Goal: Task Accomplishment & Management: Manage account settings

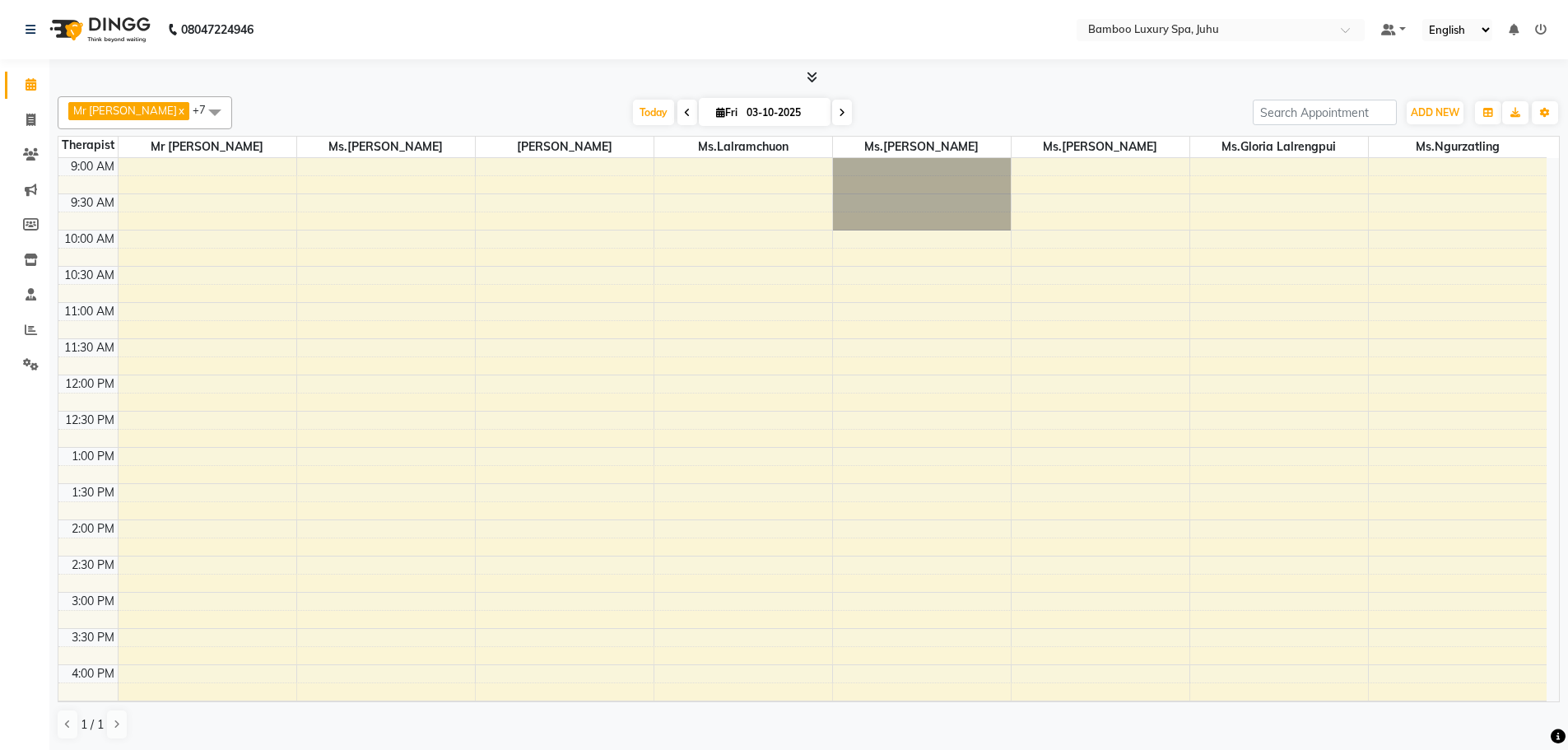
click at [335, 268] on div "9:00 AM 9:30 AM 10:00 AM 10:30 AM 11:00 AM 11:30 AM 12:00 PM 12:30 PM 1:00 PM 1…" at bounding box center [802, 664] width 1488 height 1013
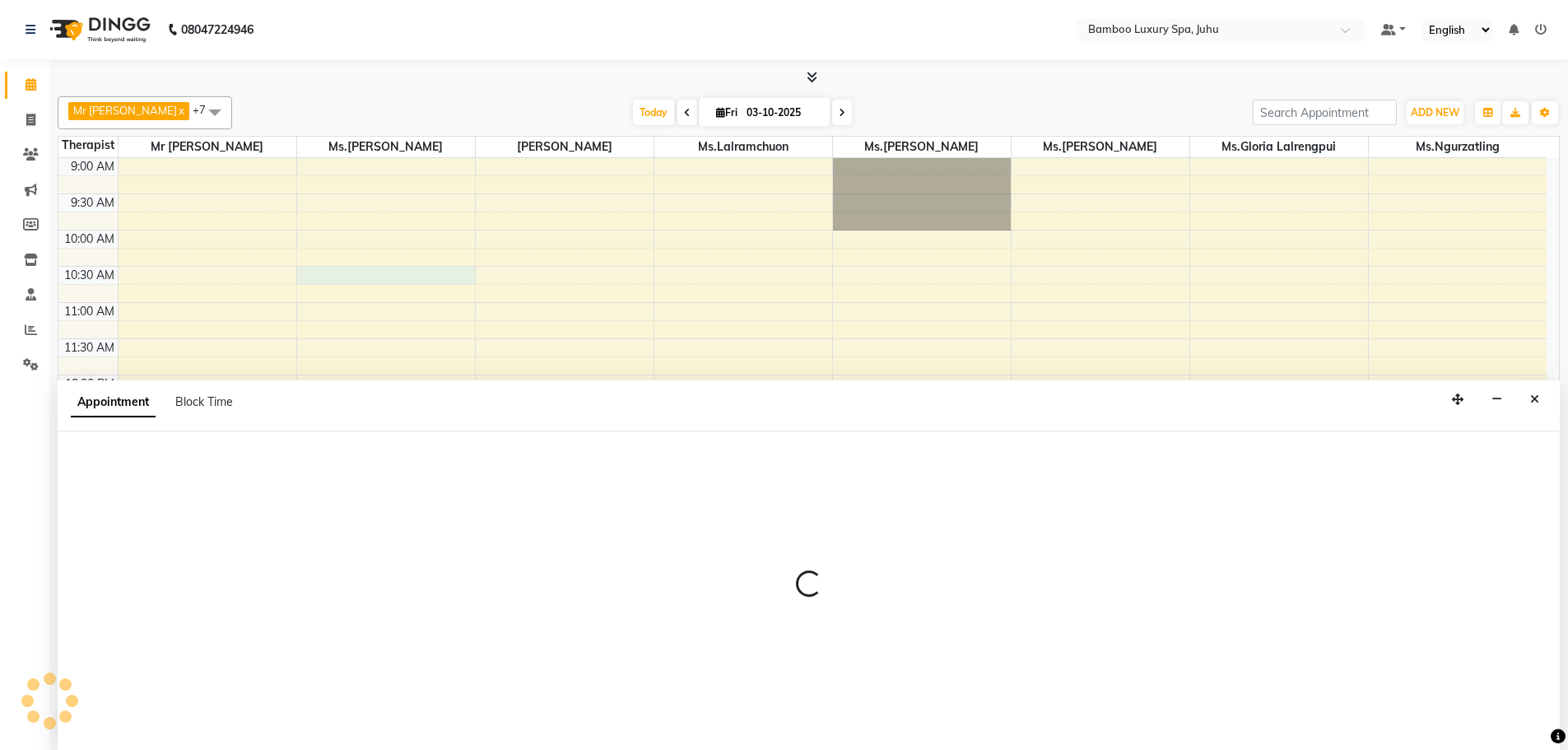
select select "75913"
select select "tentative"
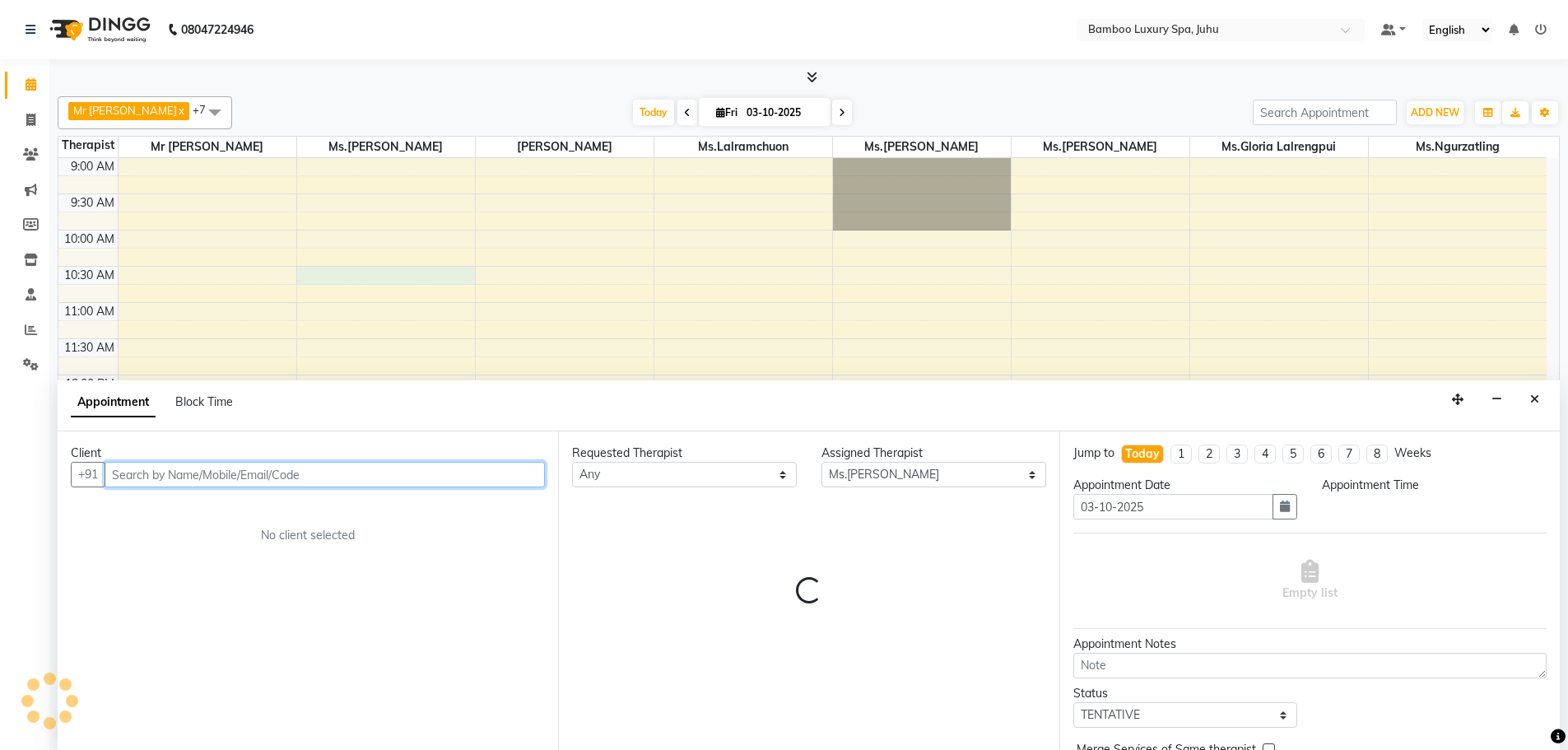
select select "630"
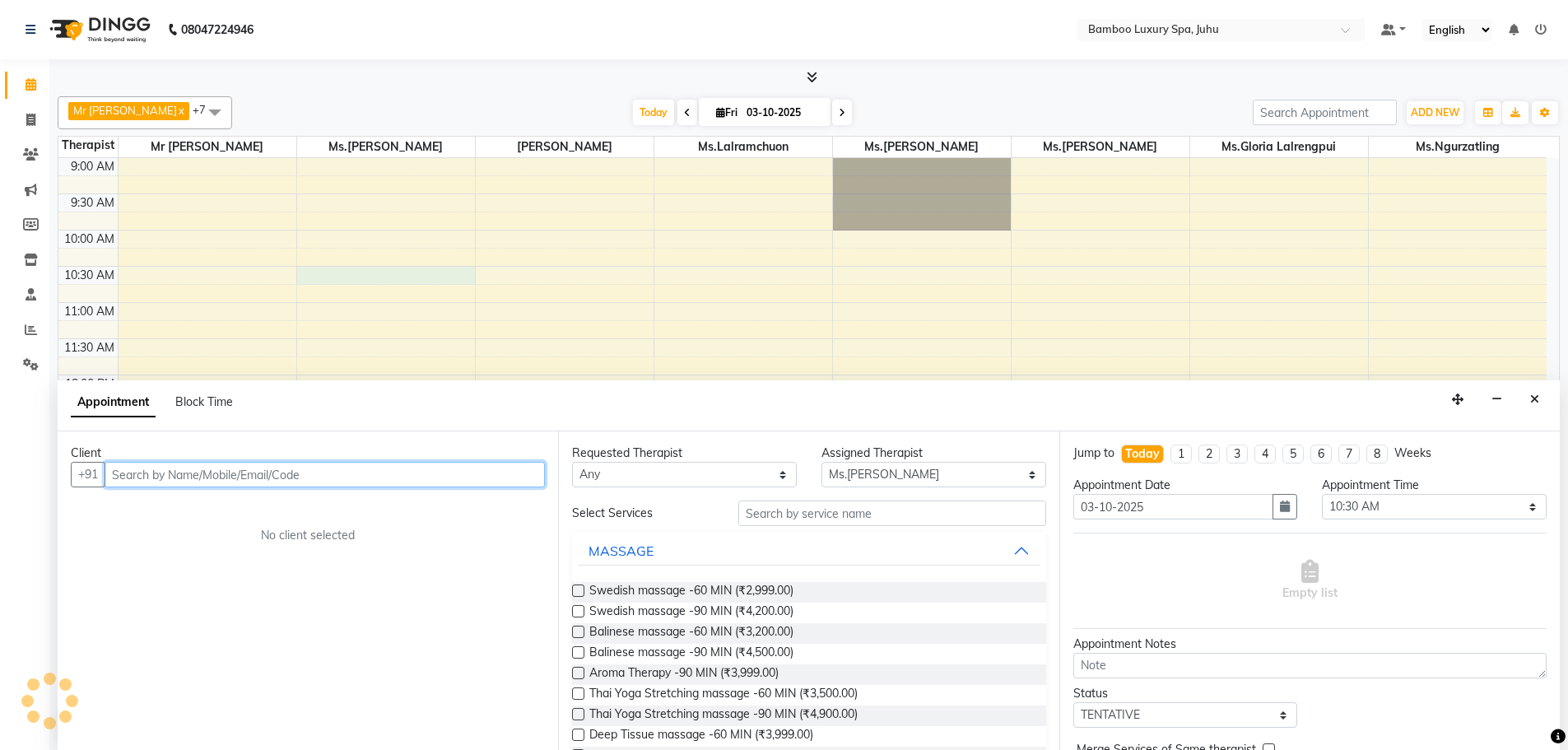
scroll to position [1, 0]
click at [368, 473] on input "text" at bounding box center [324, 473] width 441 height 25
type input "Sawmi"
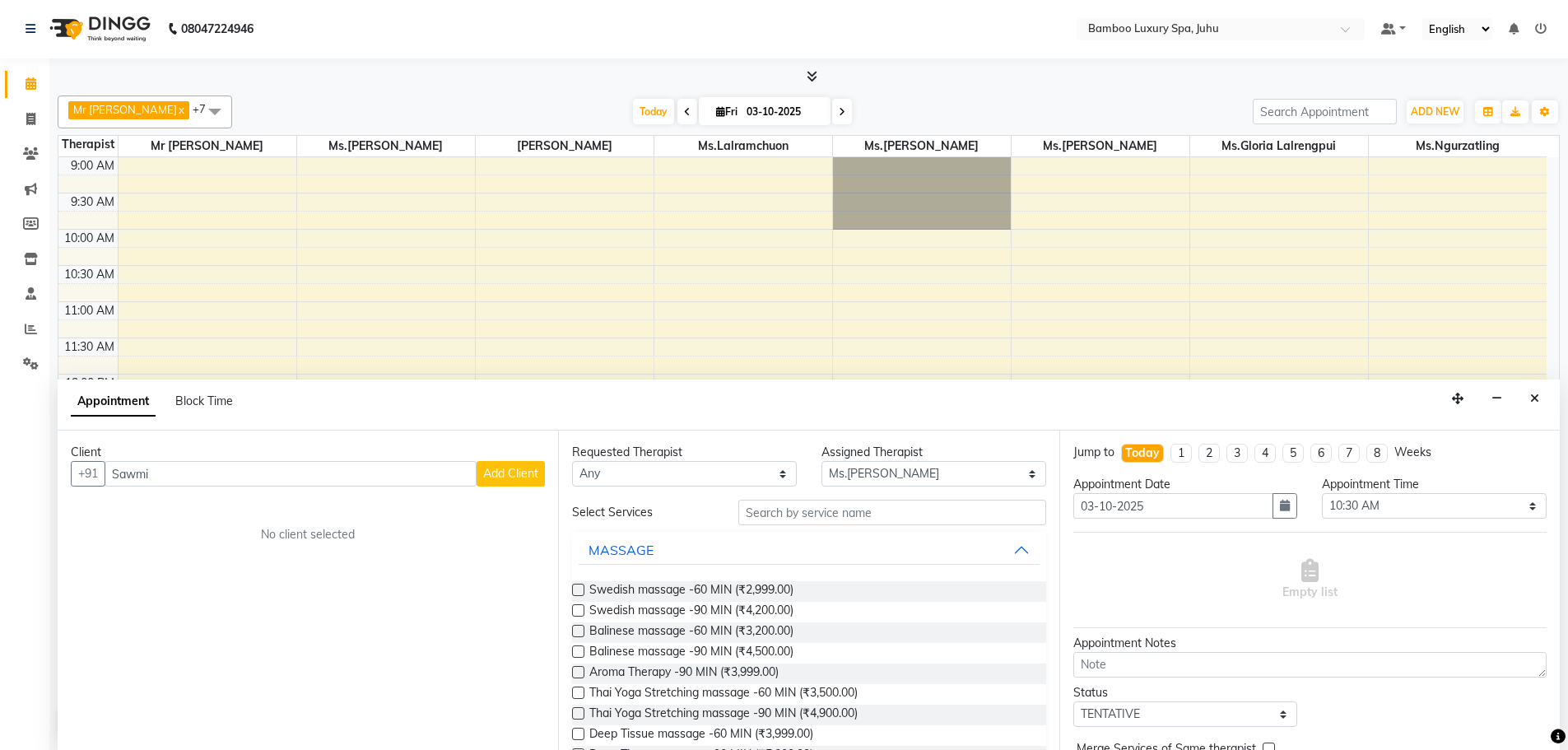
click at [498, 477] on span "Add Client" at bounding box center [510, 473] width 55 height 14
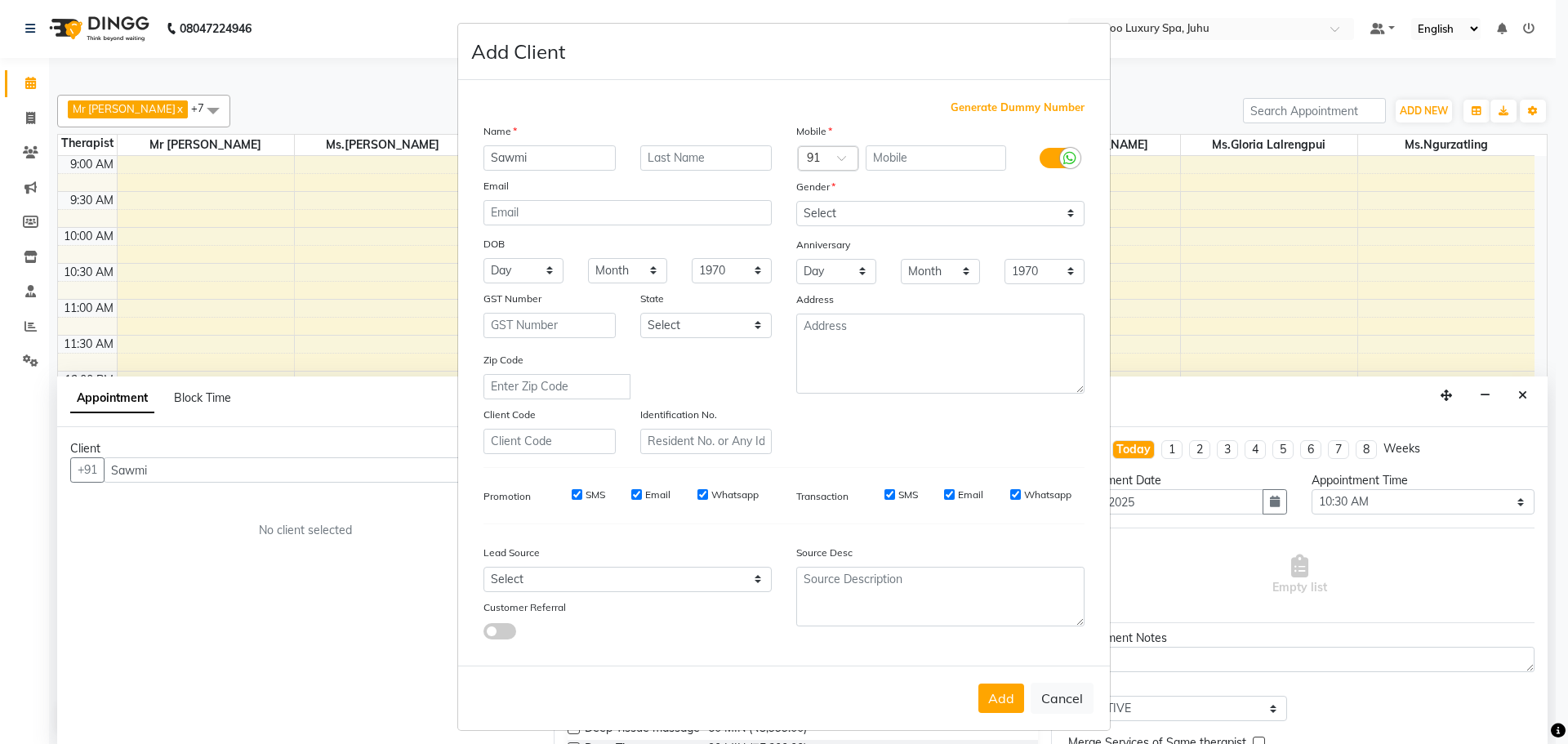
click at [1005, 109] on span "Generate Dummy Number" at bounding box center [1017, 107] width 134 height 16
type input "1356100000396"
checkbox input "false"
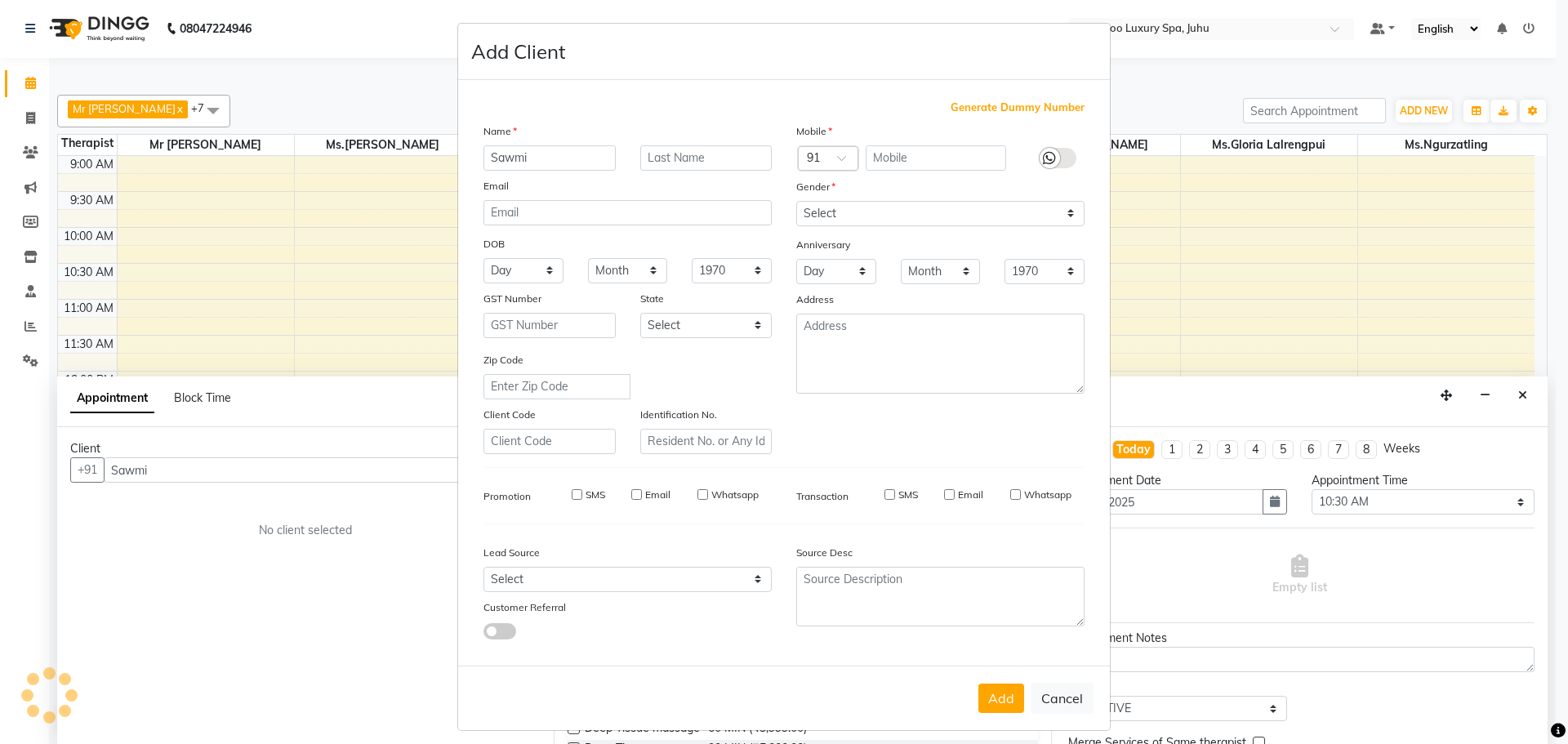
checkbox input "false"
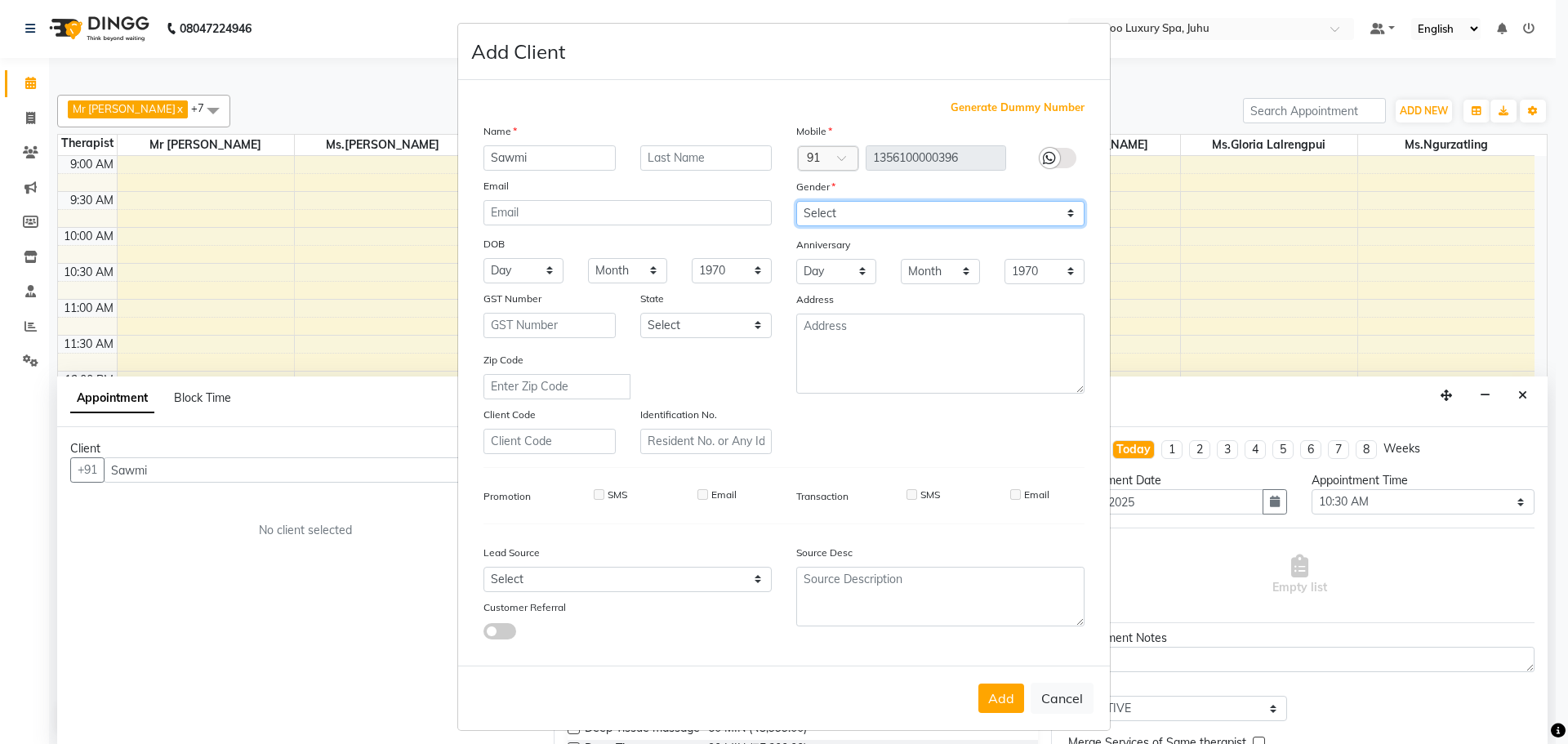
click at [1068, 210] on select "Select [DEMOGRAPHIC_DATA] [DEMOGRAPHIC_DATA] Other Prefer Not To Say" at bounding box center [941, 214] width 288 height 25
select select "[DEMOGRAPHIC_DATA]"
click at [797, 201] on select "Select [DEMOGRAPHIC_DATA] [DEMOGRAPHIC_DATA] Other Prefer Not To Say" at bounding box center [941, 214] width 288 height 25
click at [998, 703] on button "Add" at bounding box center [1001, 698] width 45 height 29
type input "13*********96"
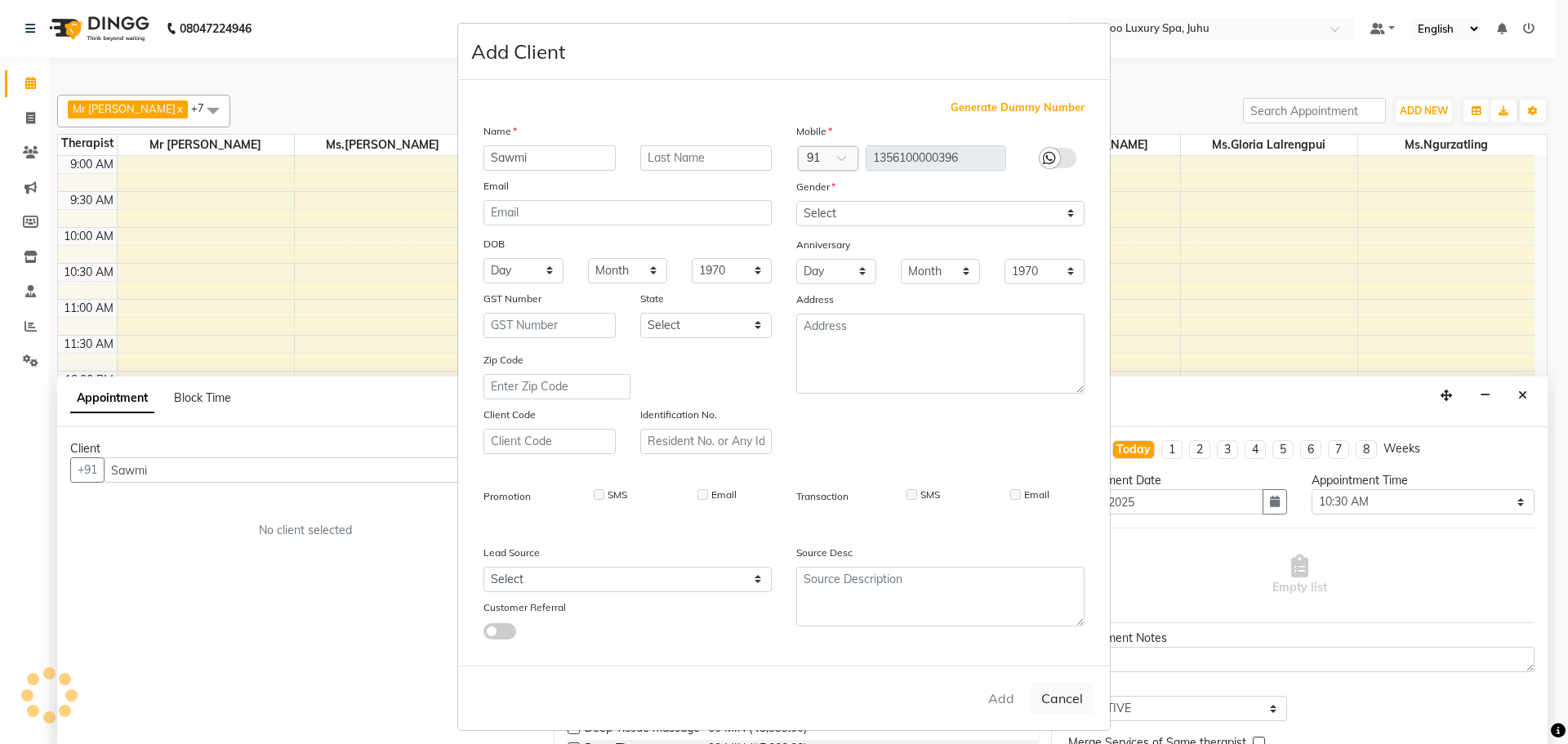
select select
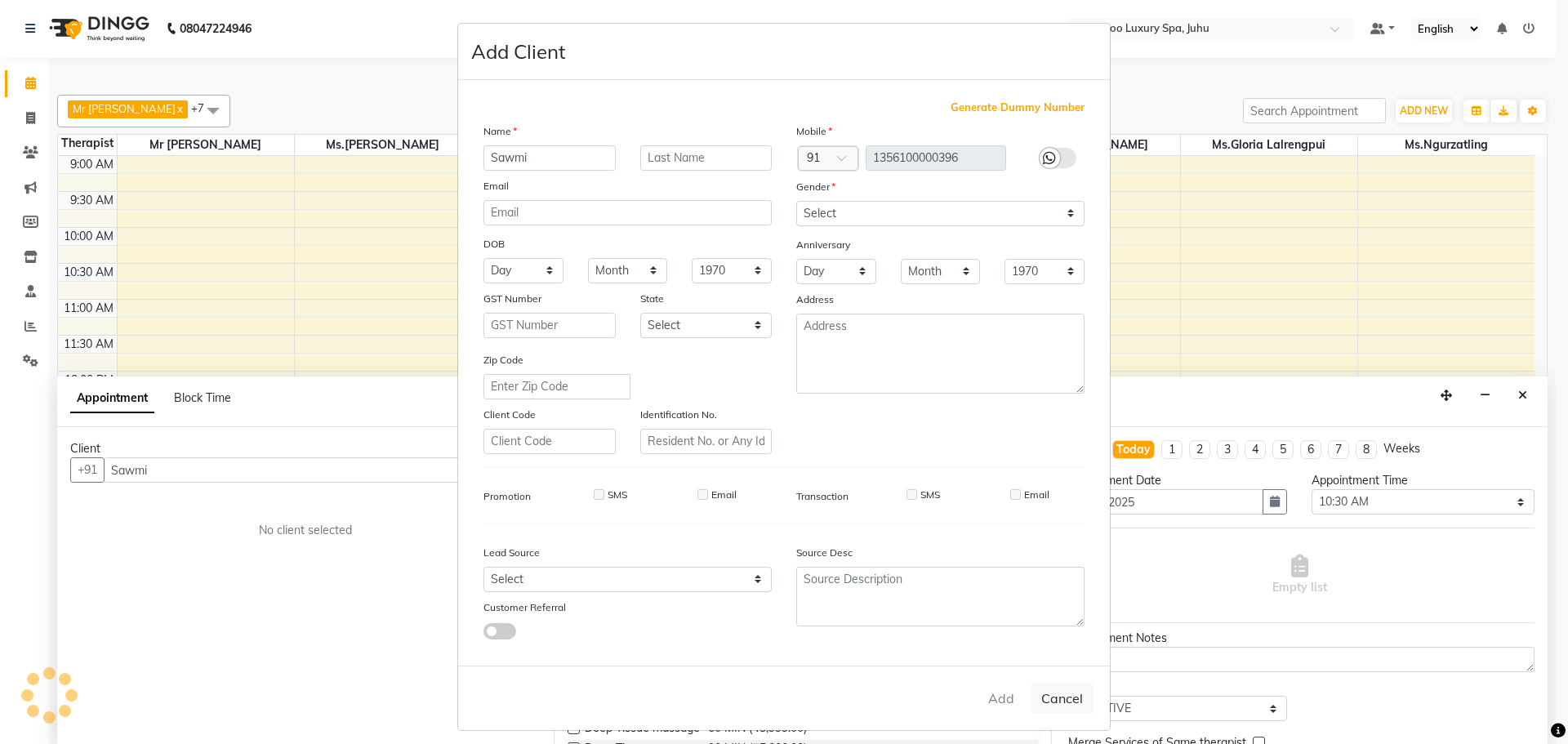
select select
checkbox input "false"
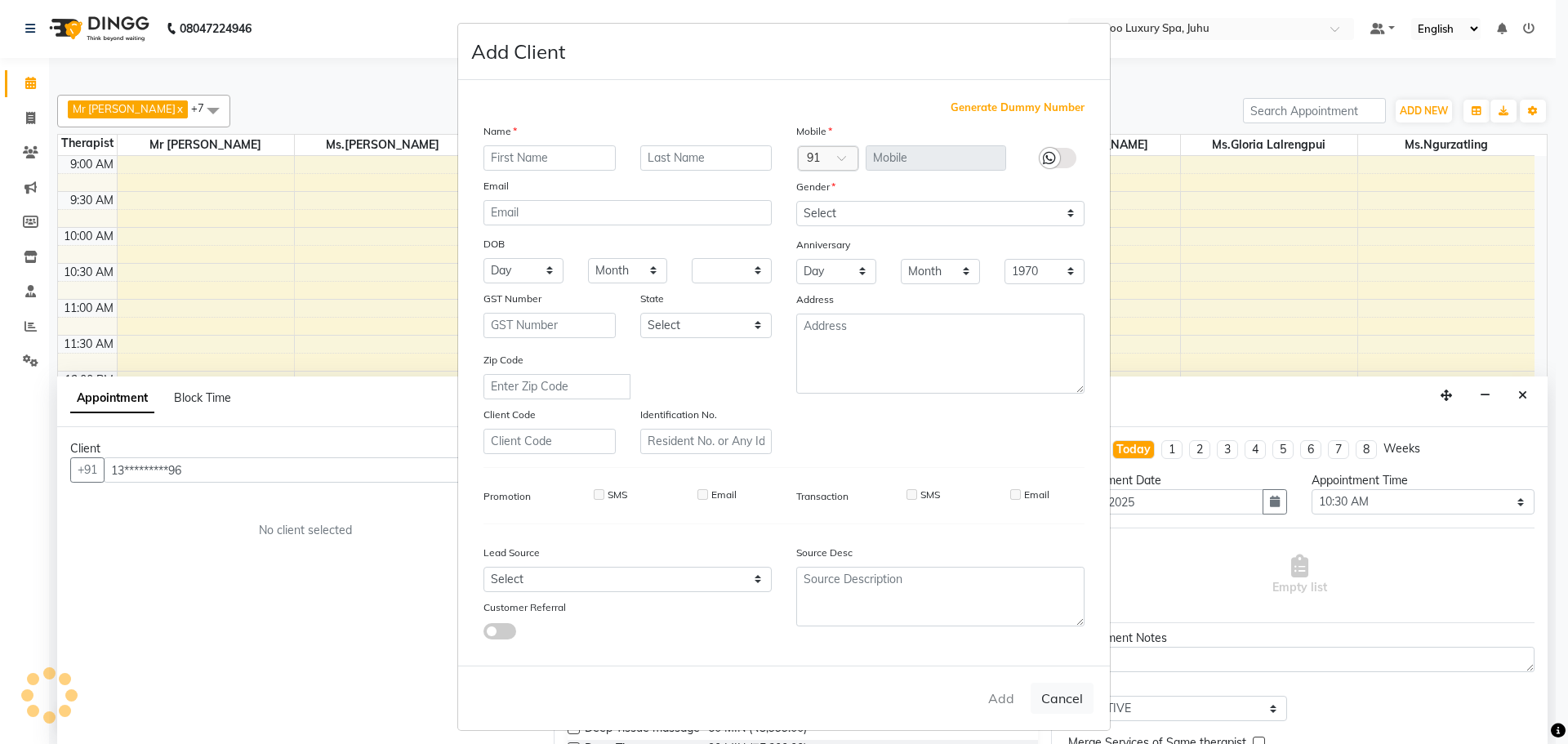
checkbox input "false"
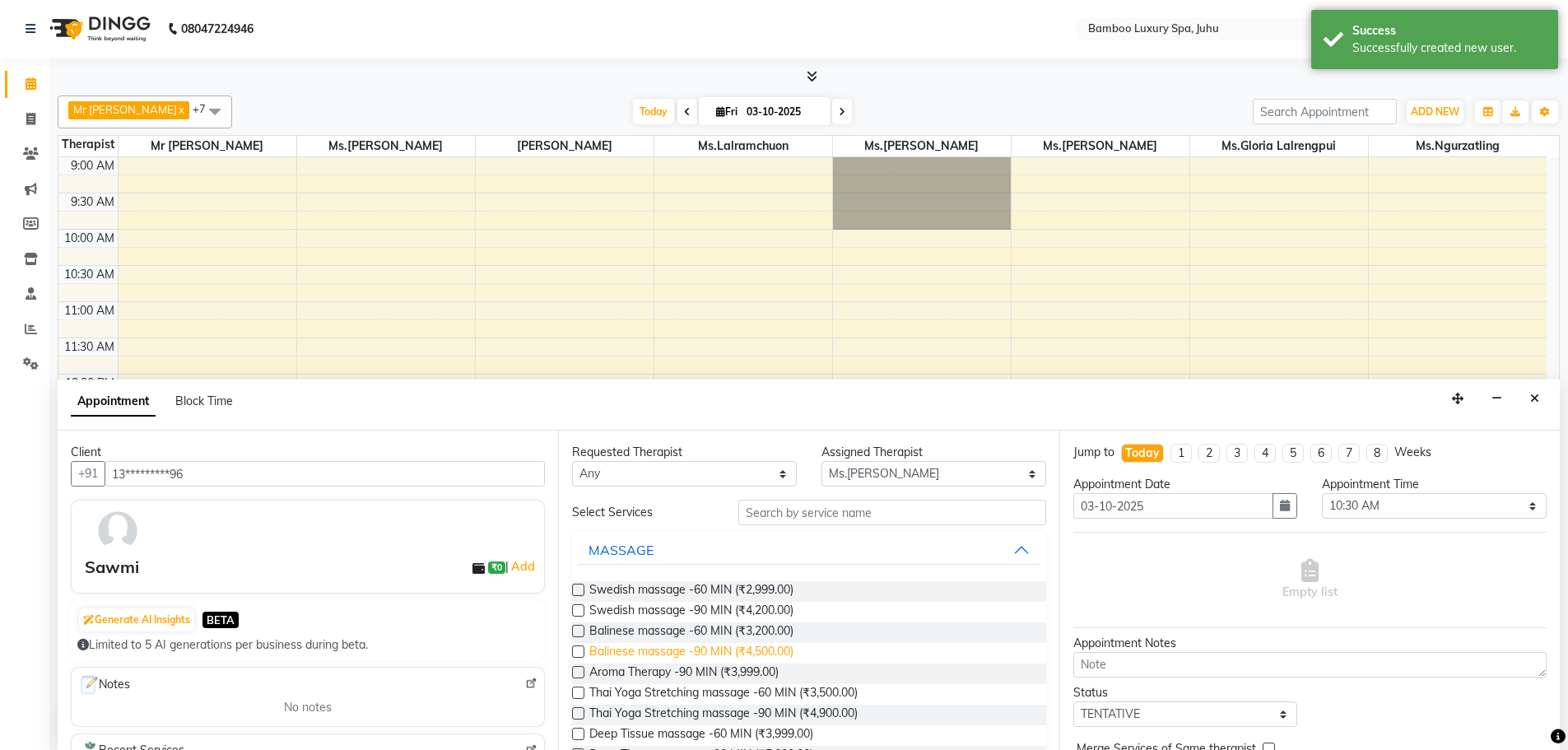
click at [708, 650] on span "Balinese massage -90 MIN (₹4,500.00)" at bounding box center [691, 652] width 205 height 20
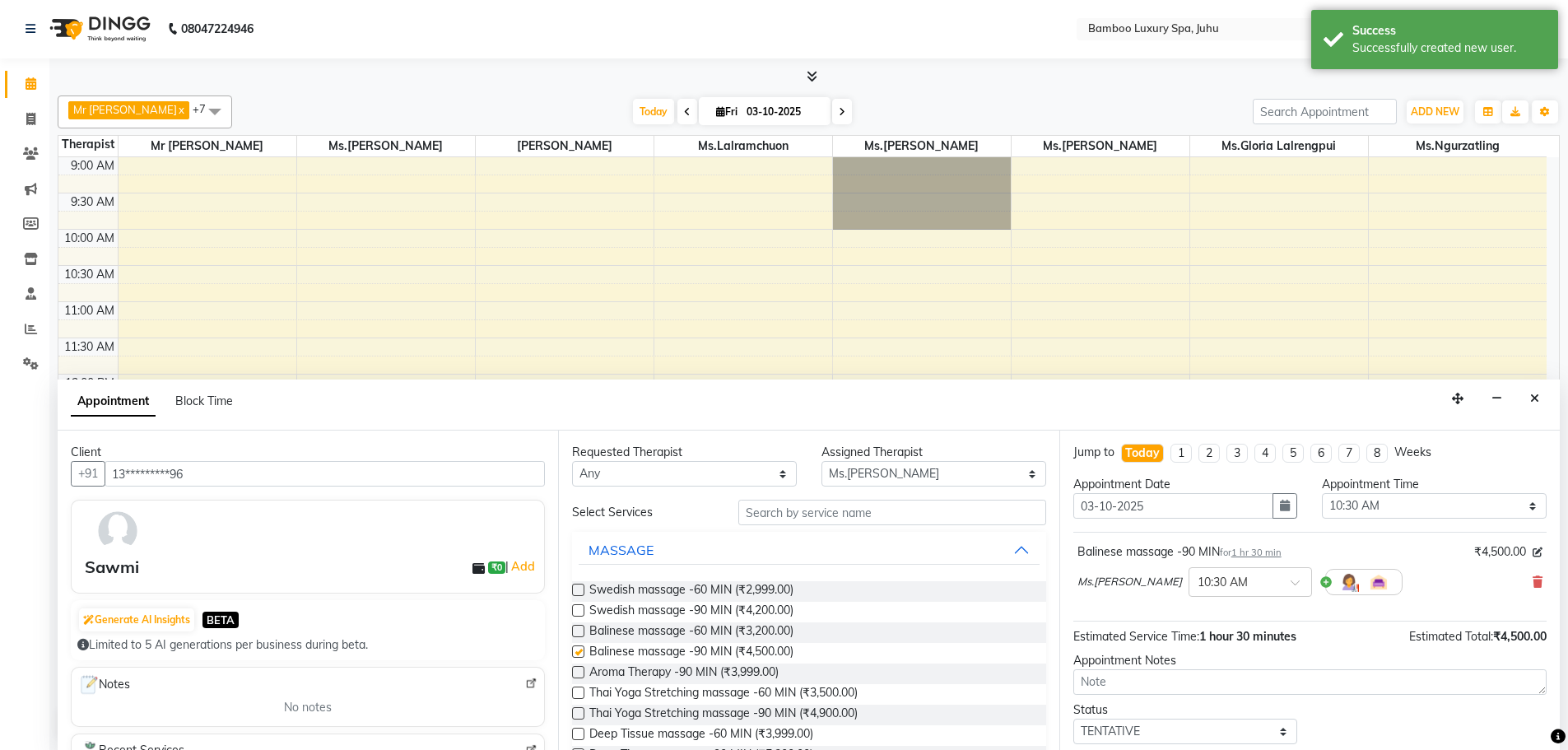
checkbox input "false"
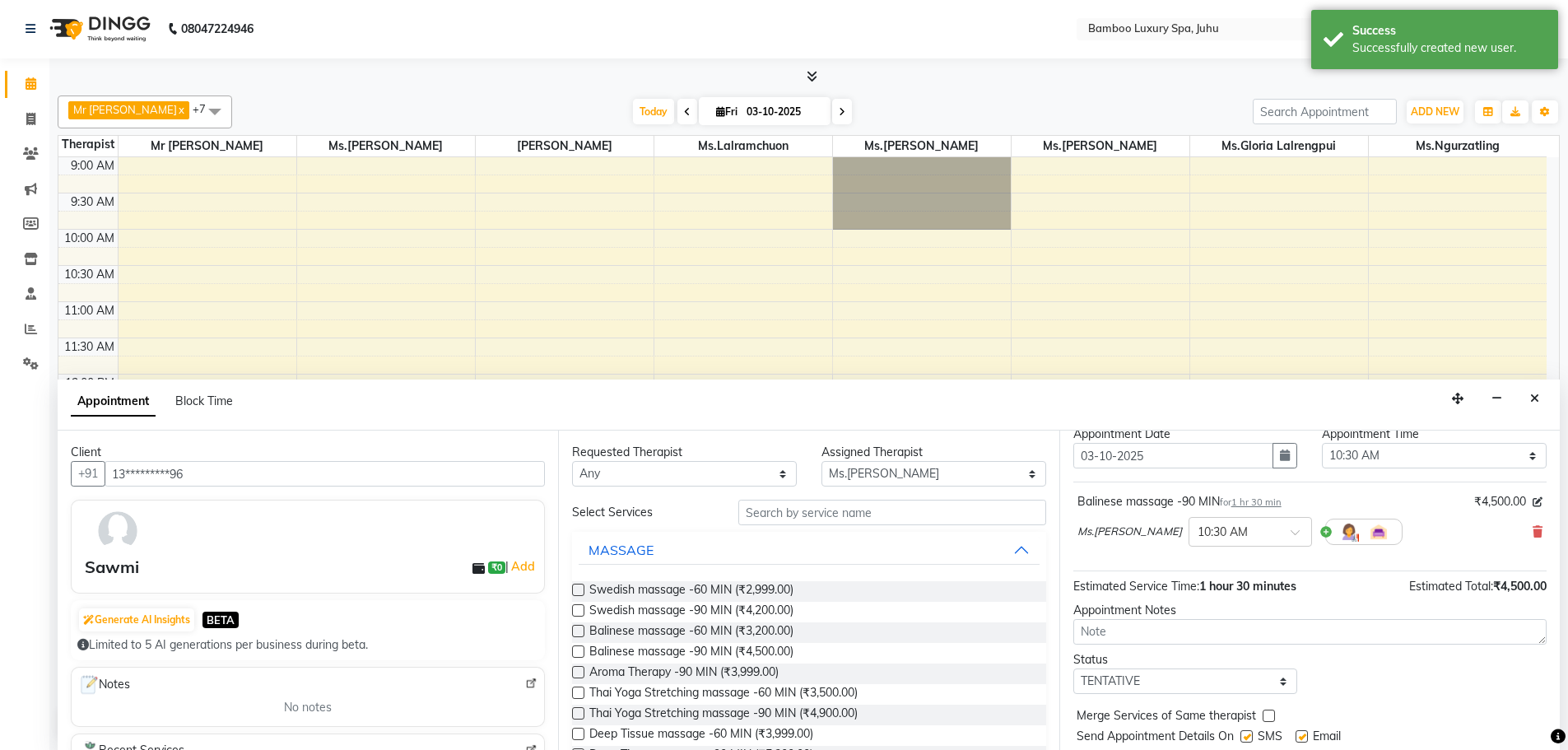
scroll to position [98, 0]
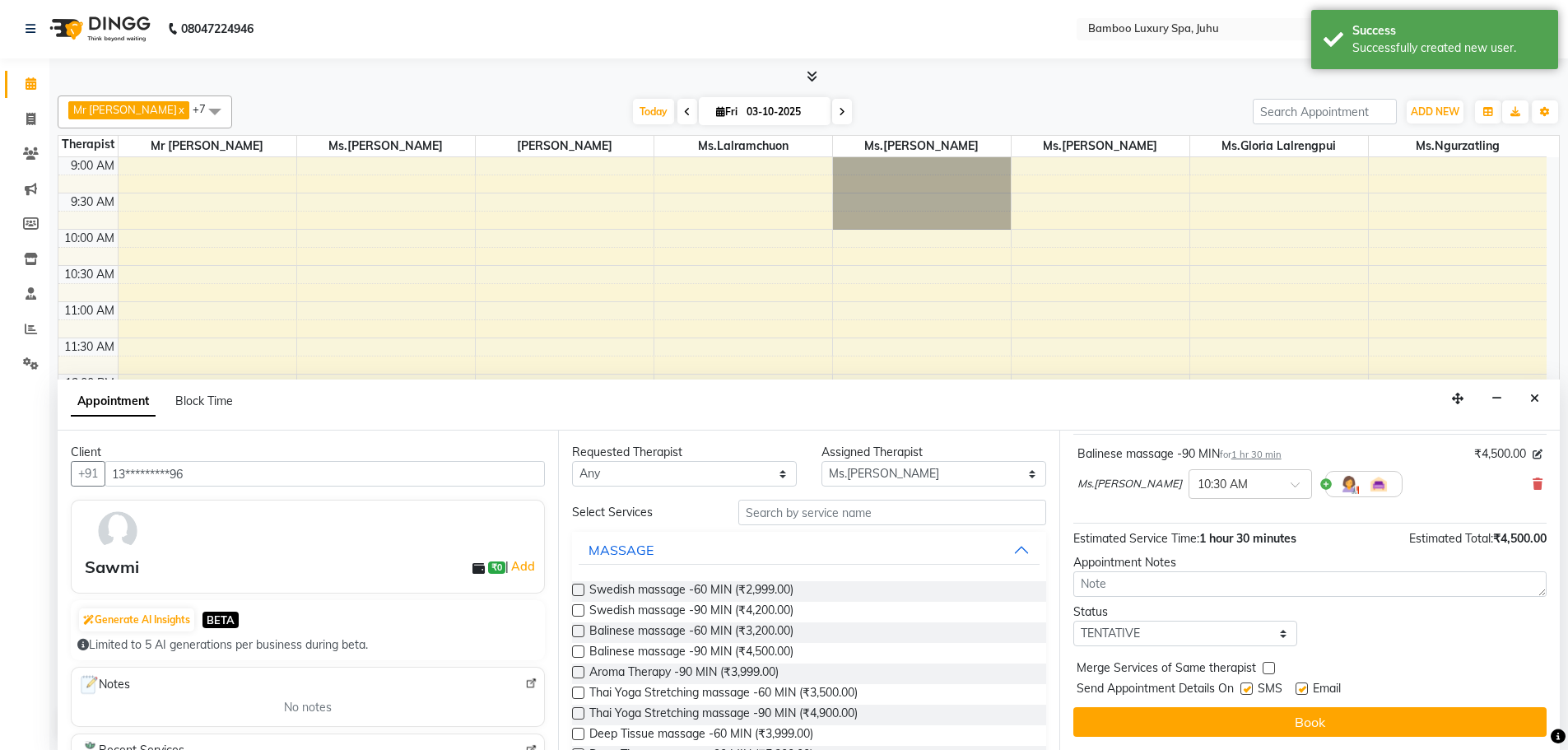
click at [1303, 687] on label at bounding box center [1301, 688] width 13 height 13
click at [1303, 687] on input "checkbox" at bounding box center [1301, 690] width 11 height 11
checkbox input "false"
click at [1249, 686] on label at bounding box center [1247, 688] width 13 height 13
click at [1249, 686] on input "checkbox" at bounding box center [1246, 690] width 11 height 11
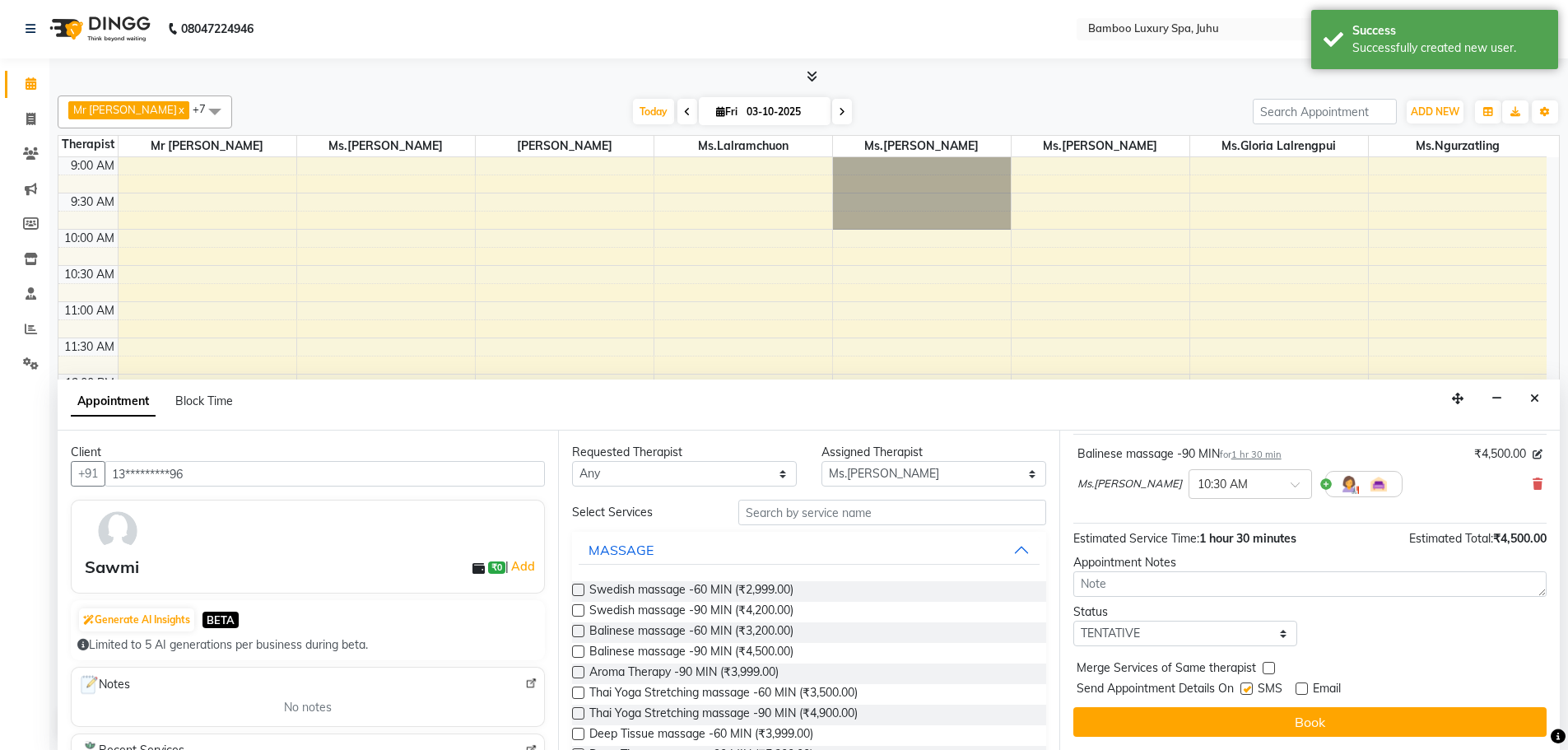
checkbox input "false"
click at [1239, 714] on button "Book" at bounding box center [1311, 721] width 474 height 30
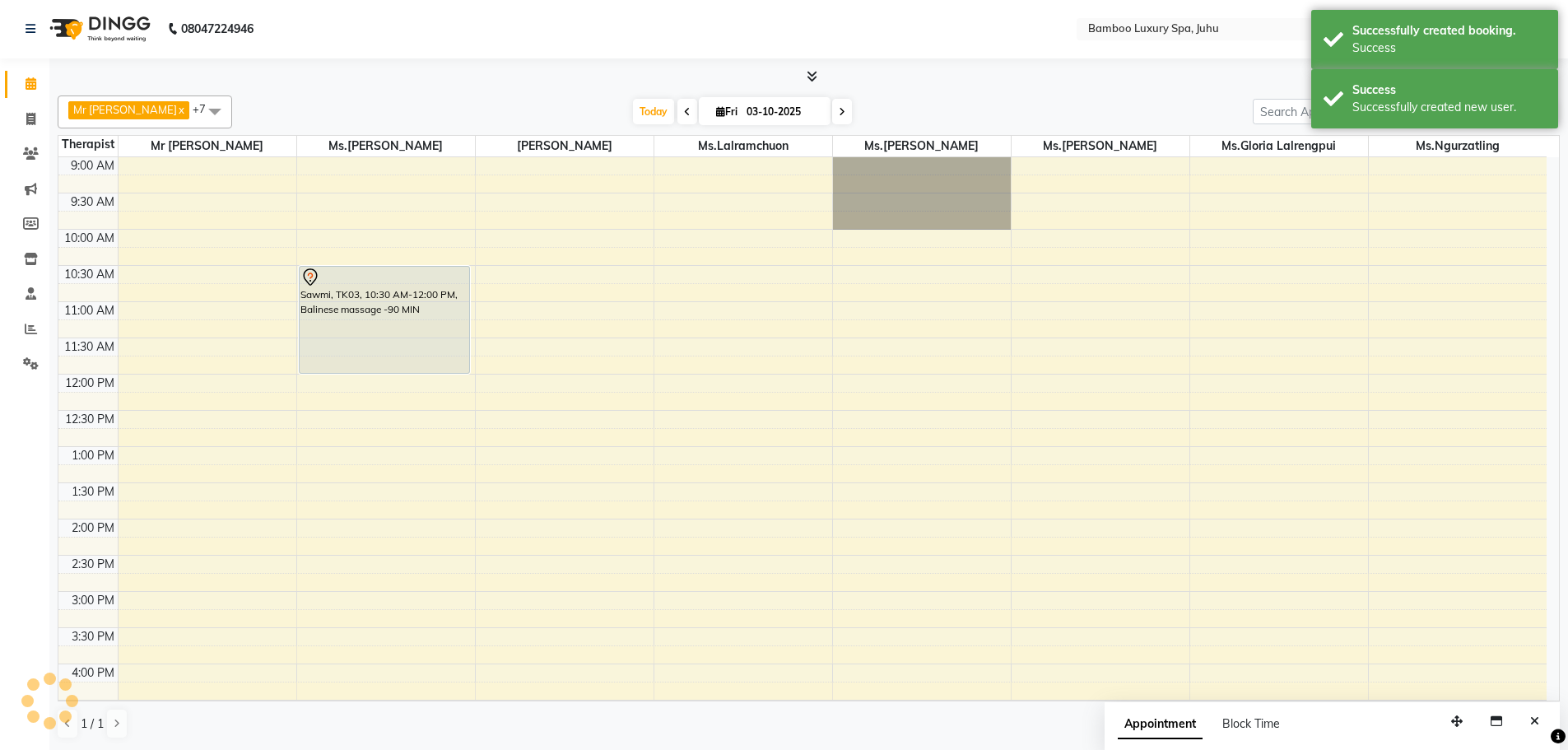
scroll to position [0, 0]
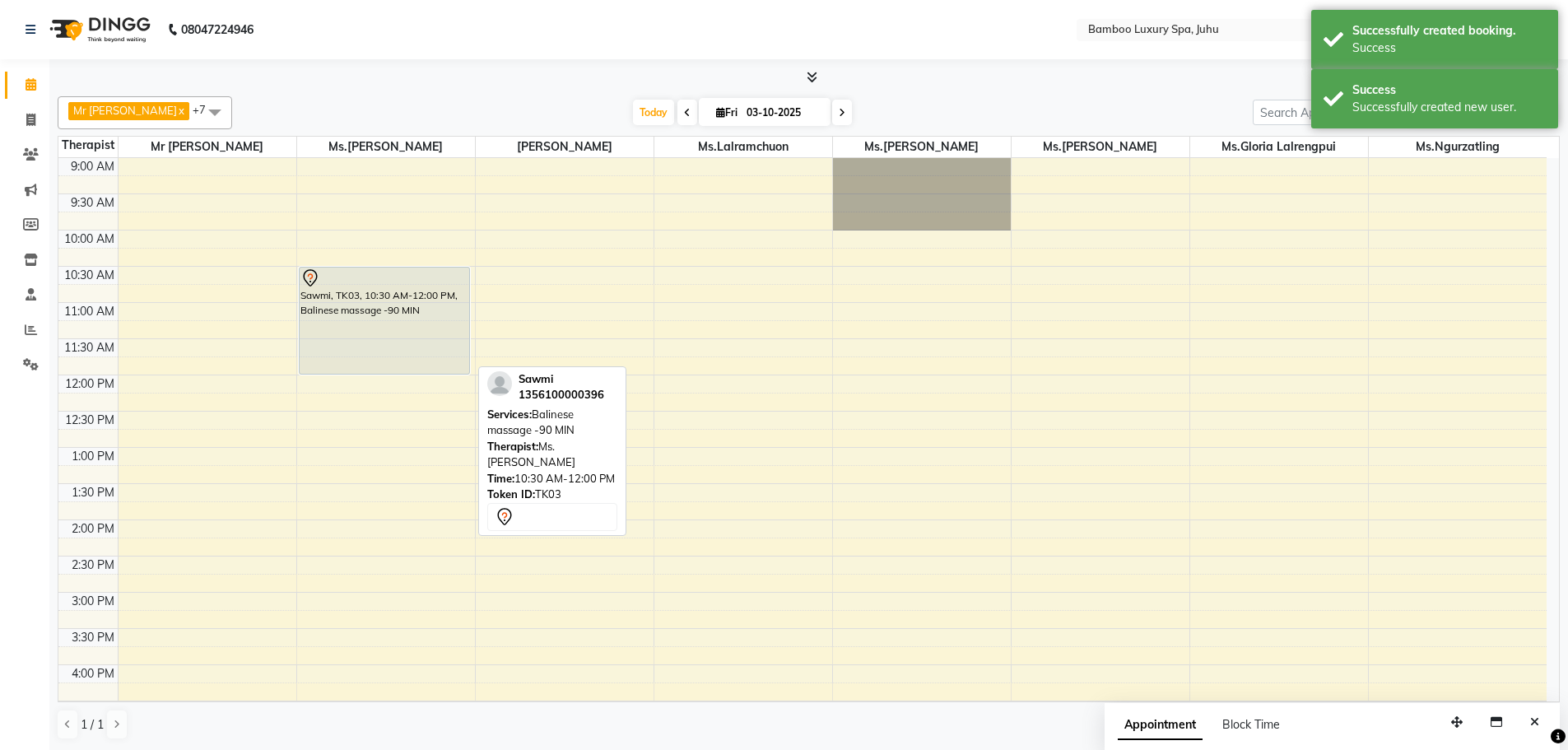
click at [396, 285] on div at bounding box center [385, 277] width 169 height 20
click at [422, 295] on div "Sawmi, TK03, 10:30 AM-12:00 PM, Balinese massage -90 MIN" at bounding box center [385, 320] width 171 height 106
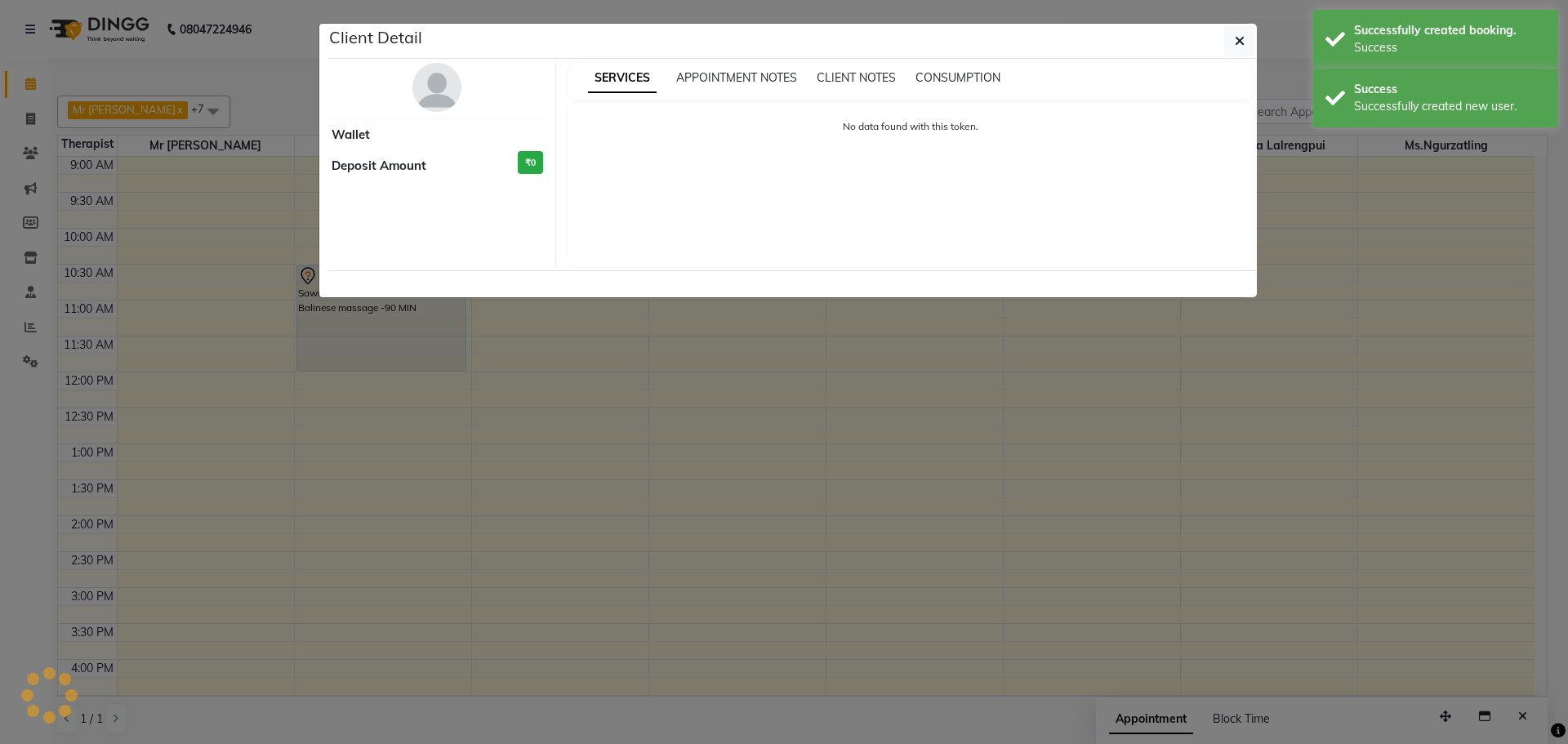
select select "7"
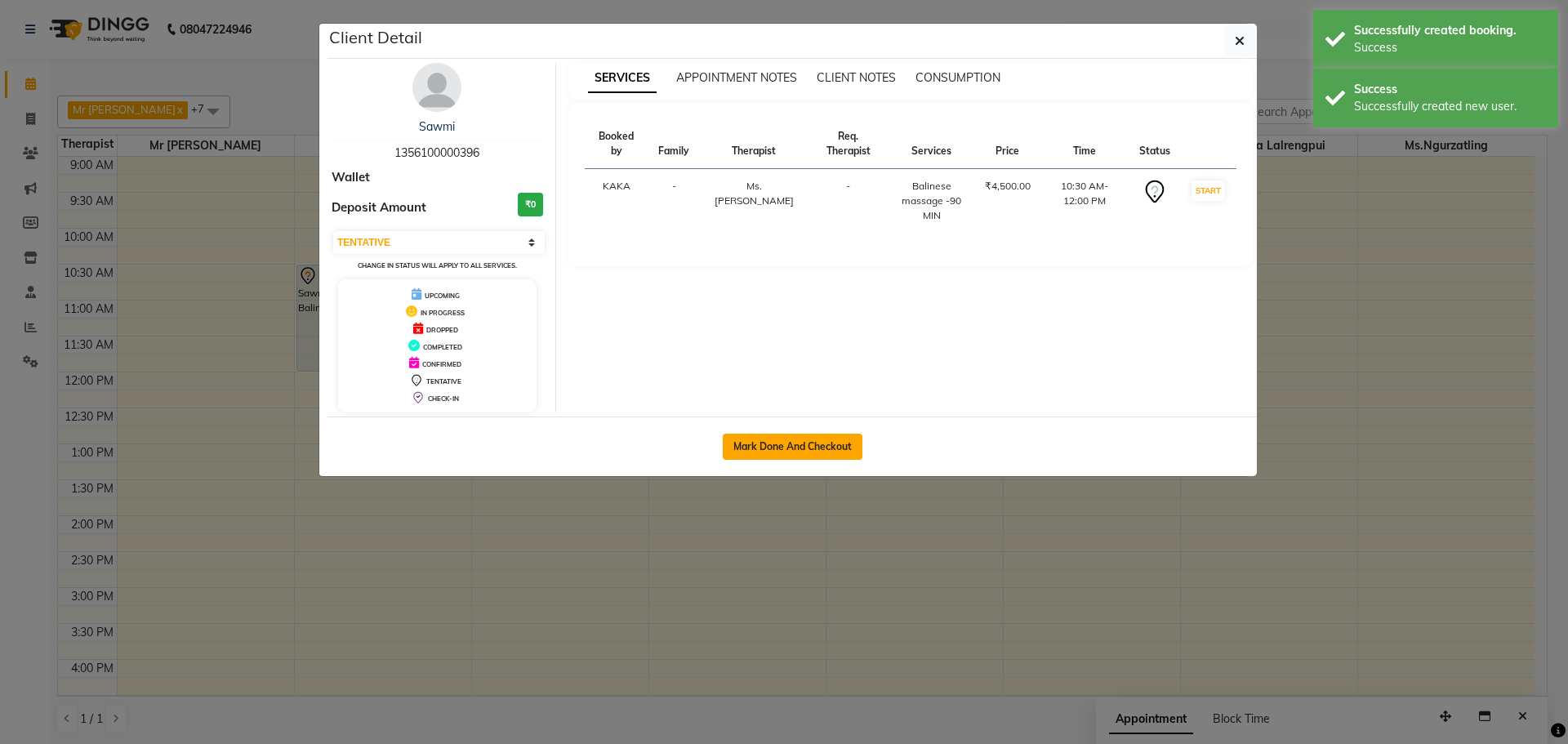
click at [788, 447] on button "Mark Done And Checkout" at bounding box center [792, 446] width 140 height 26
select select "service"
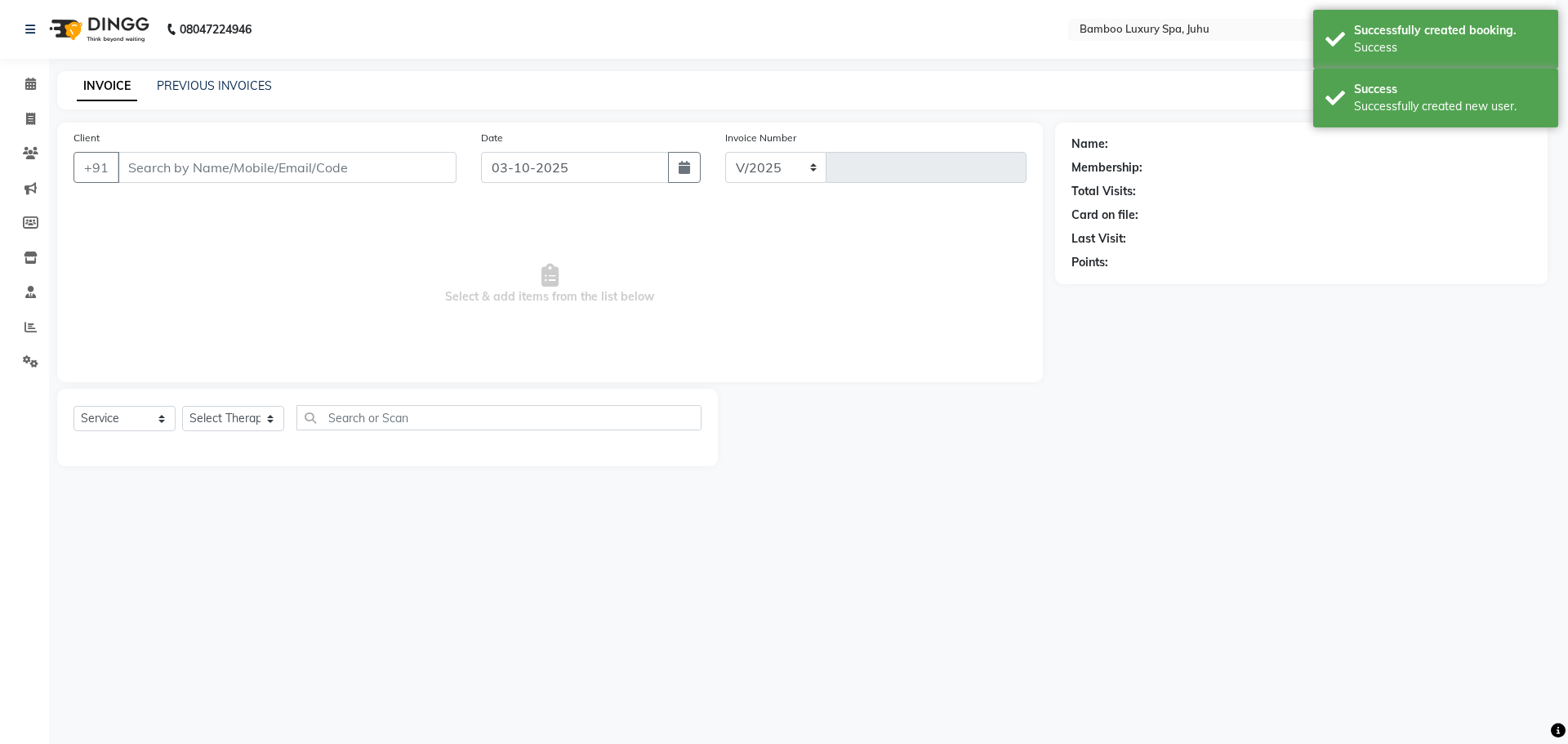
select select "8043"
type input "0799"
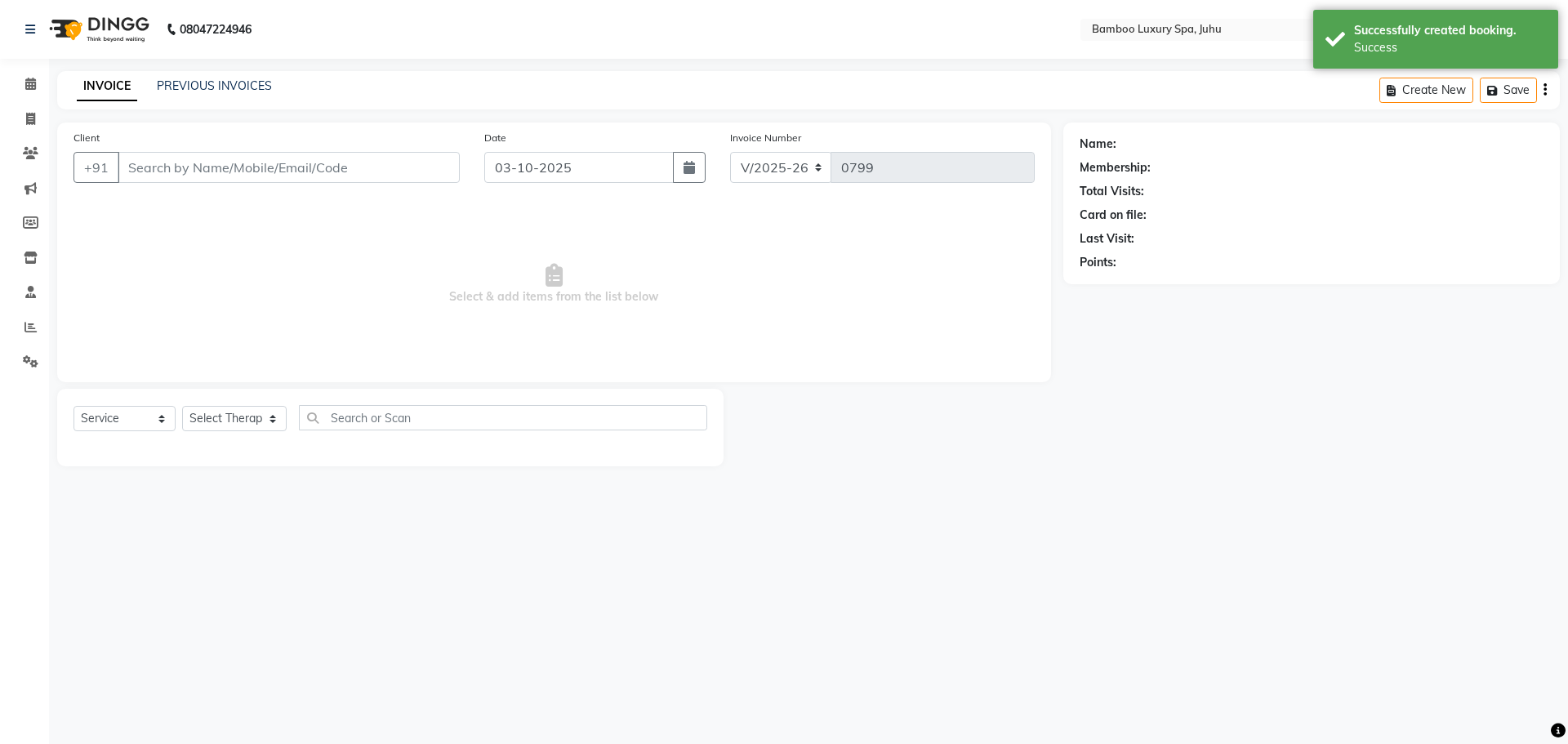
type input "13*********96"
select select "75913"
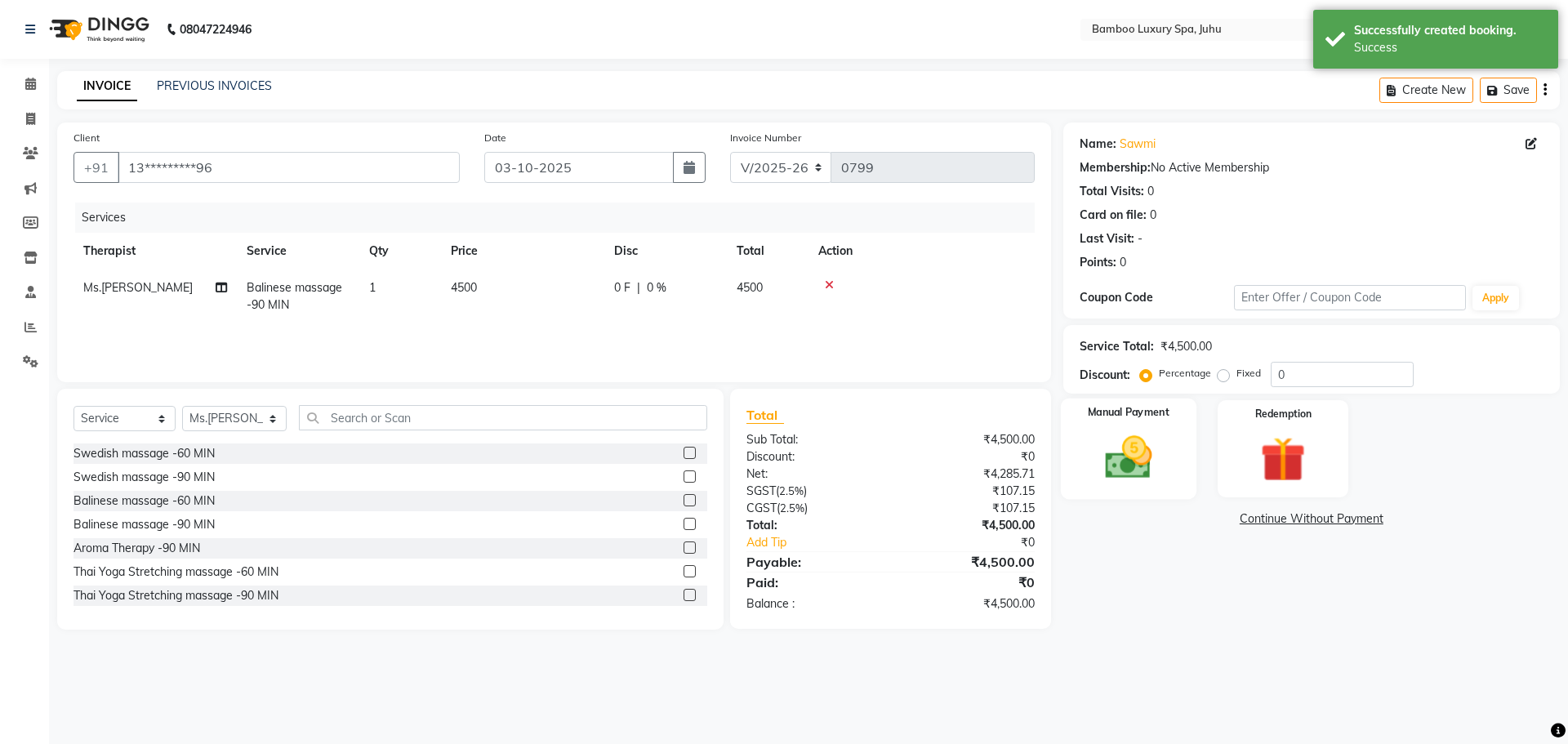
click at [1150, 431] on img at bounding box center [1128, 457] width 76 height 54
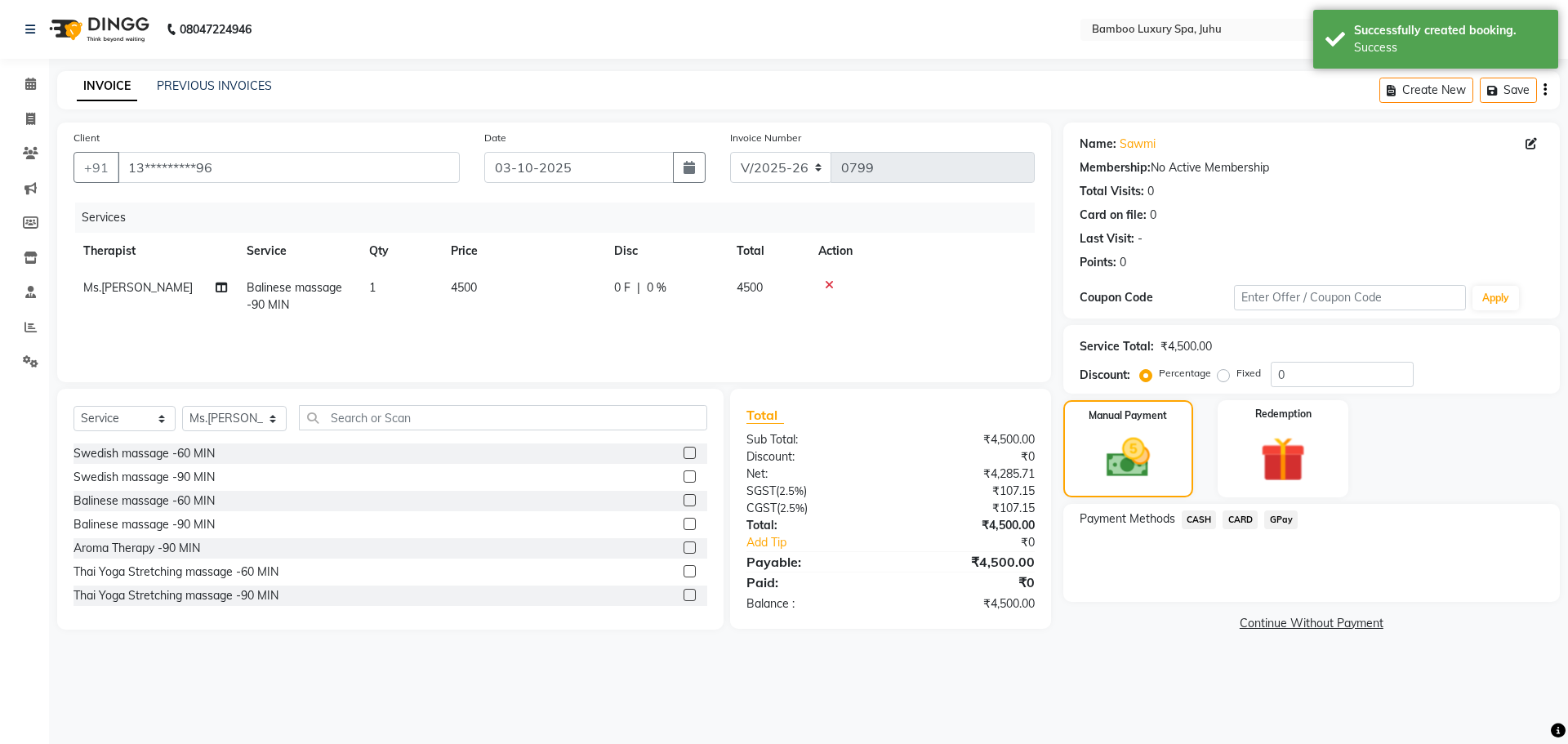
click at [1203, 519] on span "CASH" at bounding box center [1199, 519] width 35 height 19
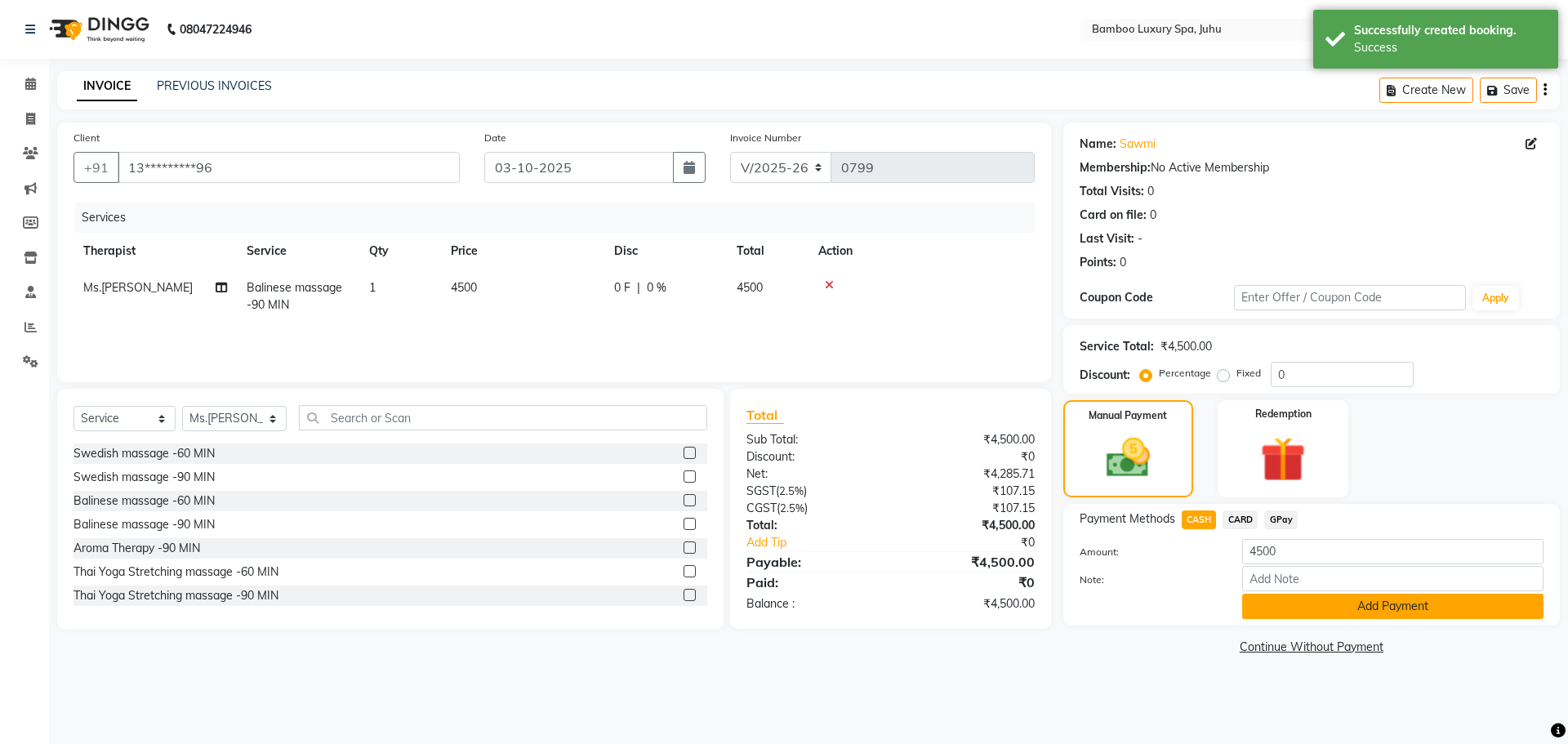
click at [1298, 608] on button "Add Payment" at bounding box center [1393, 606] width 301 height 25
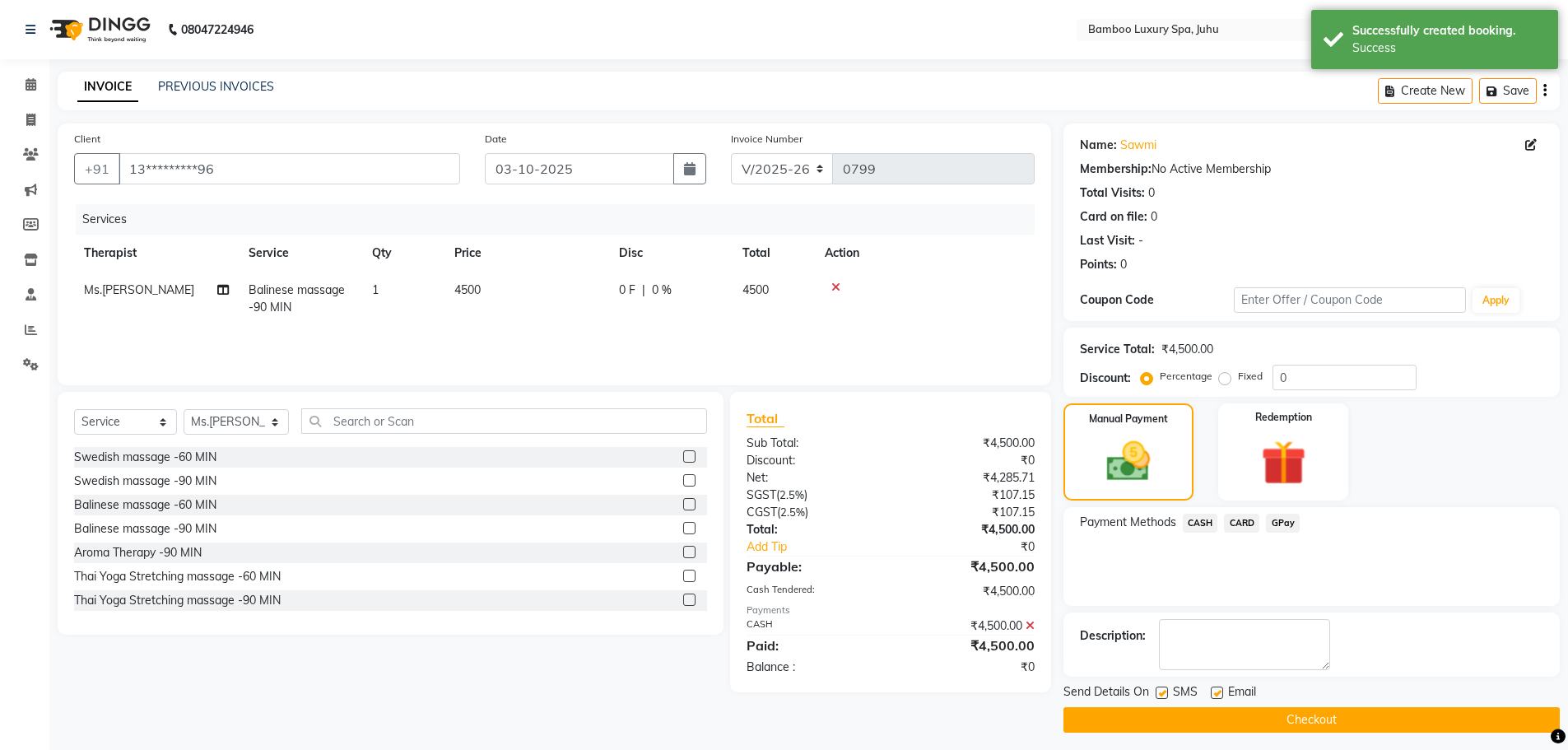
click at [1217, 691] on label at bounding box center [1217, 692] width 13 height 13
click at [1217, 691] on input "checkbox" at bounding box center [1217, 693] width 11 height 11
checkbox input "false"
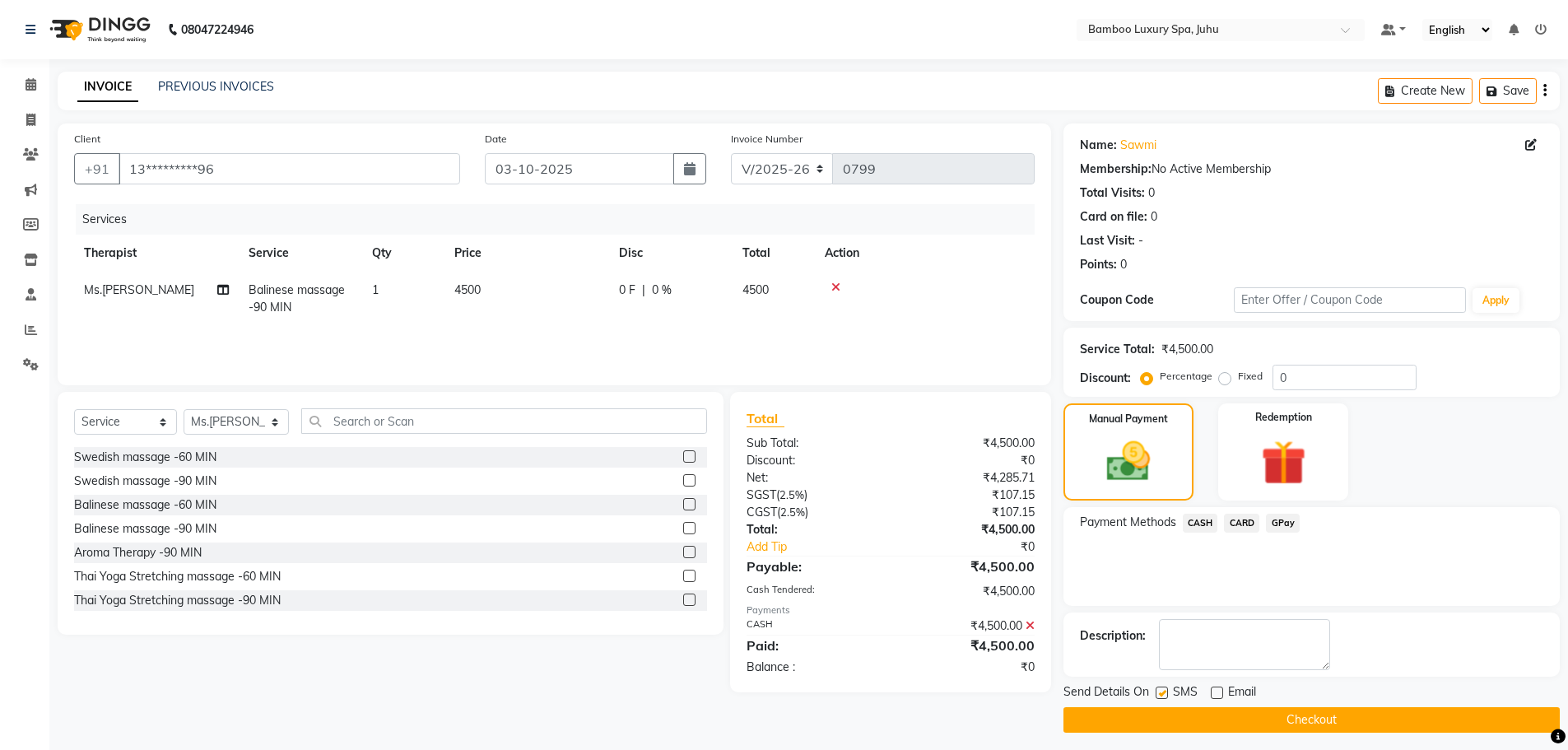
click at [1163, 695] on label at bounding box center [1162, 692] width 13 height 13
click at [1163, 695] on input "checkbox" at bounding box center [1161, 693] width 11 height 11
checkbox input "false"
click at [1133, 714] on button "Checkout" at bounding box center [1312, 719] width 497 height 25
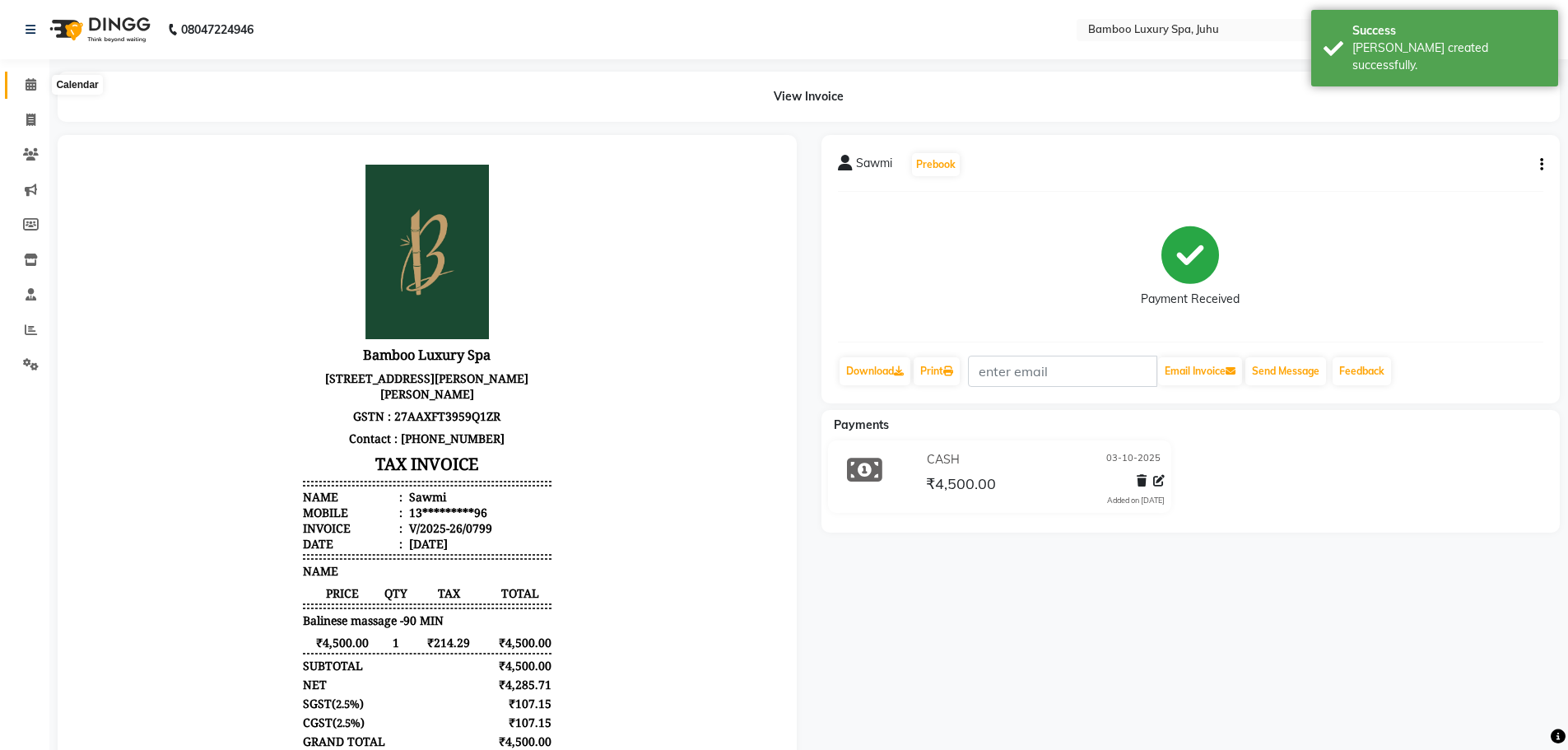
click at [31, 83] on icon at bounding box center [31, 84] width 11 height 13
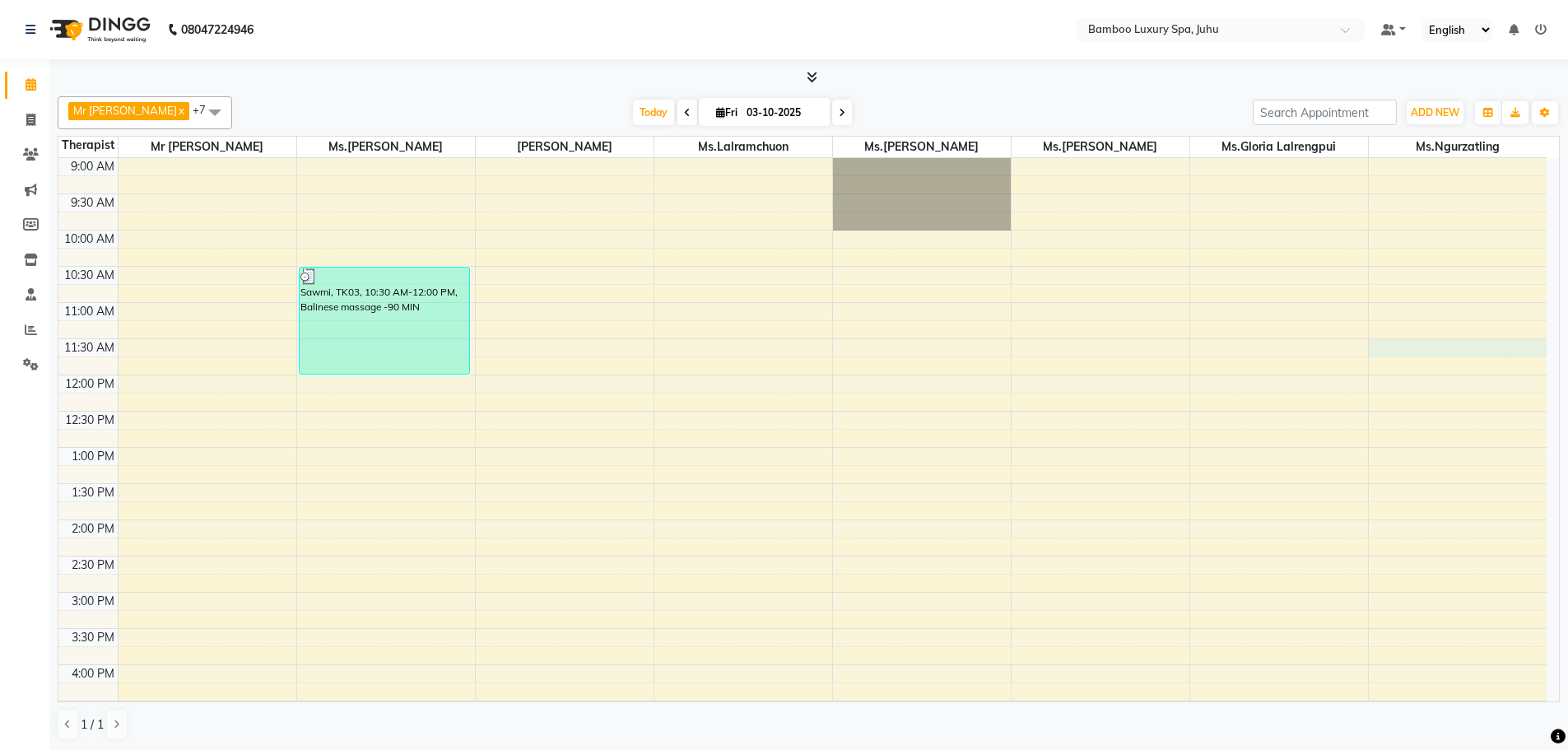
click at [1419, 341] on div "9:00 AM 9:30 AM 10:00 AM 10:30 AM 11:00 AM 11:30 AM 12:00 PM 12:30 PM 1:00 PM 1…" at bounding box center [802, 664] width 1488 height 1013
select select "75919"
select select "690"
select select "tentative"
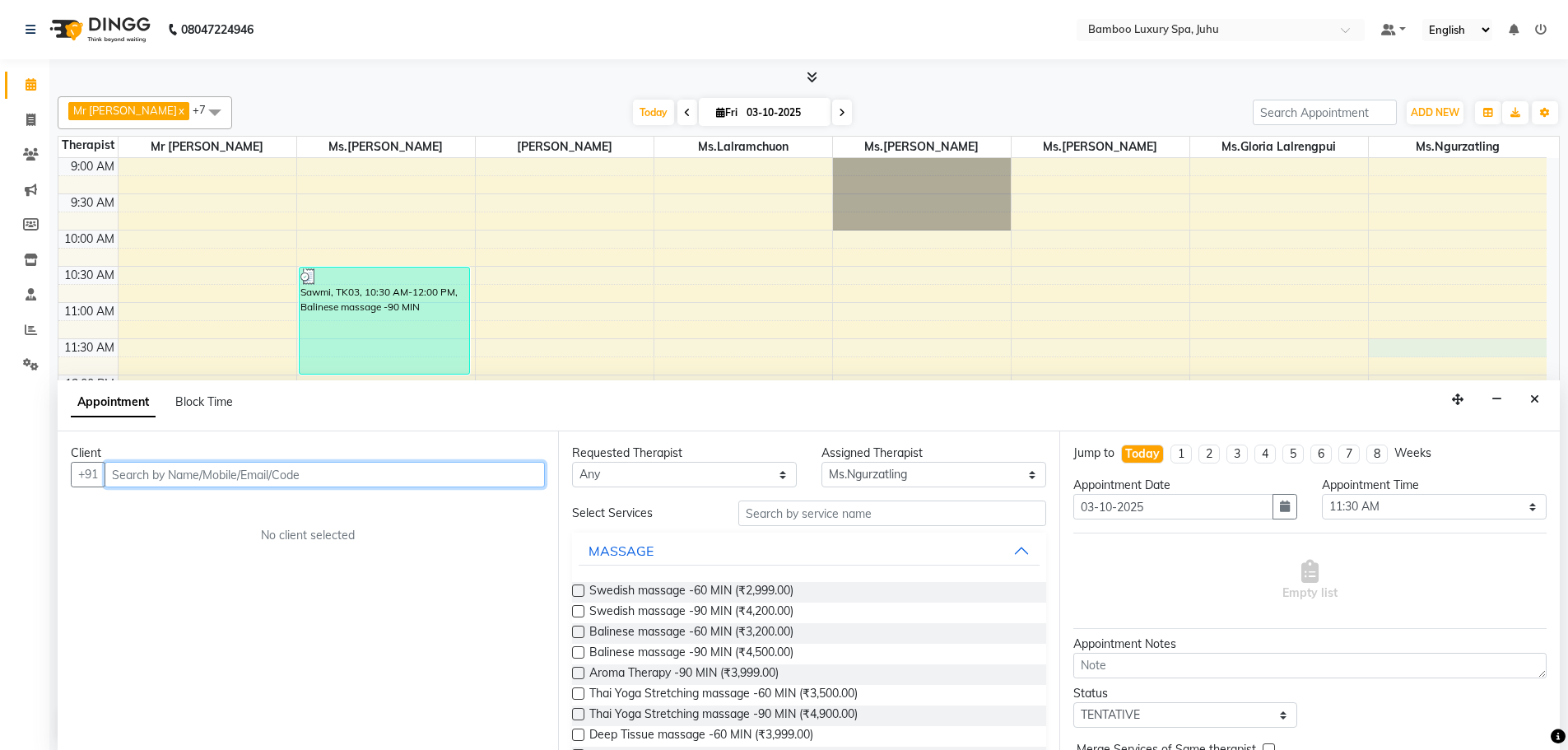
scroll to position [1, 0]
click at [470, 469] on input "text" at bounding box center [324, 473] width 441 height 25
type input "Aria"
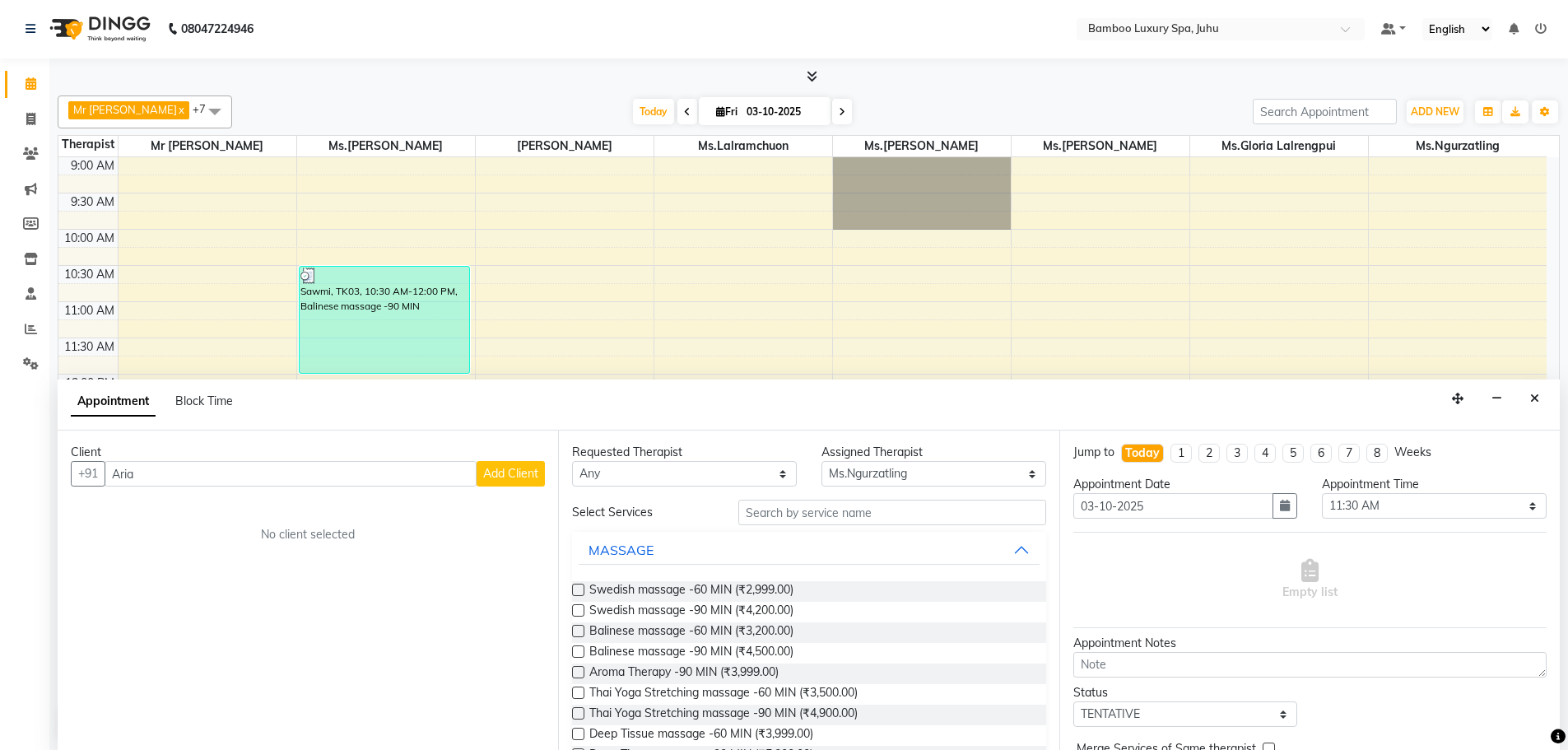
click at [537, 474] on span "Add Client" at bounding box center [510, 473] width 55 height 14
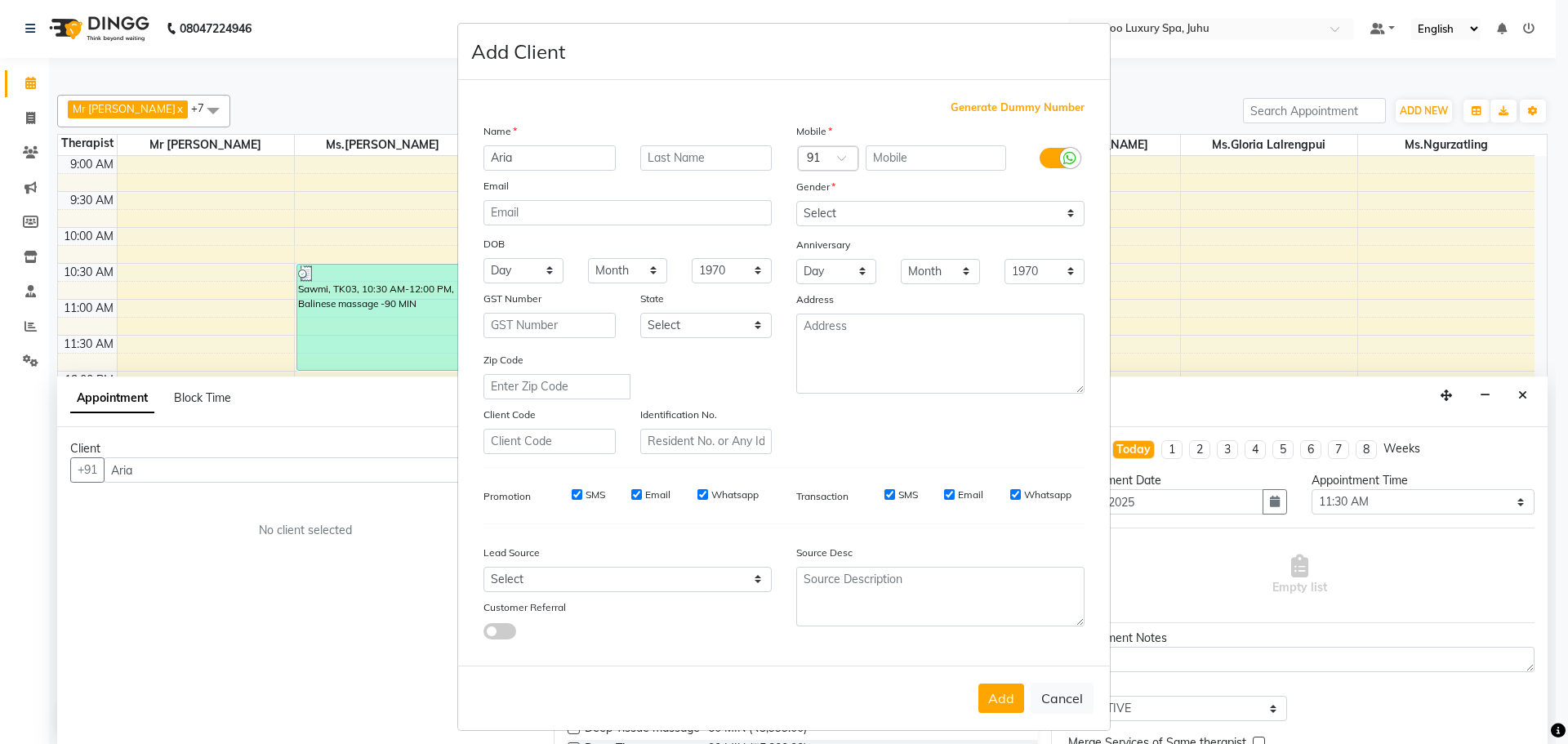
click at [973, 107] on span "Generate Dummy Number" at bounding box center [1017, 107] width 134 height 16
type input "1356100000397"
checkbox input "false"
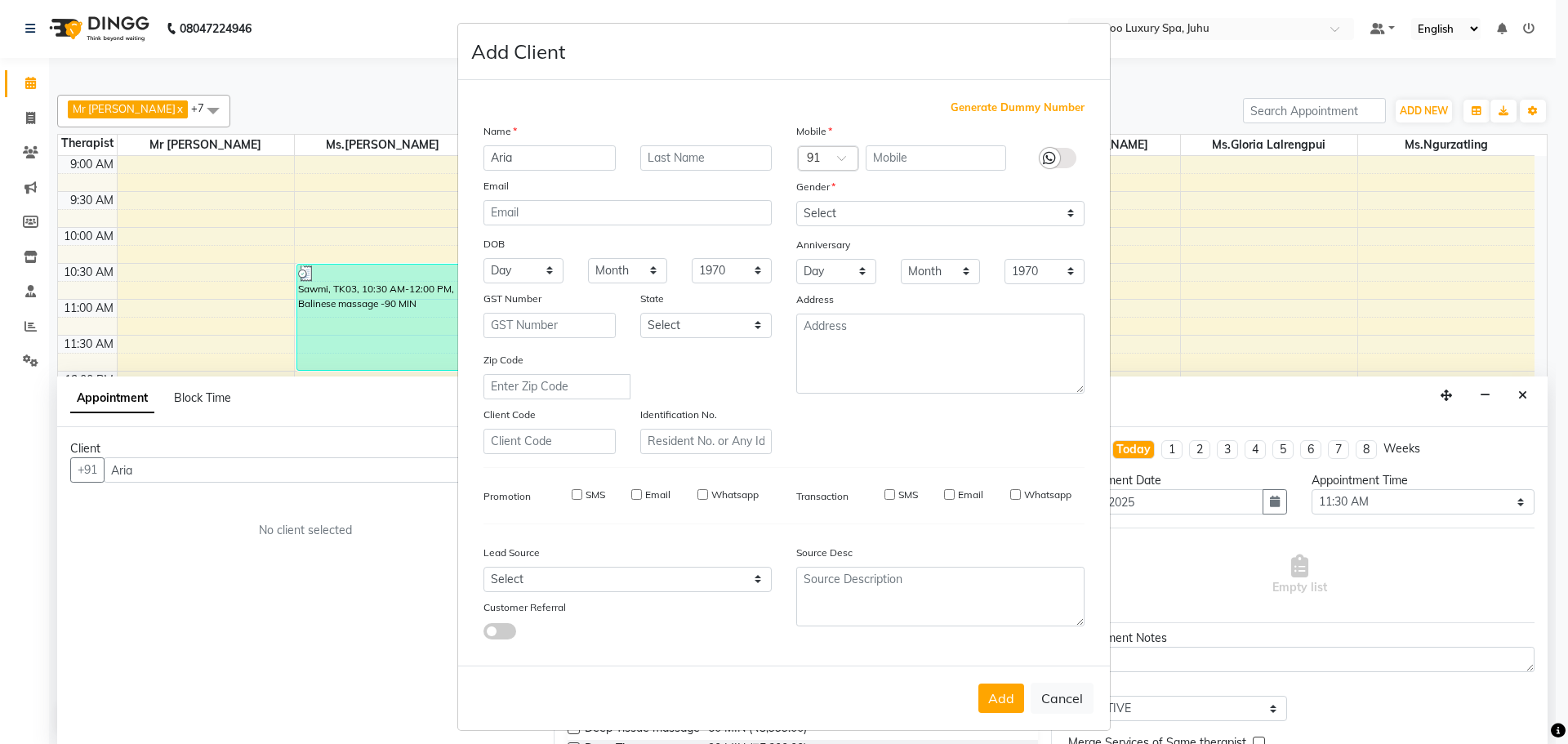
checkbox input "false"
click at [1057, 213] on select "Select [DEMOGRAPHIC_DATA] [DEMOGRAPHIC_DATA] Other Prefer Not To Say" at bounding box center [941, 214] width 288 height 25
select select "[DEMOGRAPHIC_DATA]"
click at [797, 201] on select "Select [DEMOGRAPHIC_DATA] [DEMOGRAPHIC_DATA] Other Prefer Not To Say" at bounding box center [941, 214] width 288 height 25
click at [997, 690] on button "Add" at bounding box center [1001, 698] width 45 height 29
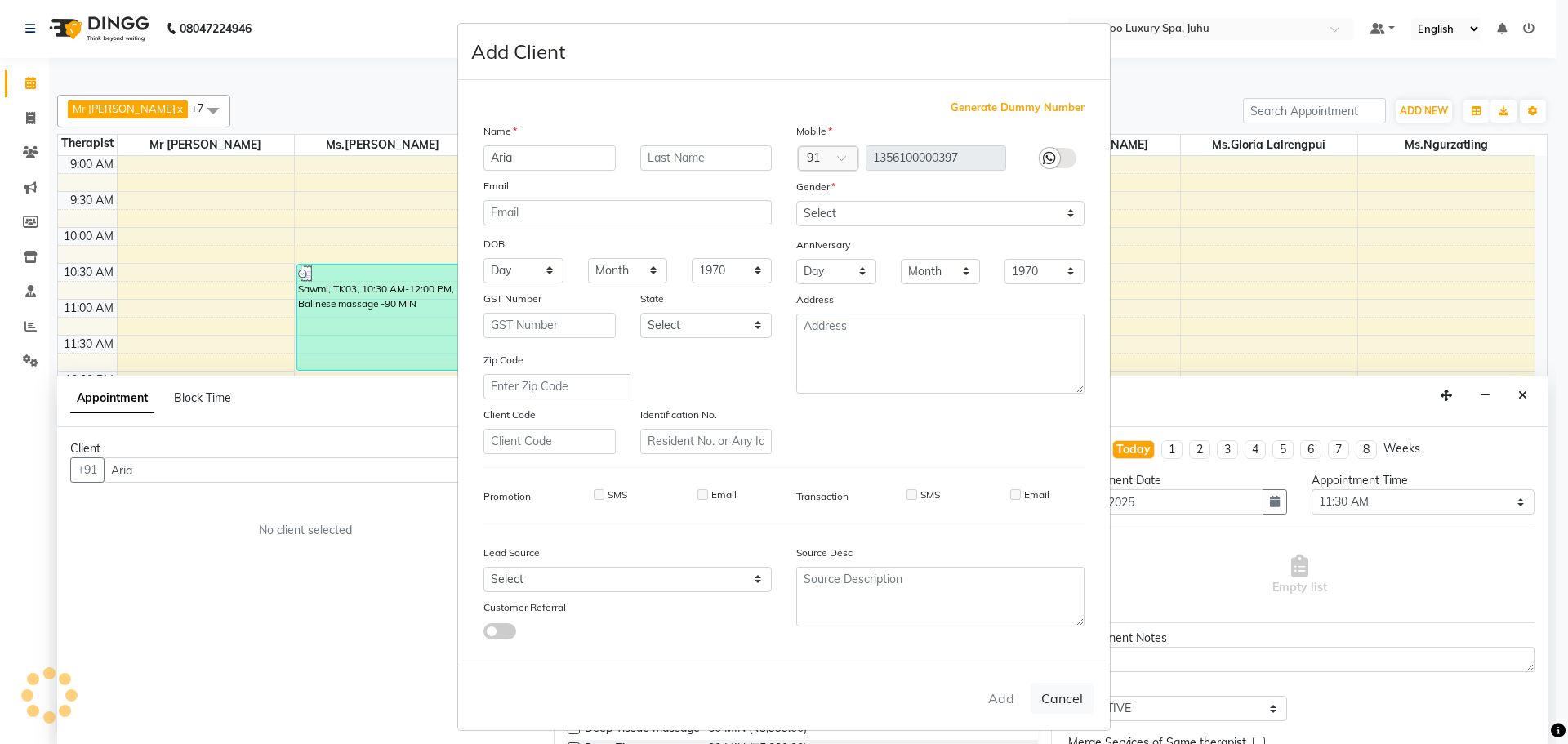
type input "13*********97"
select select
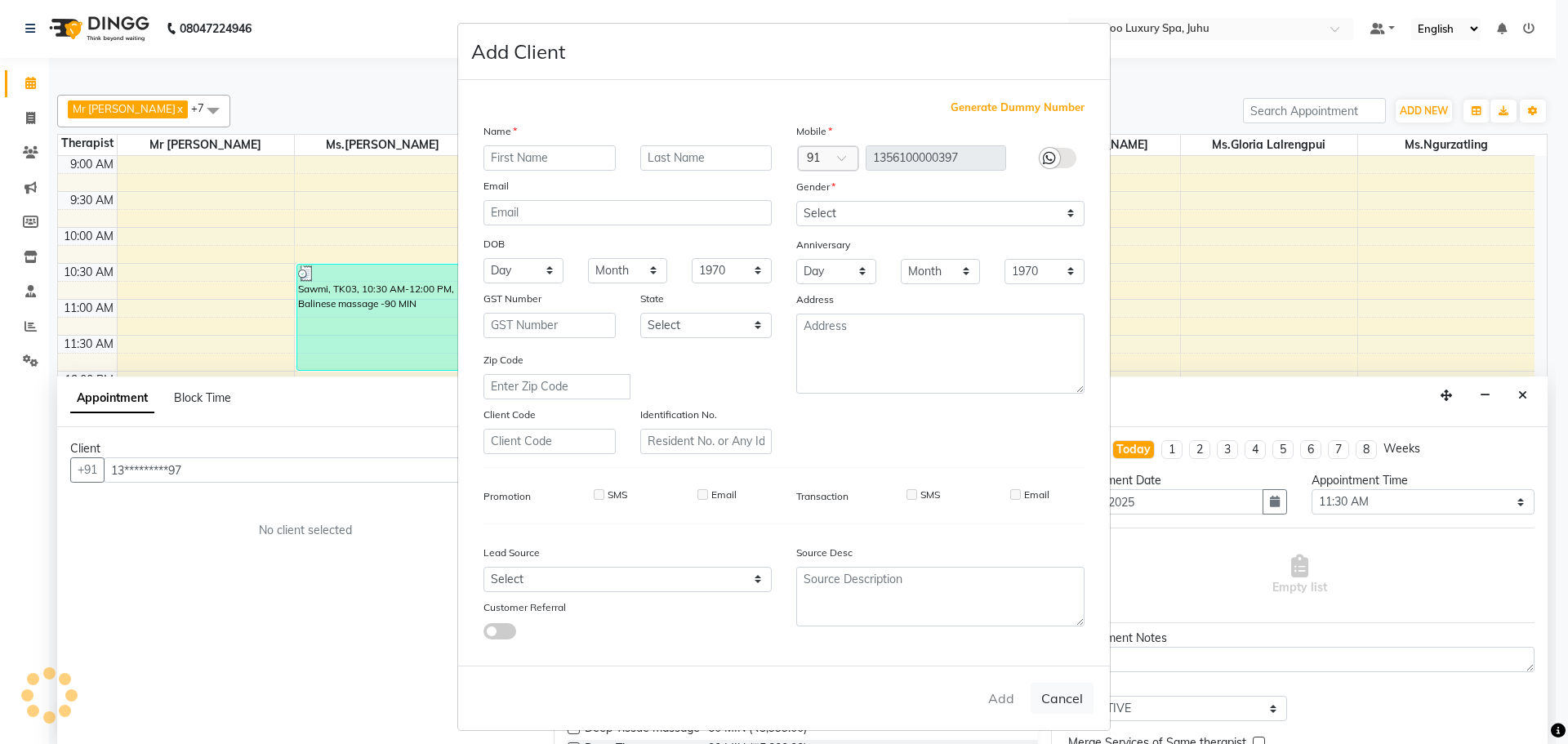
select select
checkbox input "false"
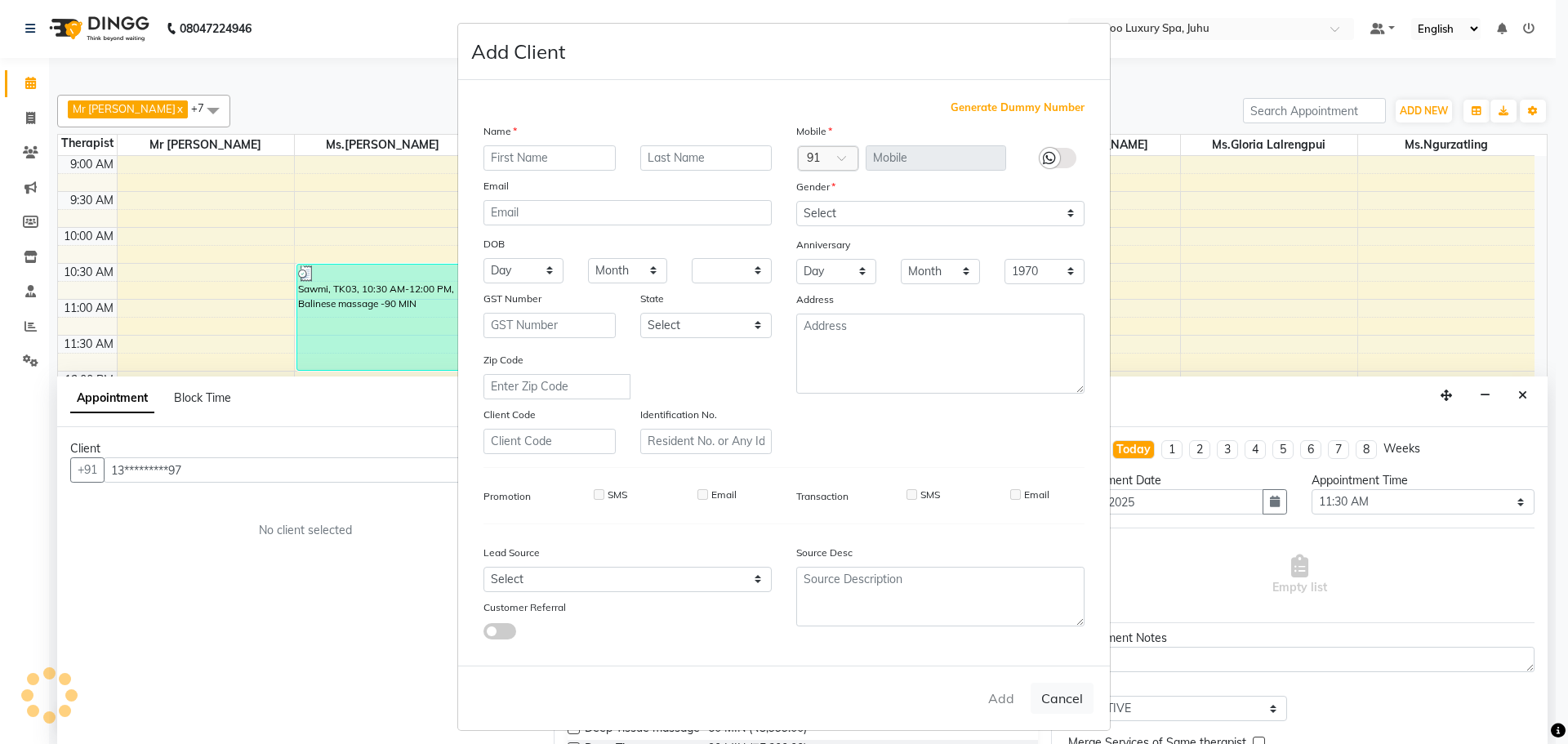
checkbox input "false"
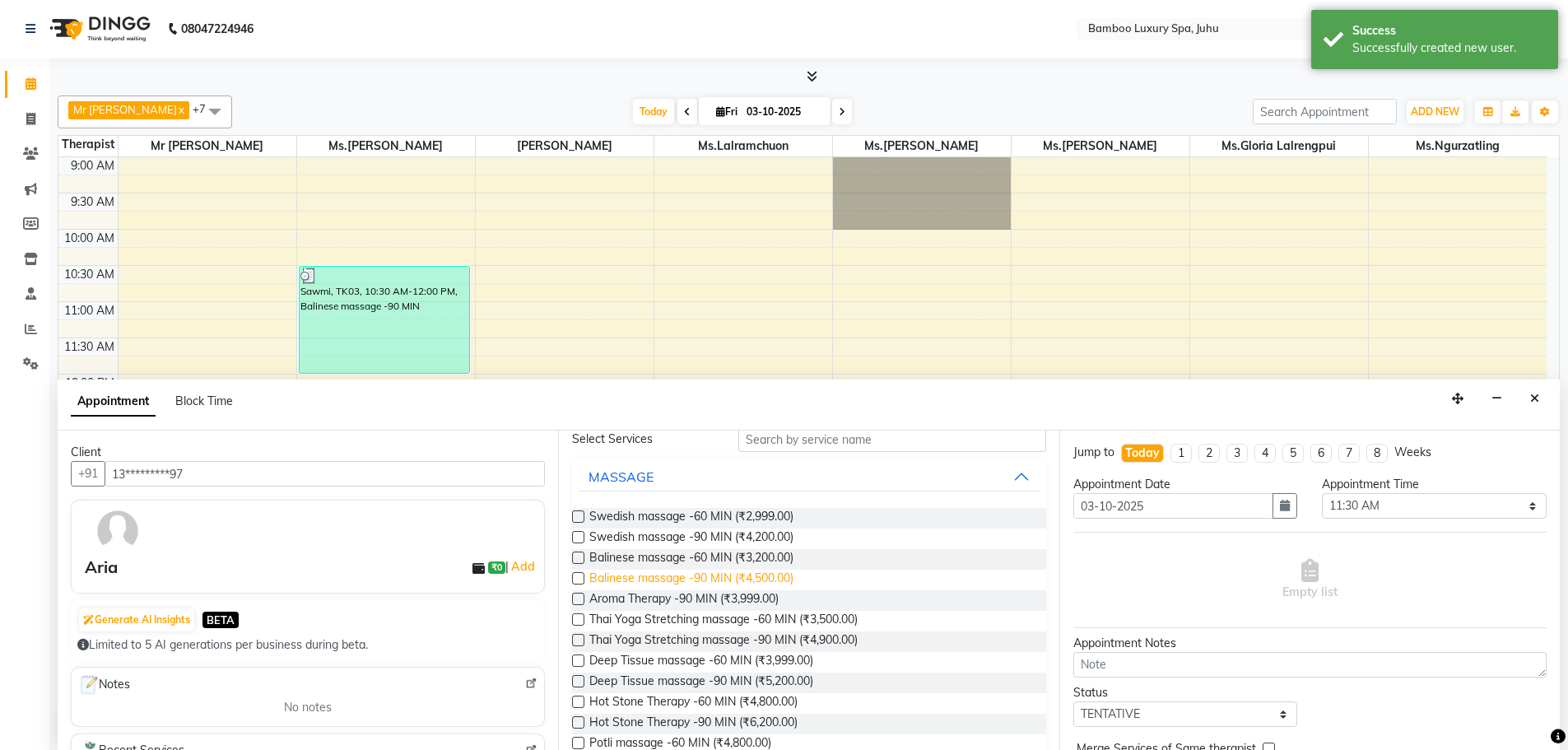
scroll to position [165, 0]
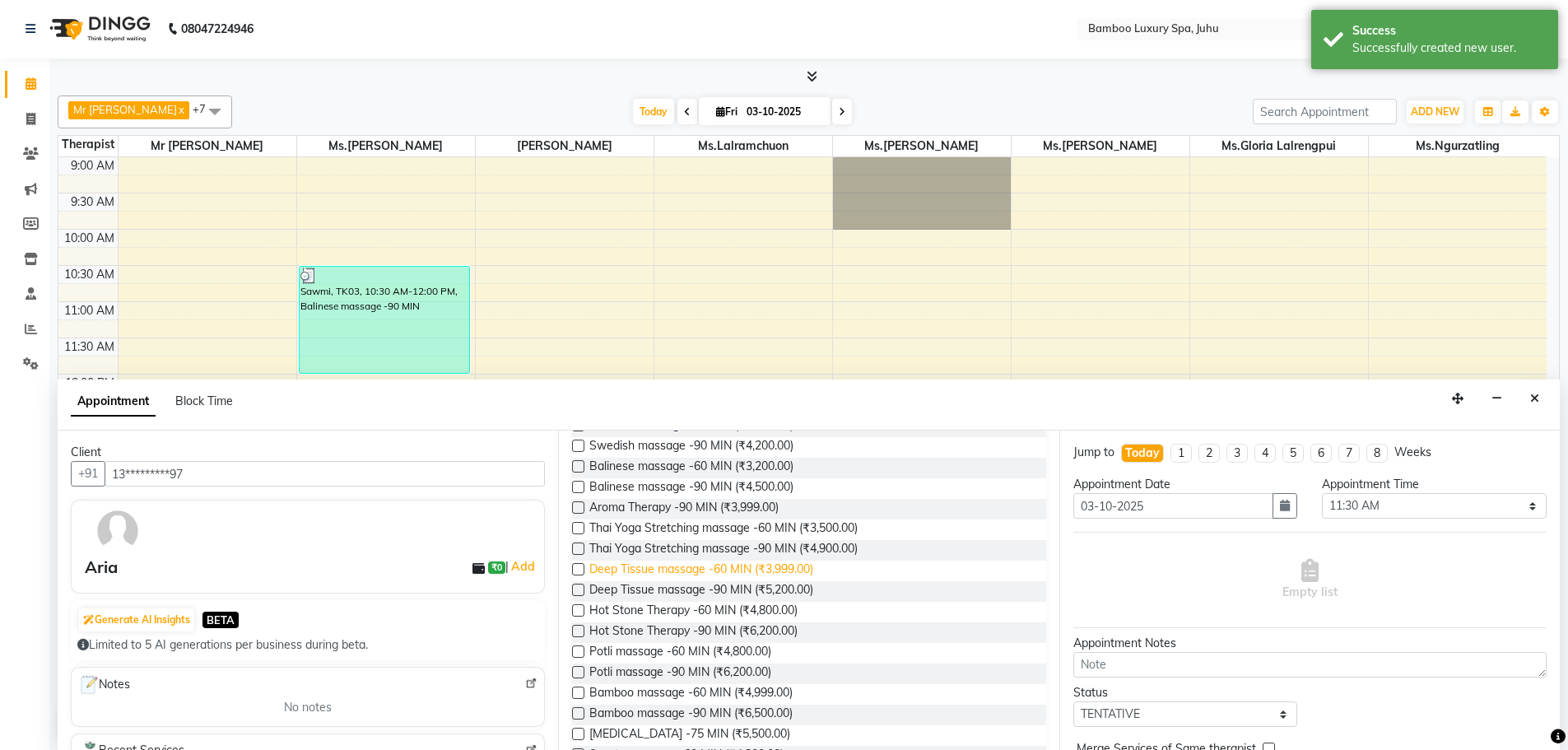
click at [729, 562] on span "Deep Tissue massage -60 MIN (₹3,999.00)" at bounding box center [701, 570] width 224 height 20
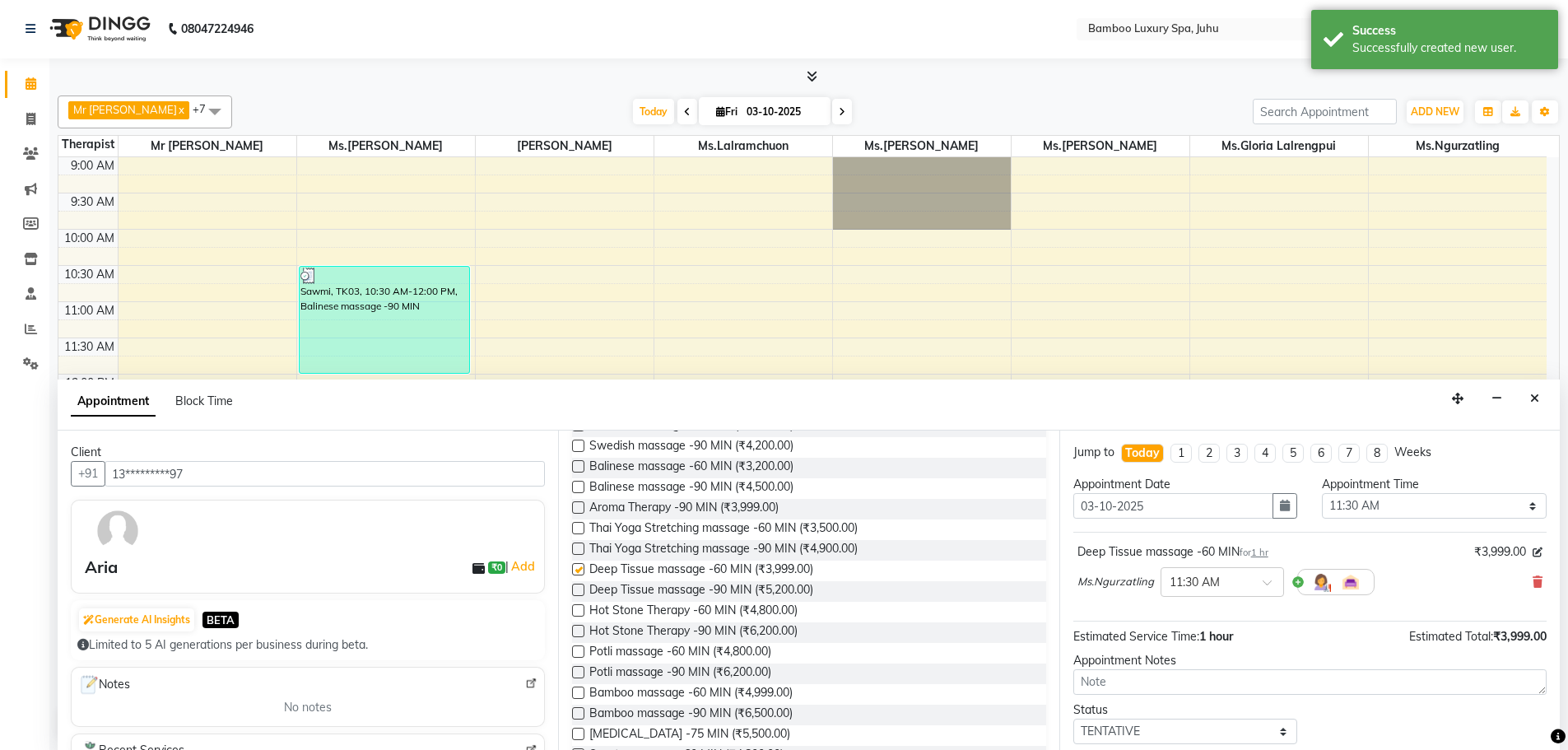
checkbox input "false"
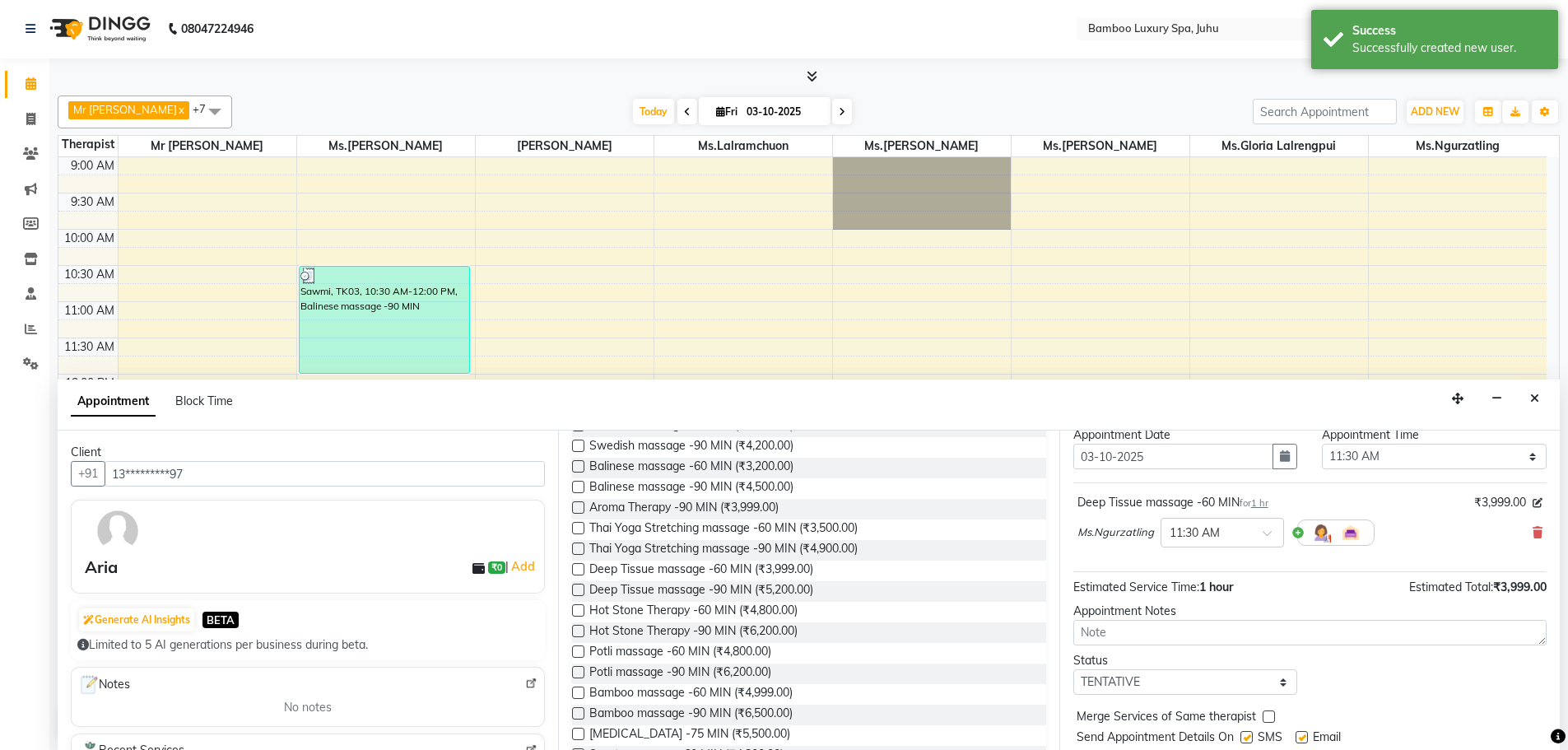
scroll to position [98, 0]
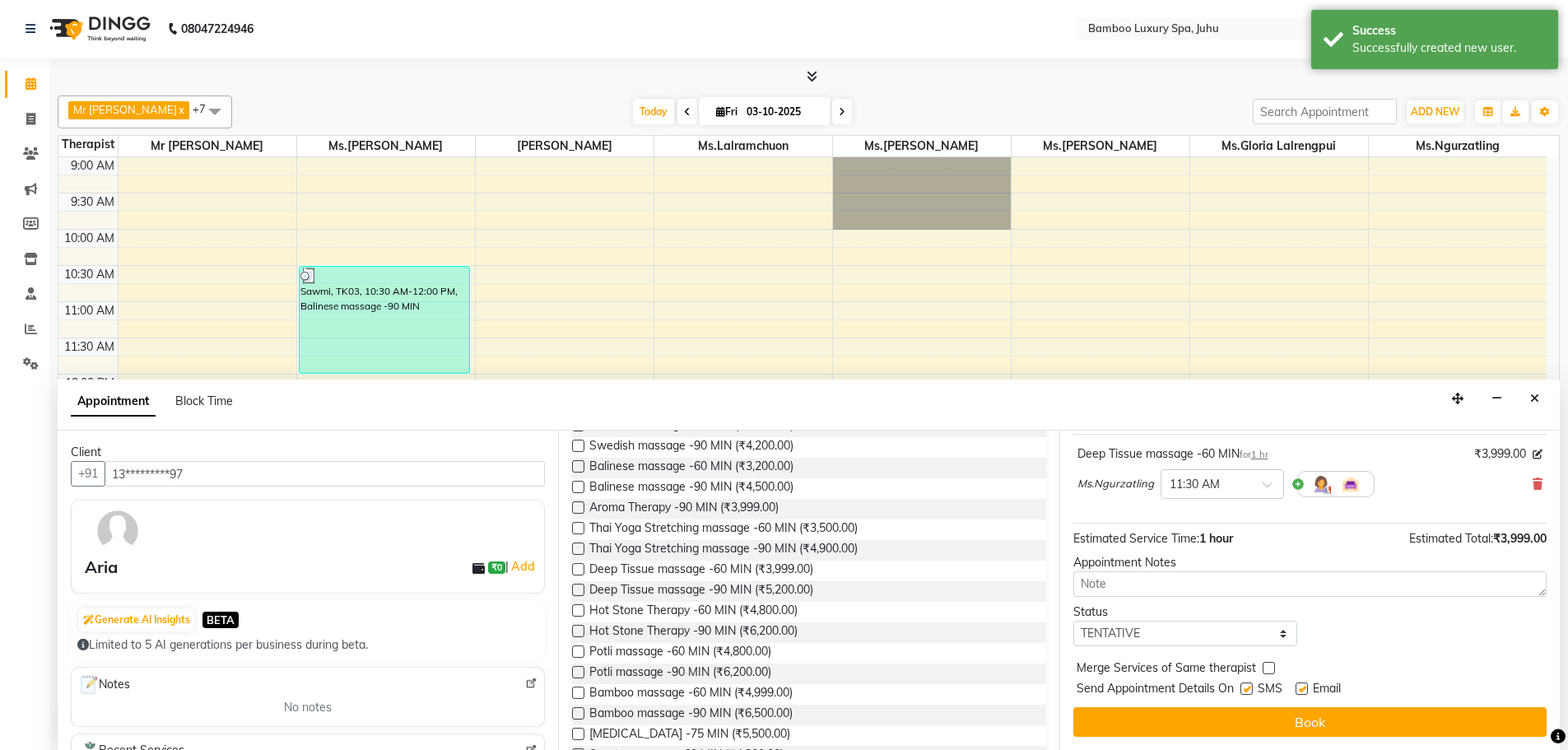
click at [1302, 688] on label at bounding box center [1301, 688] width 13 height 13
click at [1302, 688] on input "checkbox" at bounding box center [1301, 690] width 11 height 11
checkbox input "false"
click at [1247, 685] on label at bounding box center [1247, 688] width 13 height 13
click at [1247, 685] on input "checkbox" at bounding box center [1246, 690] width 11 height 11
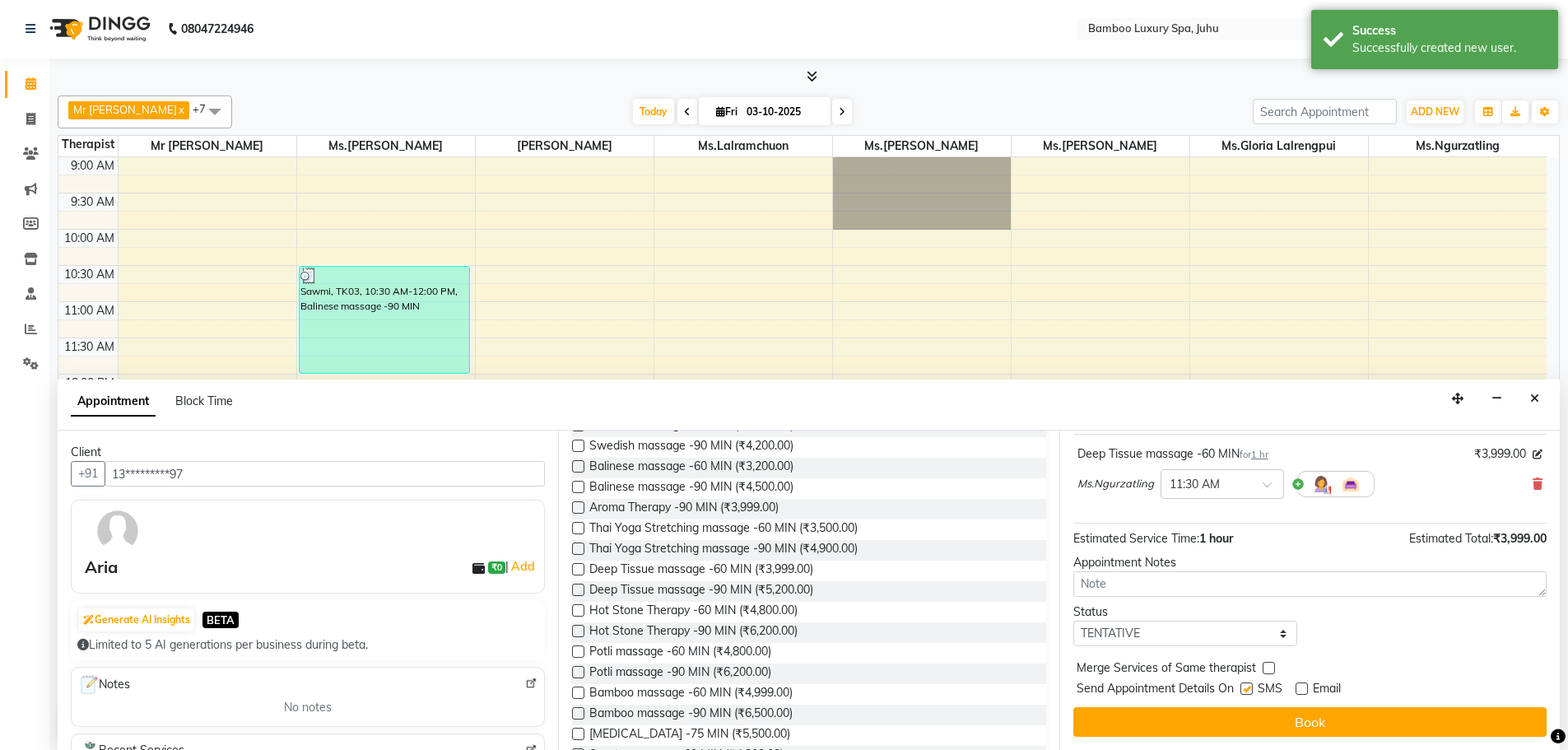
checkbox input "false"
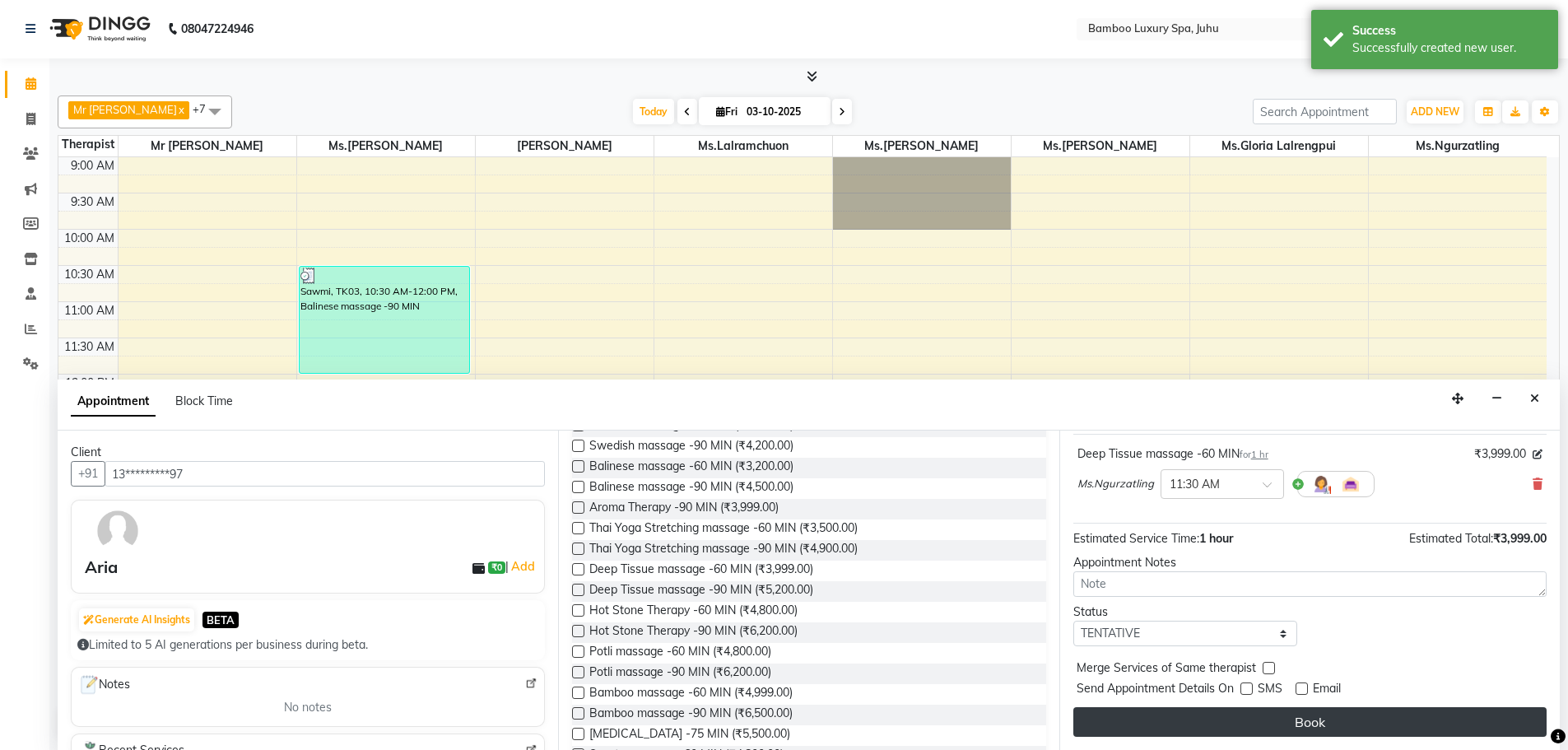
click at [1258, 724] on button "Book" at bounding box center [1311, 721] width 474 height 30
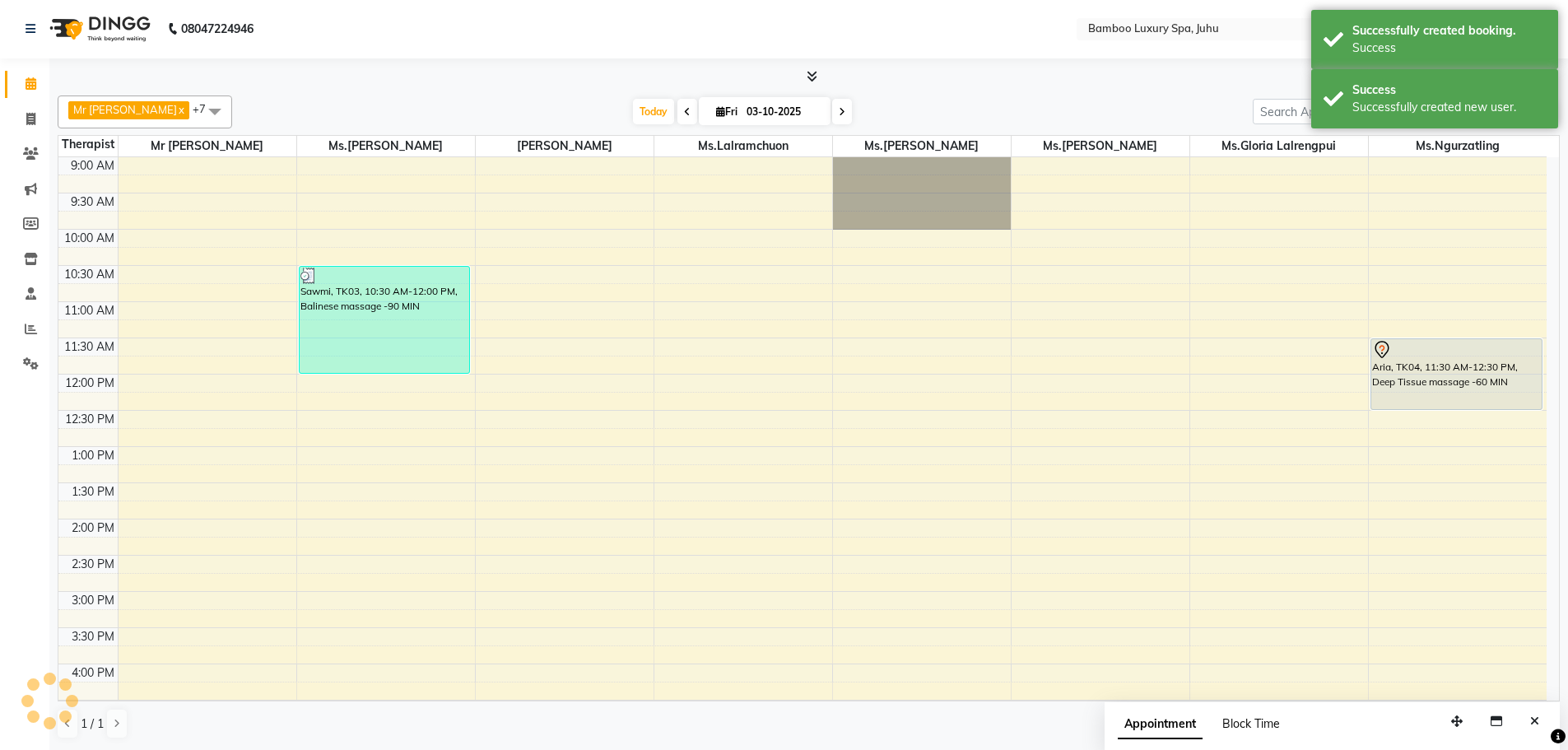
scroll to position [0, 0]
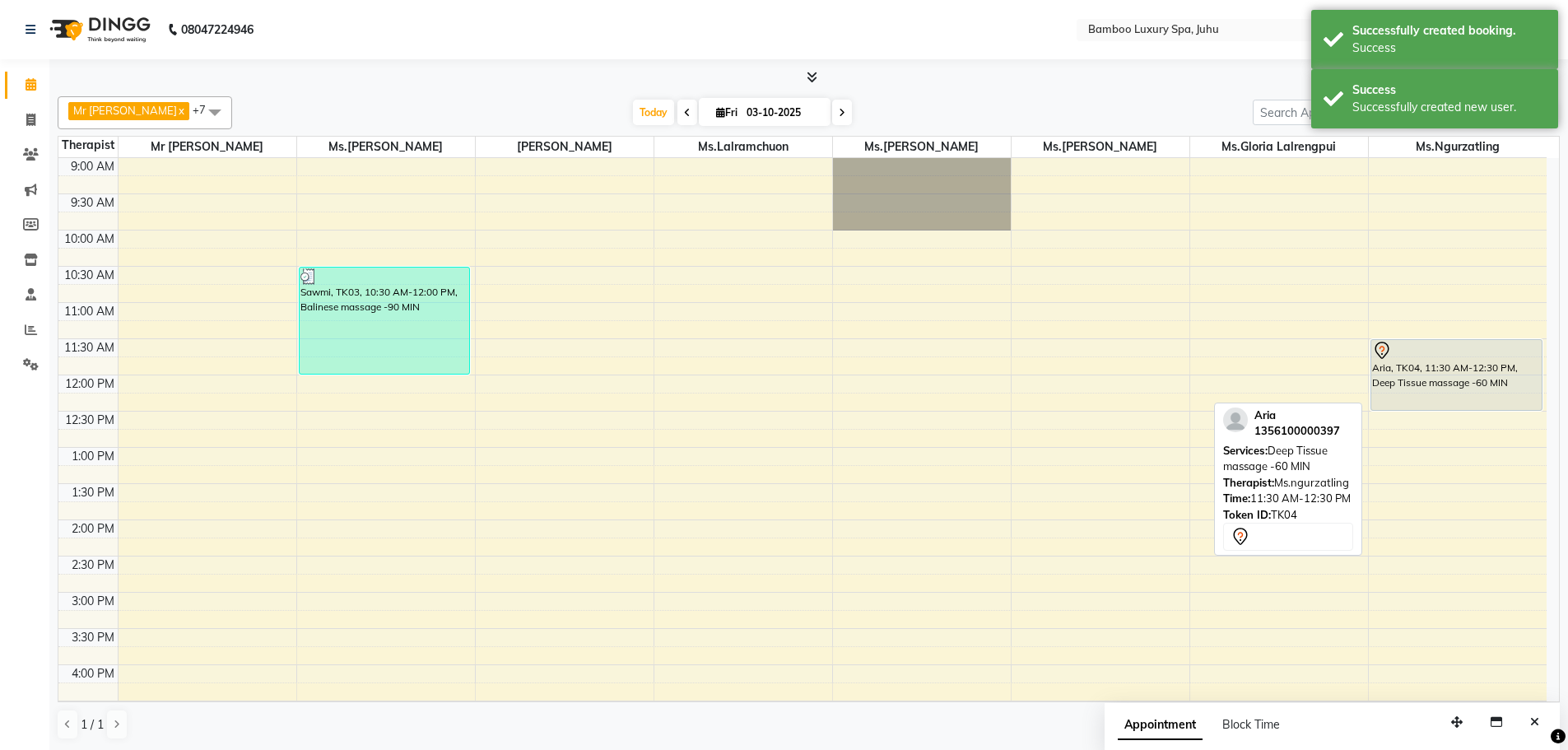
click at [1402, 382] on div "Aria, TK04, 11:30 AM-12:30 PM, Deep Tissue massage -60 MIN" at bounding box center [1457, 375] width 171 height 70
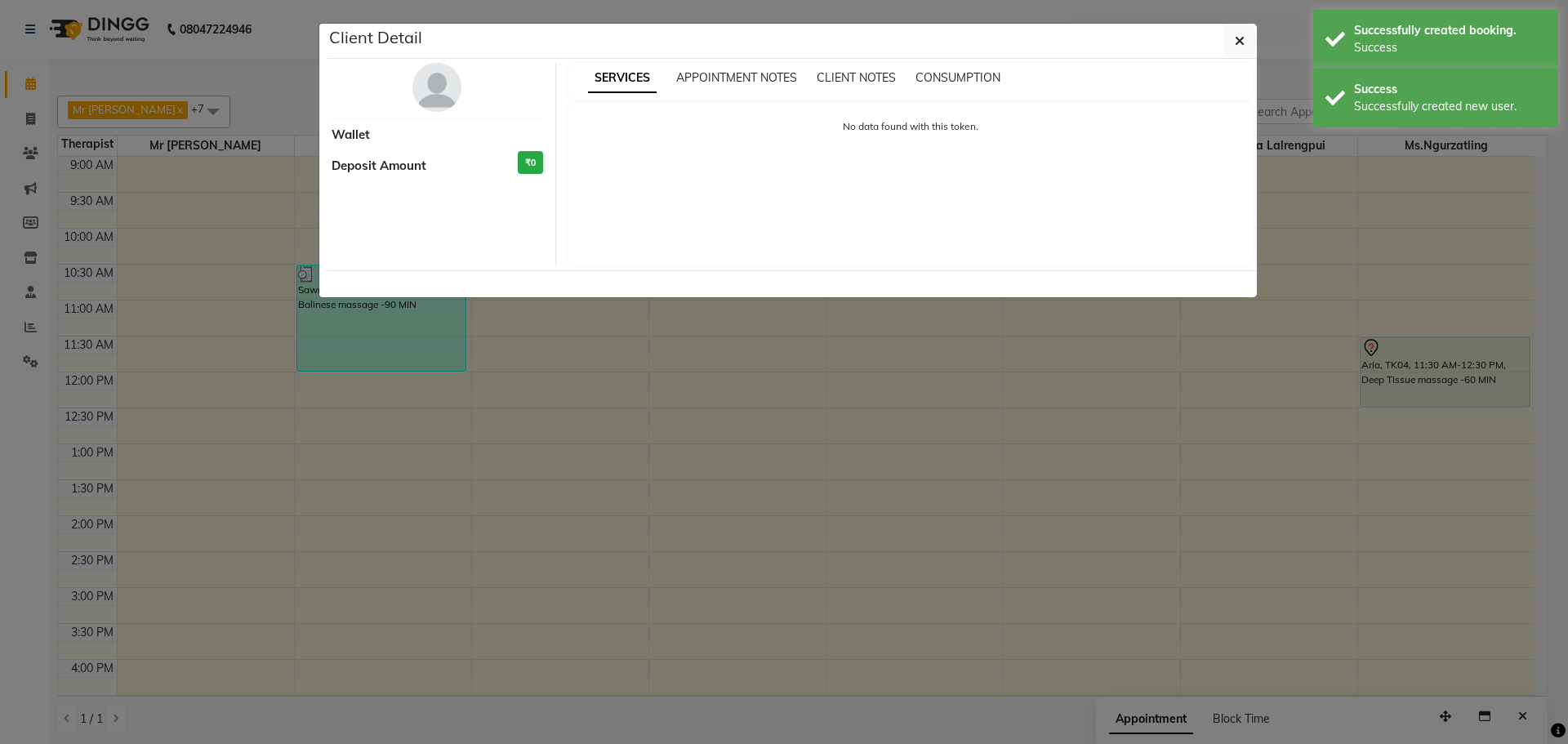
select select "7"
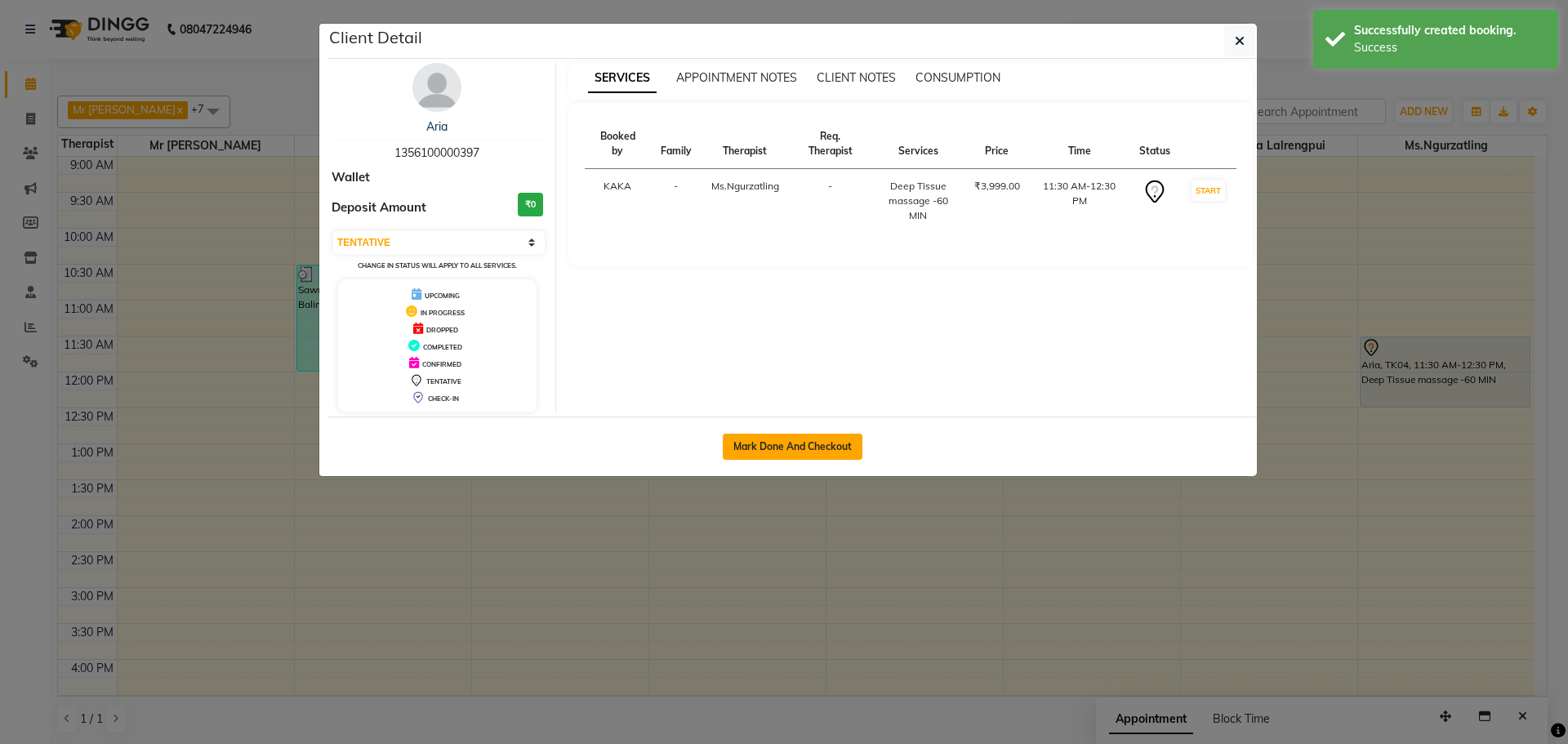
click at [800, 439] on button "Mark Done And Checkout" at bounding box center [792, 446] width 140 height 26
select select "service"
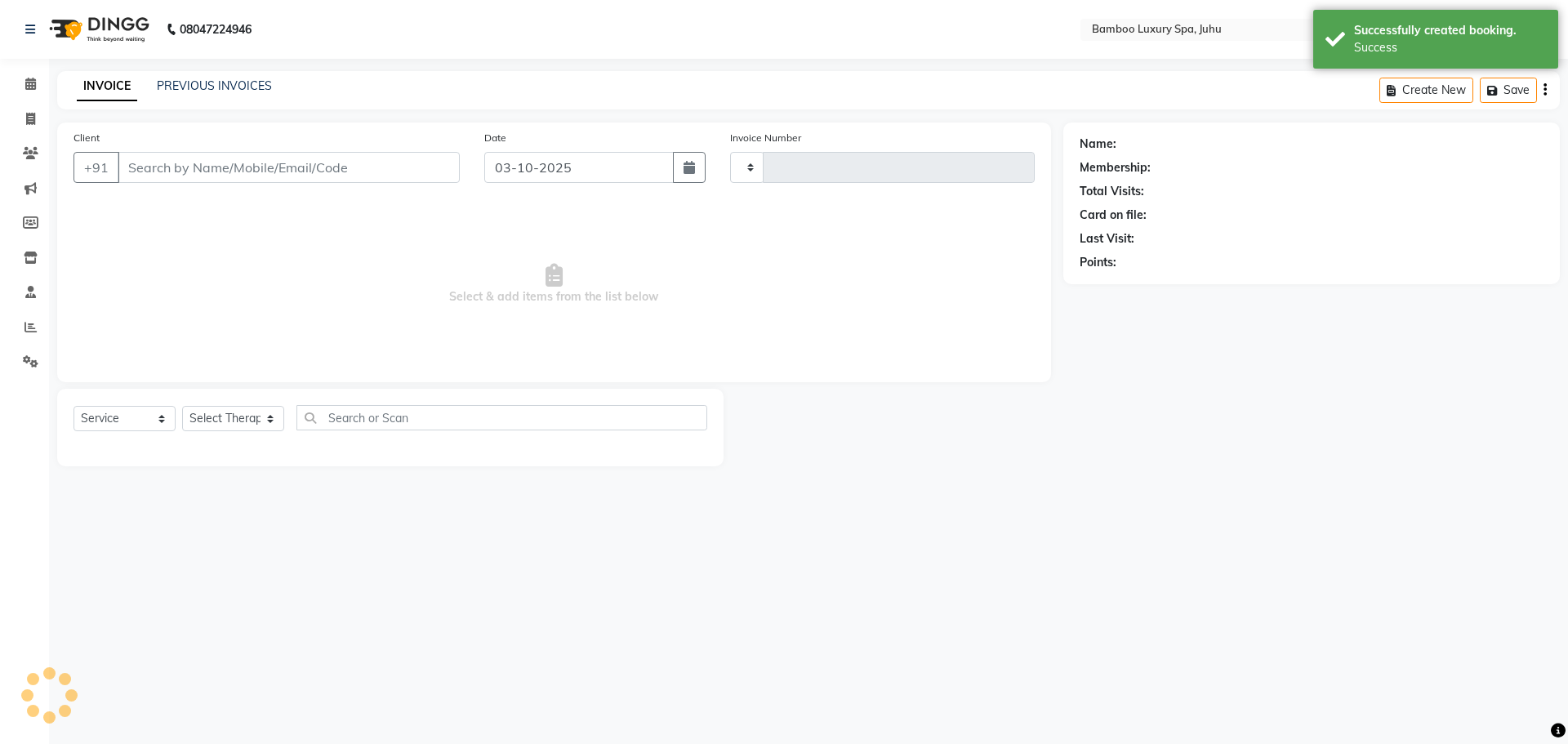
type input "0800"
select select "8043"
type input "13*********97"
select select "75919"
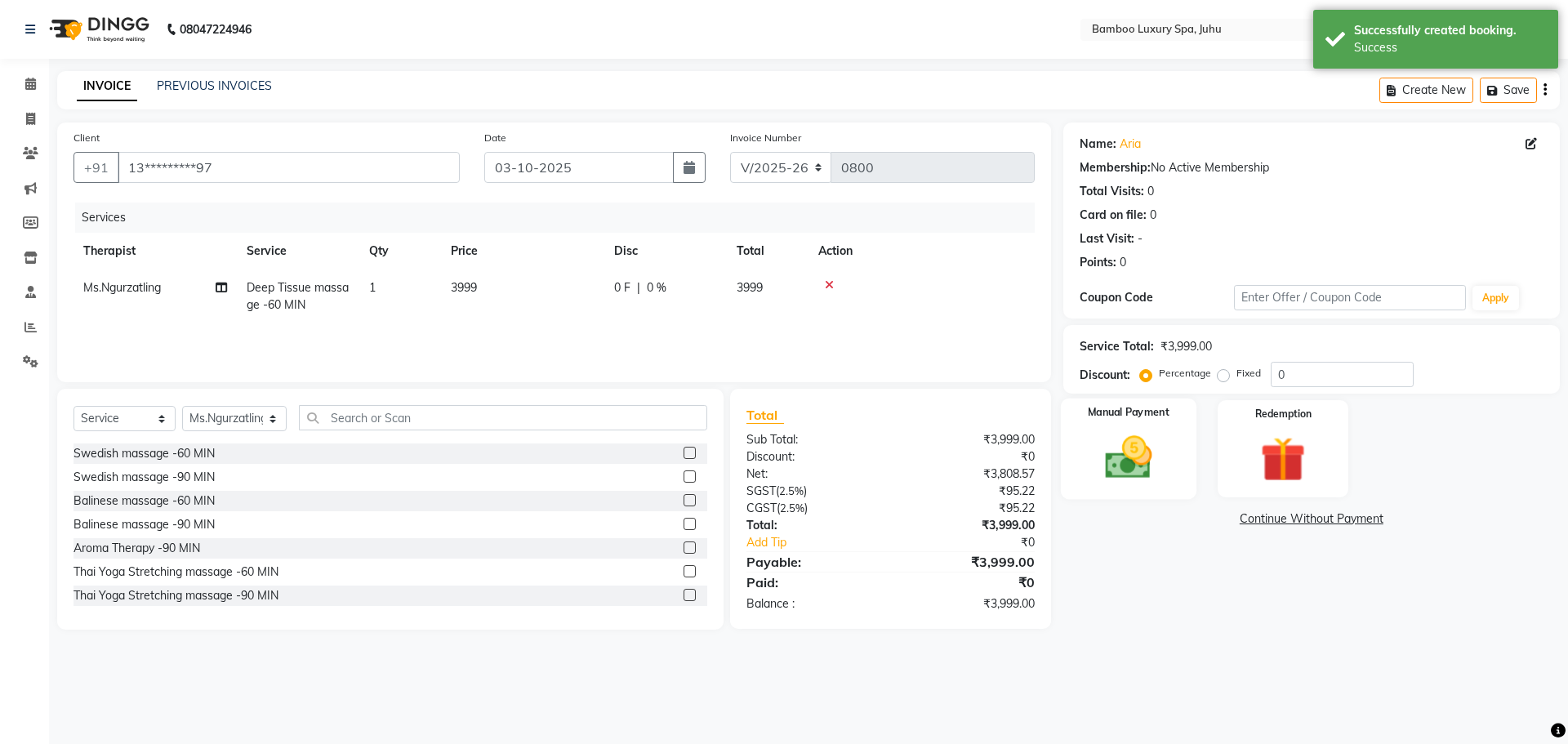
click at [1119, 457] on img at bounding box center [1128, 457] width 76 height 54
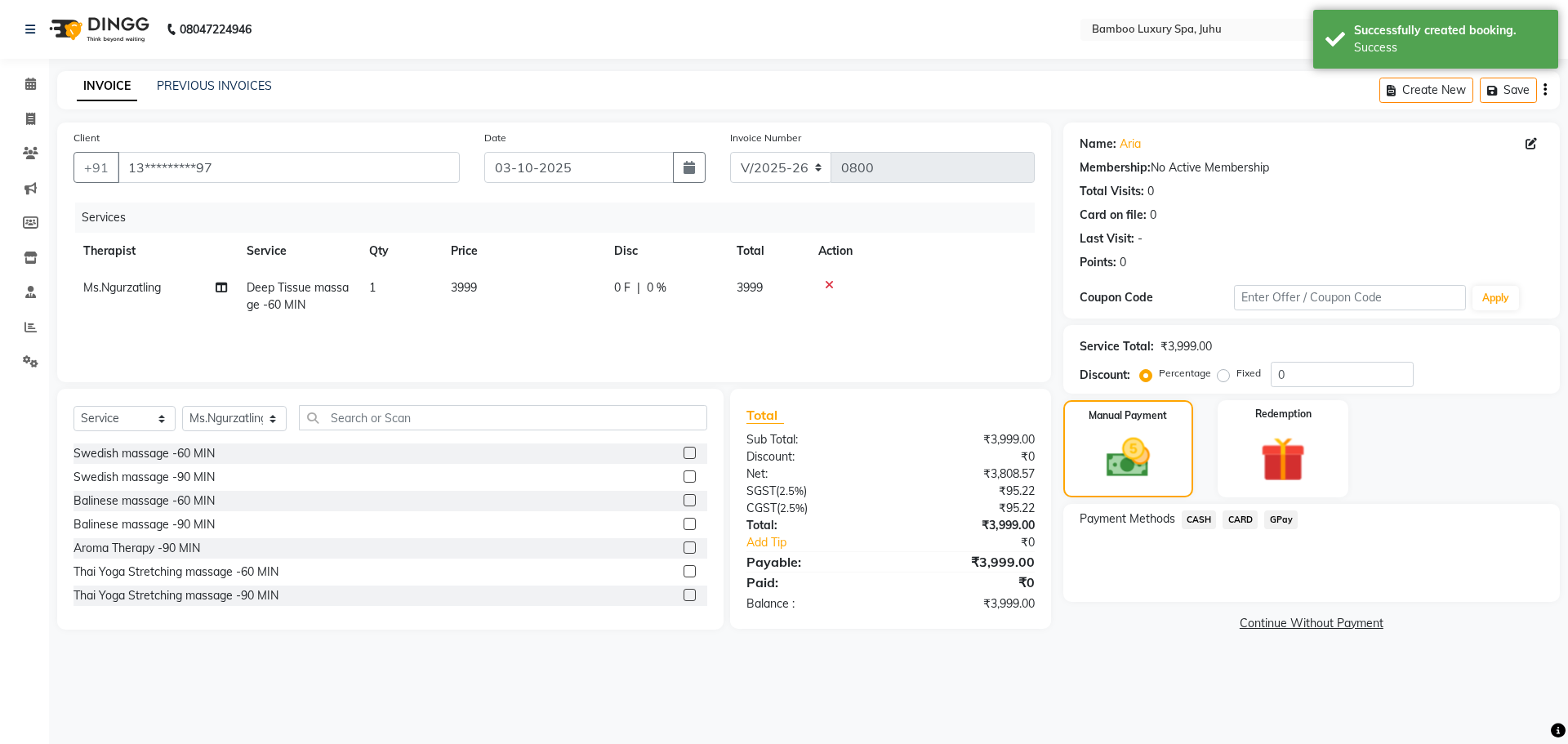
click at [1200, 518] on span "CASH" at bounding box center [1199, 519] width 35 height 19
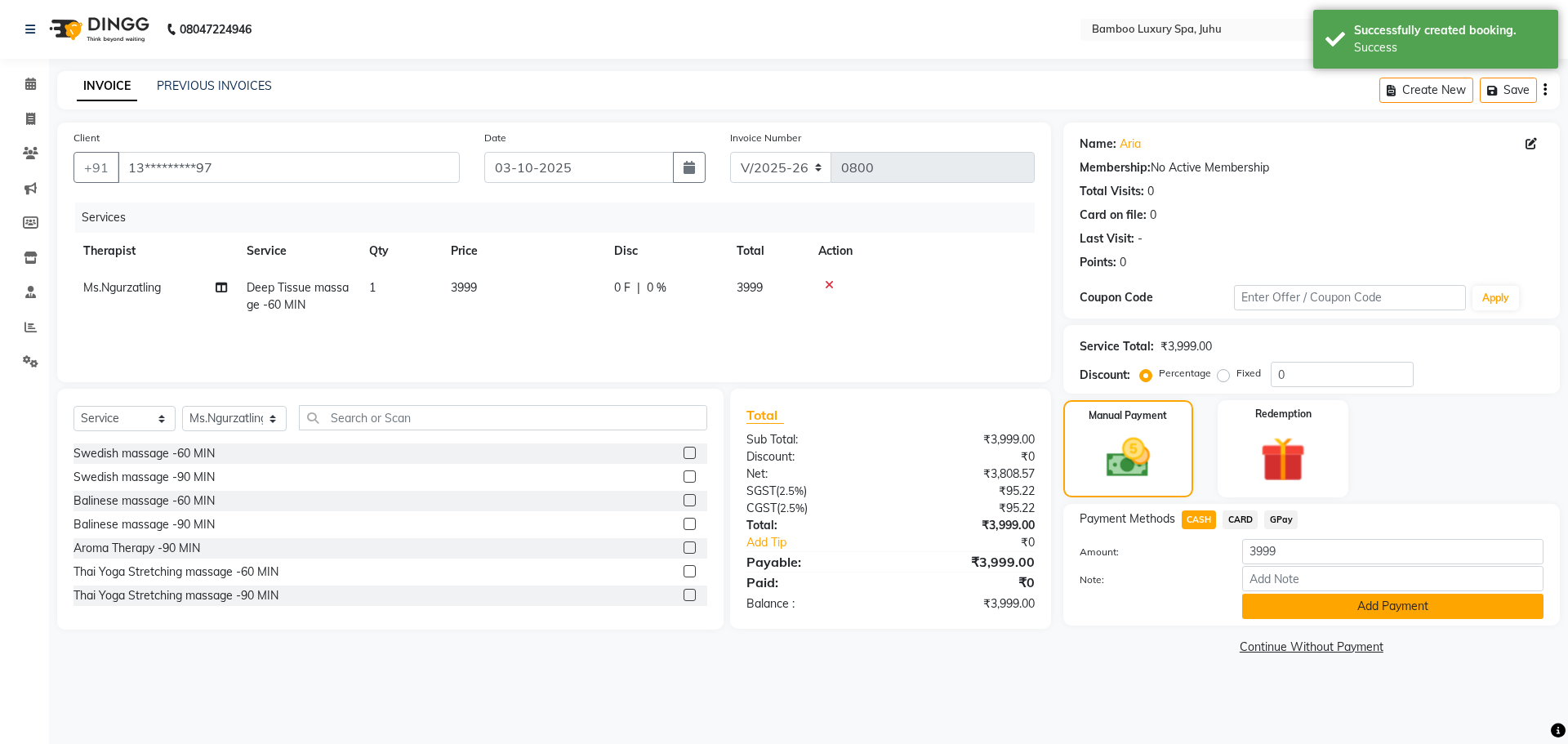
click at [1265, 603] on button "Add Payment" at bounding box center [1393, 606] width 301 height 25
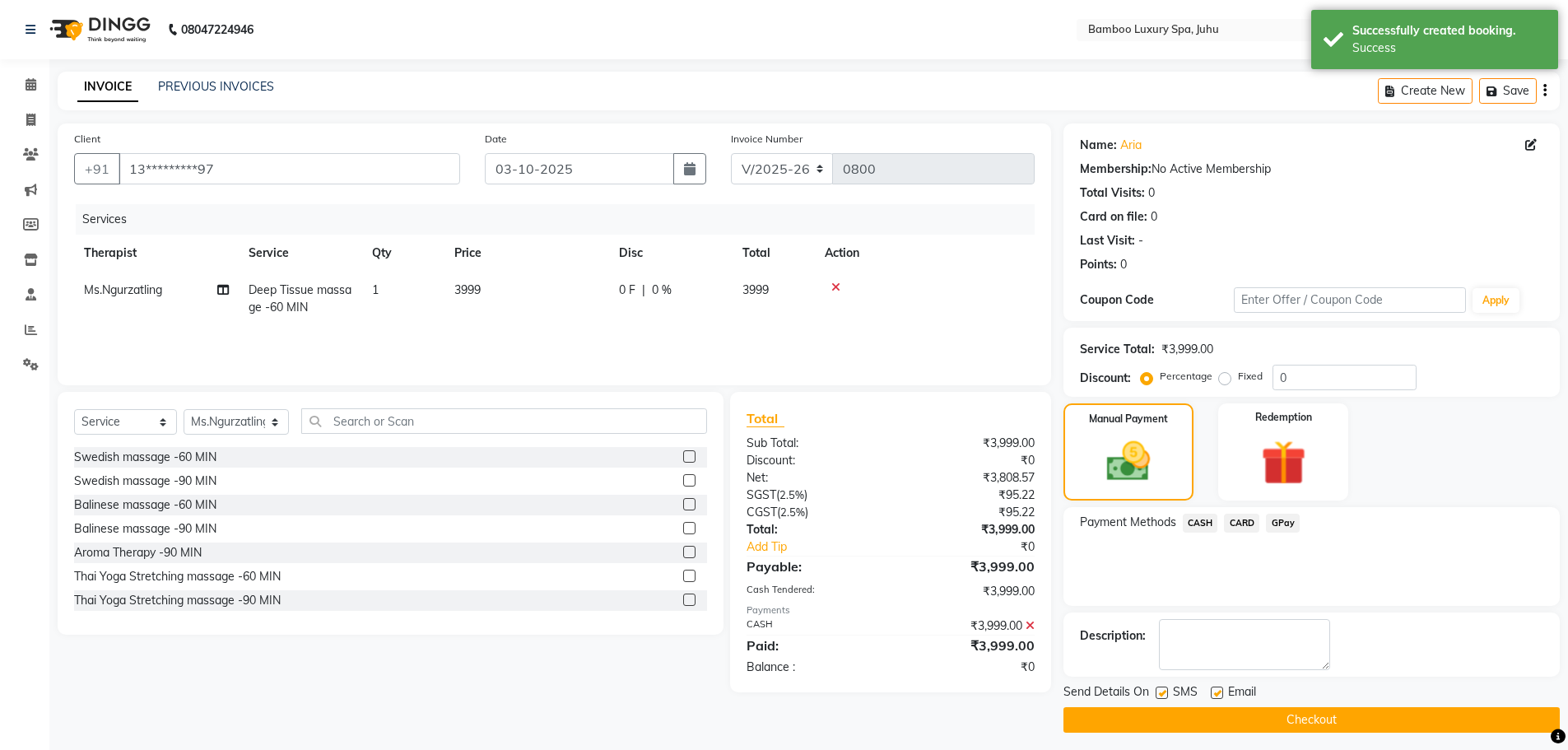
click at [1220, 692] on label at bounding box center [1217, 692] width 13 height 13
click at [1220, 692] on input "checkbox" at bounding box center [1217, 693] width 11 height 11
checkbox input "false"
click at [1165, 695] on label at bounding box center [1162, 692] width 13 height 13
click at [1165, 695] on input "checkbox" at bounding box center [1161, 693] width 11 height 11
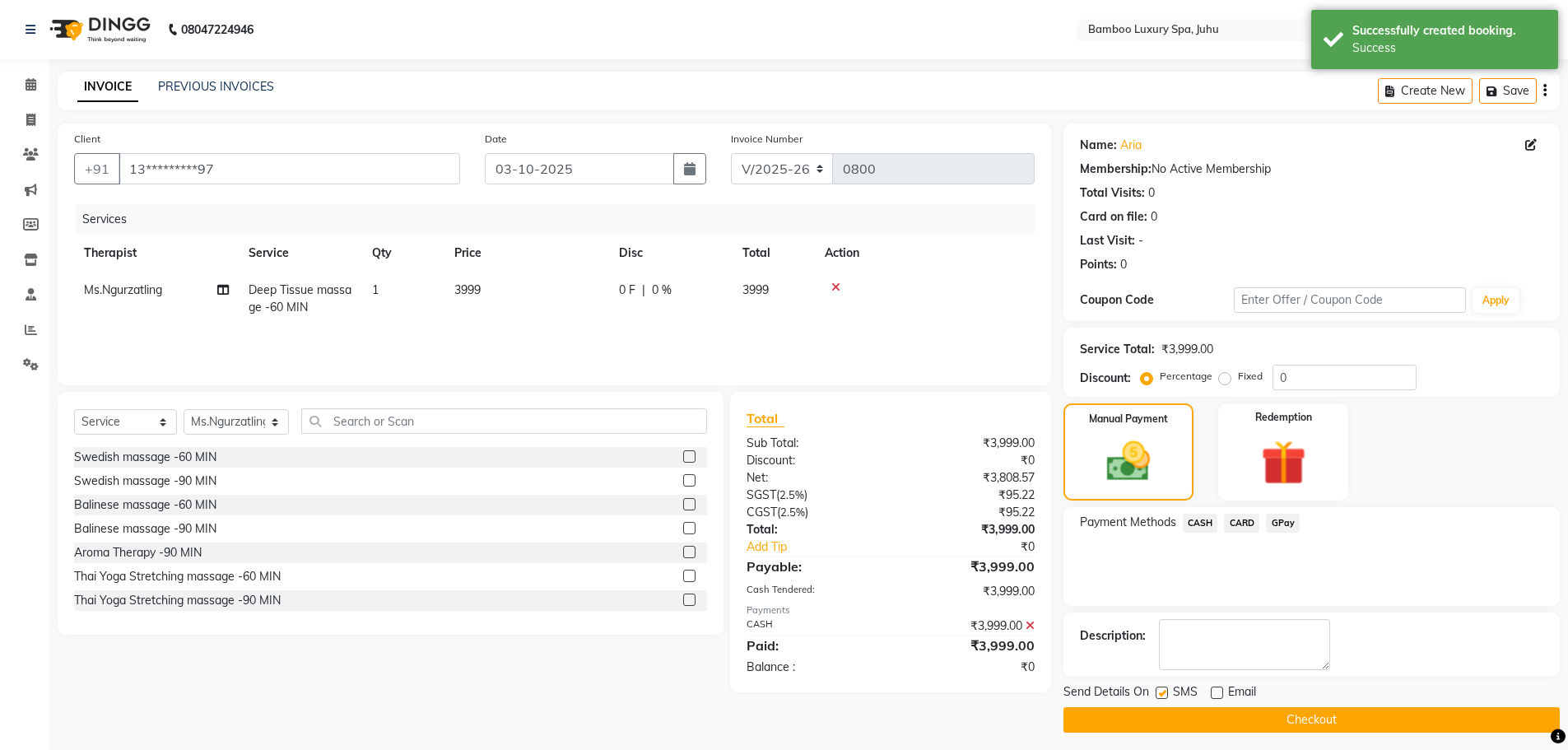
checkbox input "false"
click at [1163, 714] on button "Checkout" at bounding box center [1312, 719] width 497 height 25
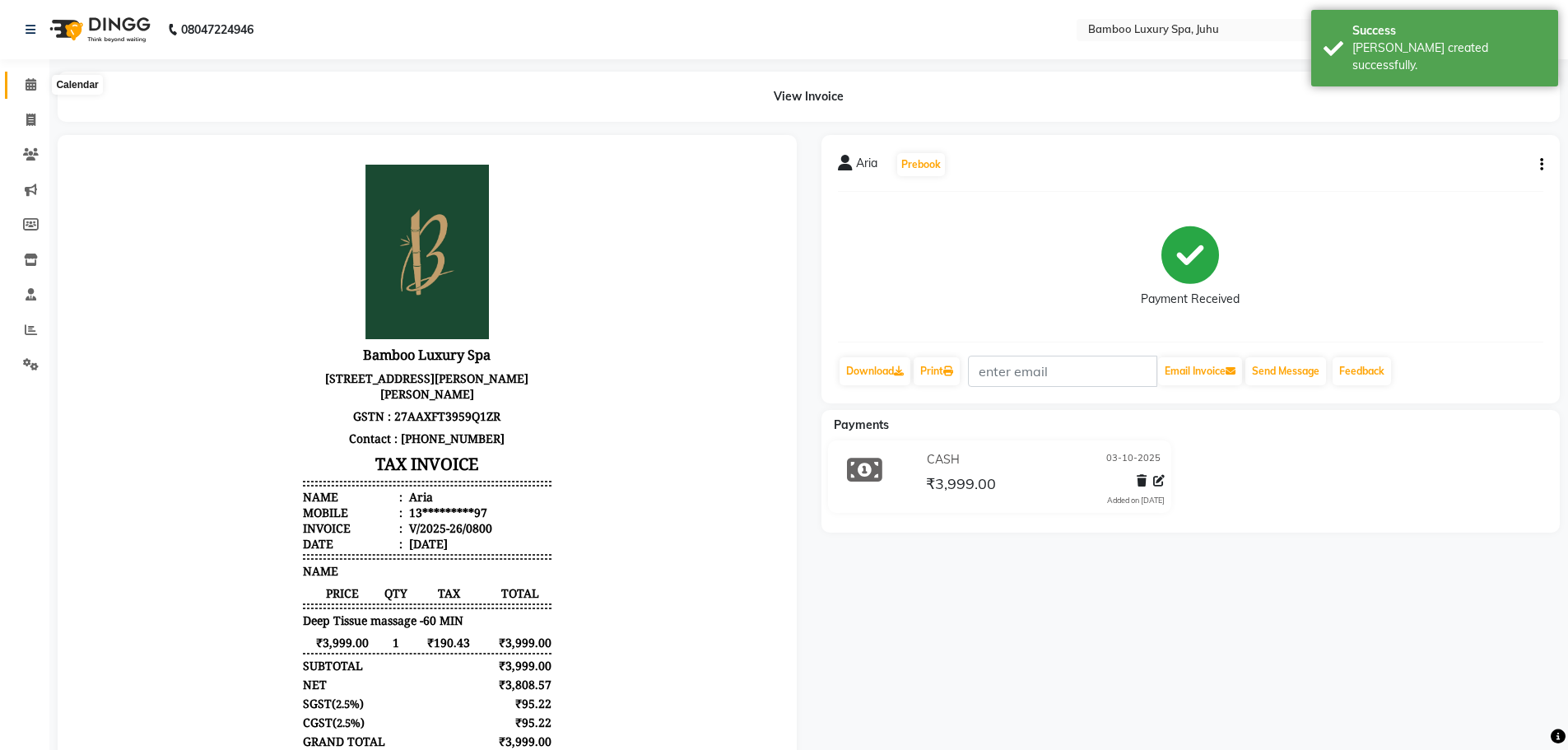
click at [26, 81] on icon at bounding box center [31, 84] width 11 height 13
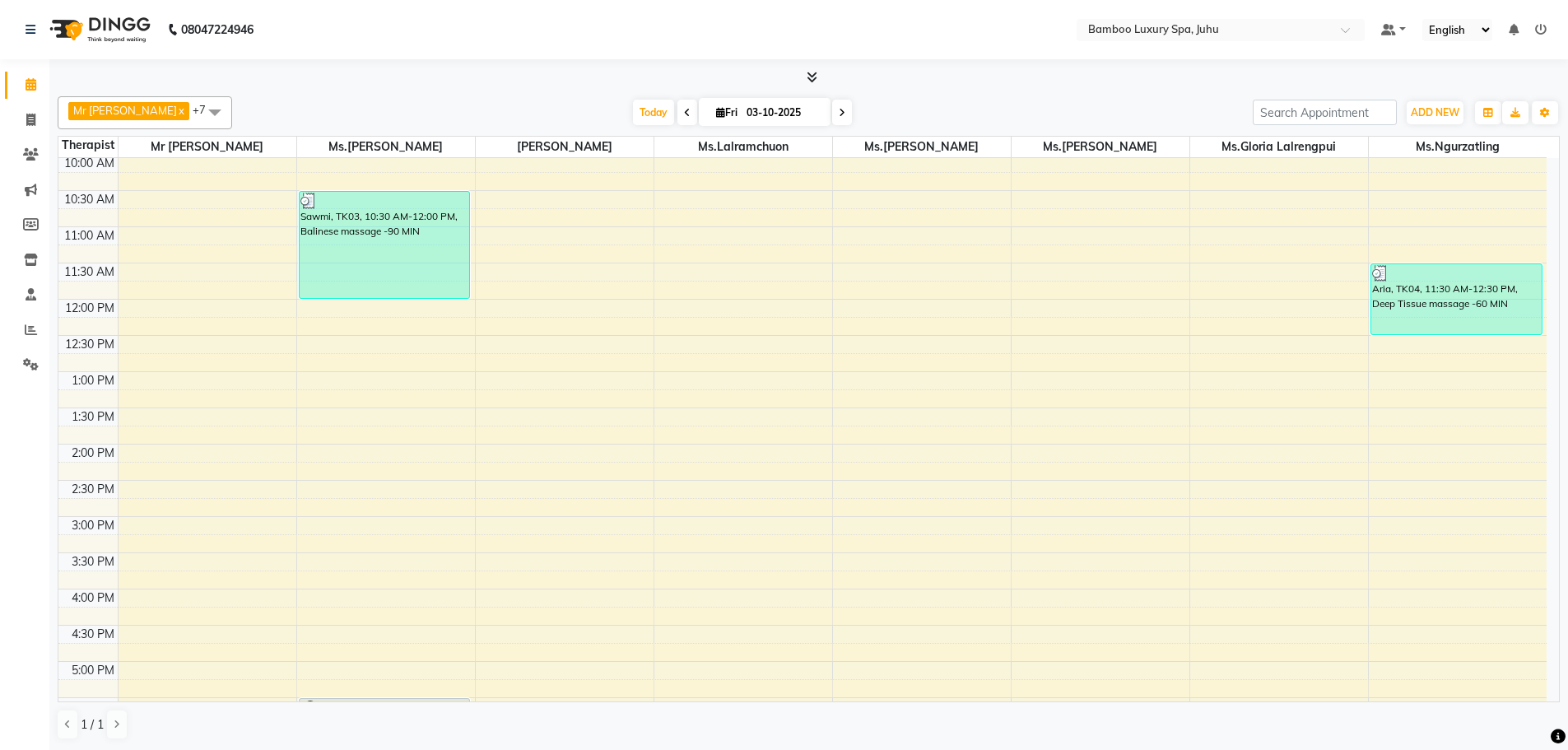
scroll to position [165, 0]
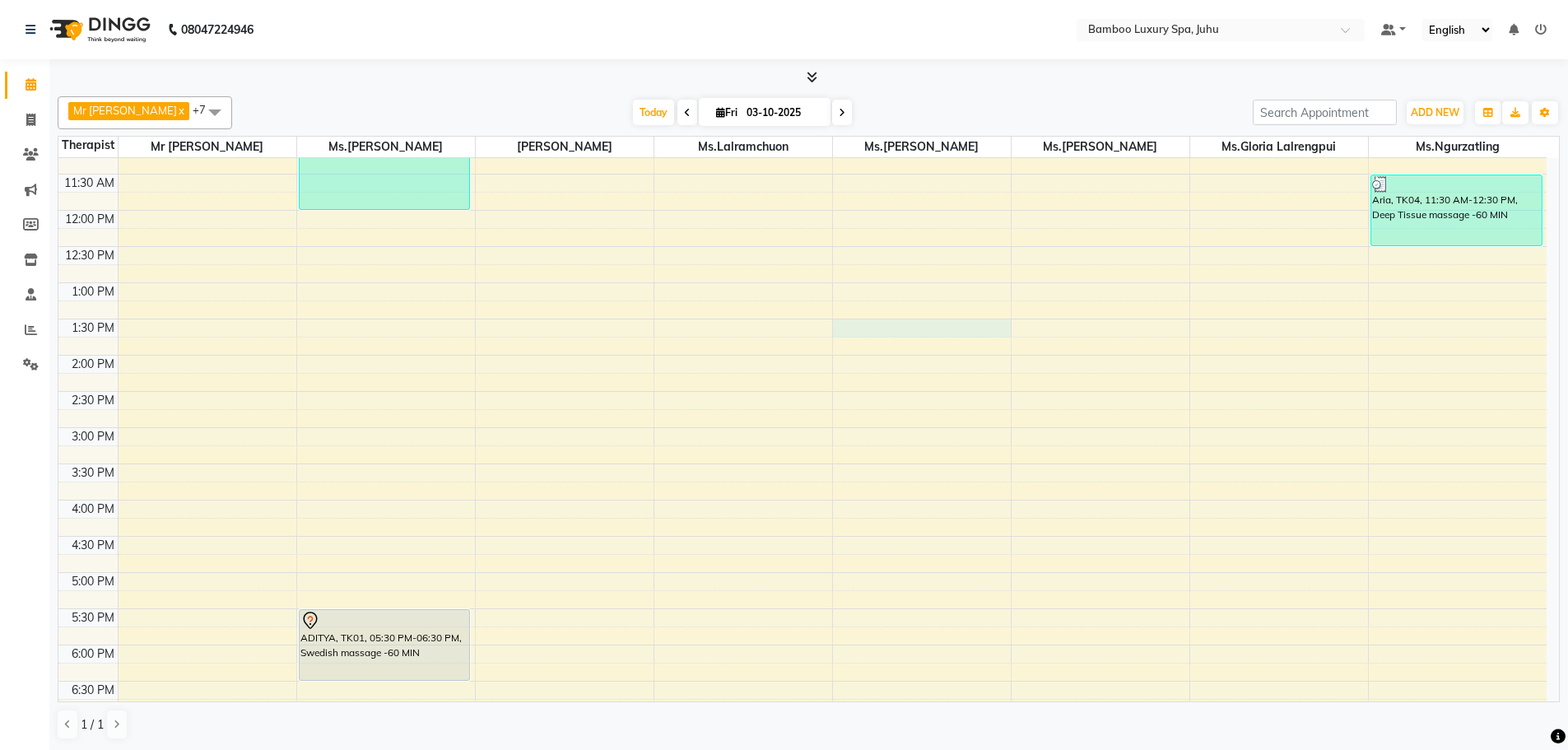
click at [856, 324] on div "9:00 AM 9:30 AM 10:00 AM 10:30 AM 11:00 AM 11:30 AM 12:00 PM 12:30 PM 1:00 PM 1…" at bounding box center [802, 500] width 1488 height 1013
select select "75916"
select select "tentative"
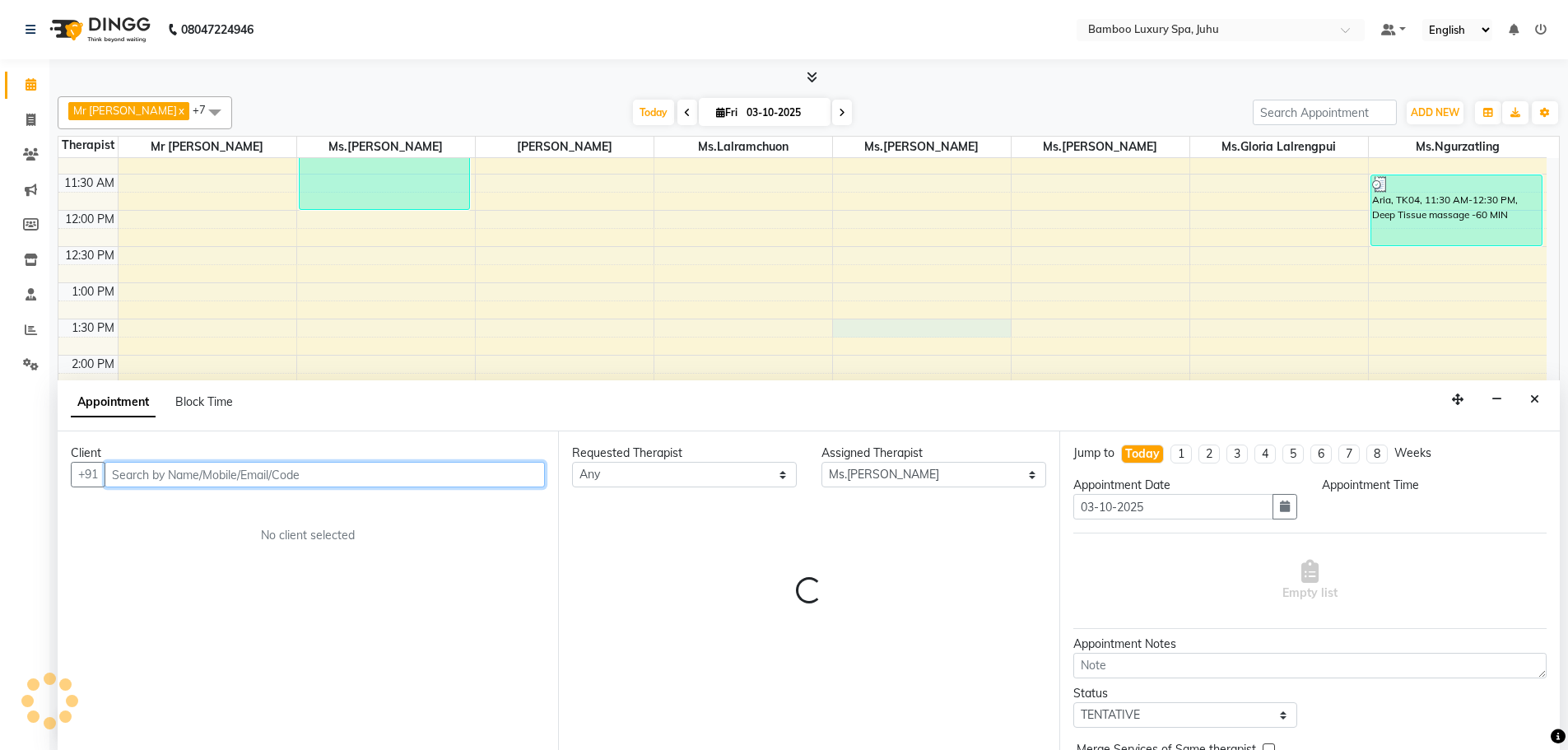
scroll to position [1, 0]
select select "810"
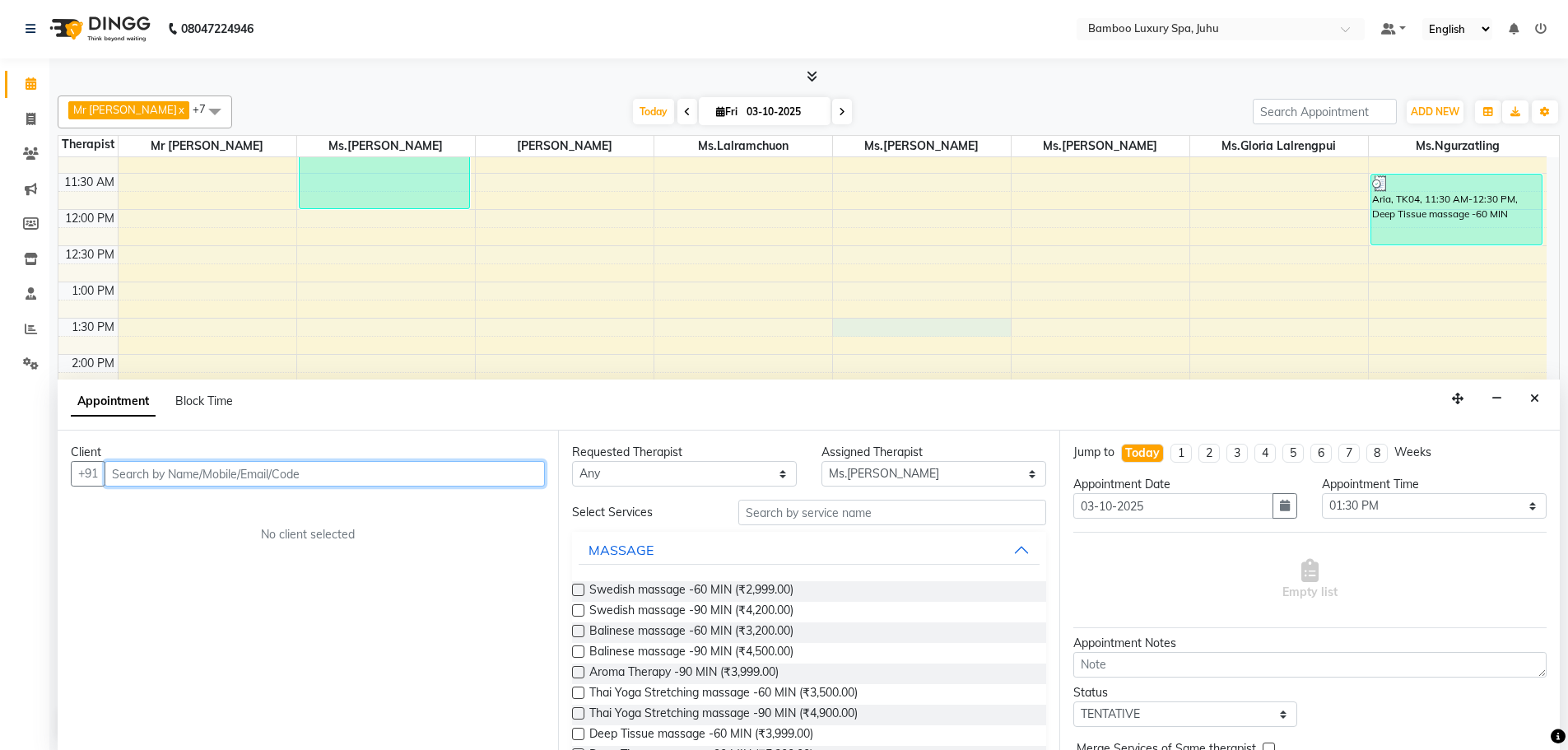
click at [439, 477] on input "text" at bounding box center [324, 473] width 441 height 25
type input "ALUHWALIA"
click at [529, 472] on span "Add Client" at bounding box center [510, 473] width 55 height 14
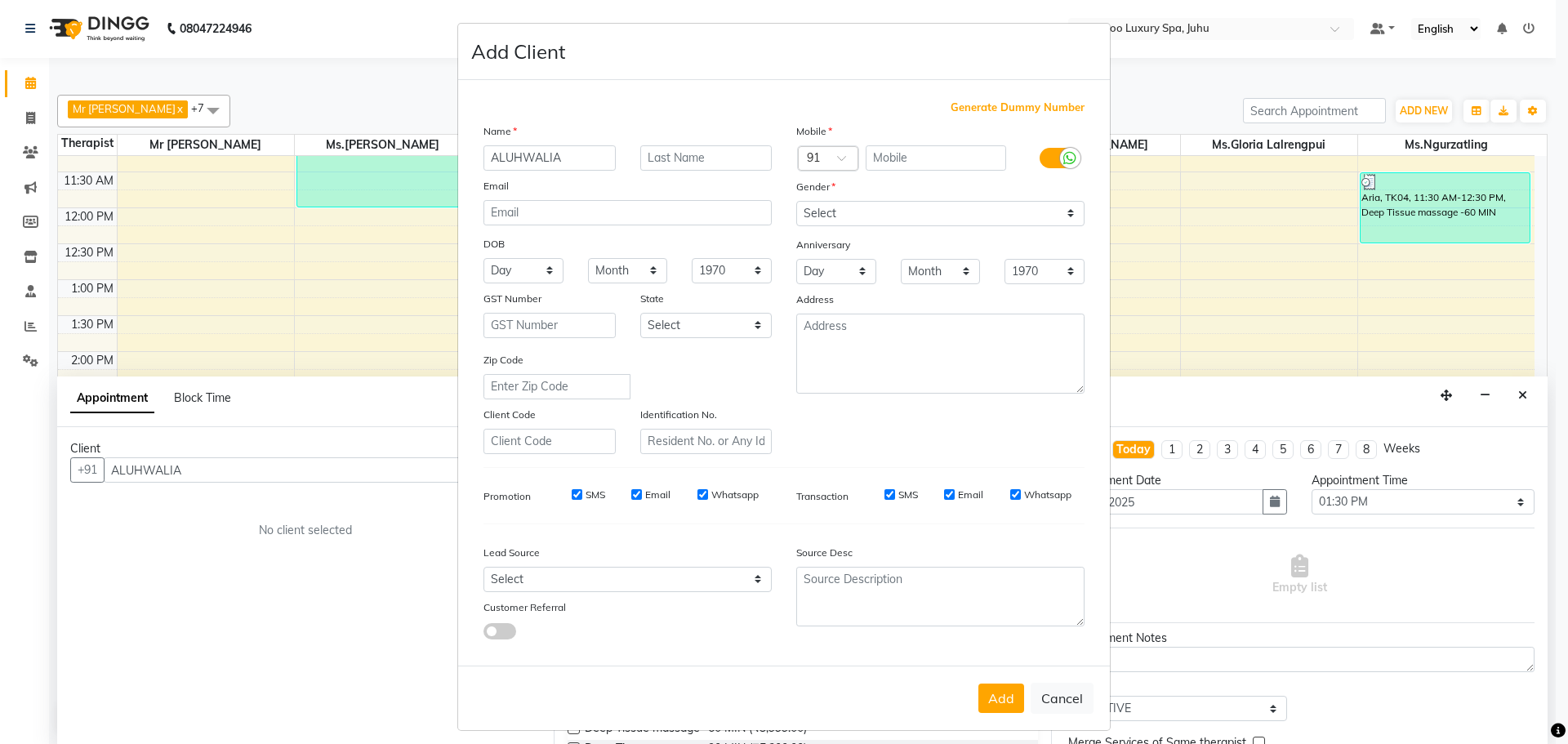
click at [965, 107] on span "Generate Dummy Number" at bounding box center [1017, 107] width 134 height 16
type input "1356100000398"
checkbox input "false"
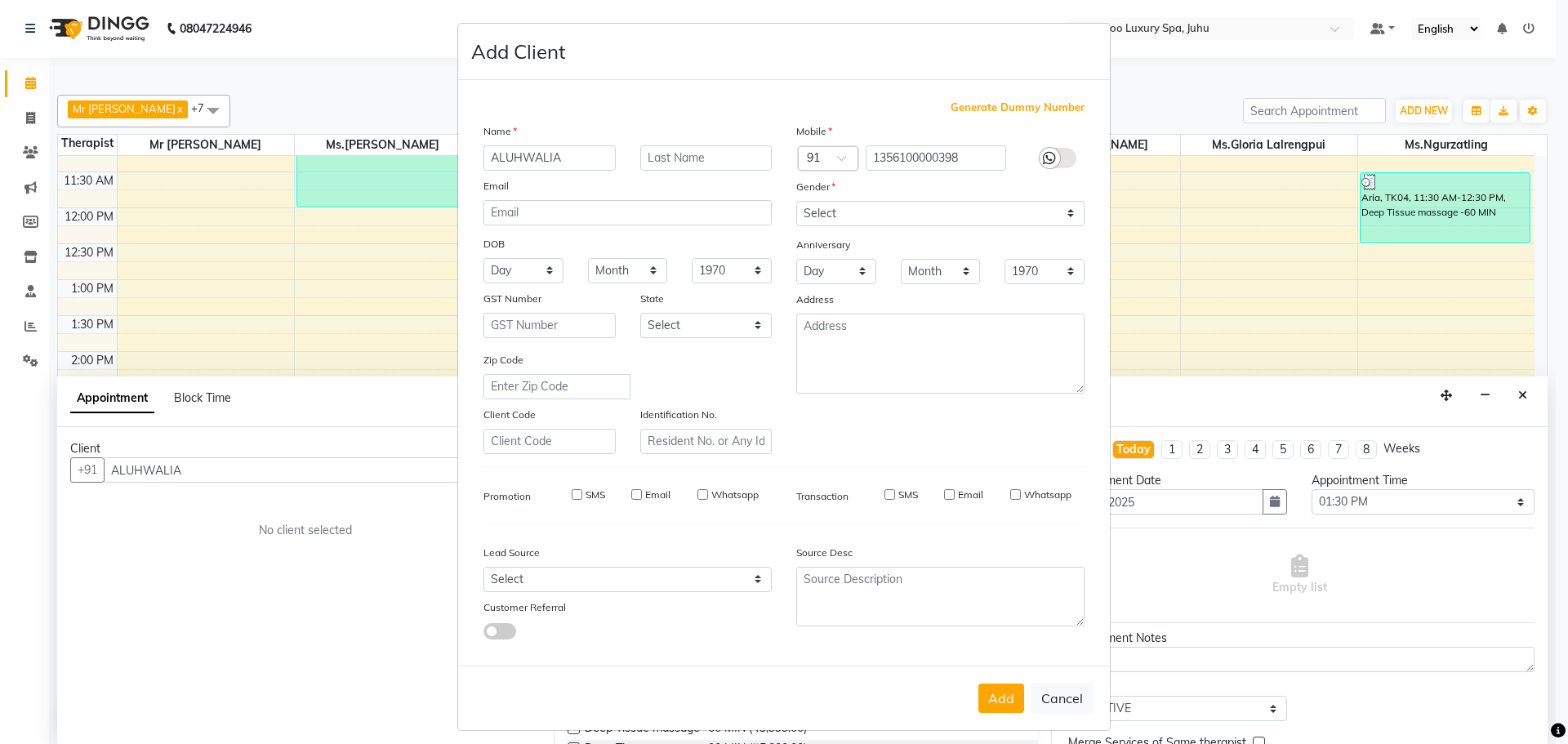
checkbox input "false"
click at [1061, 210] on select "Select [DEMOGRAPHIC_DATA] [DEMOGRAPHIC_DATA] Other Prefer Not To Say" at bounding box center [941, 214] width 288 height 25
select select "[DEMOGRAPHIC_DATA]"
click at [797, 201] on select "Select [DEMOGRAPHIC_DATA] [DEMOGRAPHIC_DATA] Other Prefer Not To Say" at bounding box center [941, 214] width 288 height 25
click at [992, 694] on button "Add" at bounding box center [1001, 698] width 45 height 29
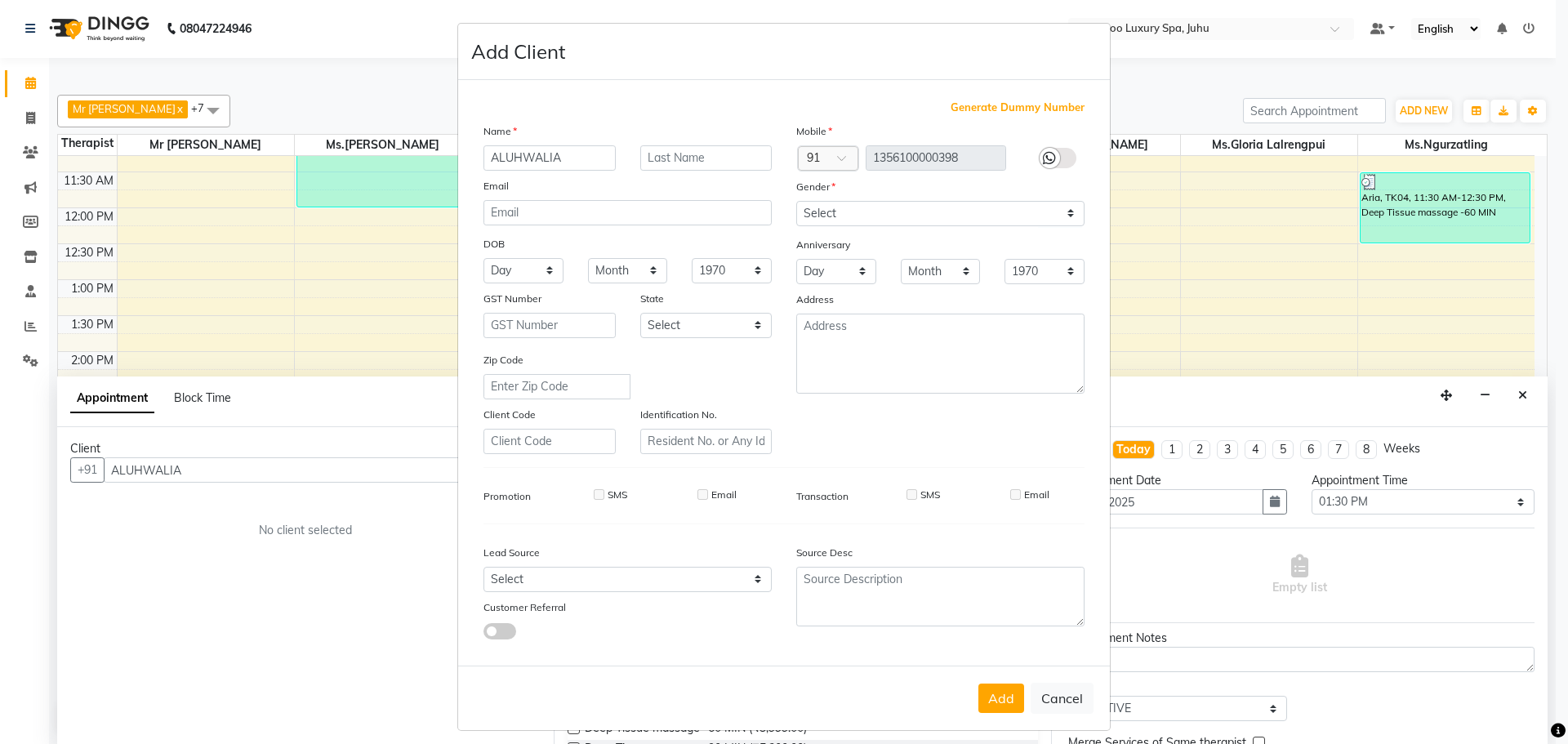
type input "13*********98"
select select
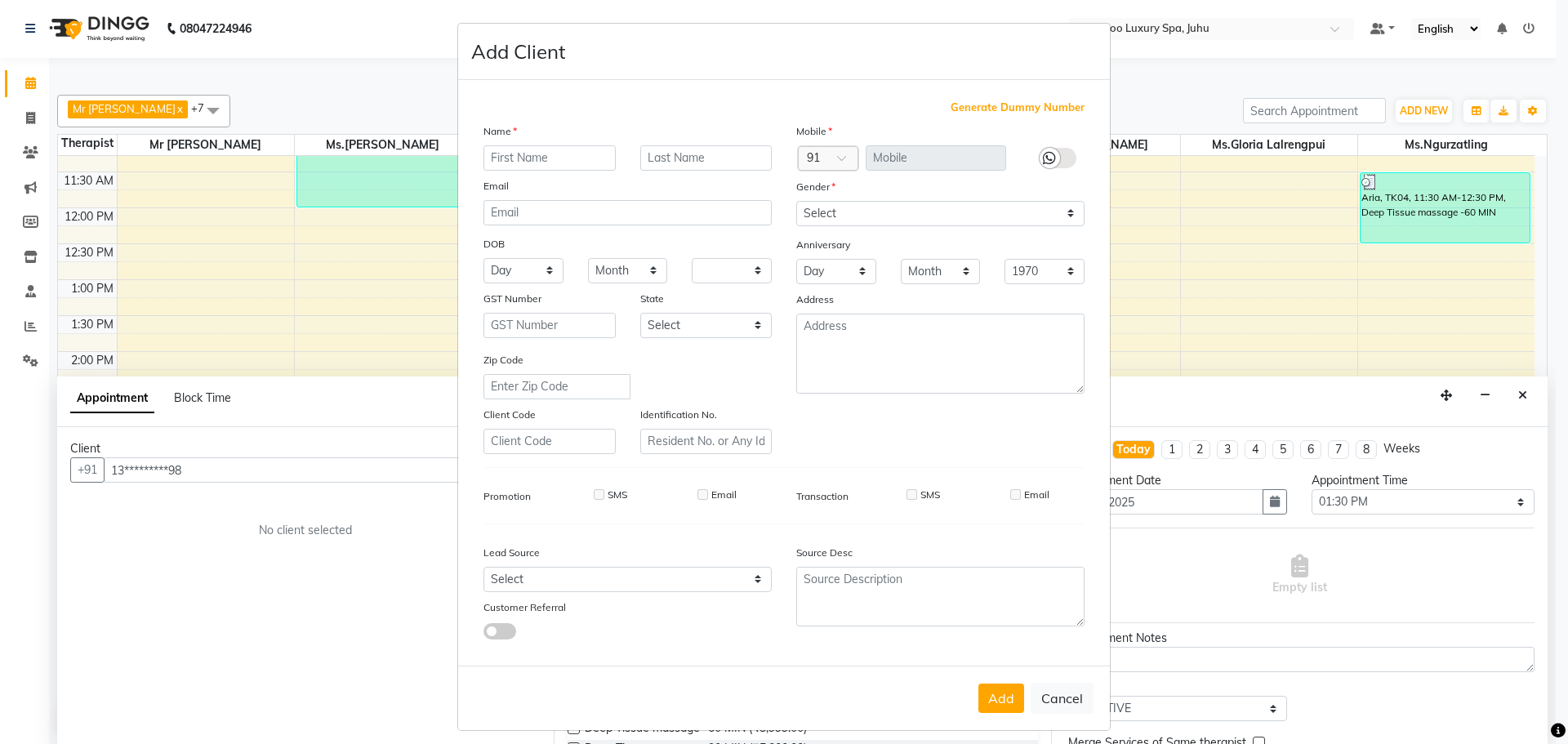
select select
checkbox input "false"
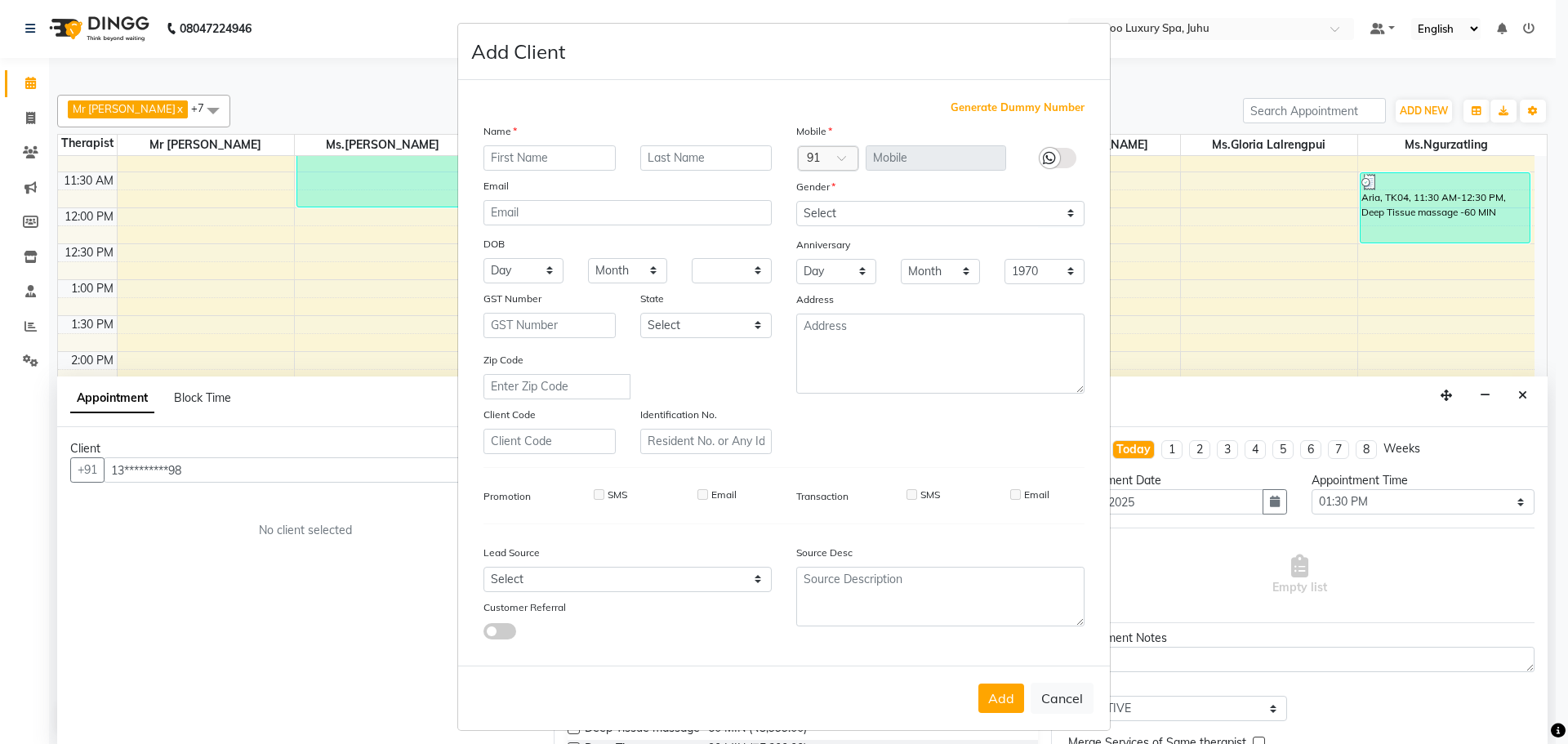
checkbox input "false"
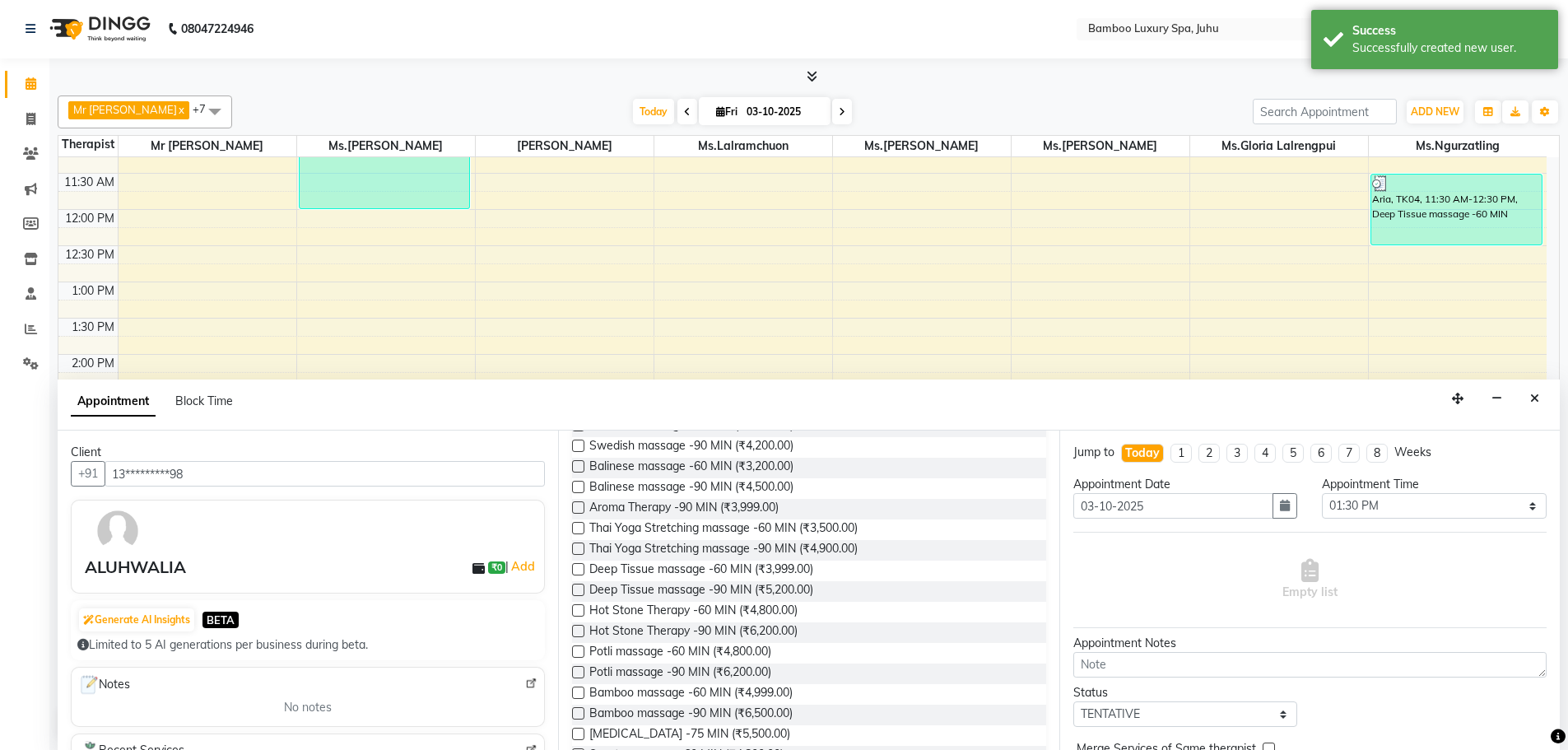
scroll to position [247, 0]
click at [717, 585] on span "Potli massage -90 MIN (₹6,200.00)" at bounding box center [680, 591] width 182 height 20
checkbox input "false"
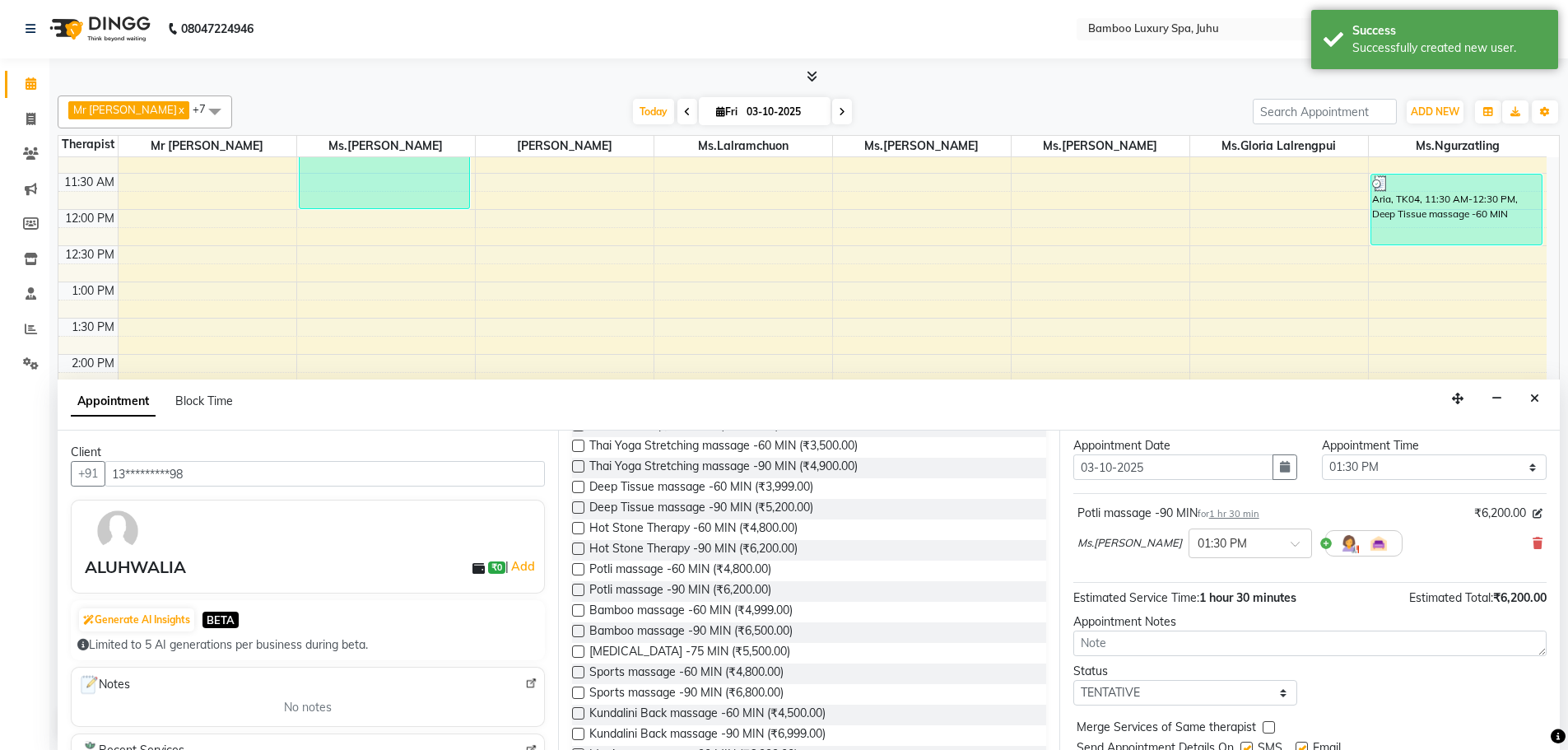
scroll to position [98, 0]
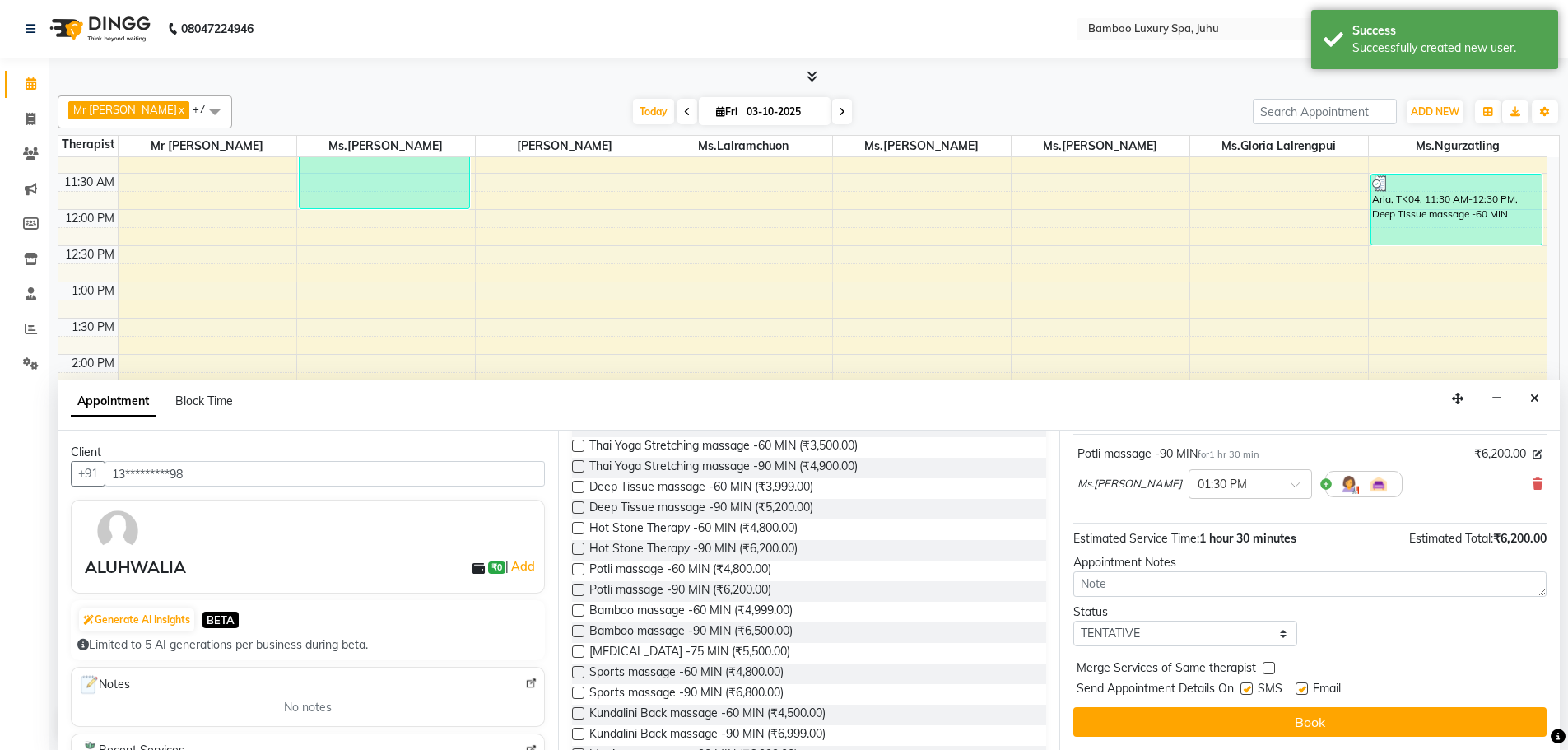
drag, startPoint x: 1304, startPoint y: 688, endPoint x: 1294, endPoint y: 691, distance: 10.4
click at [1302, 688] on label at bounding box center [1301, 688] width 13 height 13
click at [1302, 688] on input "checkbox" at bounding box center [1301, 690] width 11 height 11
checkbox input "false"
click at [1245, 687] on label at bounding box center [1247, 688] width 13 height 13
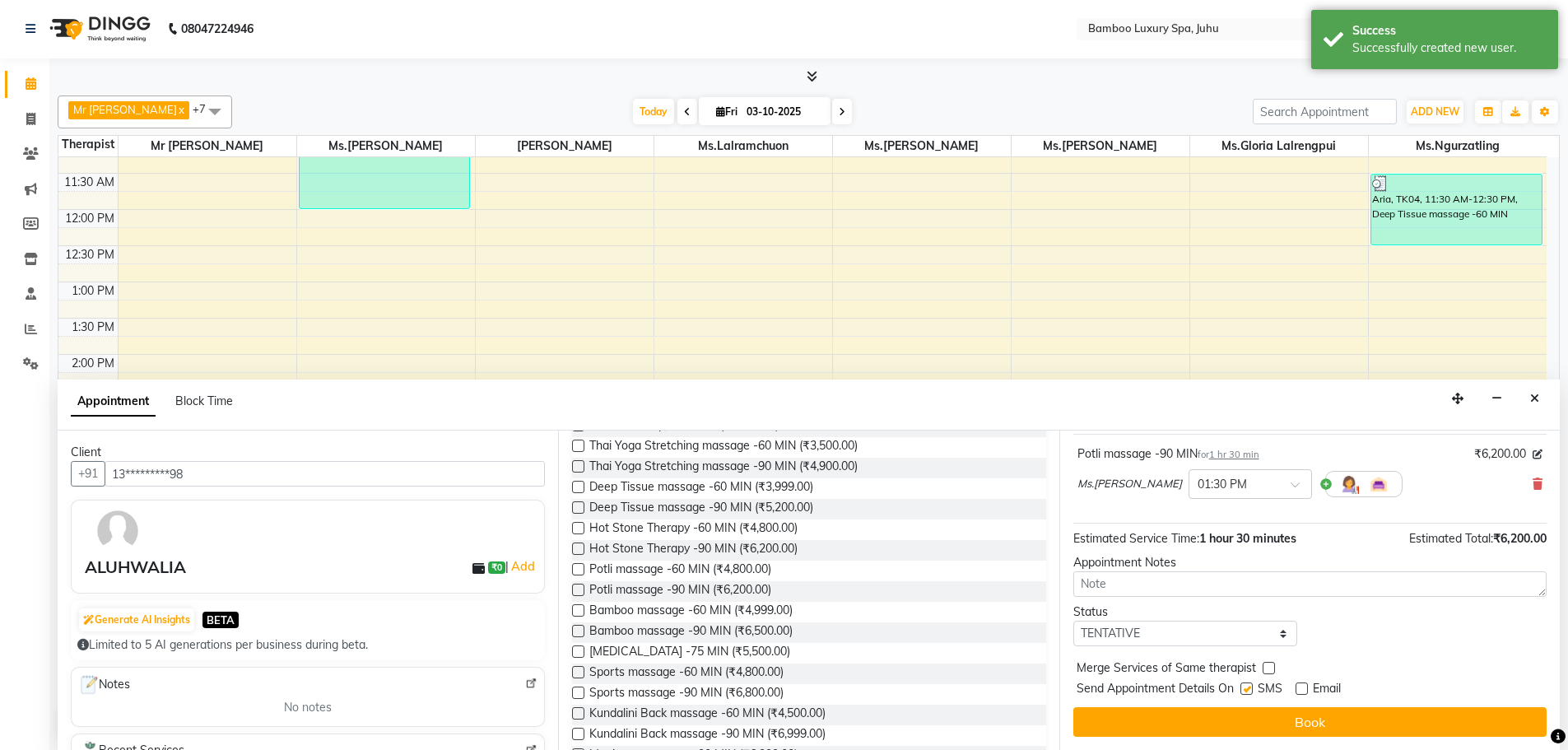
click at [1245, 687] on input "checkbox" at bounding box center [1246, 690] width 11 height 11
checkbox input "false"
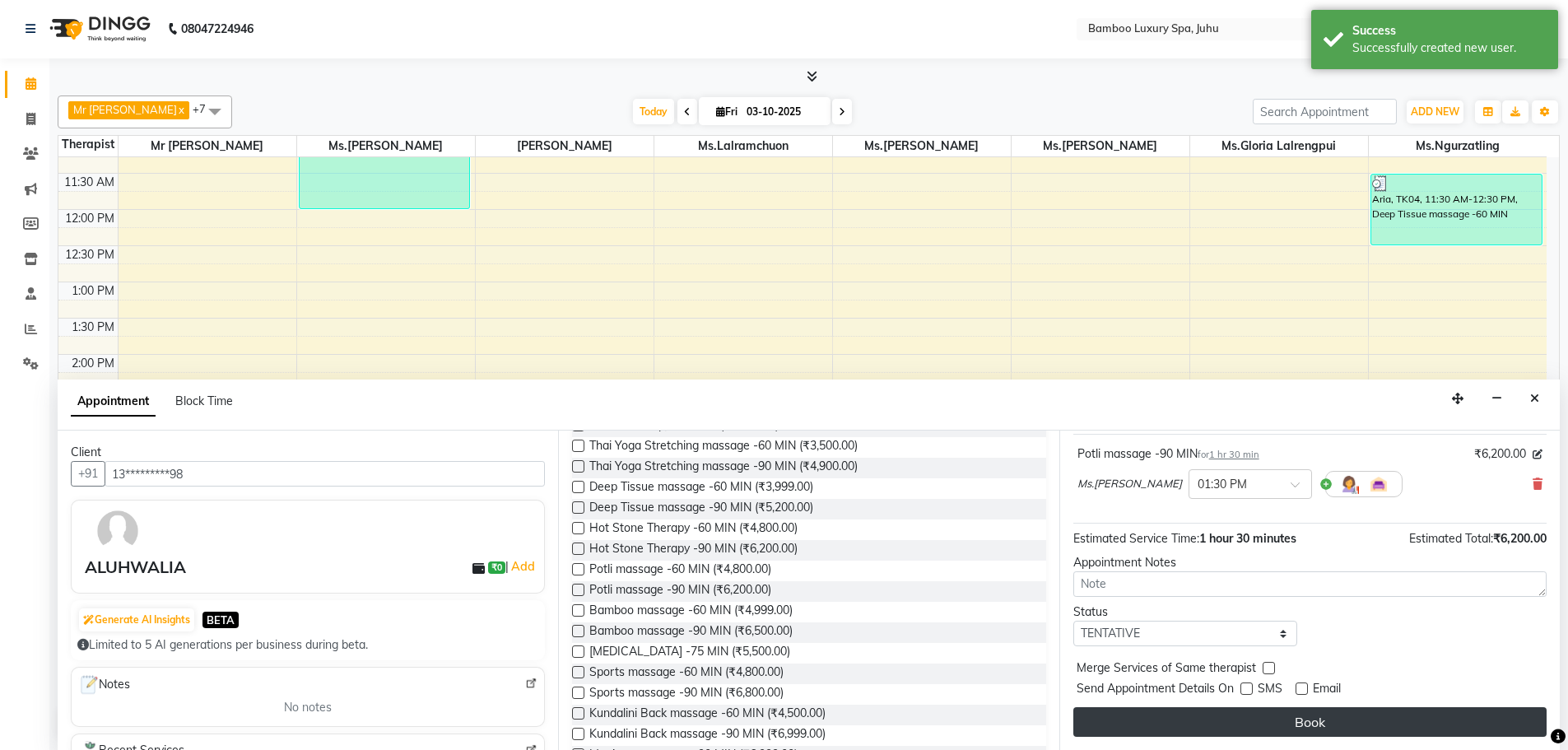
click at [1253, 708] on button "Book" at bounding box center [1311, 721] width 474 height 30
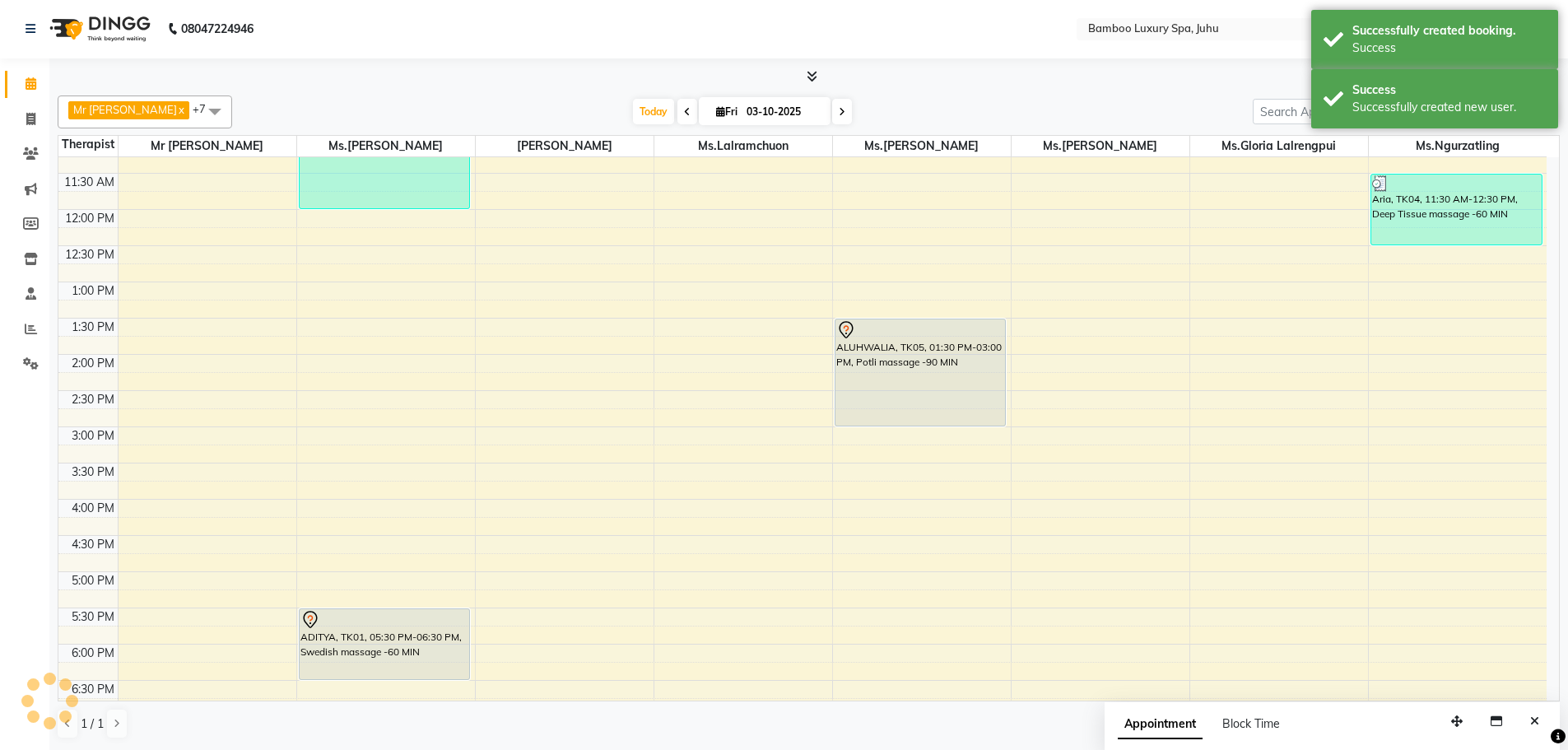
scroll to position [0, 0]
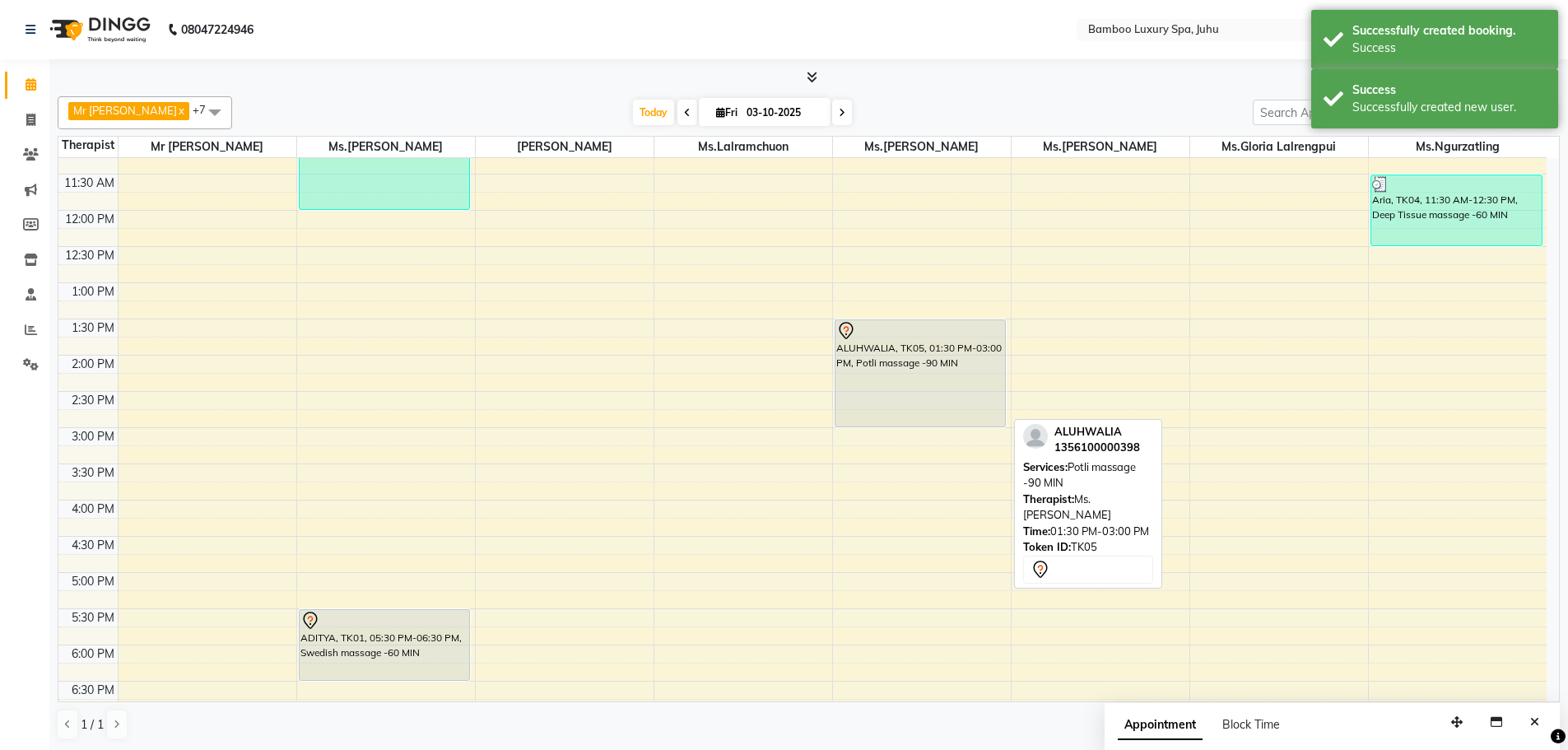
click at [890, 354] on div "ALUHWALIA, TK05, 01:30 PM-03:00 PM, Potli massage -90 MIN" at bounding box center [920, 372] width 171 height 106
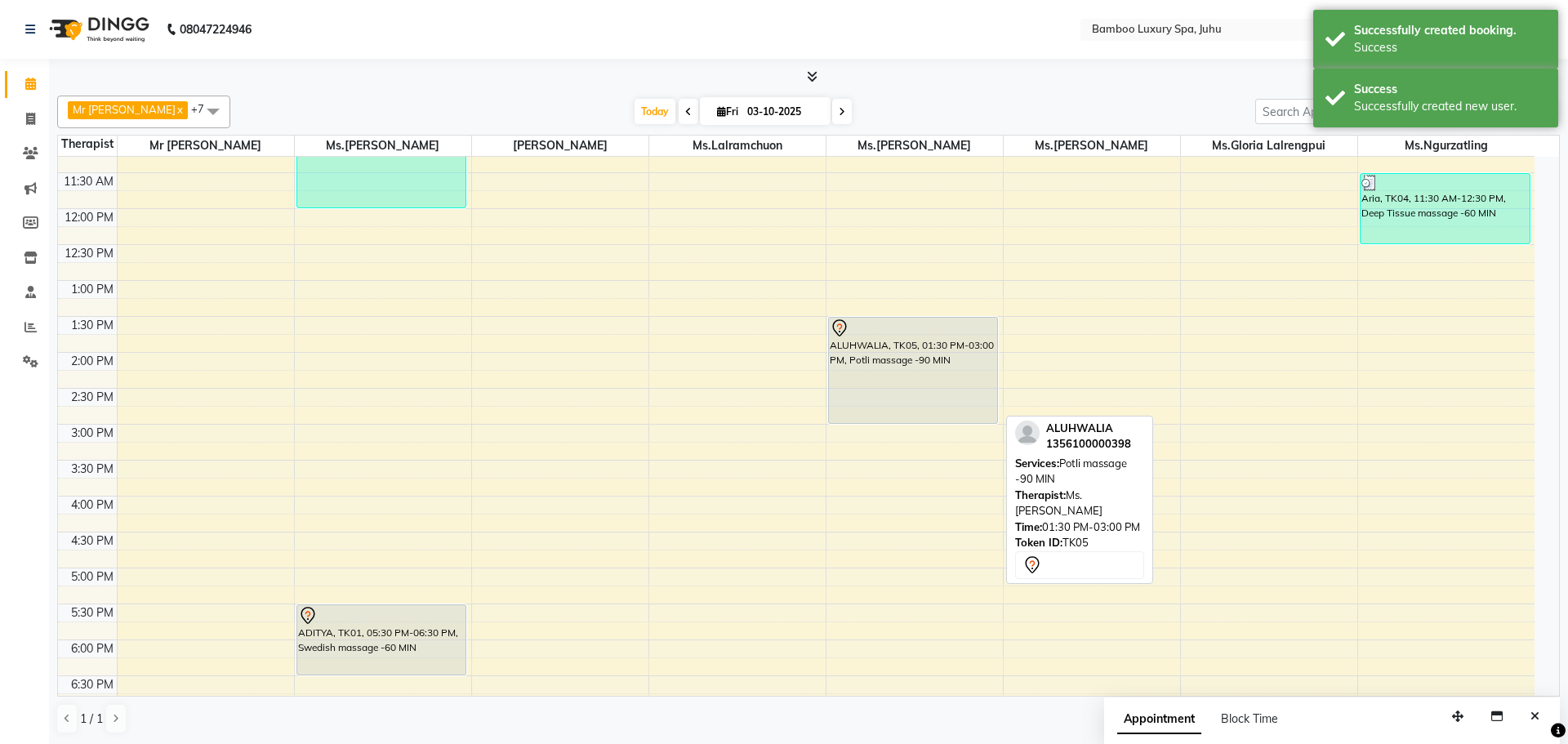
select select "7"
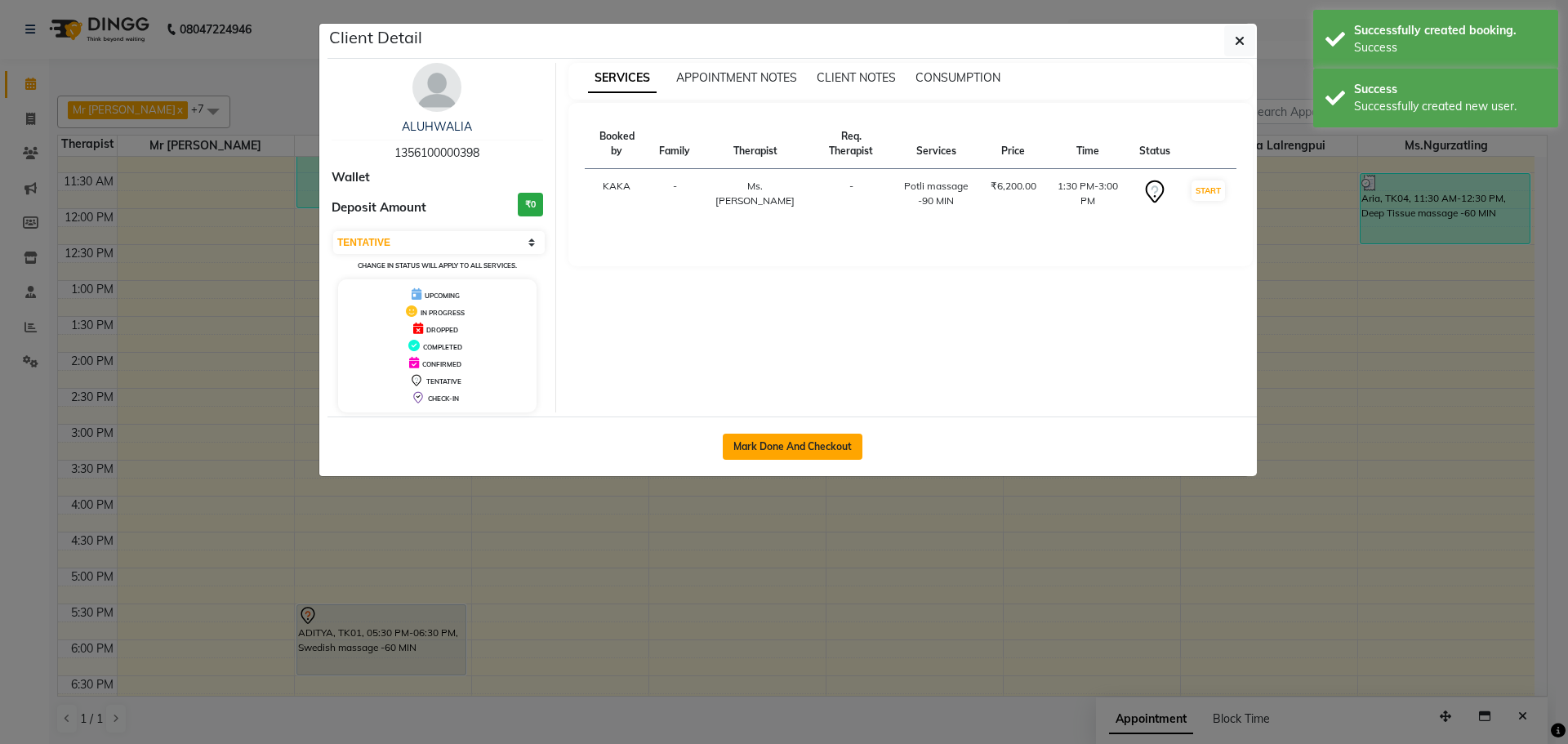
click at [776, 442] on button "Mark Done And Checkout" at bounding box center [792, 446] width 140 height 26
select select "service"
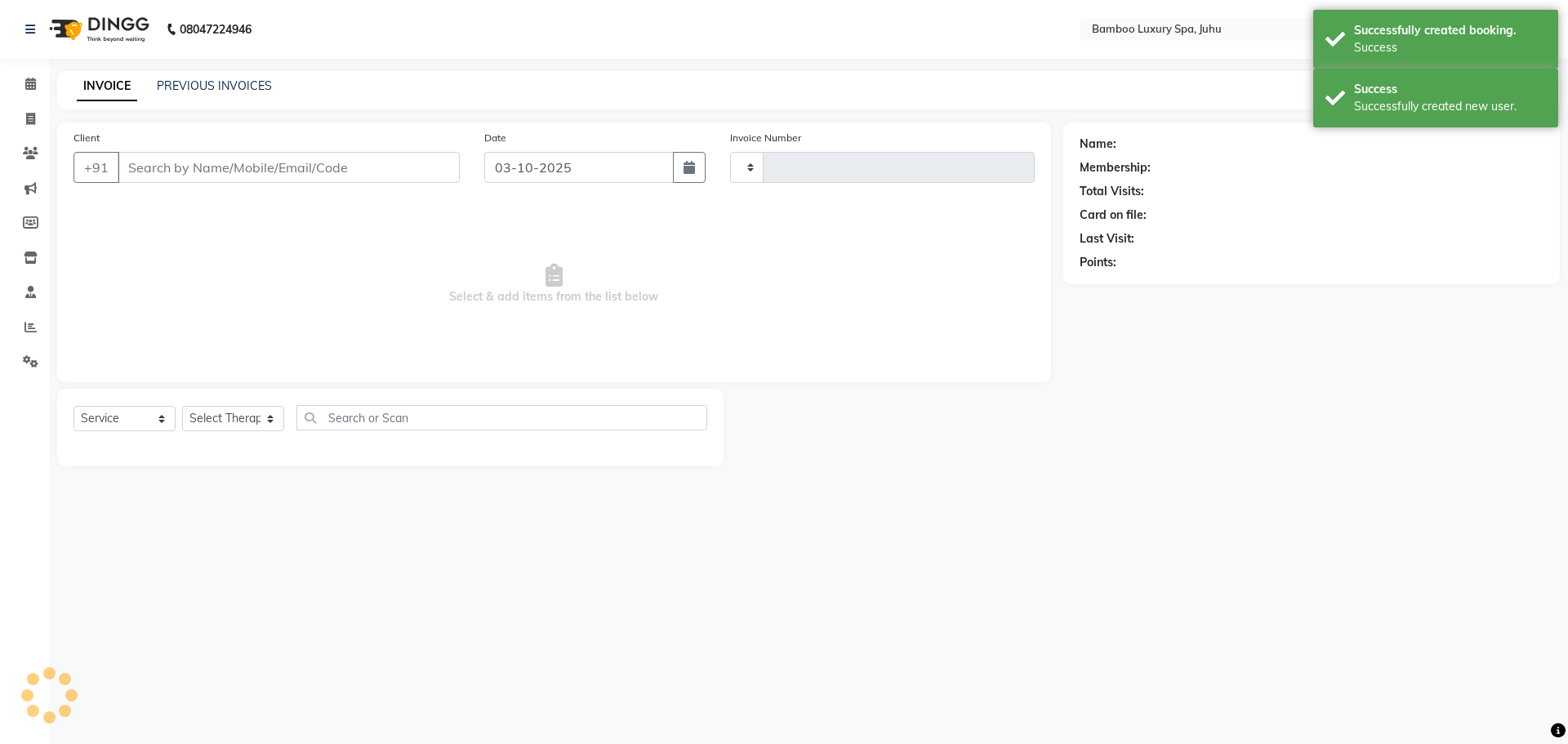
type input "0801"
select select "8043"
type input "13*********98"
select select "75916"
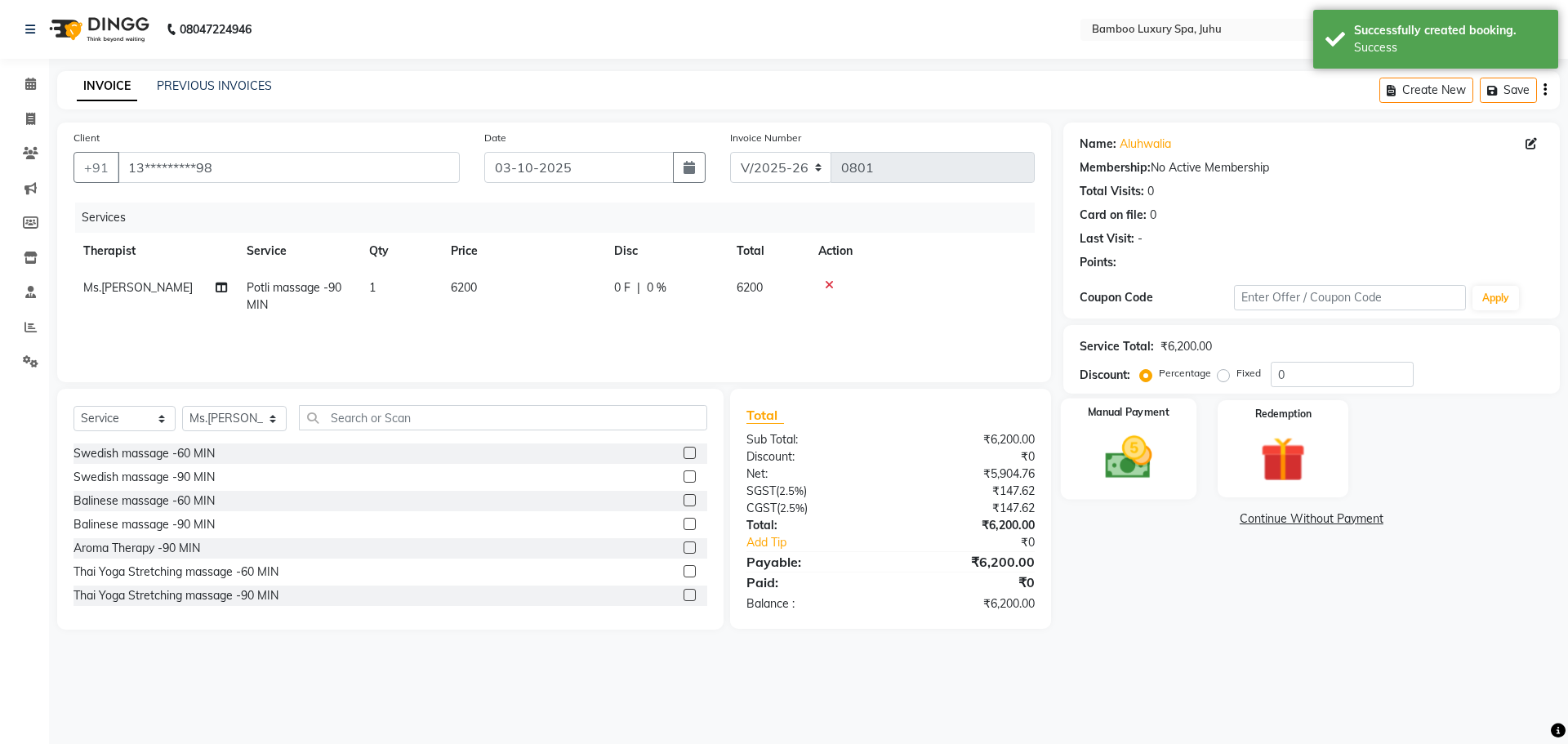
click at [1130, 429] on div "Manual Payment" at bounding box center [1128, 448] width 136 height 100
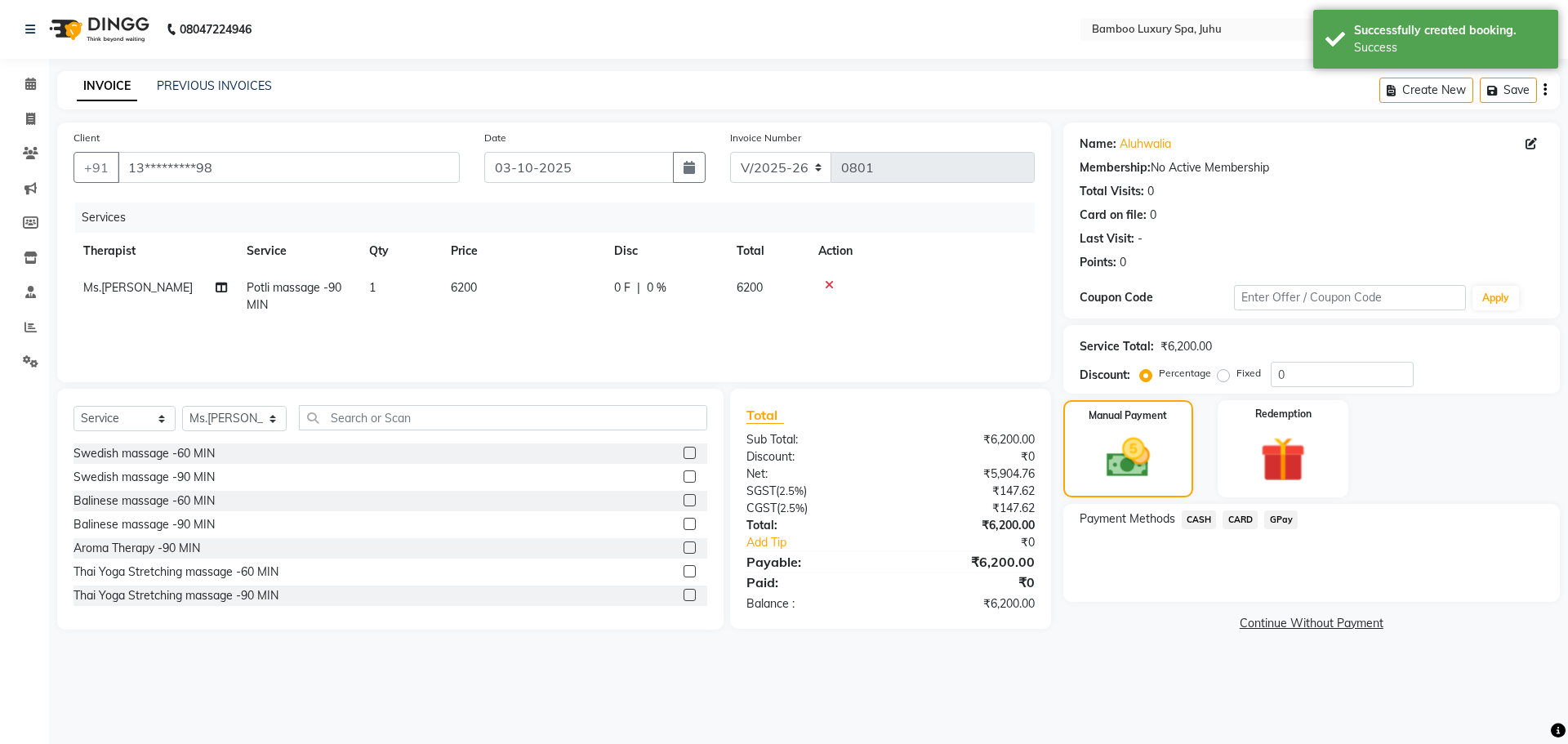
click at [1198, 518] on span "CASH" at bounding box center [1199, 519] width 35 height 19
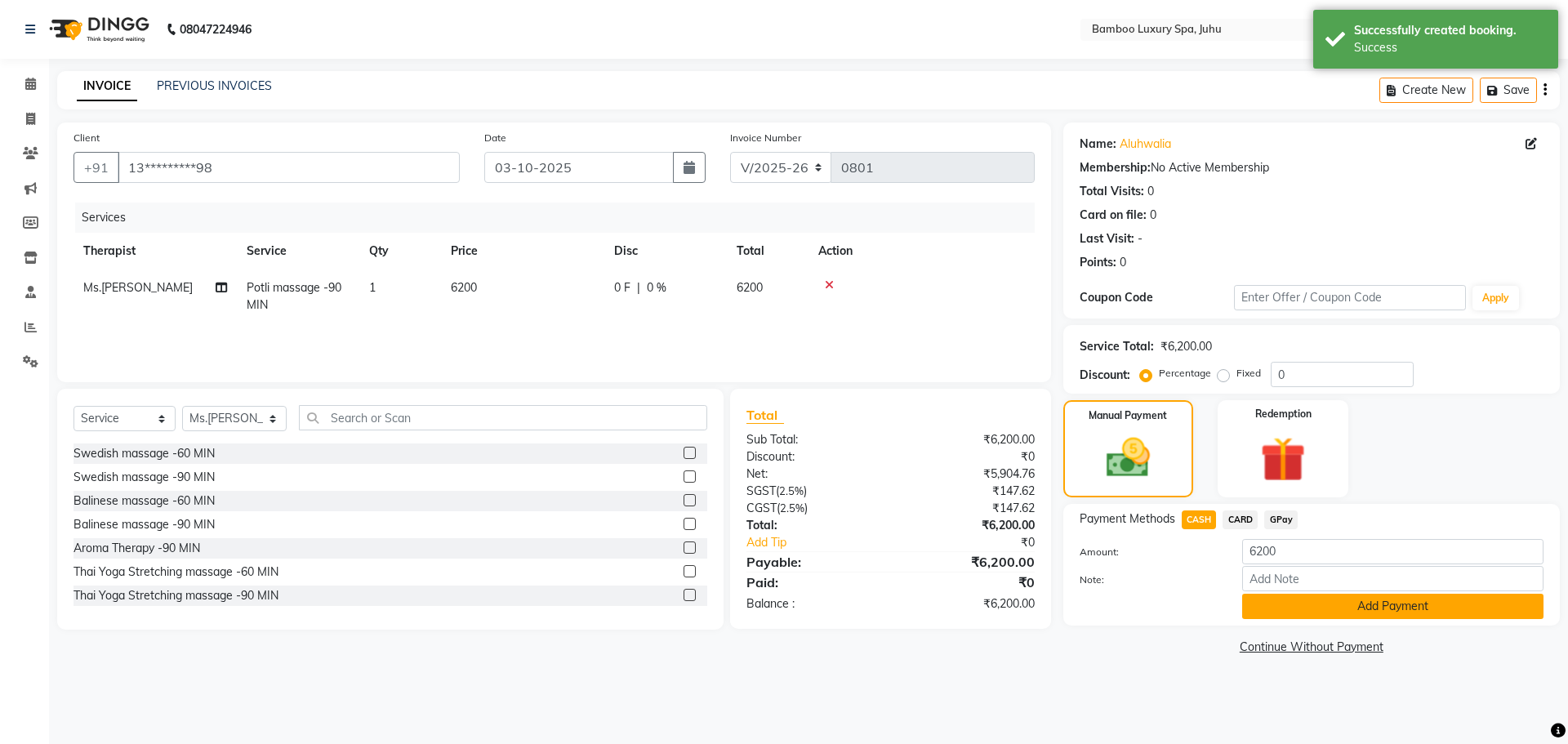
click at [1256, 598] on button "Add Payment" at bounding box center [1393, 606] width 301 height 25
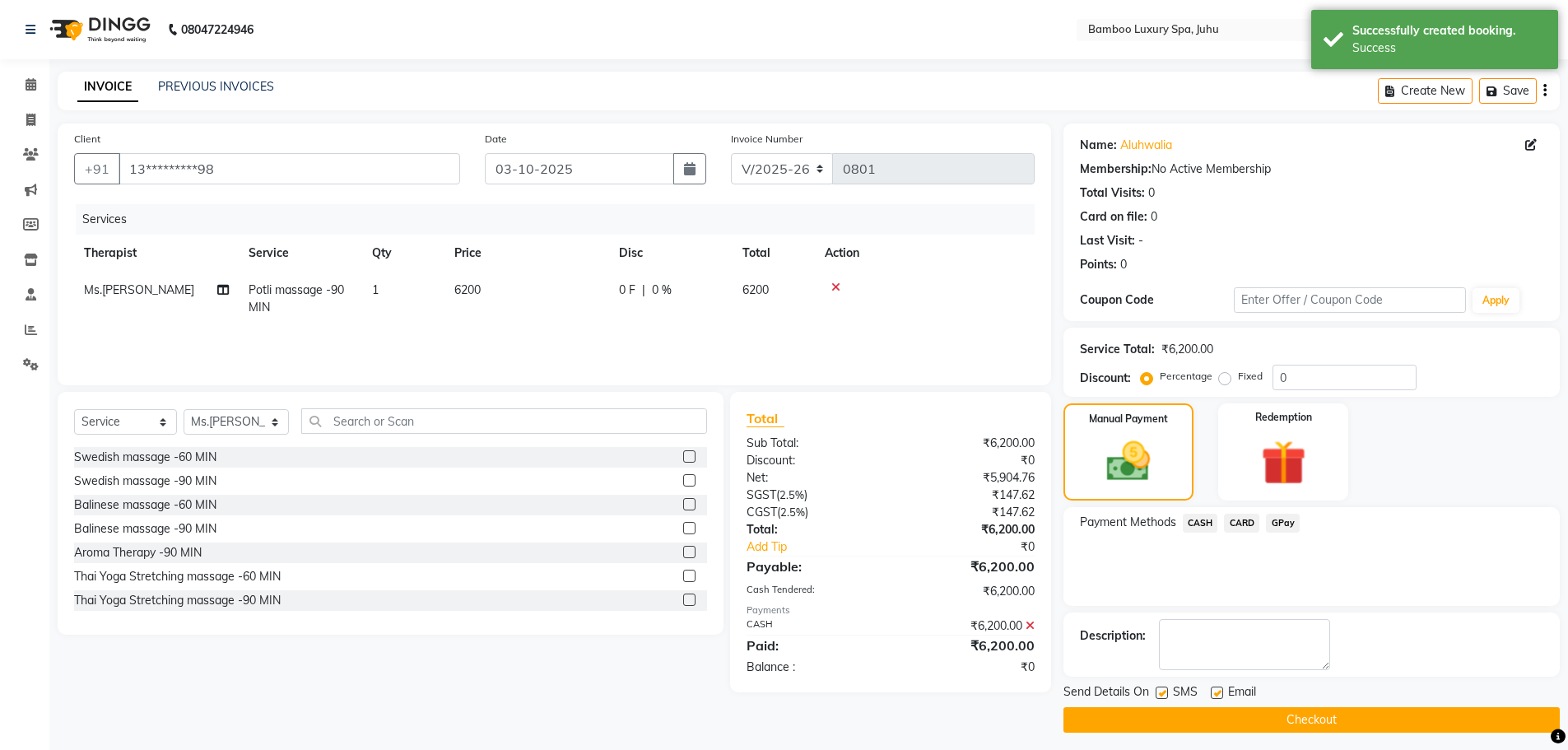
click at [1214, 692] on label at bounding box center [1217, 692] width 13 height 13
click at [1214, 692] on input "checkbox" at bounding box center [1217, 693] width 11 height 11
checkbox input "false"
click at [1166, 694] on label at bounding box center [1162, 692] width 13 height 13
click at [1166, 694] on input "checkbox" at bounding box center [1161, 693] width 11 height 11
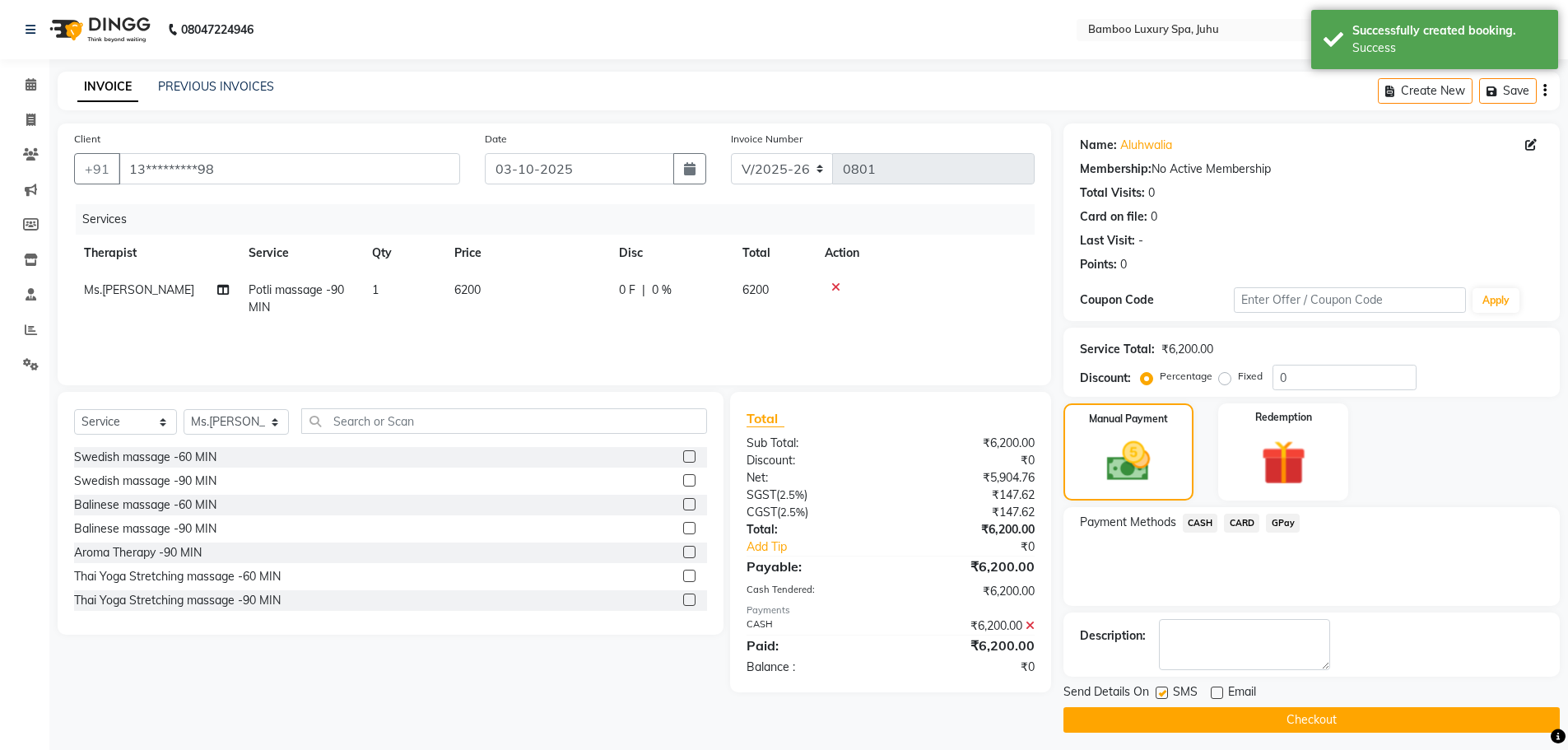
checkbox input "false"
click at [1149, 715] on button "Checkout" at bounding box center [1312, 719] width 497 height 25
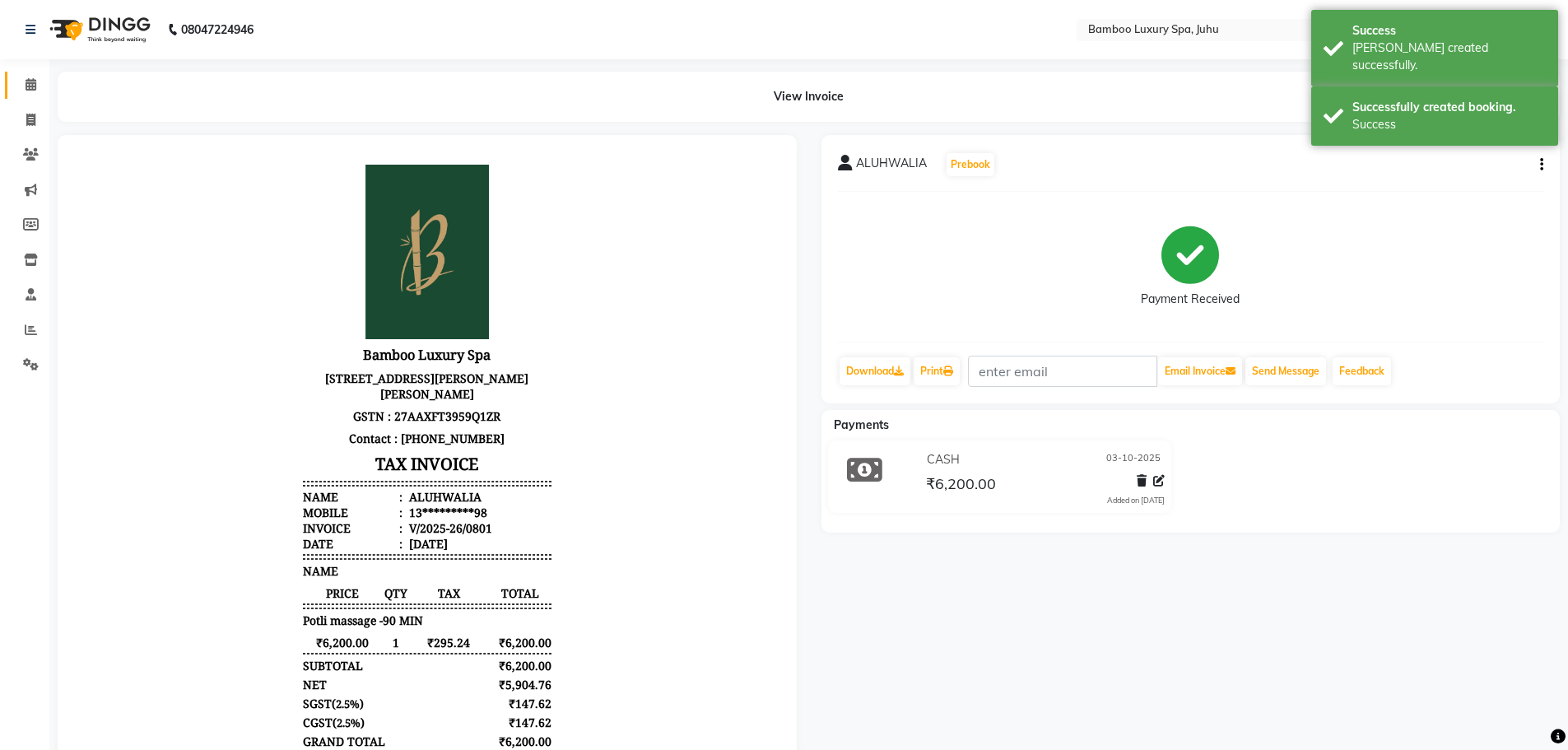
click at [27, 85] on icon at bounding box center [31, 84] width 11 height 13
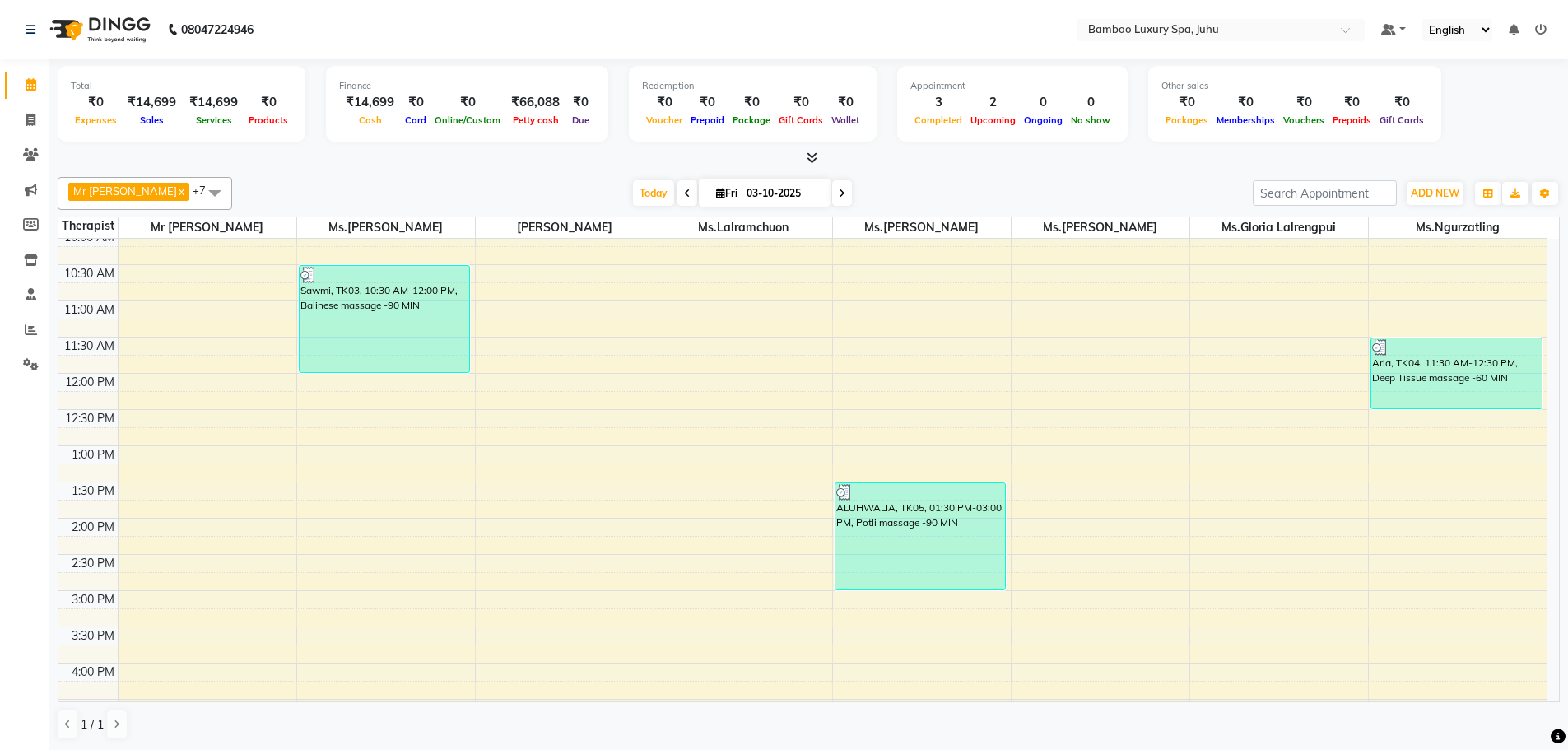
scroll to position [165, 0]
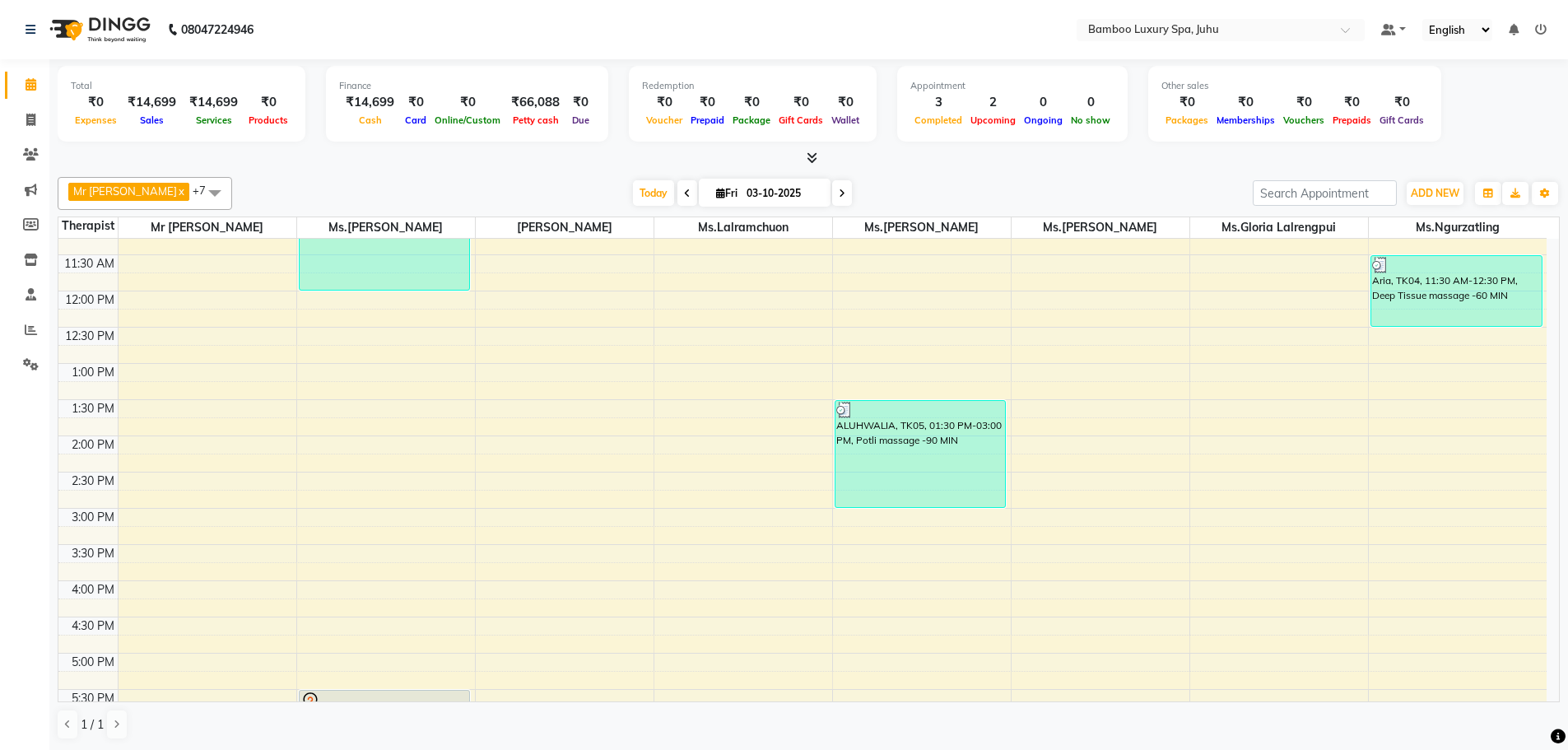
click at [1055, 437] on div "9:00 AM 9:30 AM 10:00 AM 10:30 AM 11:00 AM 11:30 AM 12:00 PM 12:30 PM 1:00 PM 1…" at bounding box center [802, 580] width 1488 height 1013
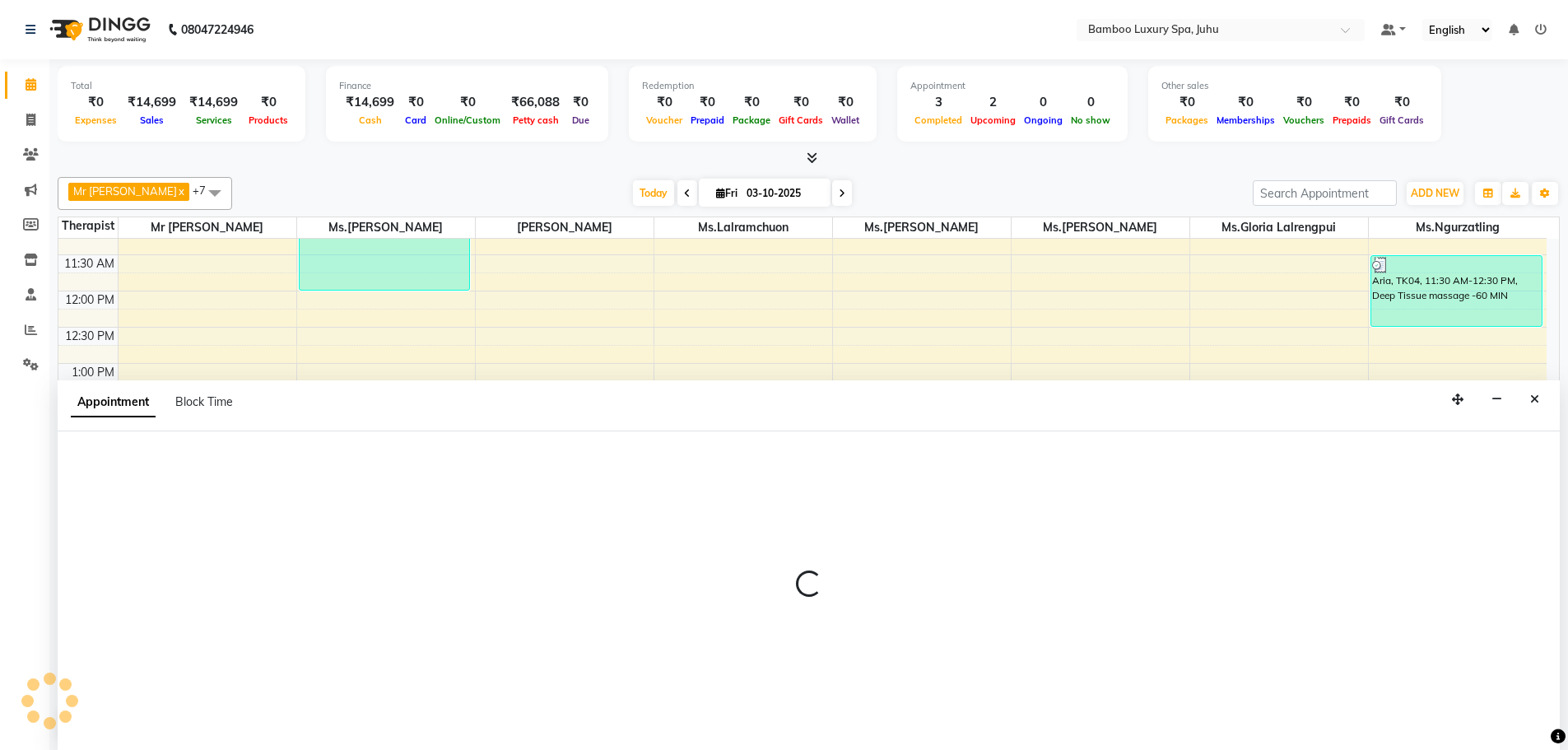
select select "75917"
select select "tentative"
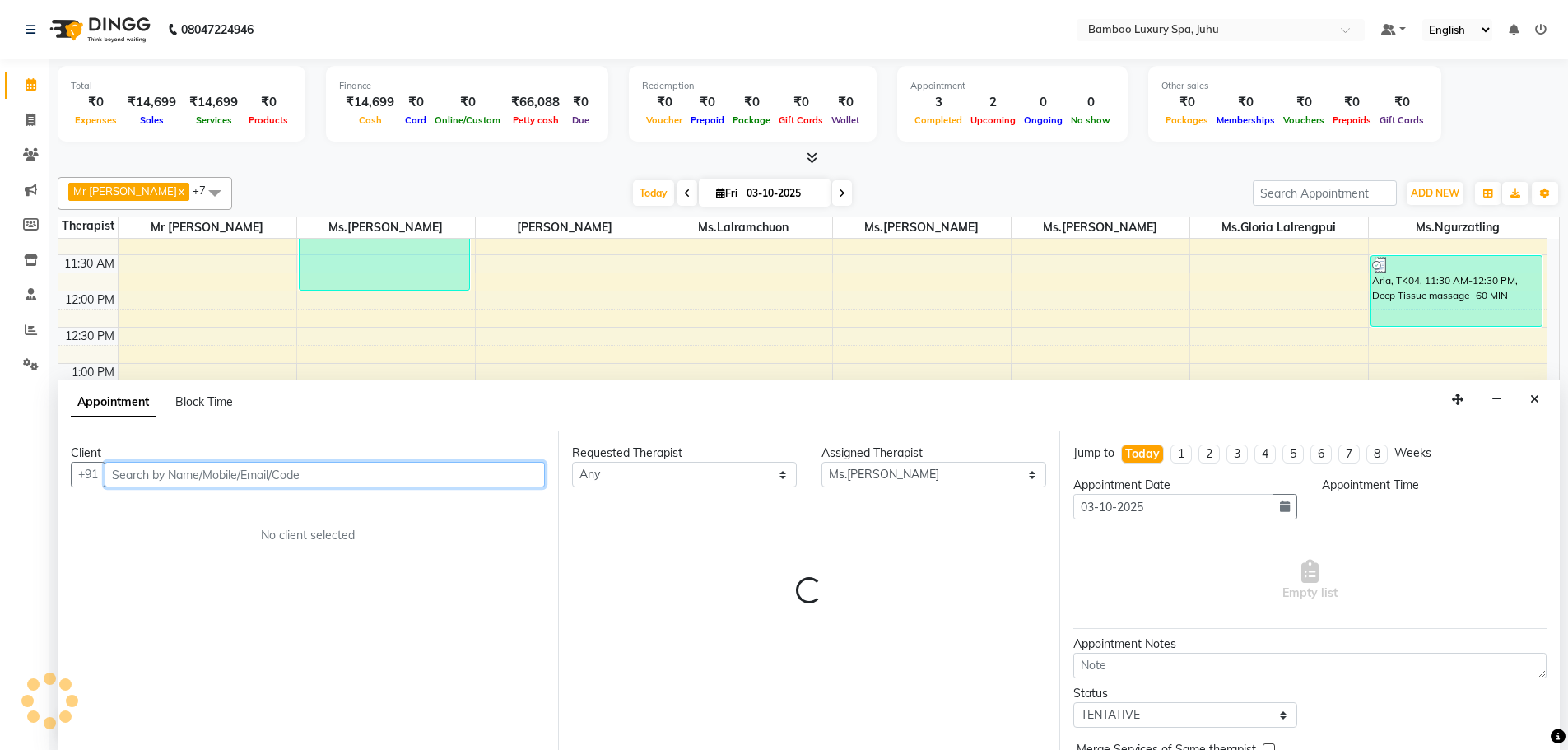
select select "840"
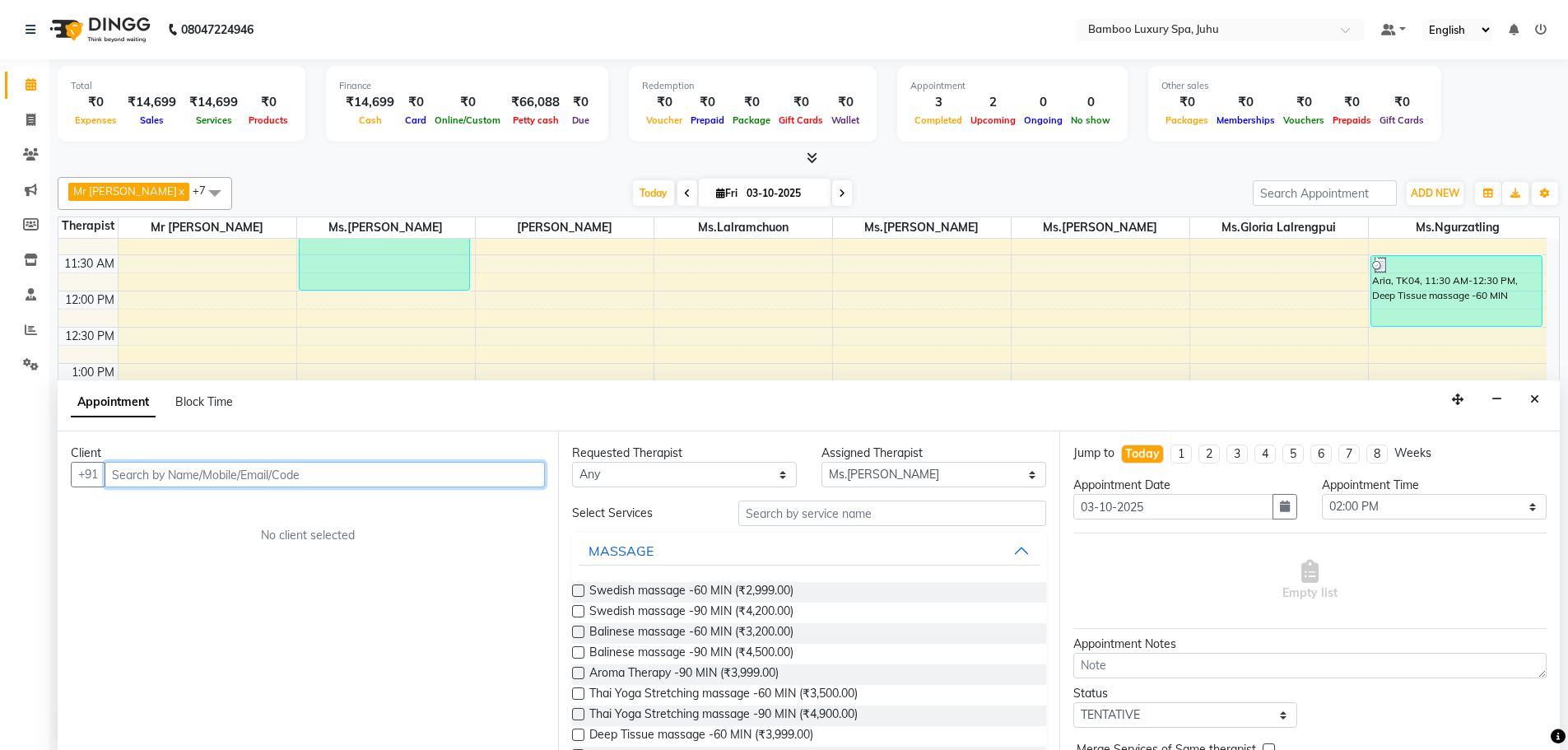
scroll to position [1, 0]
click at [413, 466] on input "text" at bounding box center [324, 473] width 441 height 25
type input "melody"
click at [507, 477] on span "Add Client" at bounding box center [510, 473] width 55 height 14
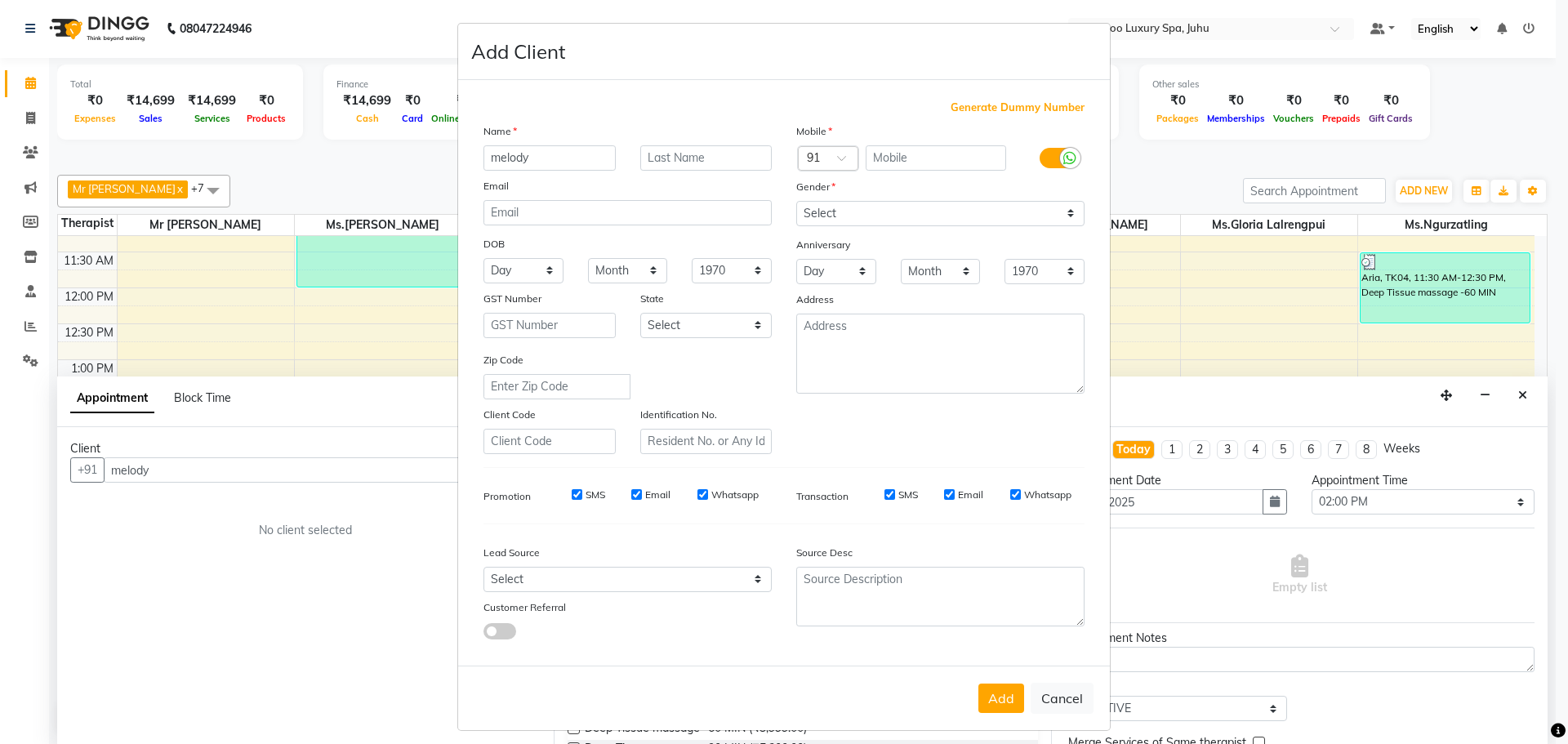
drag, startPoint x: 994, startPoint y: 103, endPoint x: 1008, endPoint y: 114, distance: 17.8
click at [995, 104] on span "Generate Dummy Number" at bounding box center [1017, 107] width 134 height 16
type input "1356100000399"
checkbox input "false"
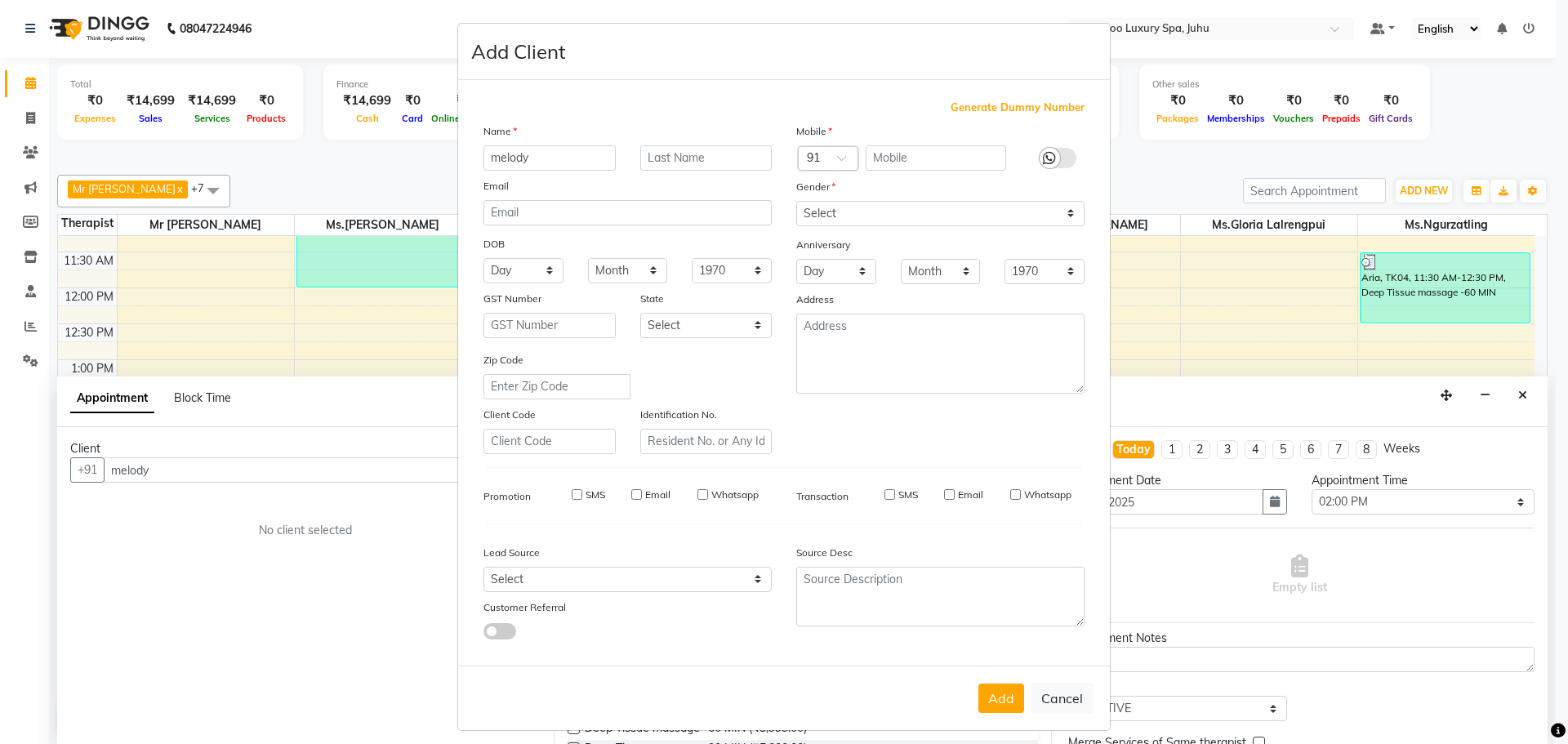
checkbox input "false"
click at [1061, 215] on select "Select [DEMOGRAPHIC_DATA] [DEMOGRAPHIC_DATA] Other Prefer Not To Say" at bounding box center [941, 214] width 288 height 25
select select "[DEMOGRAPHIC_DATA]"
click at [797, 201] on select "Select [DEMOGRAPHIC_DATA] [DEMOGRAPHIC_DATA] Other Prefer Not To Say" at bounding box center [941, 214] width 288 height 25
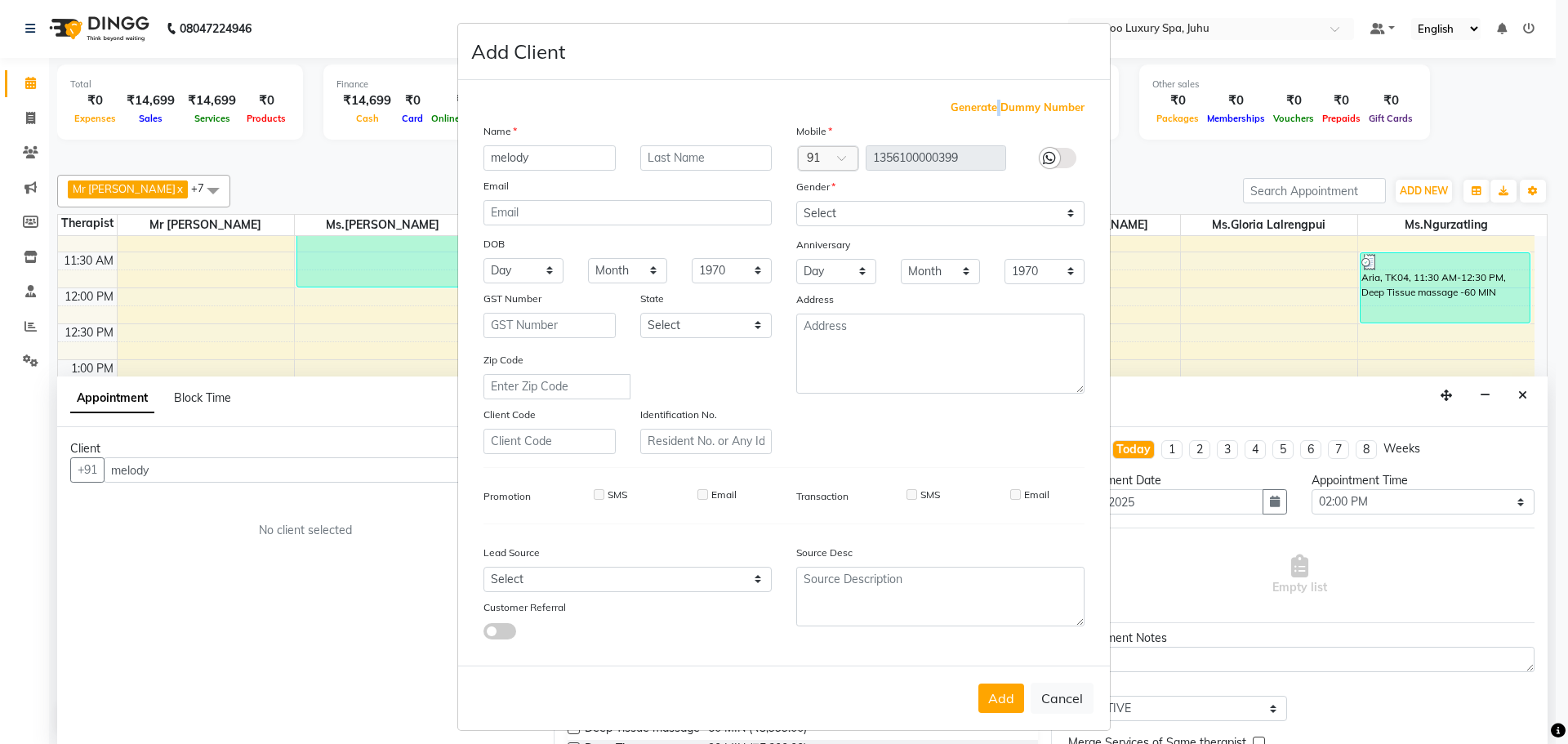
drag, startPoint x: 993, startPoint y: 693, endPoint x: 1357, endPoint y: 458, distance: 433.3
click at [993, 692] on button "Add" at bounding box center [1001, 698] width 45 height 29
type input "13*********99"
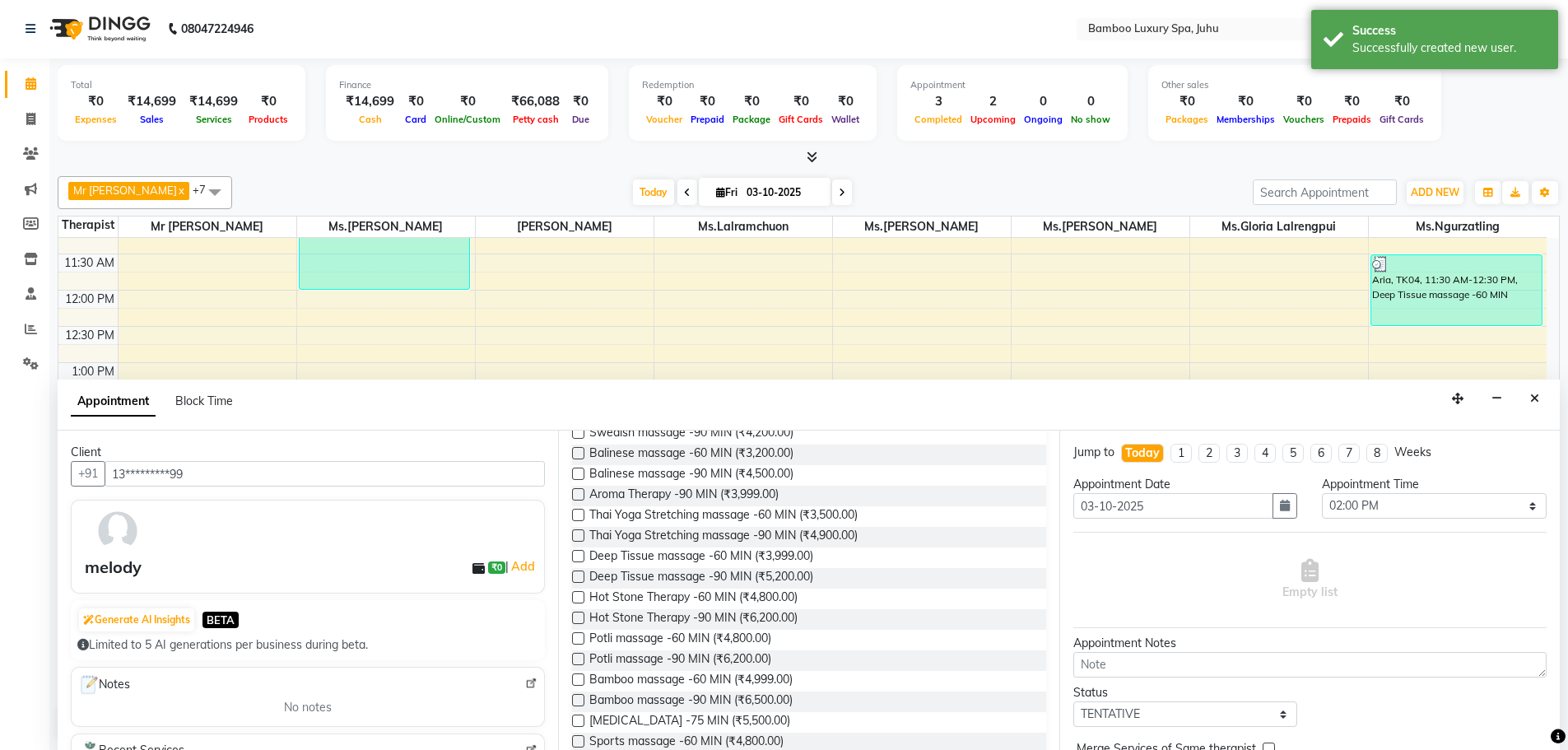
scroll to position [329, 0]
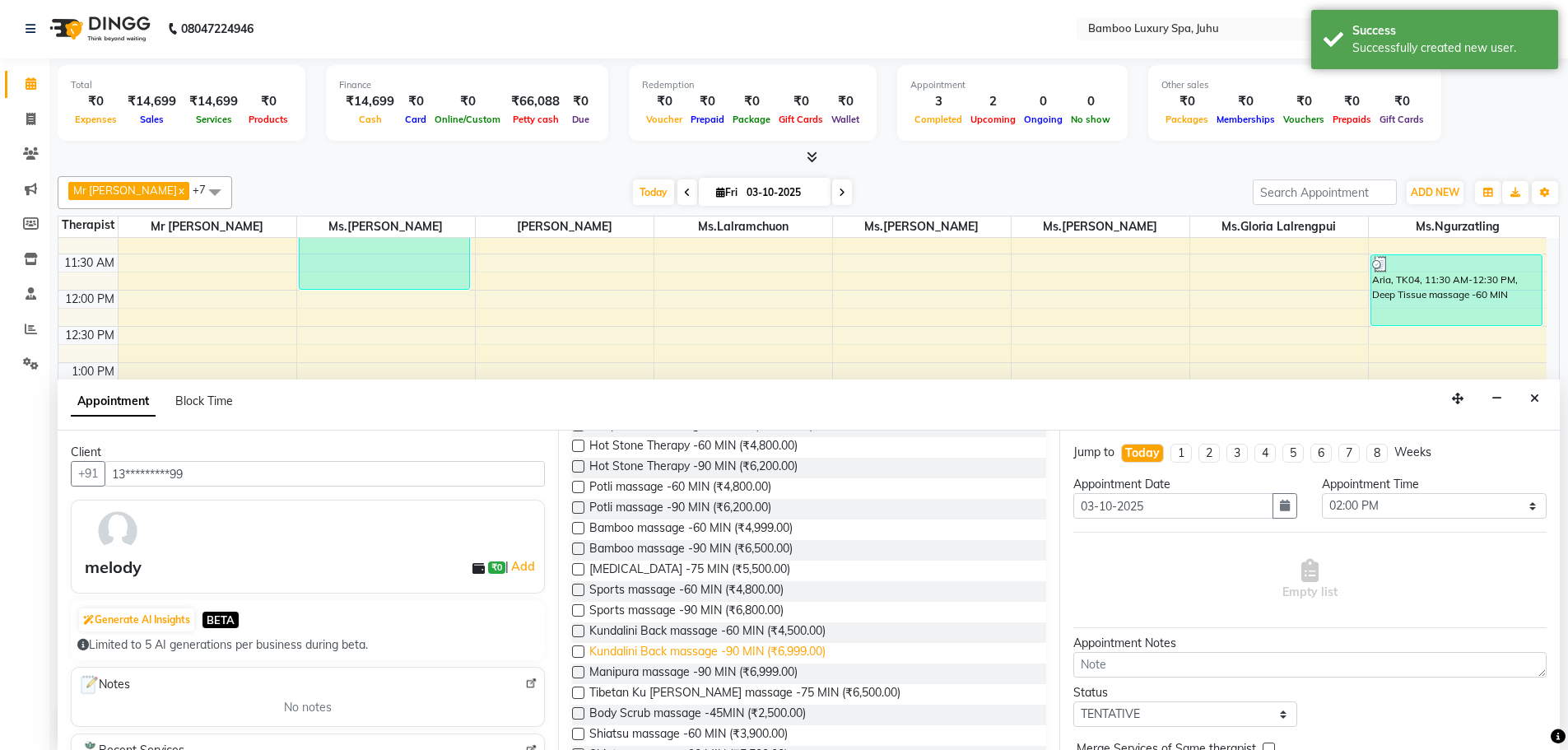
click at [707, 652] on span "Kundalini Back massage -90 MIN (₹6,999.00)" at bounding box center [707, 652] width 236 height 20
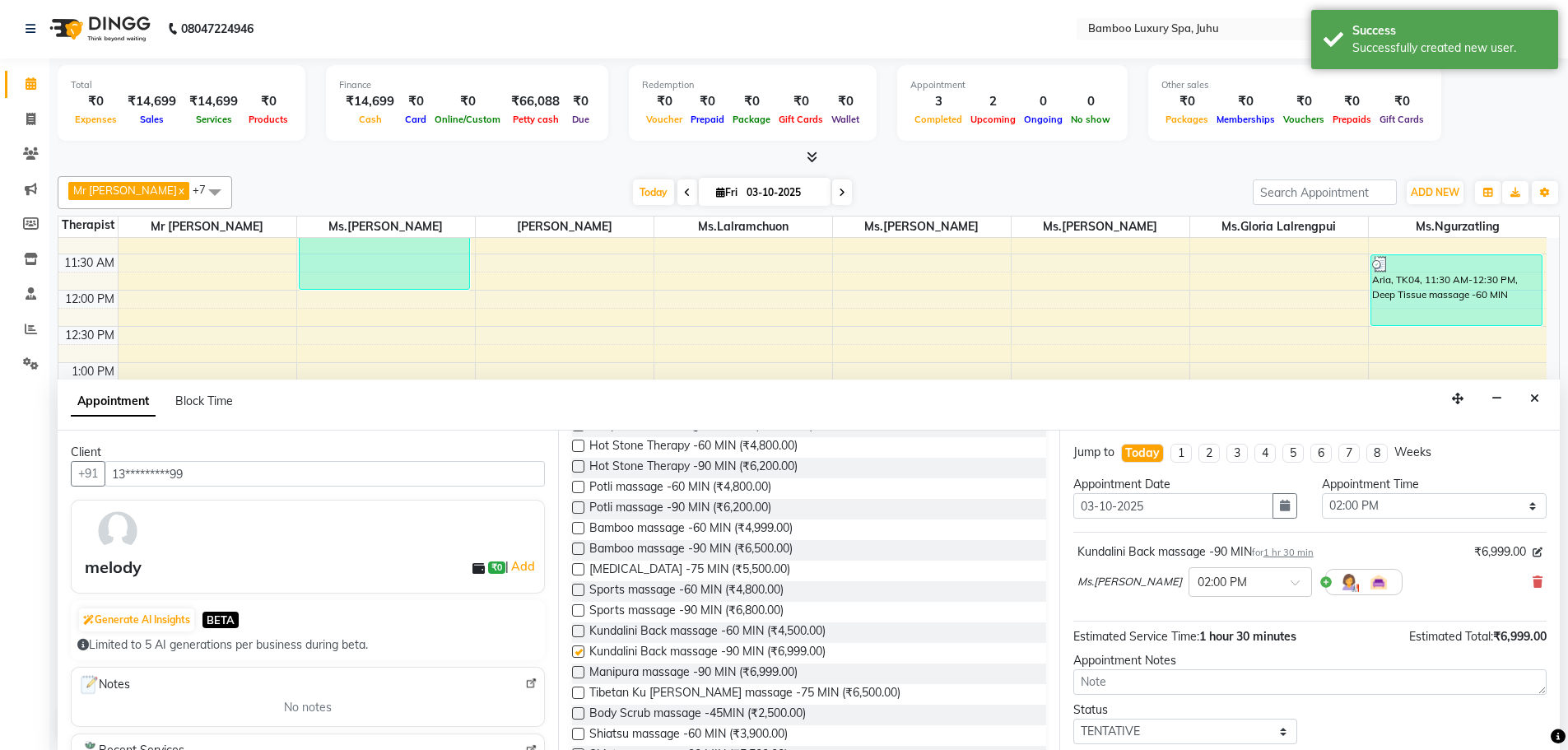
checkbox input "false"
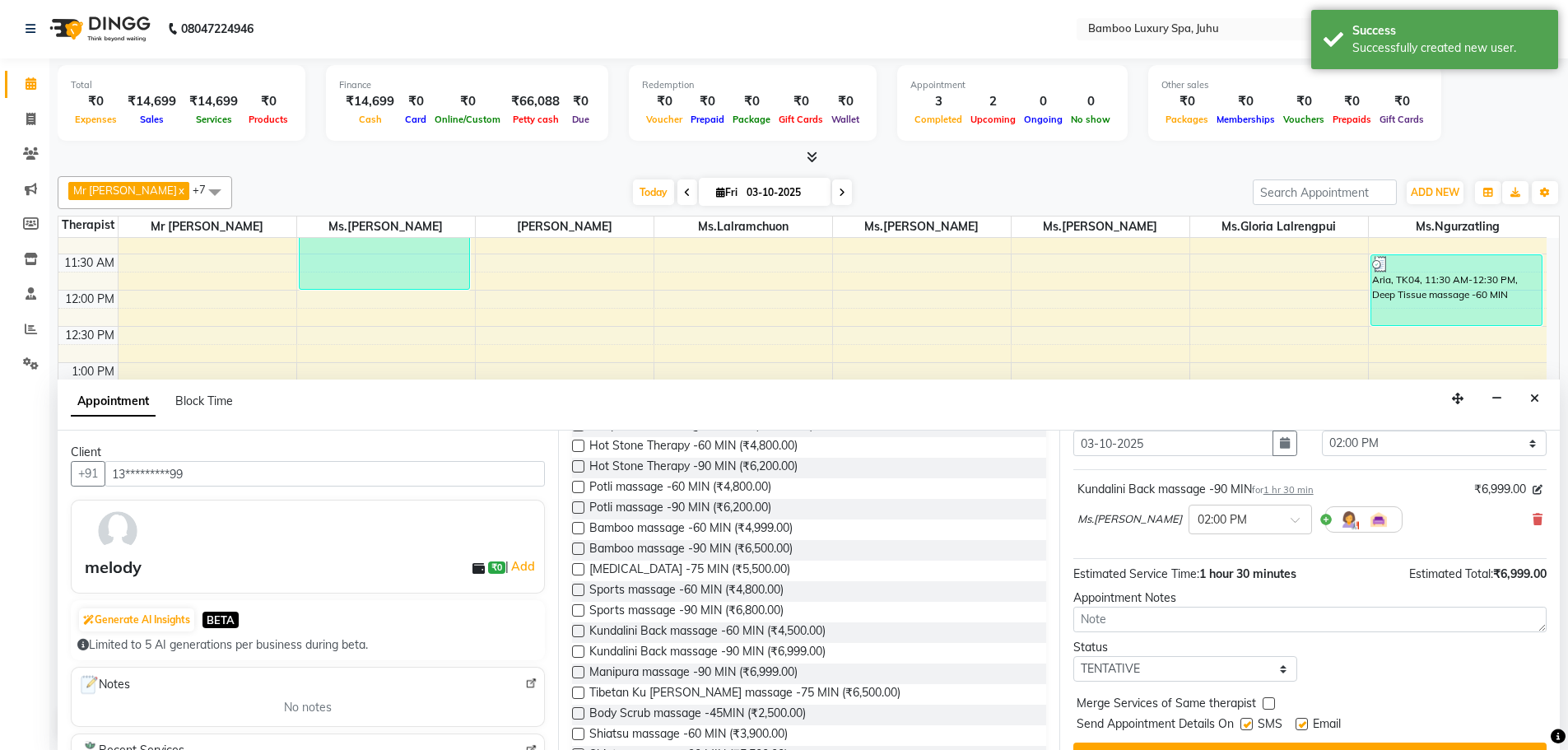
scroll to position [98, 0]
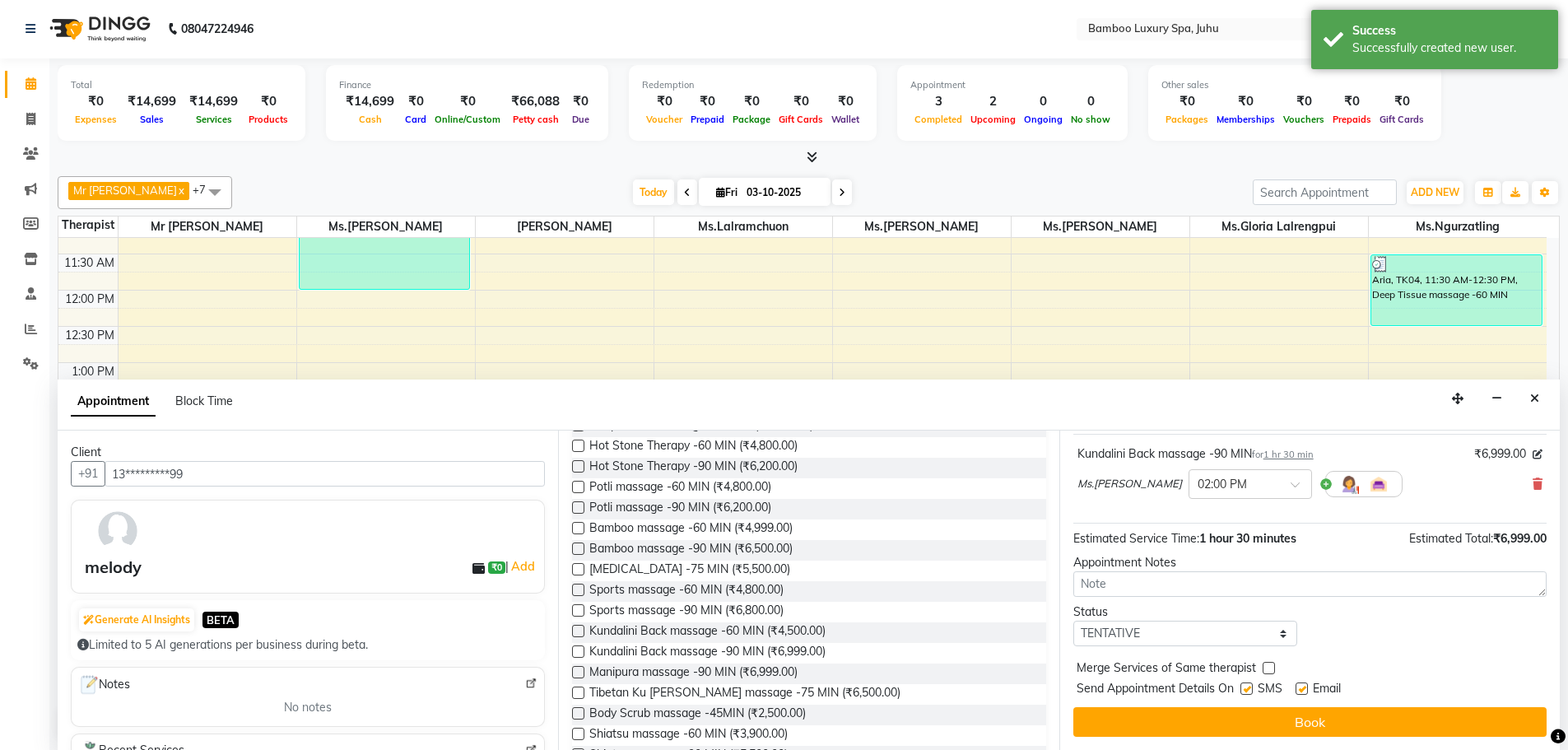
drag, startPoint x: 1306, startPoint y: 689, endPoint x: 1291, endPoint y: 691, distance: 15.1
click at [1307, 690] on label at bounding box center [1301, 688] width 13 height 13
click at [1307, 690] on input "checkbox" at bounding box center [1301, 690] width 11 height 11
checkbox input "false"
click at [1248, 693] on label at bounding box center [1247, 688] width 13 height 13
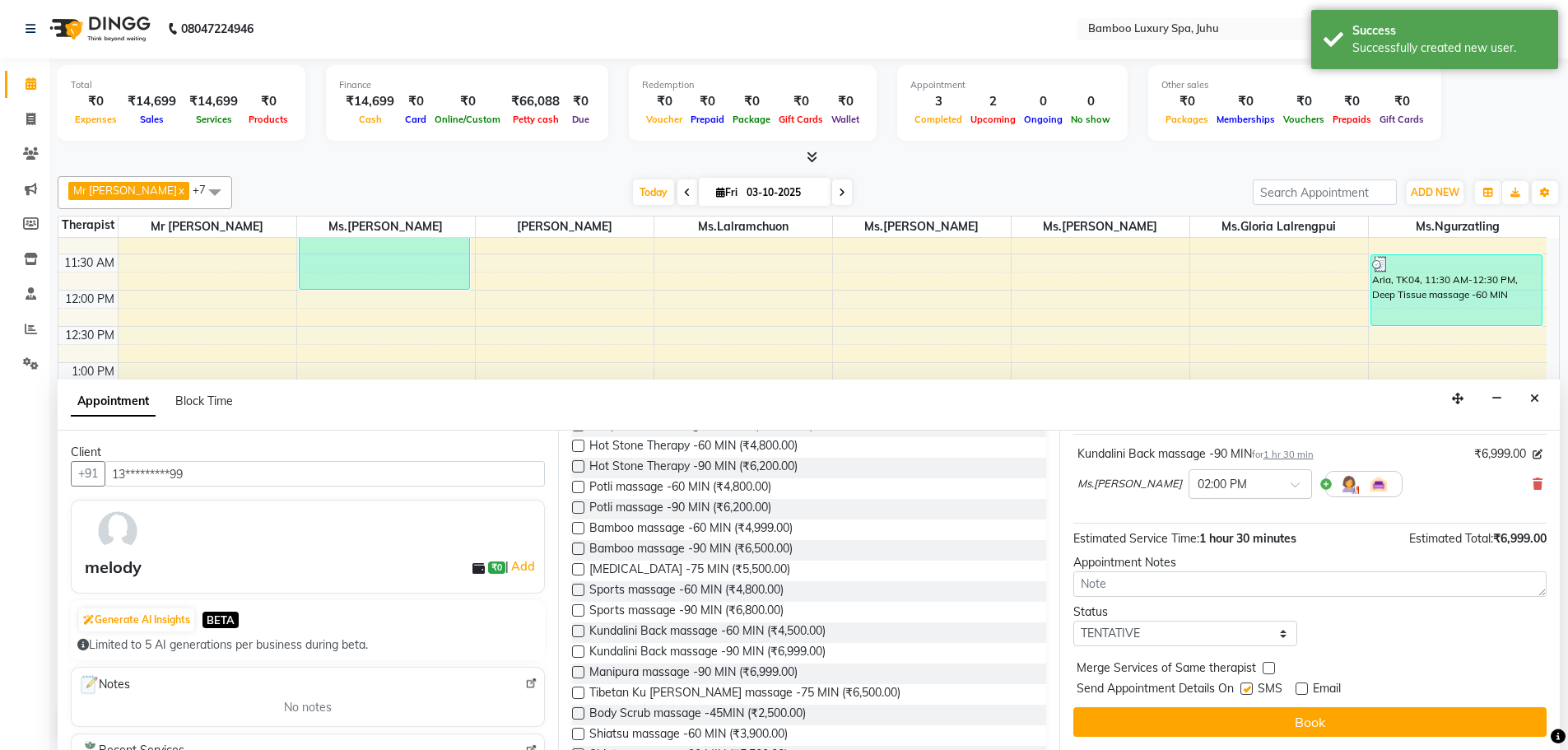
click at [1248, 693] on input "checkbox" at bounding box center [1246, 690] width 11 height 11
checkbox input "false"
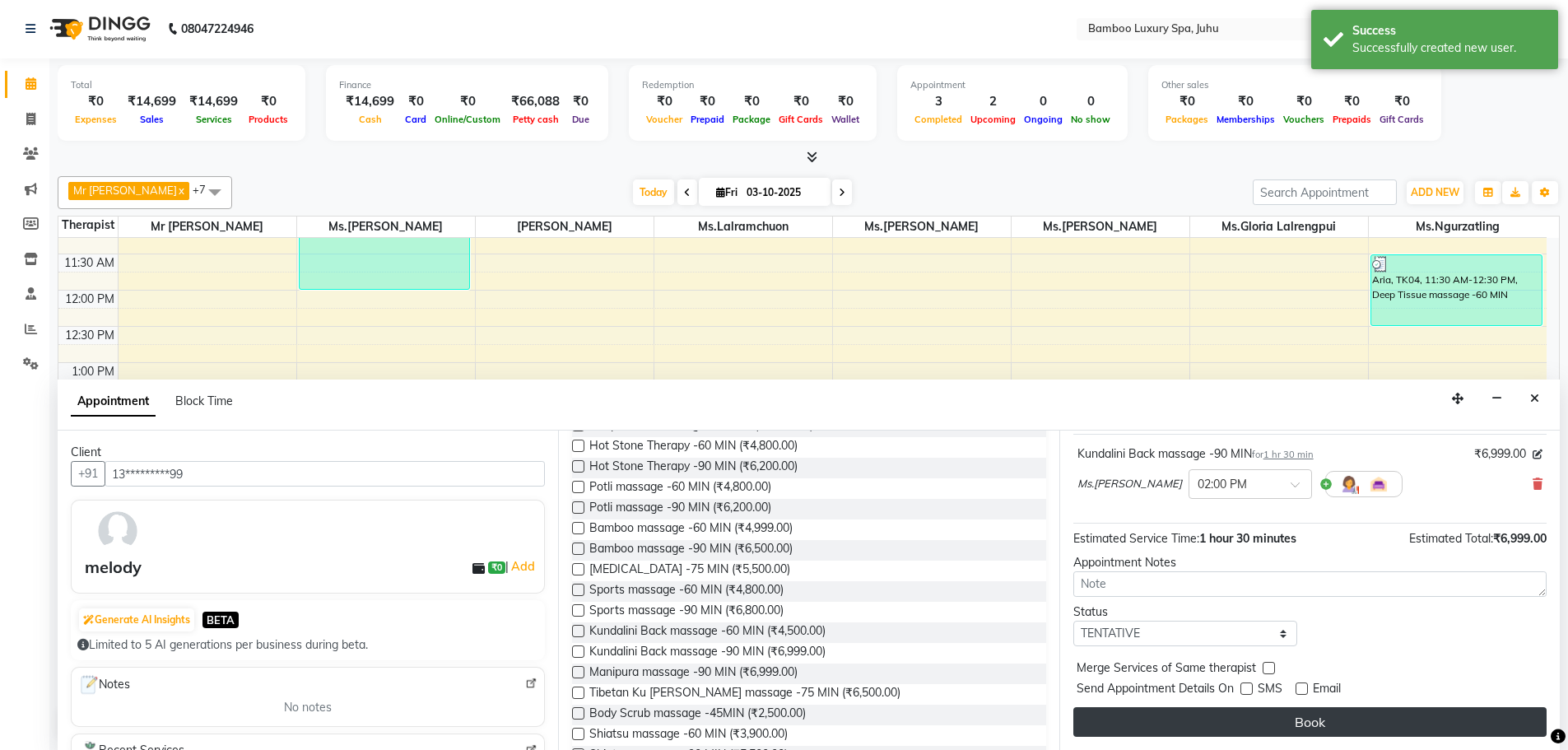
click at [1237, 720] on button "Book" at bounding box center [1311, 721] width 474 height 30
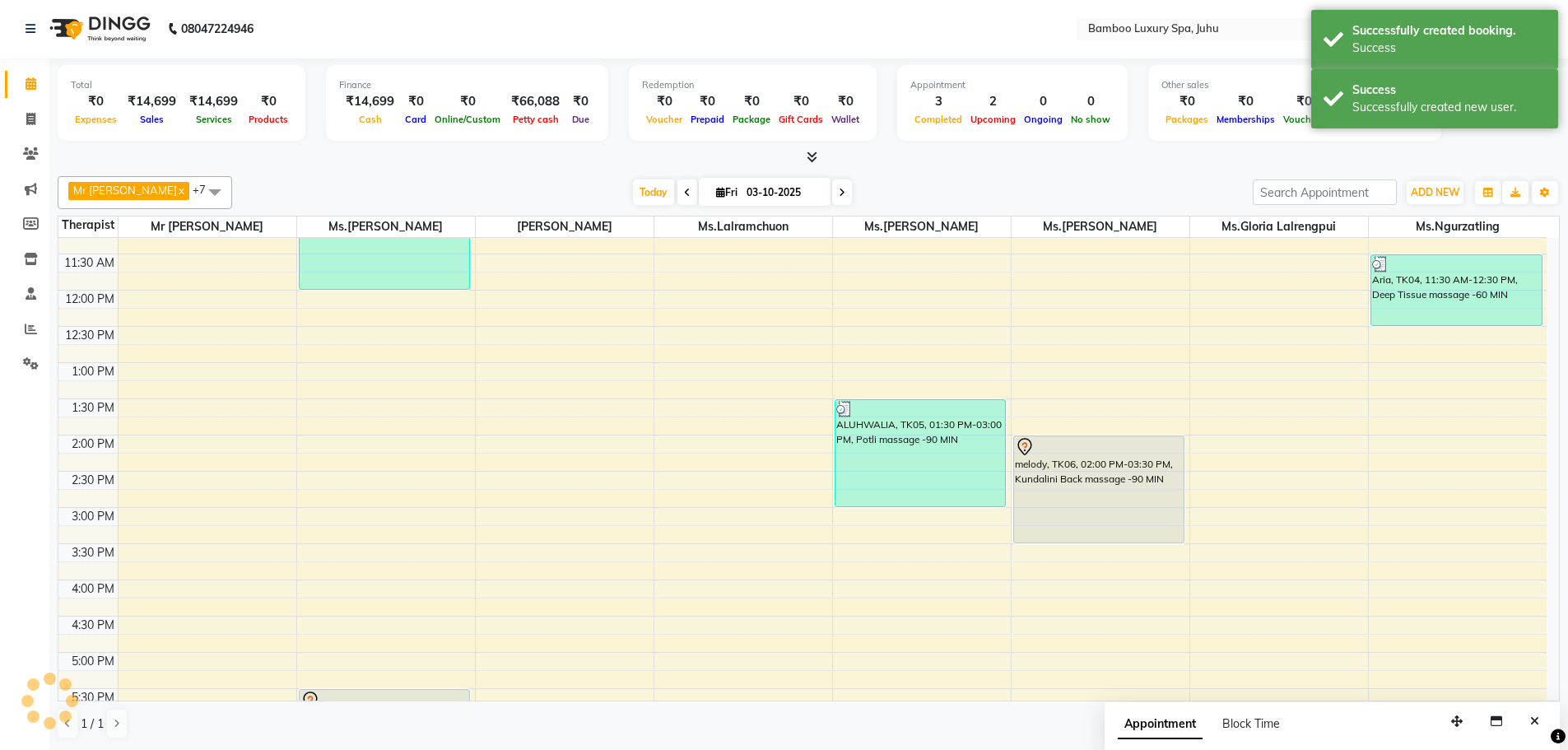
scroll to position [0, 0]
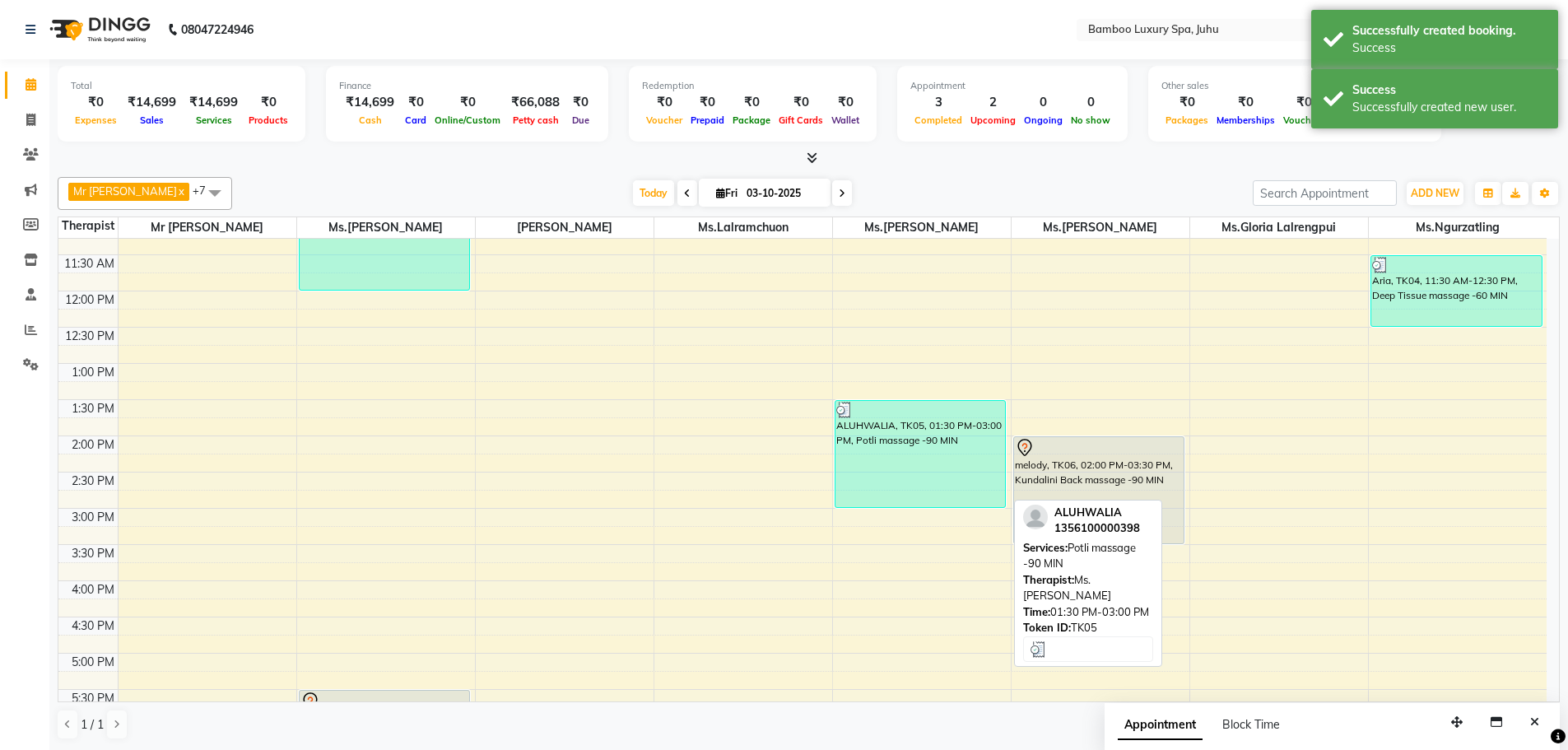
click at [924, 477] on div "ALUHWALIA, TK05, 01:30 PM-03:00 PM, Potli massage -90 MIN" at bounding box center [920, 453] width 171 height 106
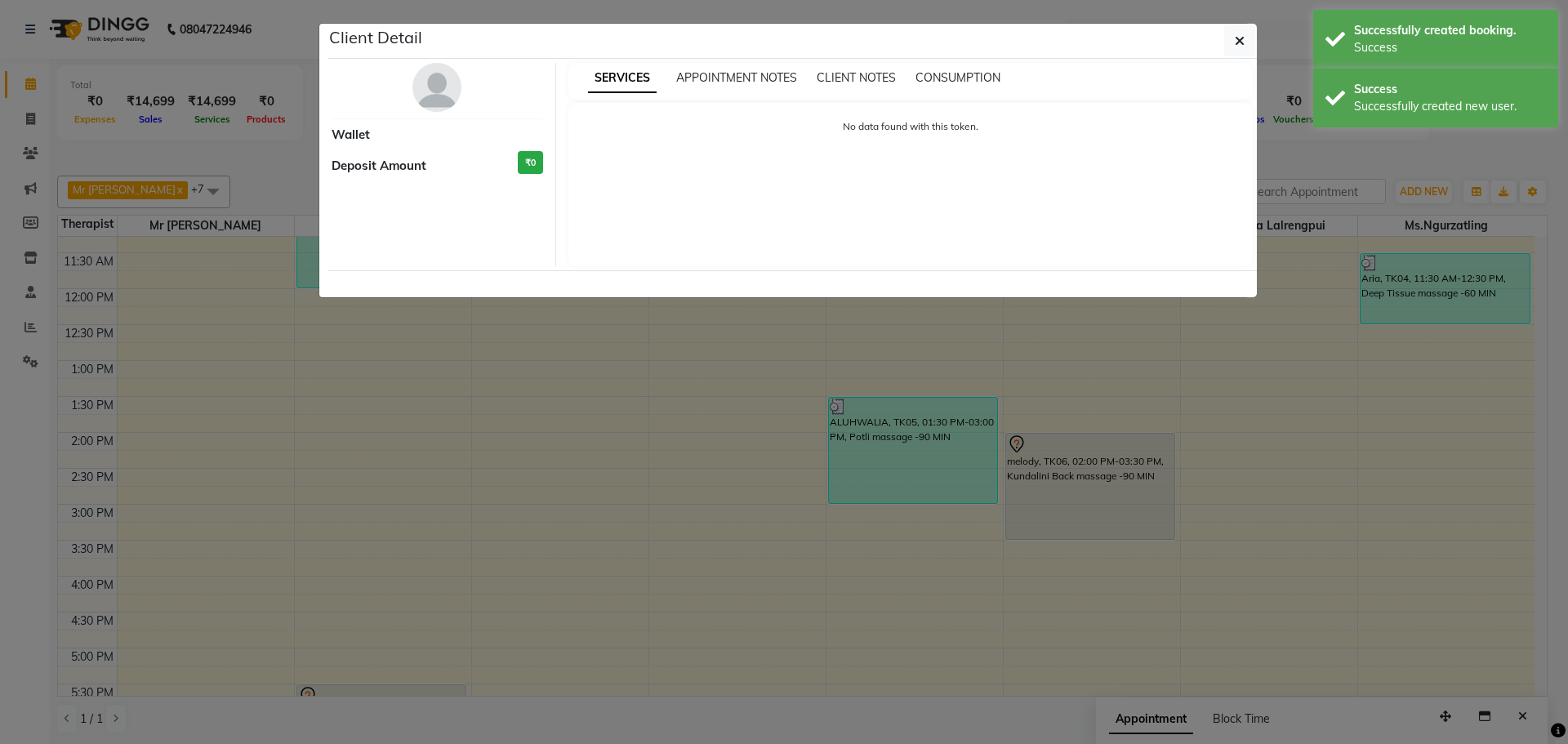
select select "3"
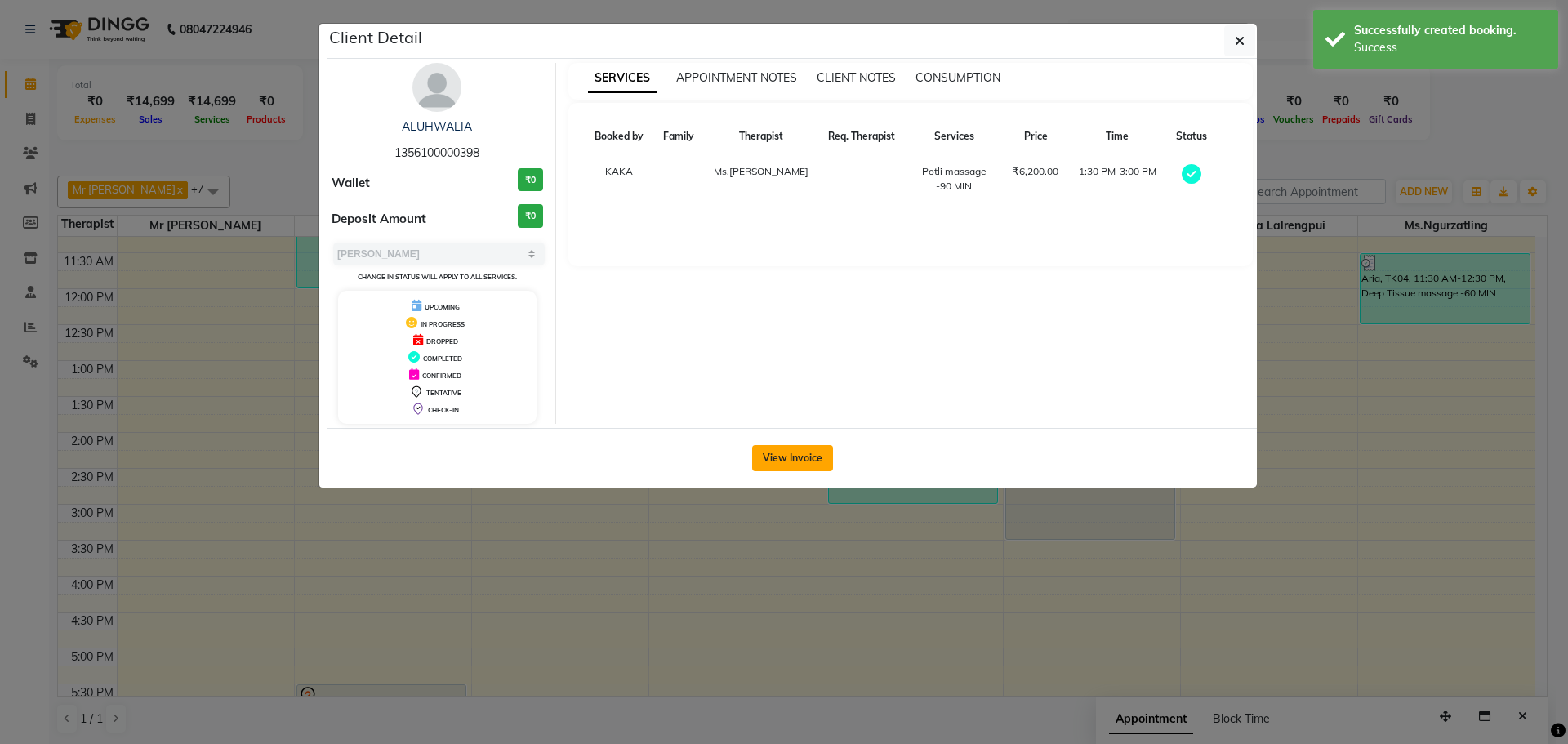
drag, startPoint x: 749, startPoint y: 460, endPoint x: 797, endPoint y: 463, distance: 48.1
click at [797, 463] on div "View Invoice" at bounding box center [792, 457] width 930 height 60
click at [797, 463] on button "View Invoice" at bounding box center [792, 458] width 81 height 26
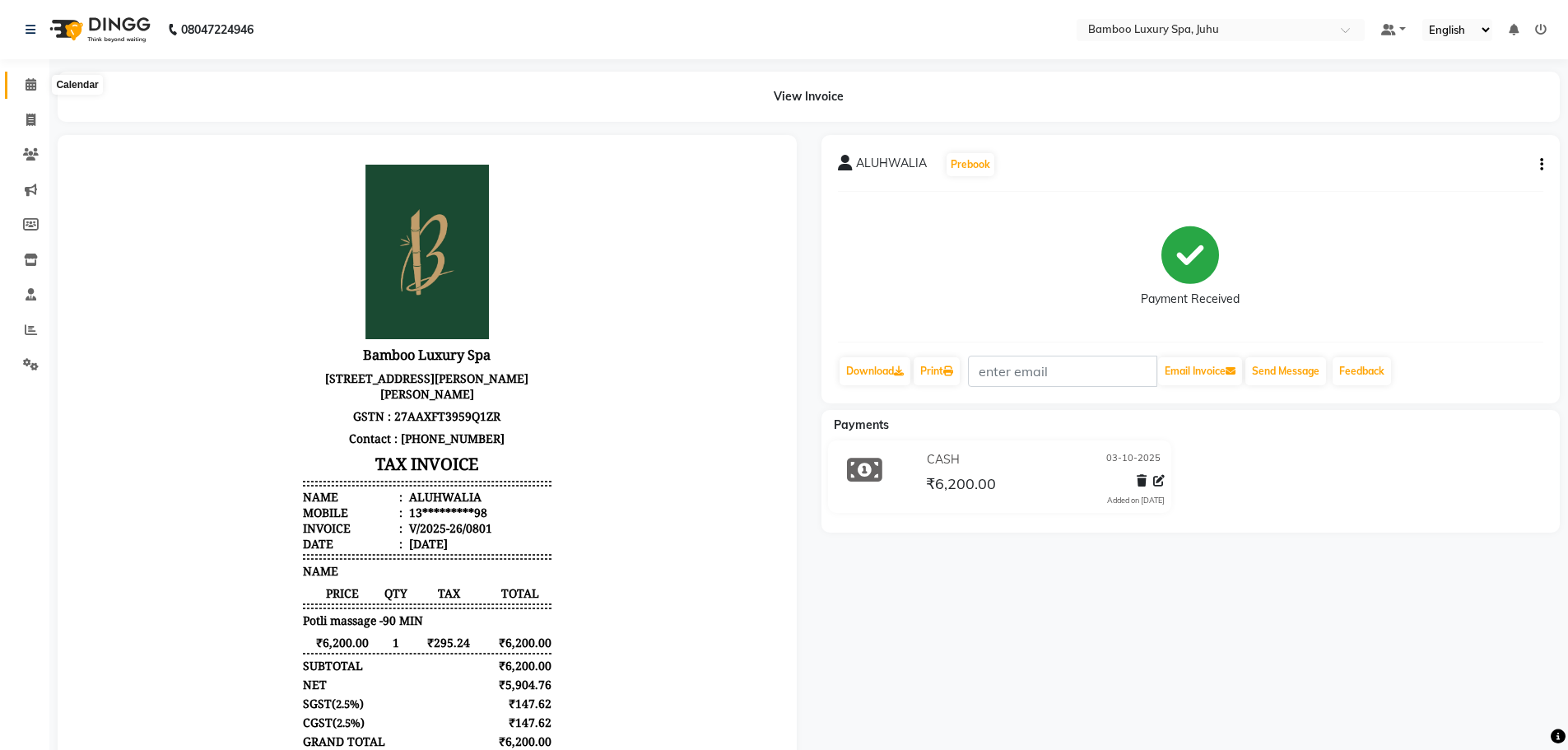
click at [31, 81] on icon at bounding box center [31, 84] width 11 height 13
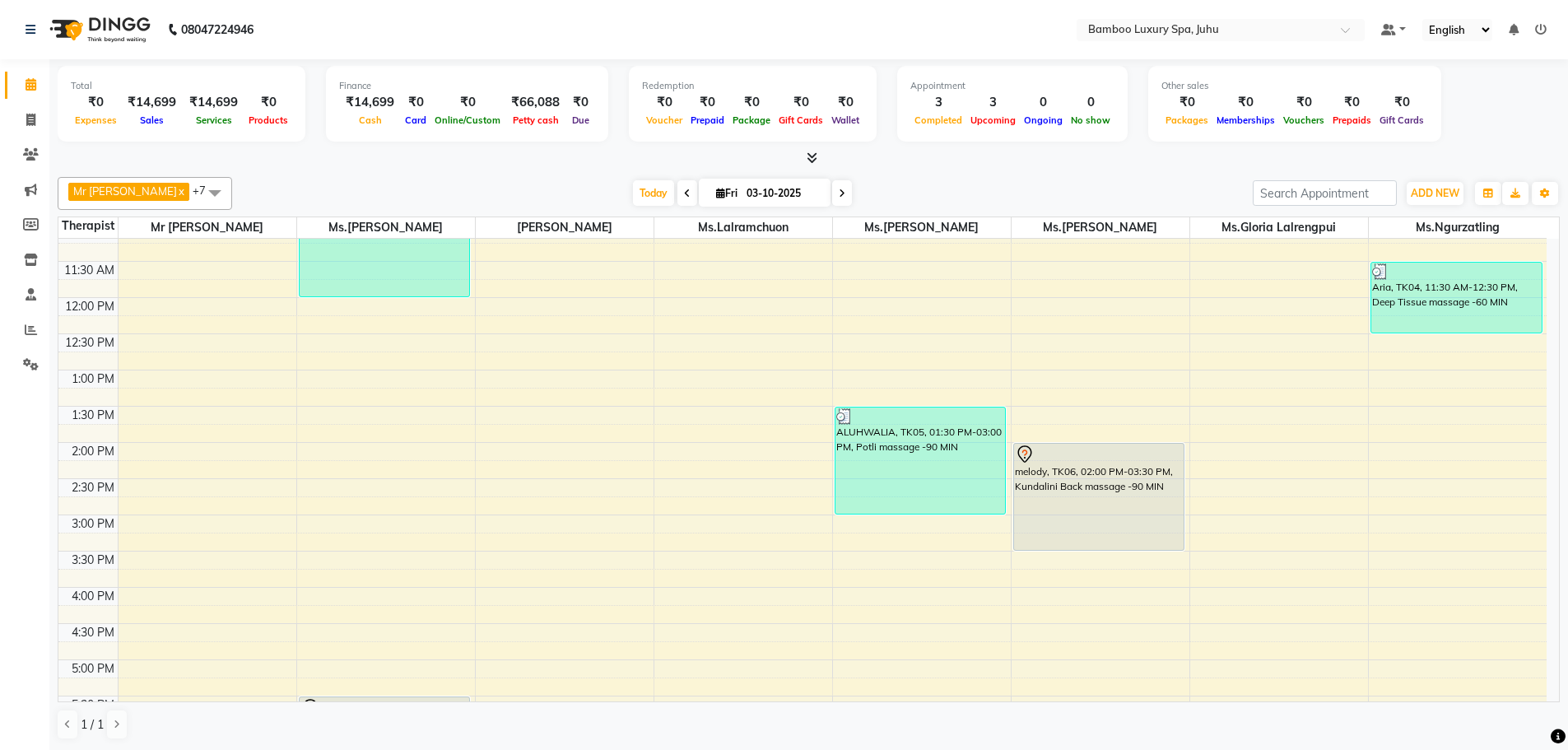
scroll to position [165, 0]
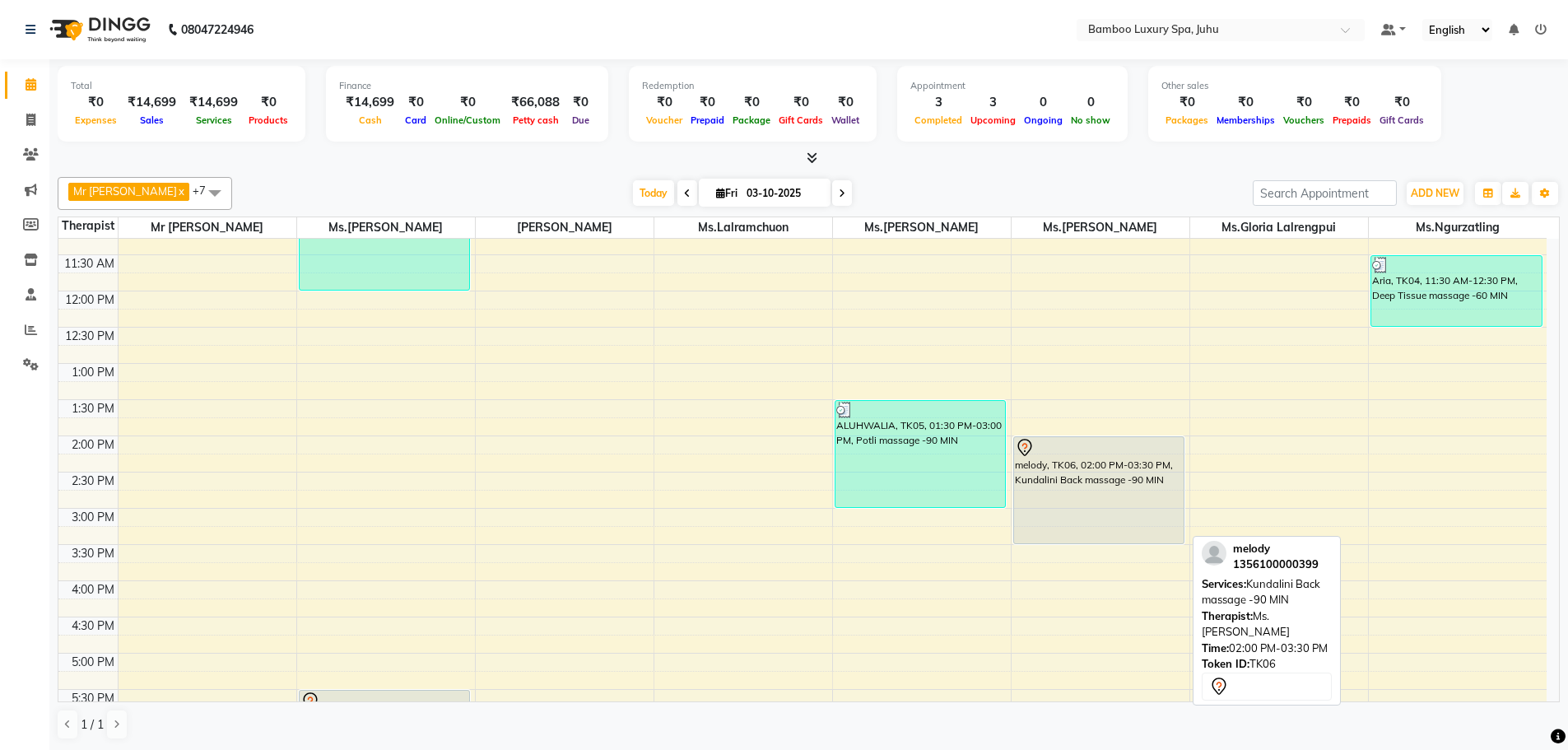
click at [1100, 495] on div "melody, TK06, 02:00 PM-03:30 PM, Kundalini Back massage -90 MIN" at bounding box center [1099, 490] width 171 height 106
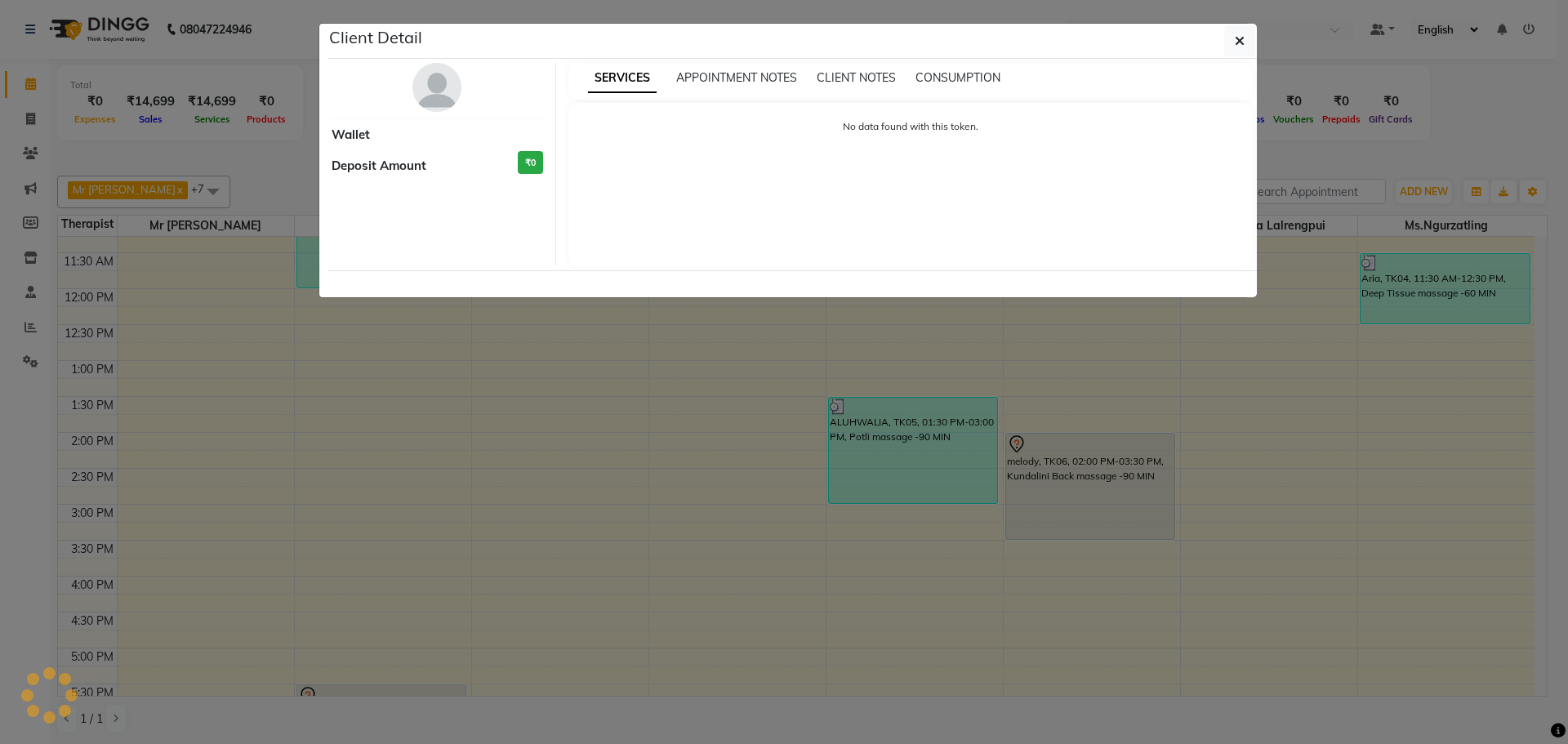
select select "7"
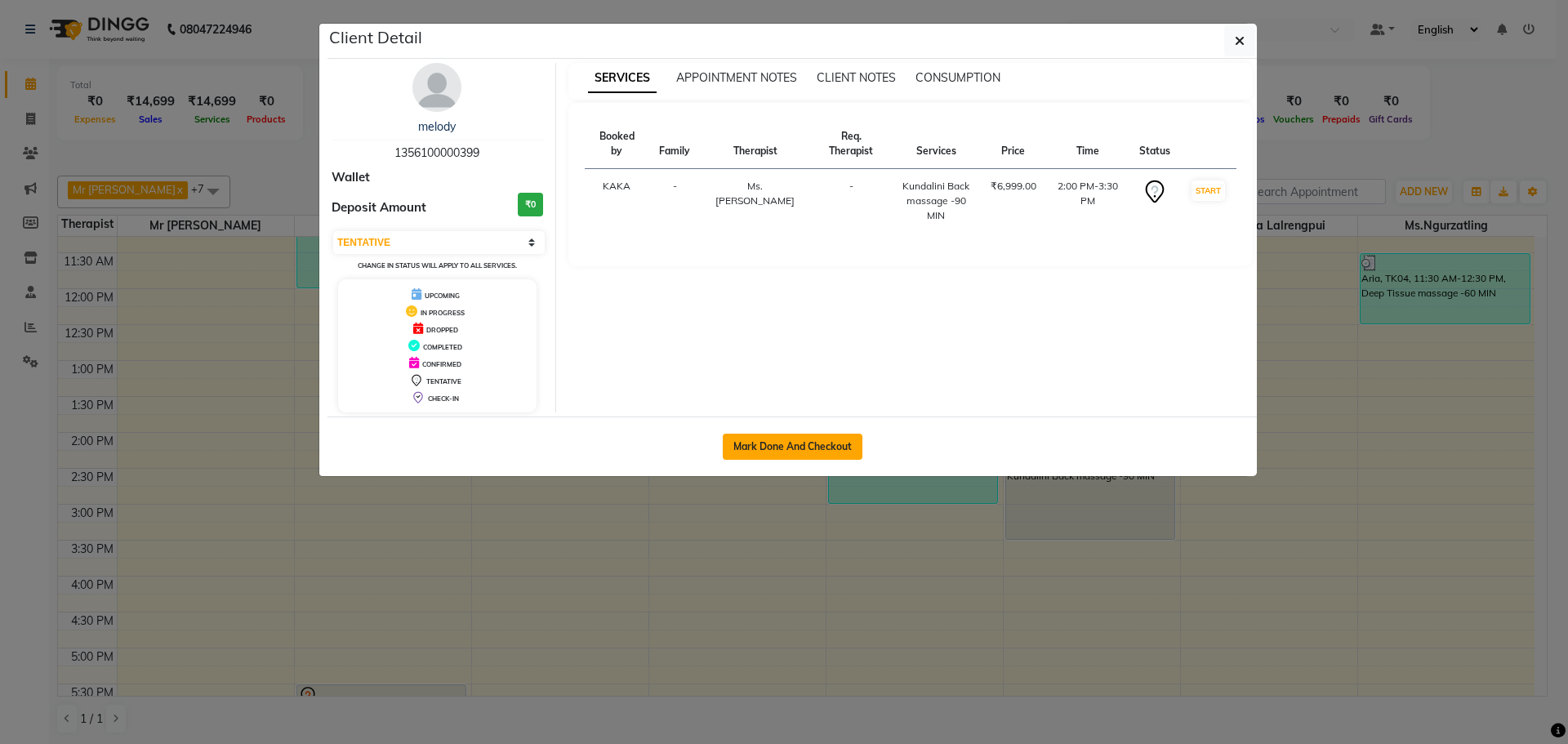
click at [798, 445] on button "Mark Done And Checkout" at bounding box center [792, 446] width 140 height 26
select select "service"
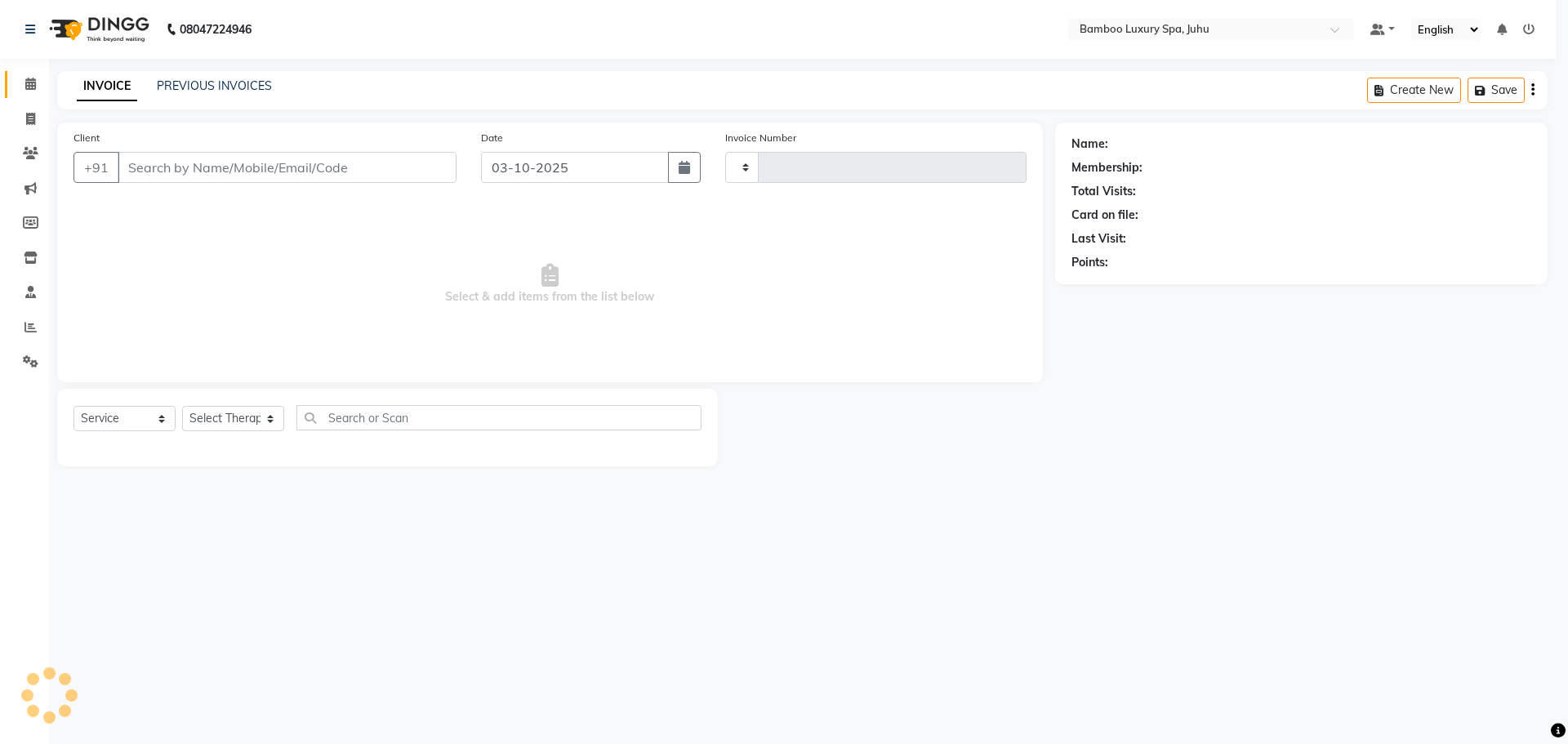
type input "0802"
select select "8043"
type input "13*********99"
select select "75917"
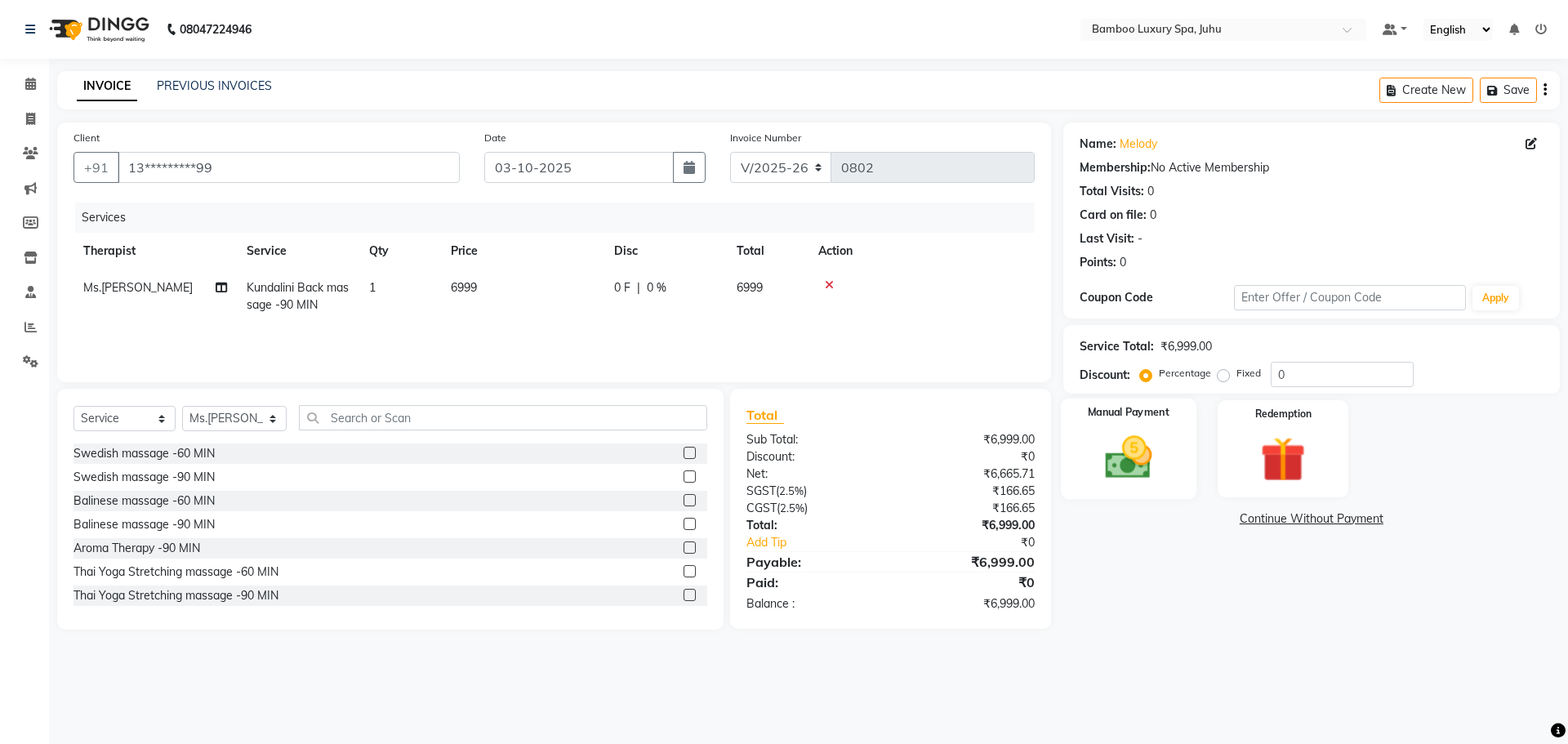
click at [1132, 422] on div "Manual Payment" at bounding box center [1128, 448] width 136 height 100
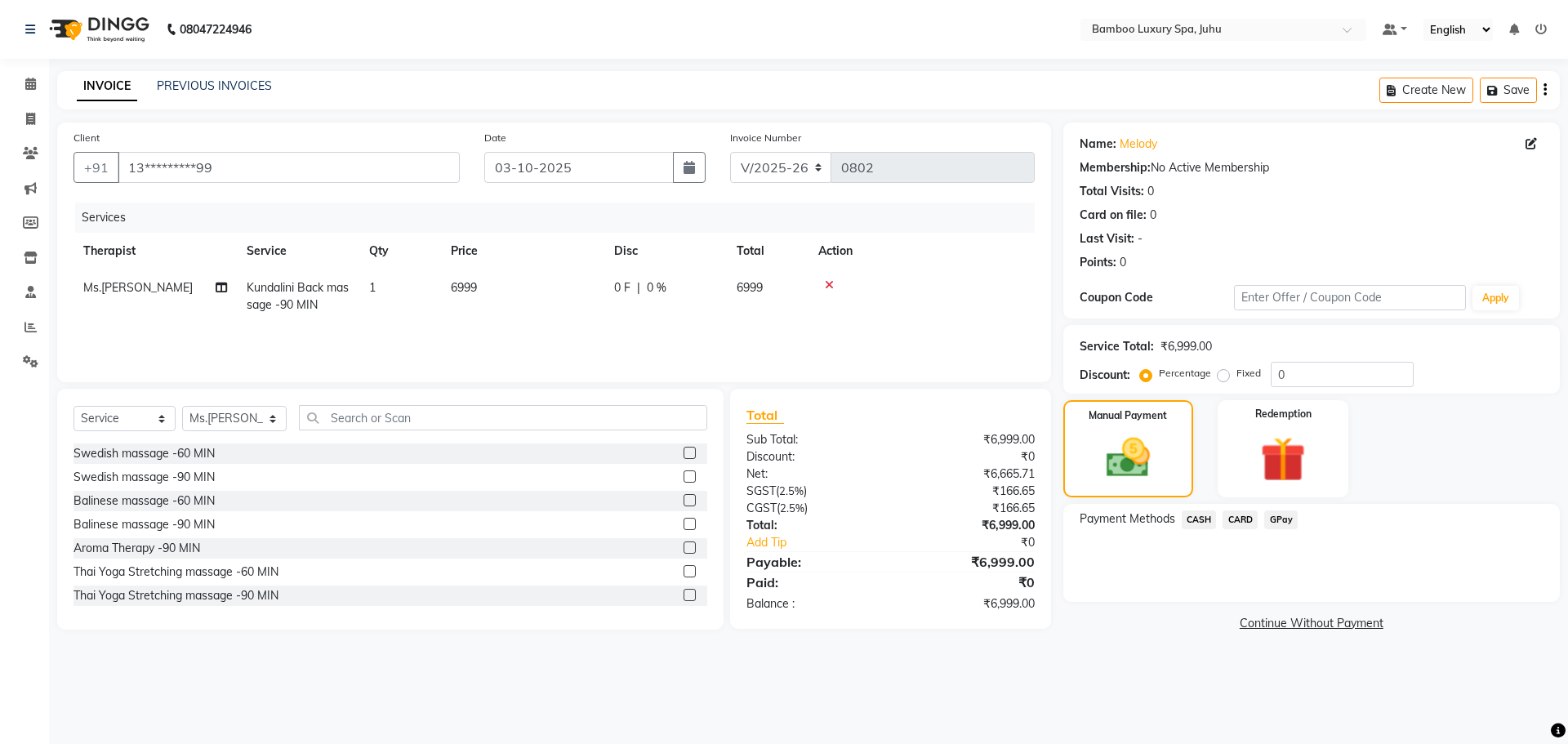
click at [1191, 518] on span "CASH" at bounding box center [1199, 519] width 35 height 19
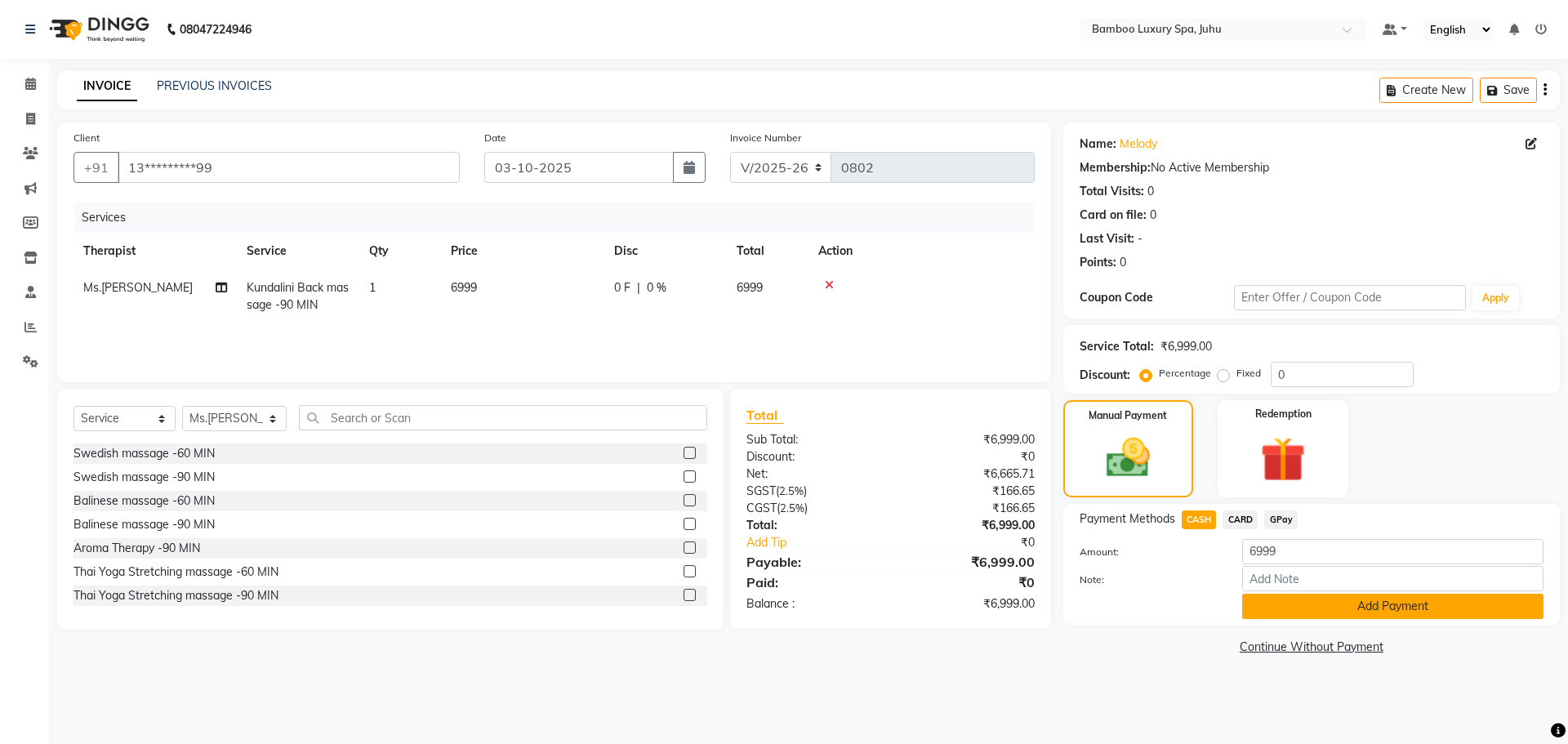
click at [1258, 595] on button "Add Payment" at bounding box center [1393, 606] width 301 height 25
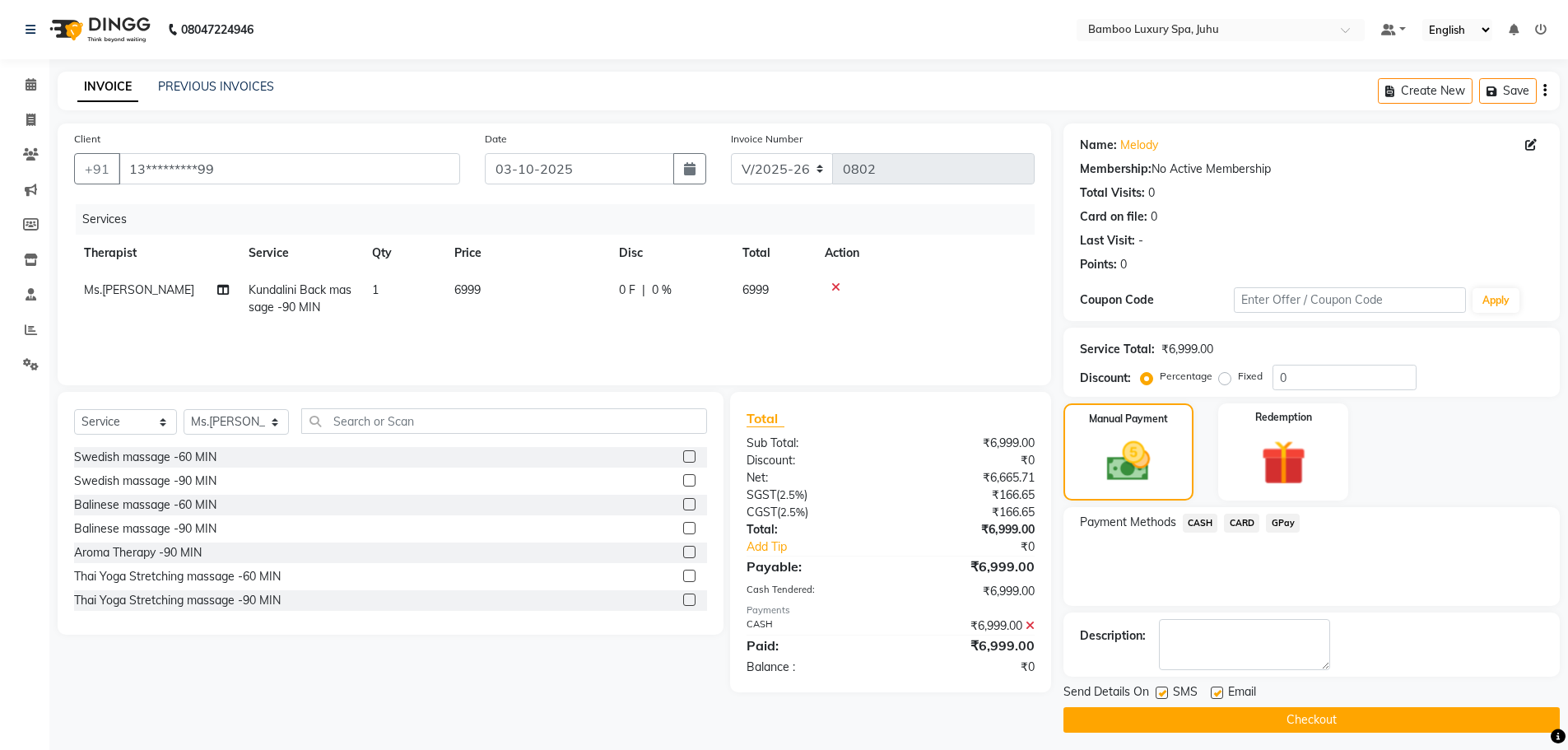
click at [1217, 692] on label at bounding box center [1217, 692] width 13 height 13
click at [1217, 692] on input "checkbox" at bounding box center [1217, 693] width 11 height 11
checkbox input "false"
click at [1162, 693] on label at bounding box center [1162, 692] width 13 height 13
click at [1162, 693] on input "checkbox" at bounding box center [1161, 693] width 11 height 11
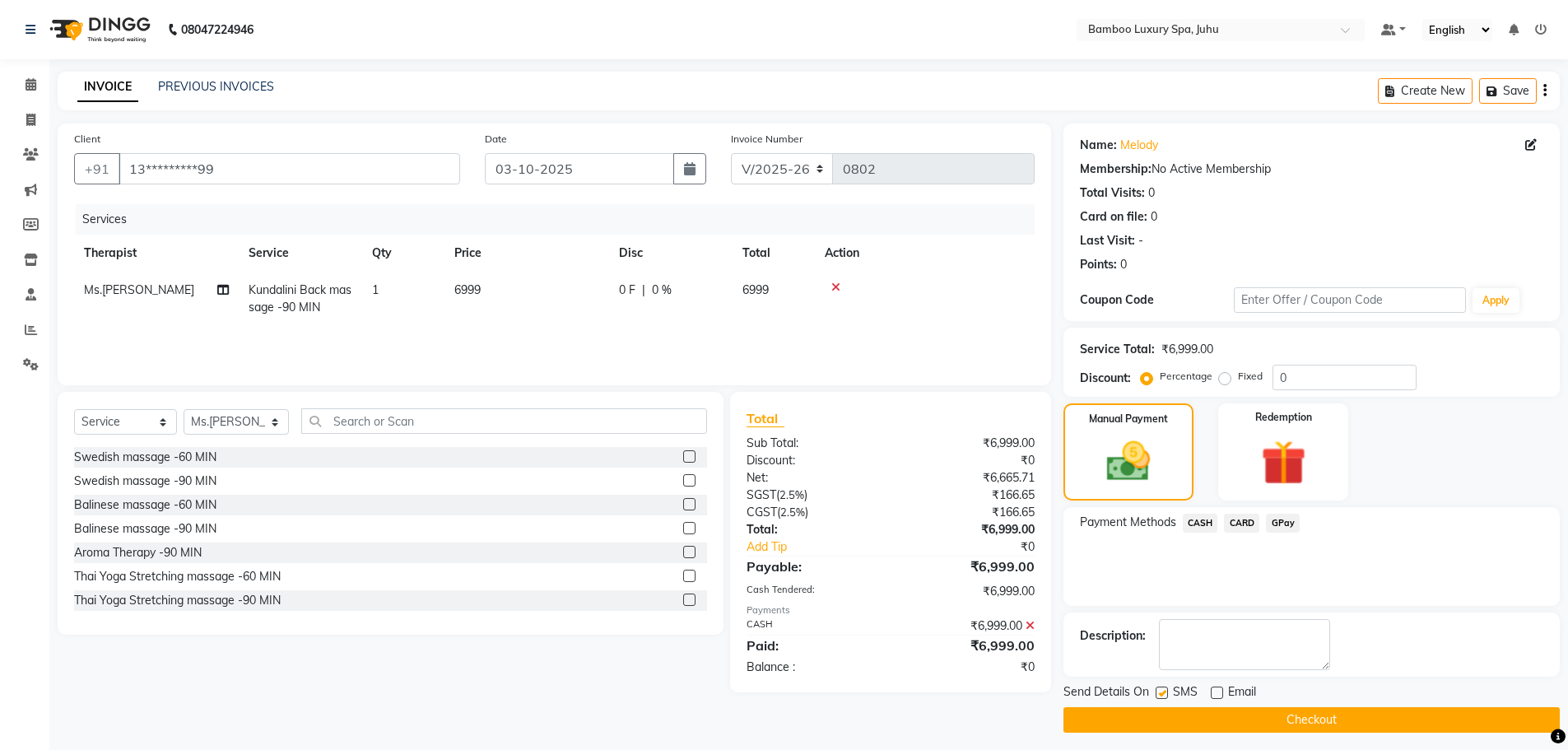
checkbox input "false"
click at [1149, 714] on button "Checkout" at bounding box center [1312, 719] width 497 height 25
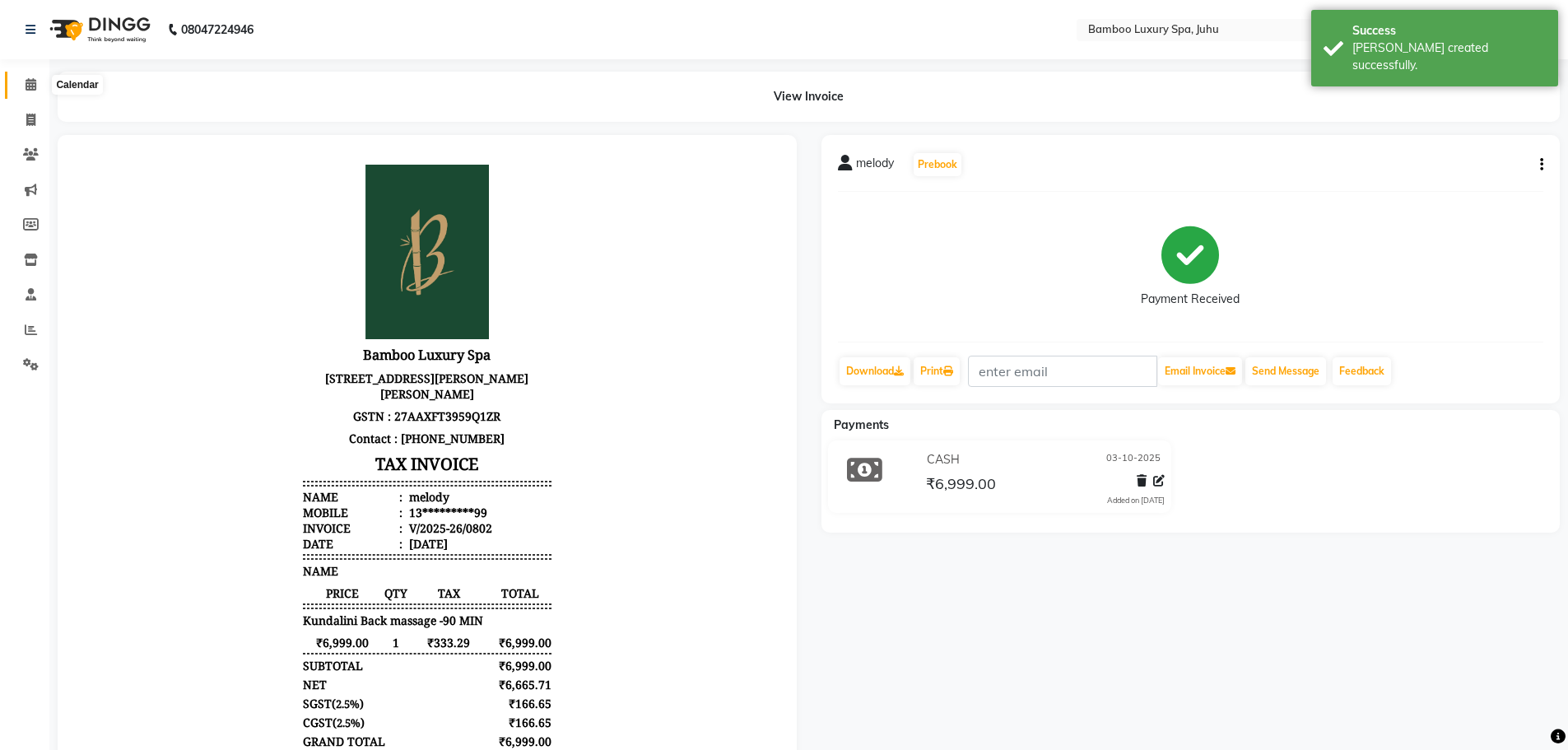
click at [30, 81] on icon at bounding box center [31, 84] width 11 height 13
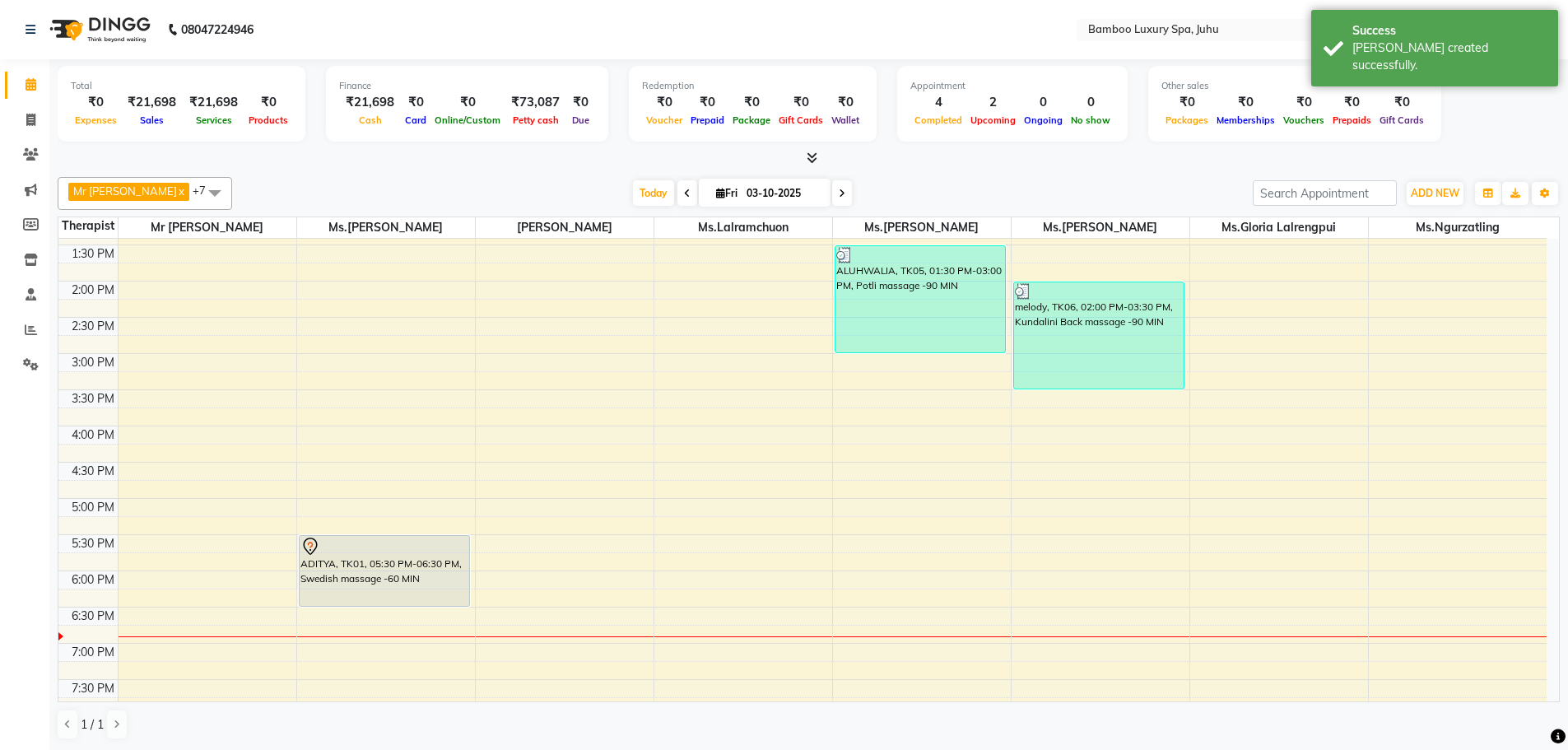
scroll to position [329, 0]
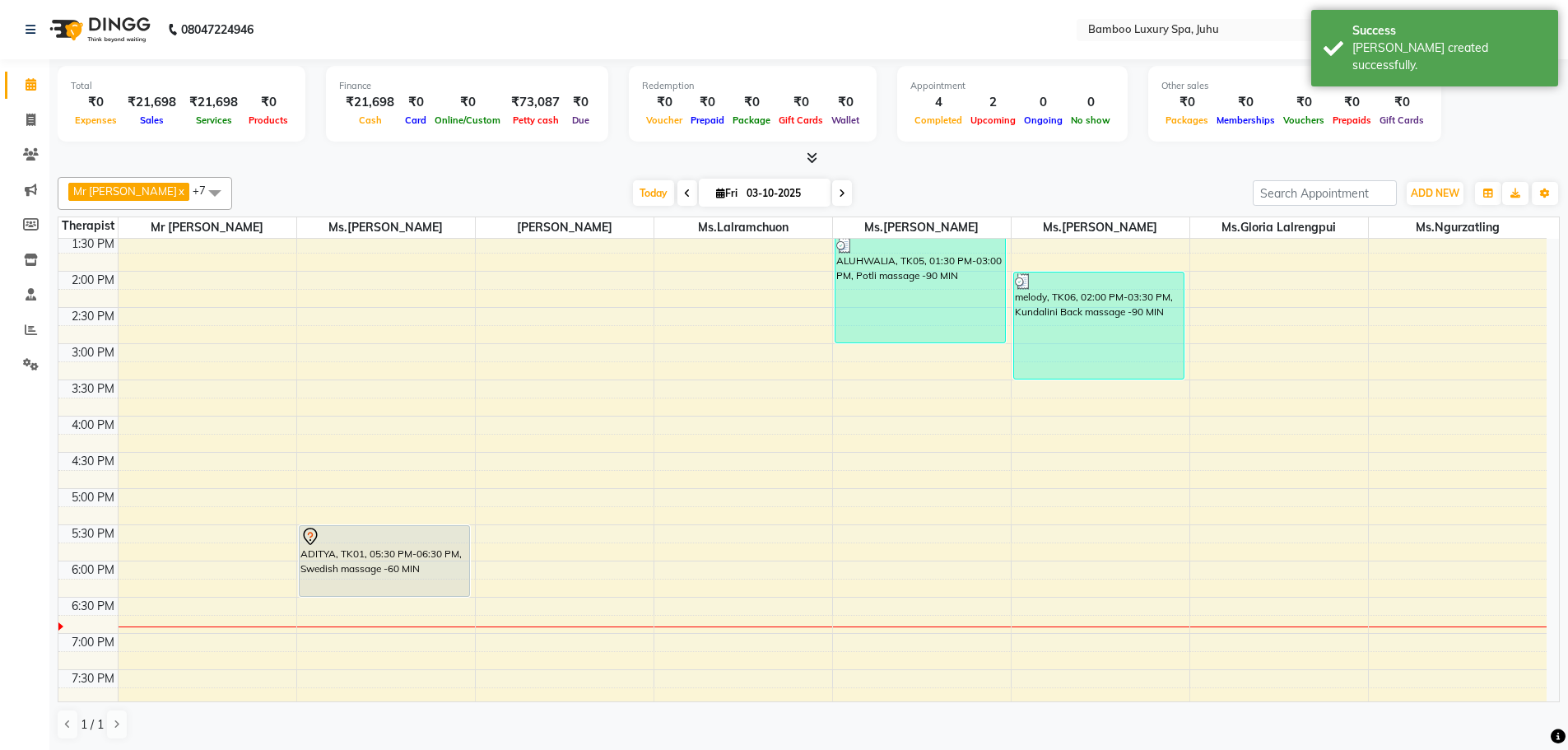
click at [690, 394] on div "9:00 AM 9:30 AM 10:00 AM 10:30 AM 11:00 AM 11:30 AM 12:00 PM 12:30 PM 1:00 PM 1…" at bounding box center [802, 416] width 1488 height 1013
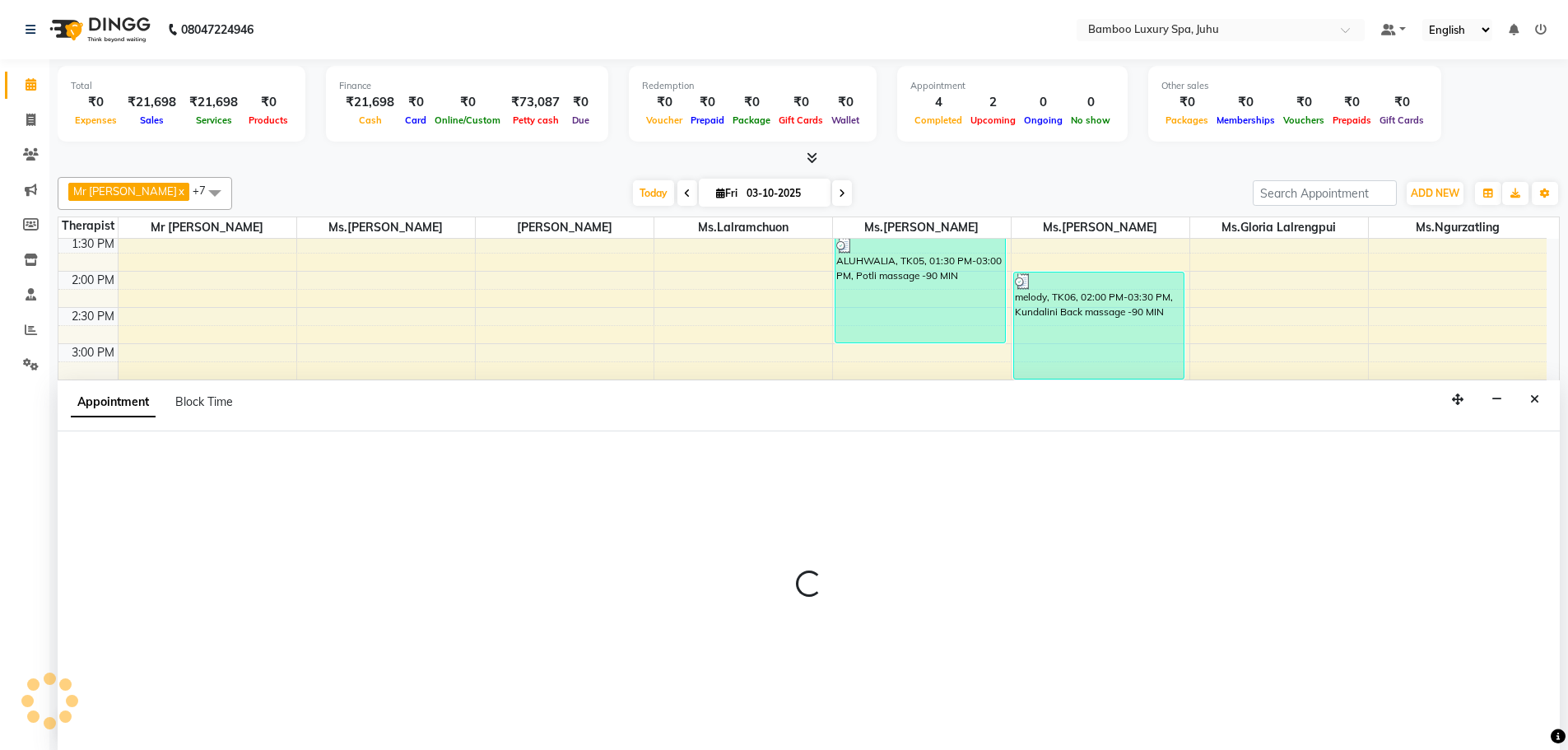
select select "75915"
select select "930"
select select "tentative"
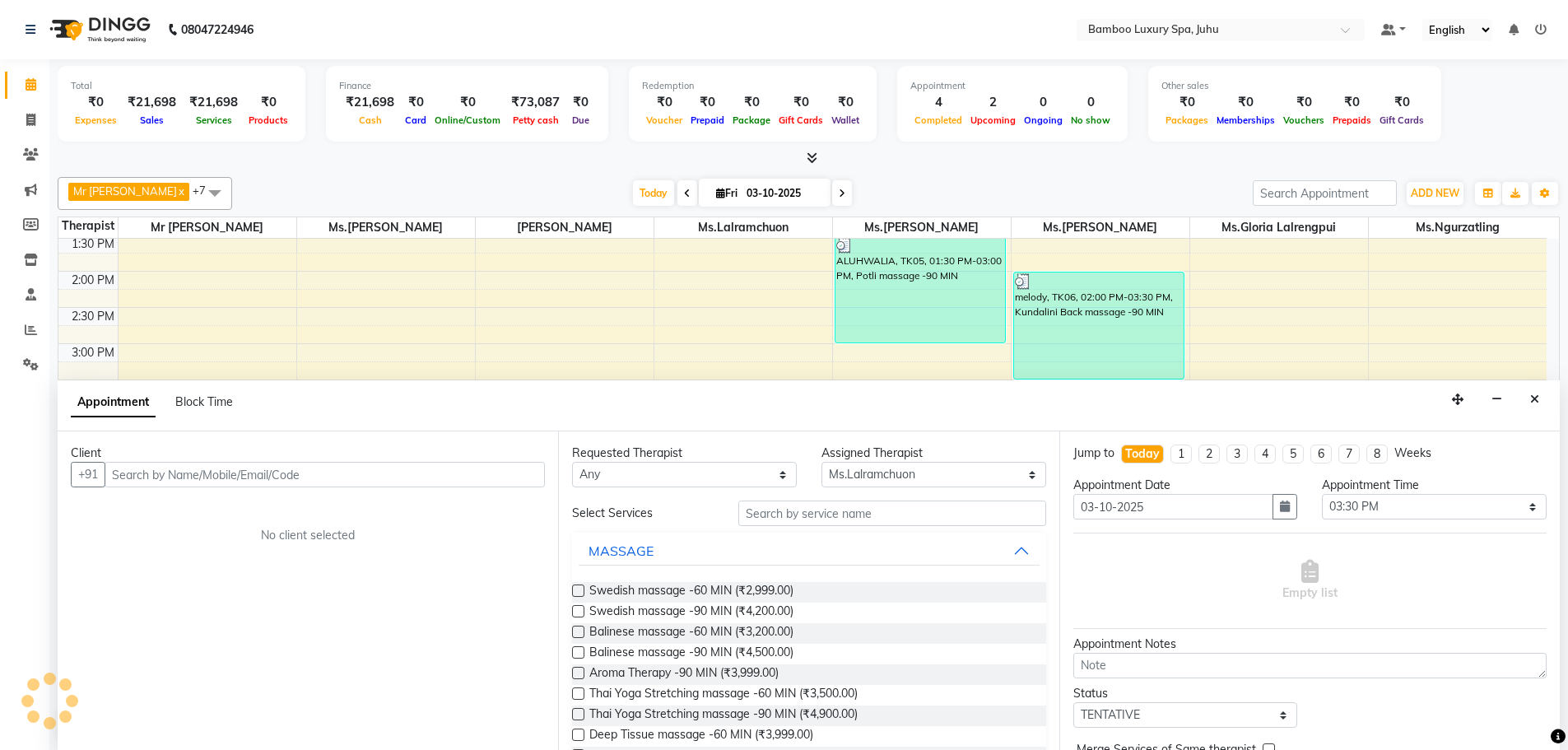
scroll to position [1, 0]
click at [318, 472] on input "text" at bounding box center [324, 473] width 441 height 25
type input "[PERSON_NAME]"
click at [501, 468] on span "Add Client" at bounding box center [510, 473] width 55 height 14
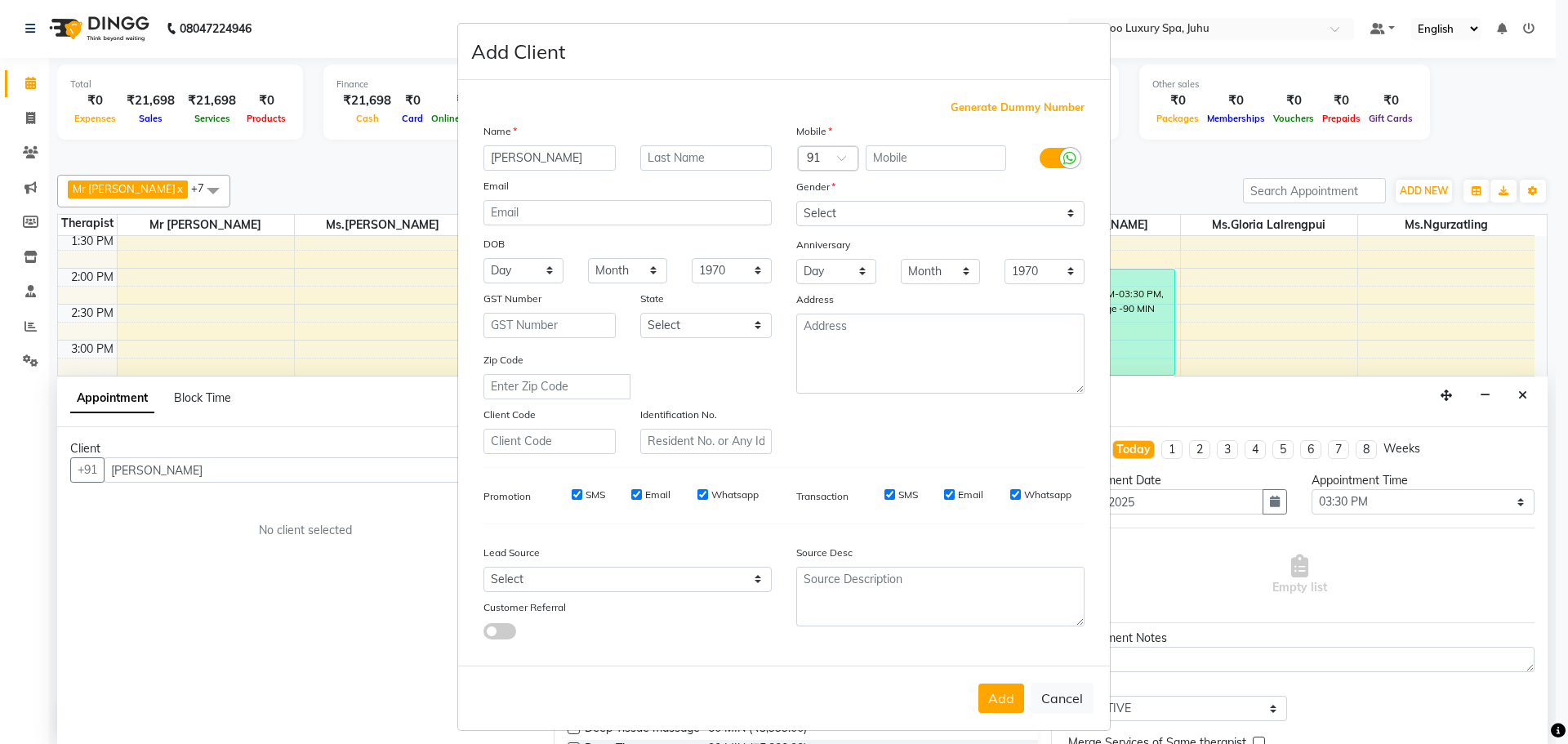
click at [996, 104] on span "Generate Dummy Number" at bounding box center [1017, 107] width 134 height 16
type input "1356100000400"
checkbox input "false"
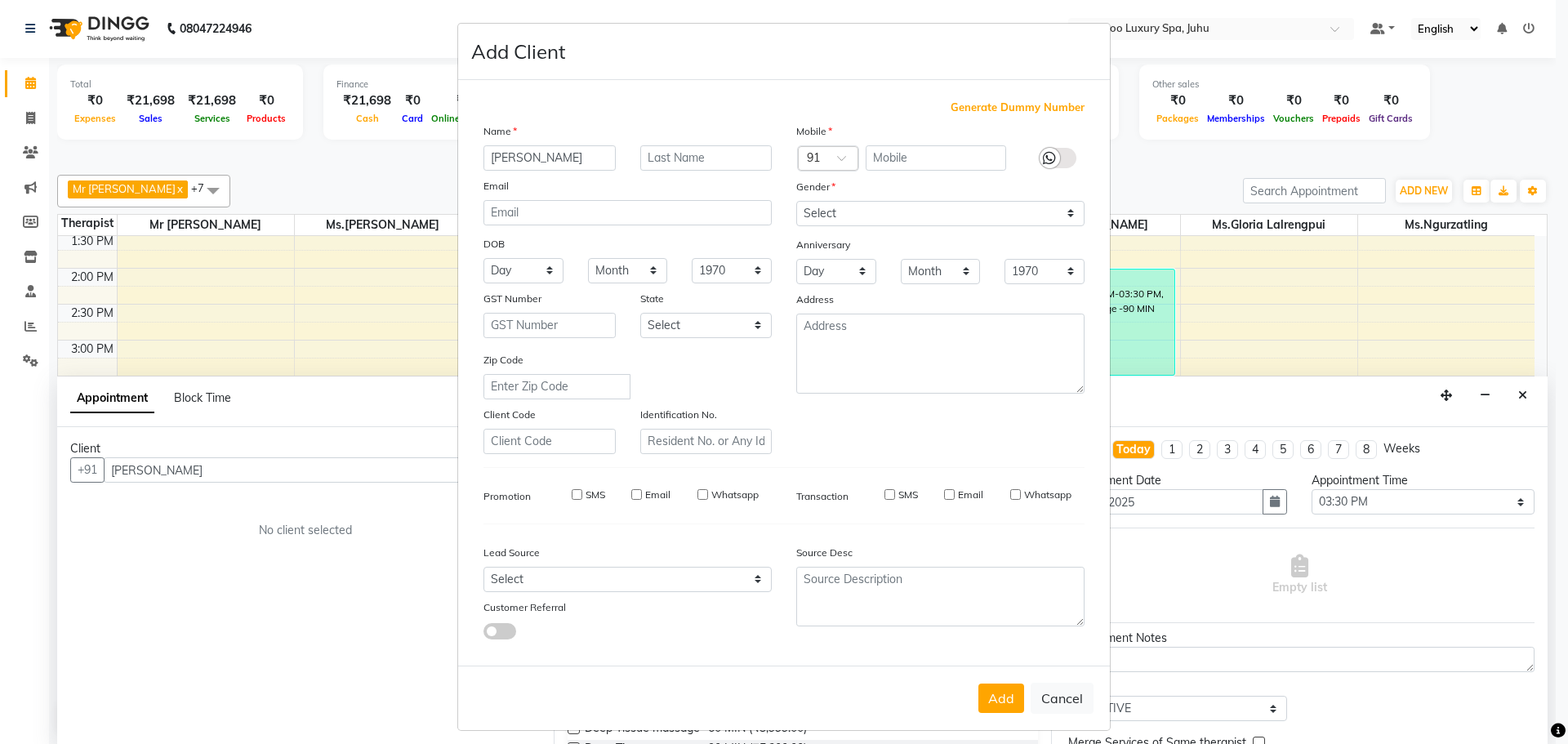
checkbox input "false"
click at [1069, 208] on select "Select [DEMOGRAPHIC_DATA] [DEMOGRAPHIC_DATA] Other Prefer Not To Say" at bounding box center [941, 214] width 288 height 25
select select "[DEMOGRAPHIC_DATA]"
click at [797, 201] on select "Select [DEMOGRAPHIC_DATA] [DEMOGRAPHIC_DATA] Other Prefer Not To Say" at bounding box center [941, 214] width 288 height 25
click at [997, 696] on button "Add" at bounding box center [1001, 698] width 45 height 29
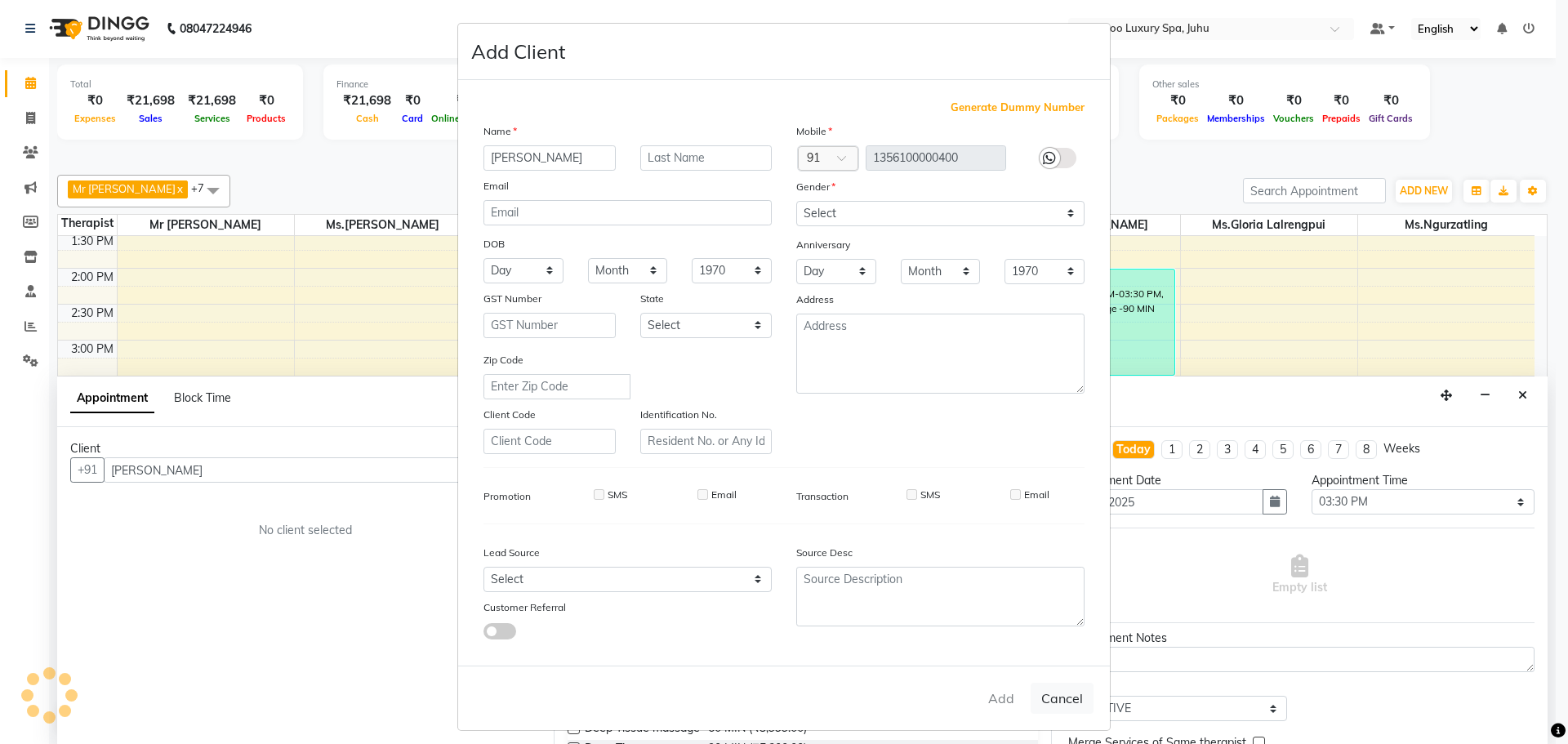
type input "13*********00"
select select
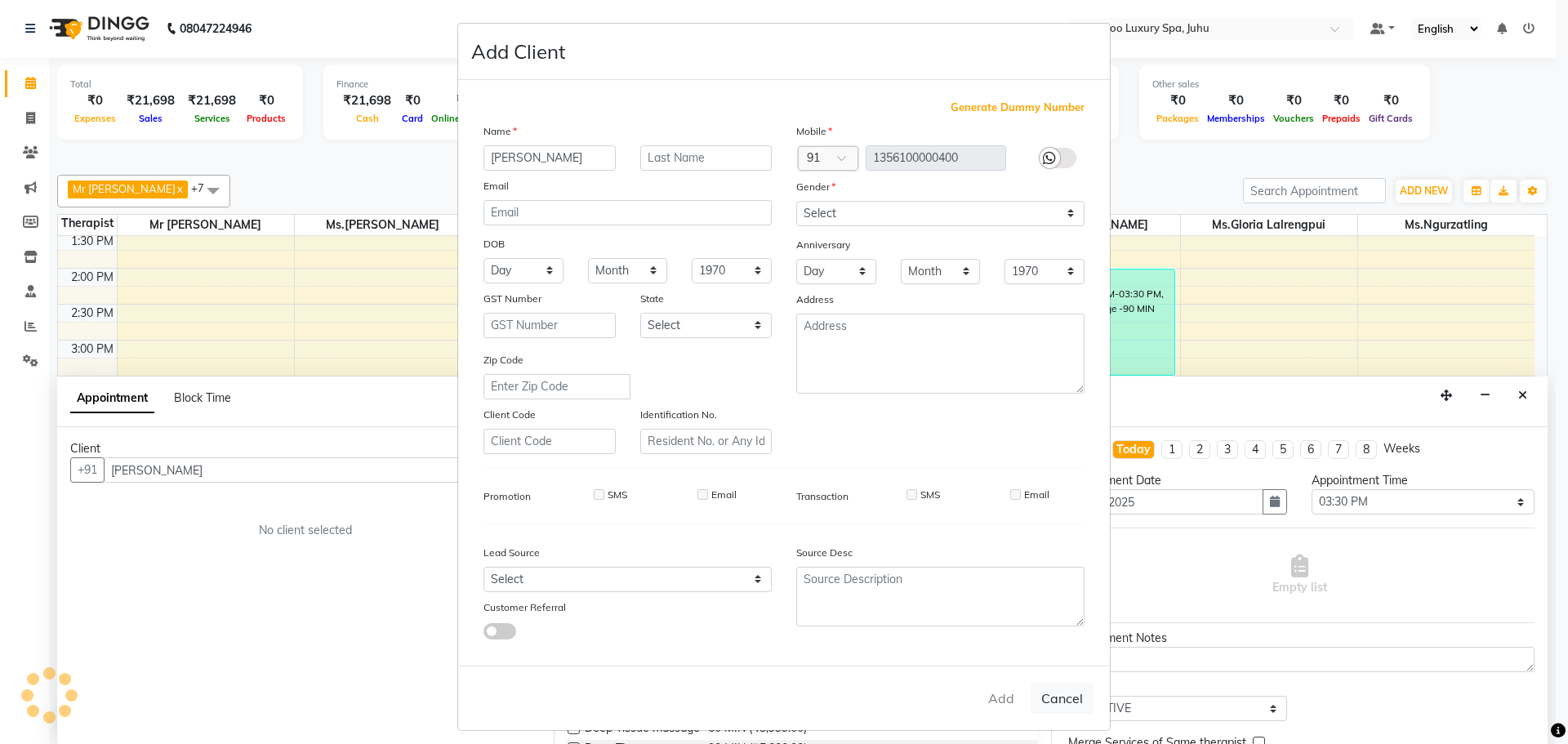
select select
checkbox input "false"
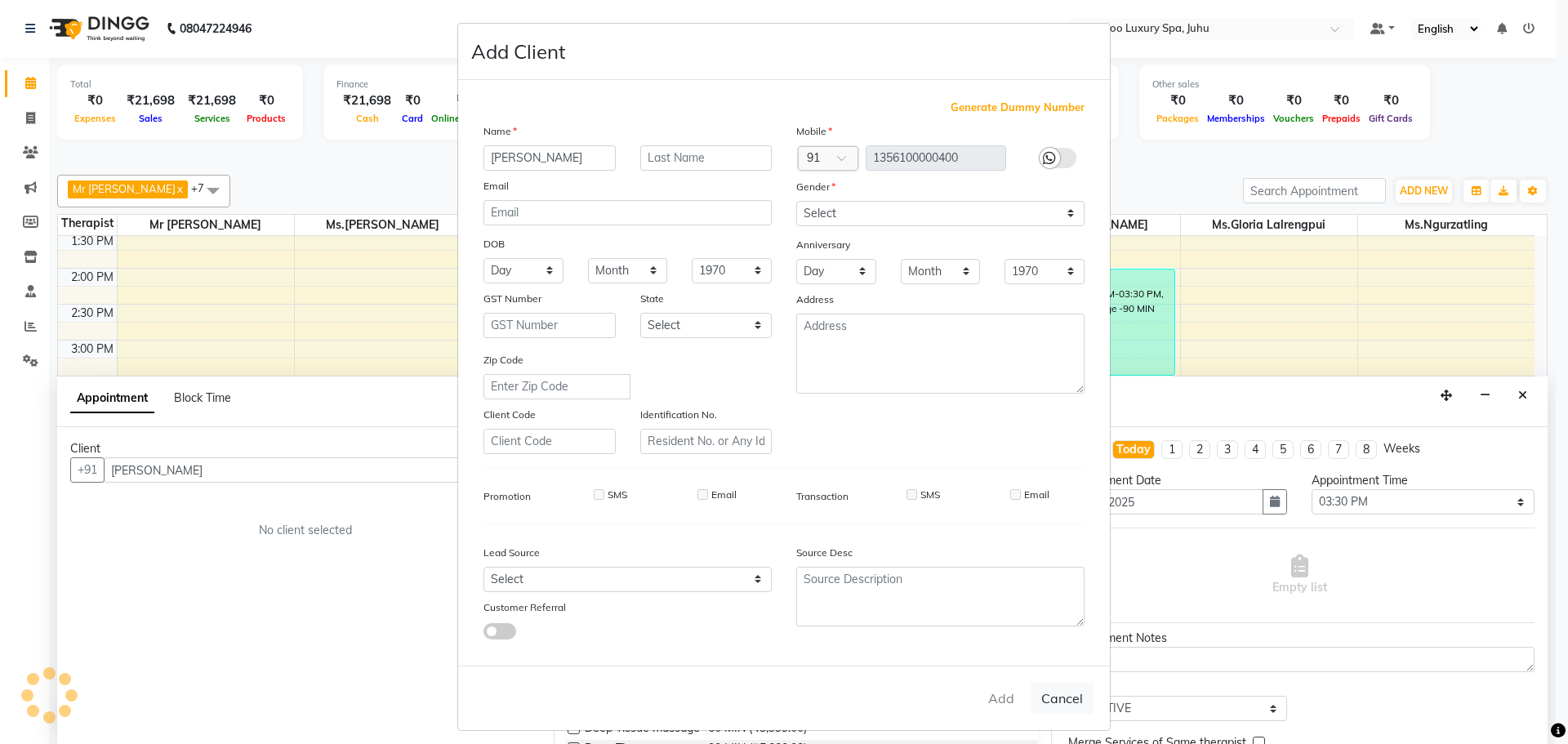
checkbox input "false"
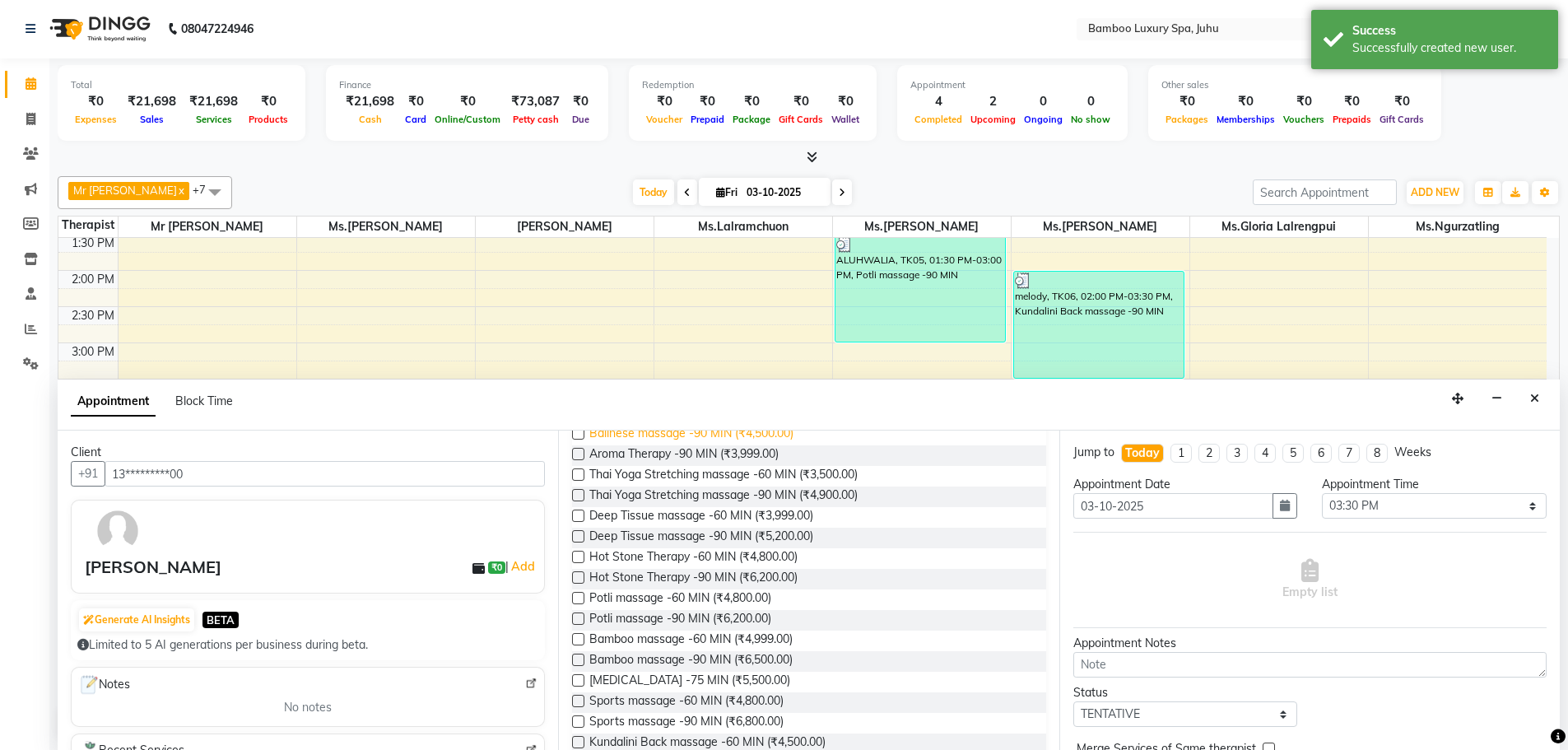
scroll to position [329, 0]
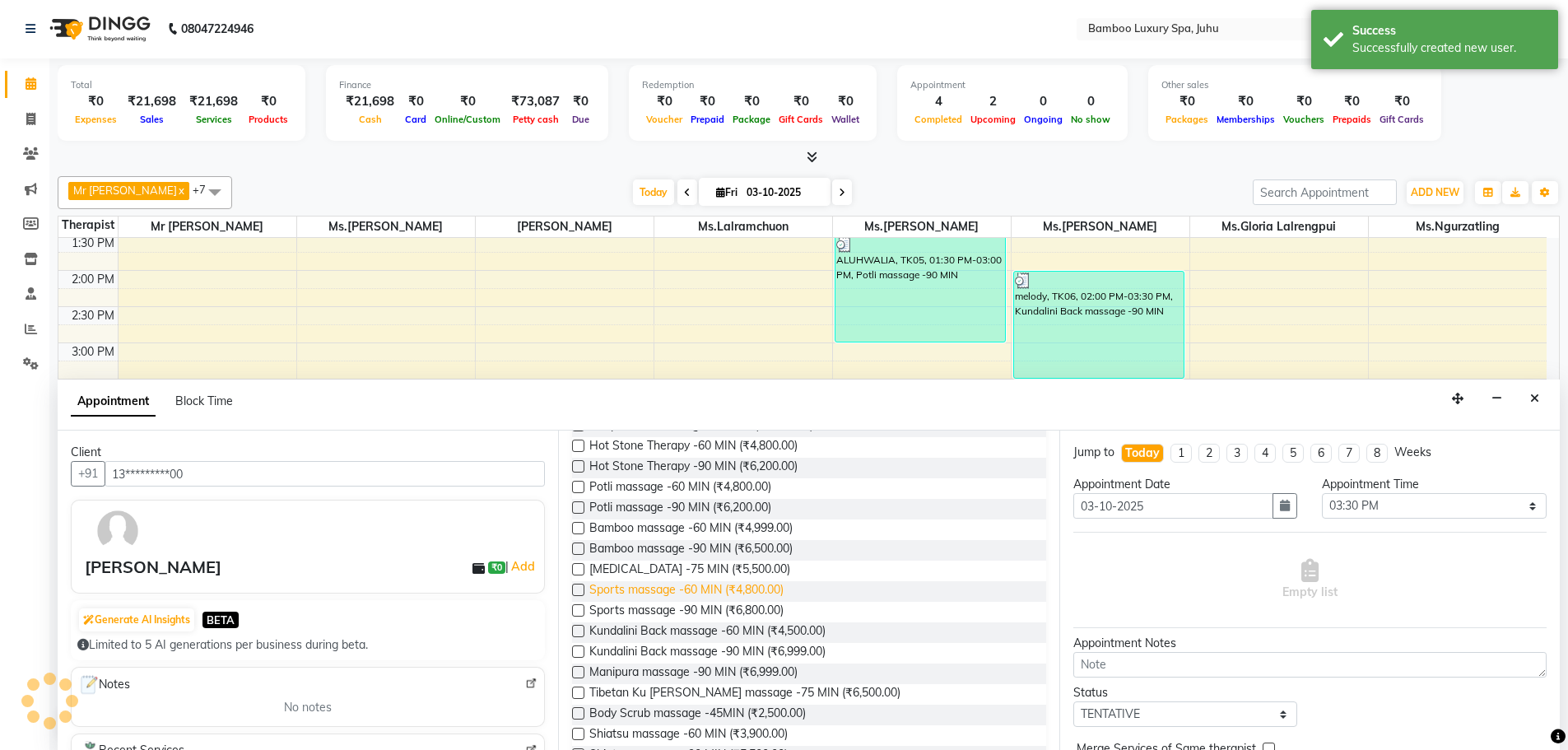
click at [688, 586] on span "Sports massage -60 MIN (₹4,800.00)" at bounding box center [686, 591] width 194 height 20
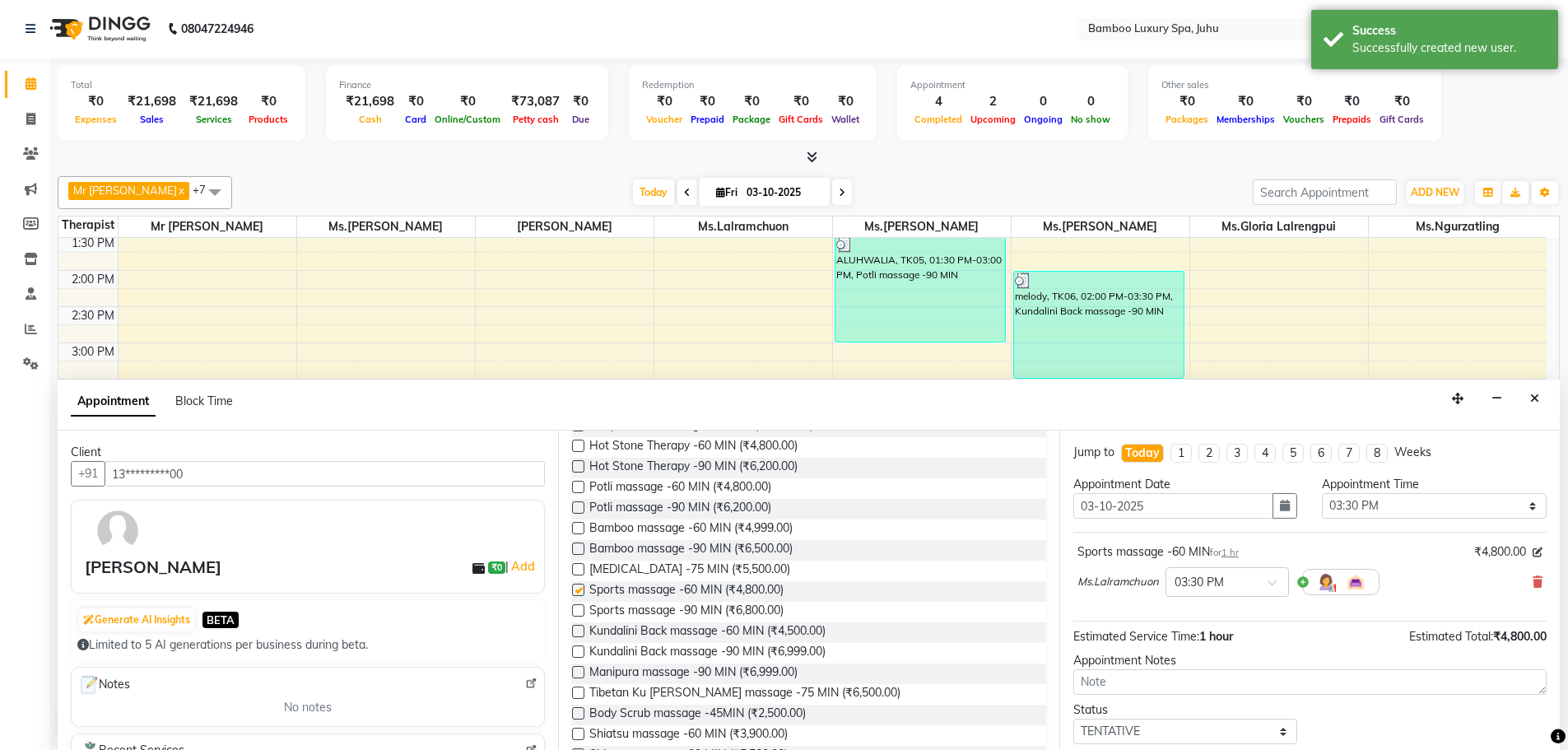
checkbox input "false"
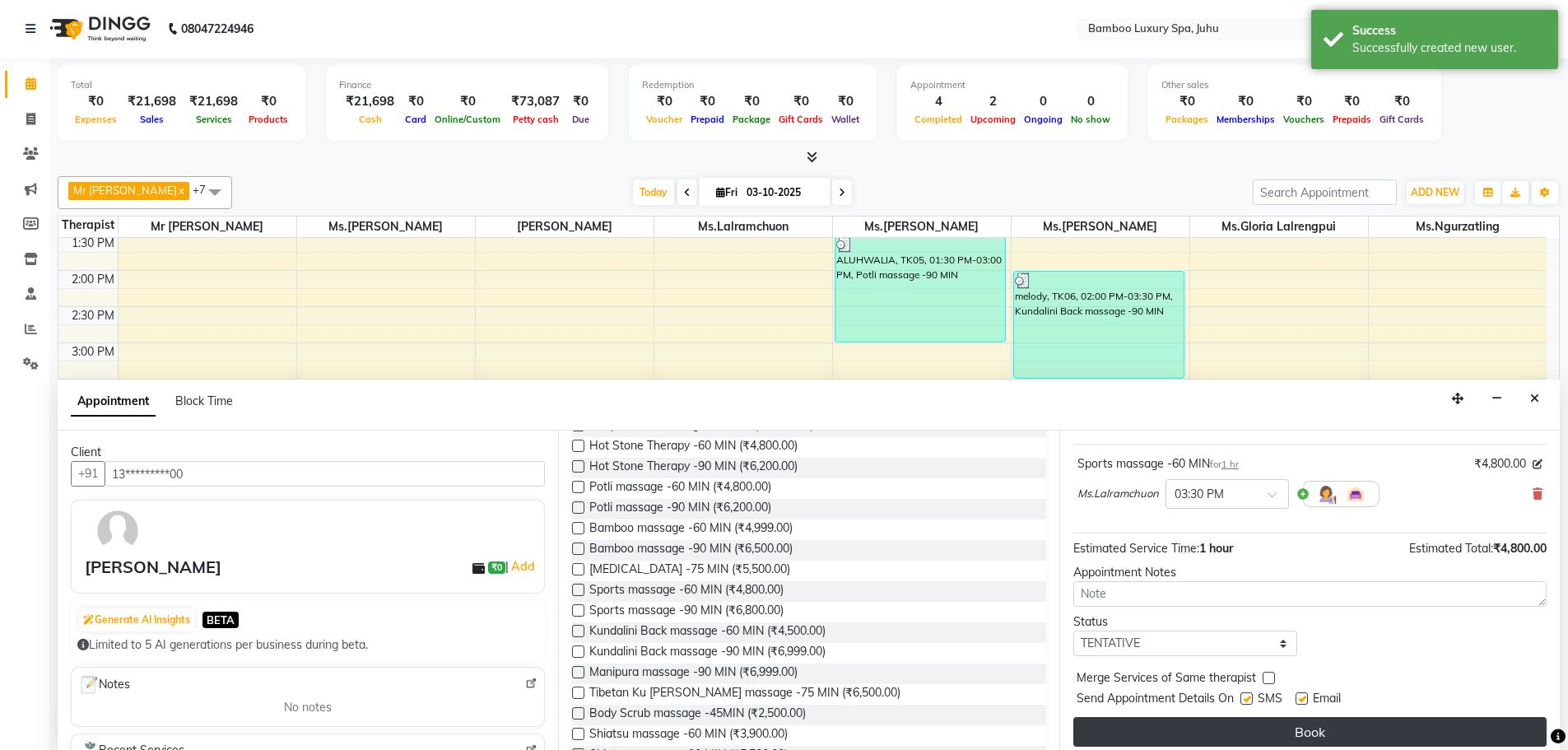
scroll to position [98, 0]
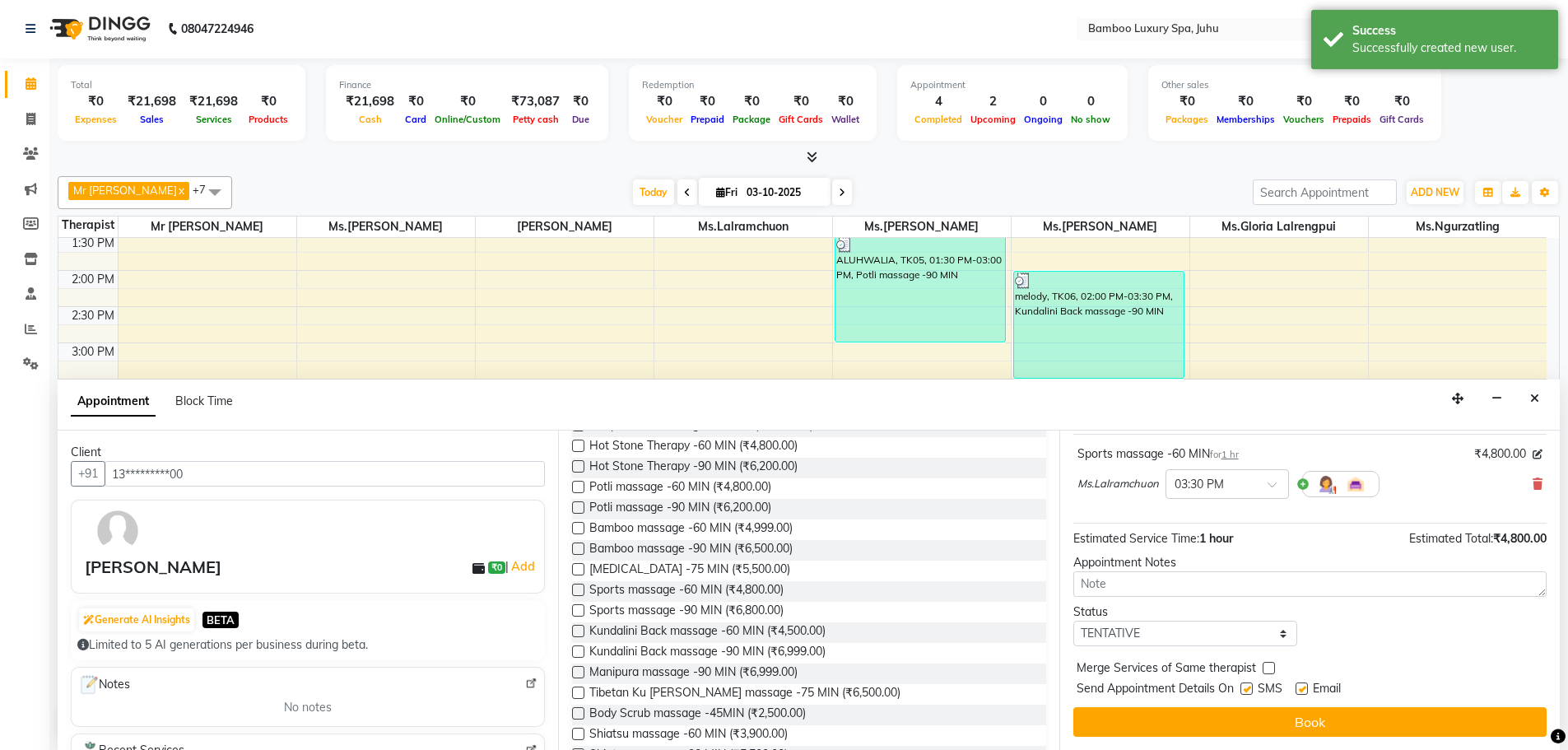
click at [1302, 687] on label at bounding box center [1301, 688] width 13 height 13
click at [1302, 687] on input "checkbox" at bounding box center [1301, 690] width 11 height 11
checkbox input "false"
click at [1245, 688] on label at bounding box center [1247, 688] width 13 height 13
click at [1245, 688] on input "checkbox" at bounding box center [1246, 690] width 11 height 11
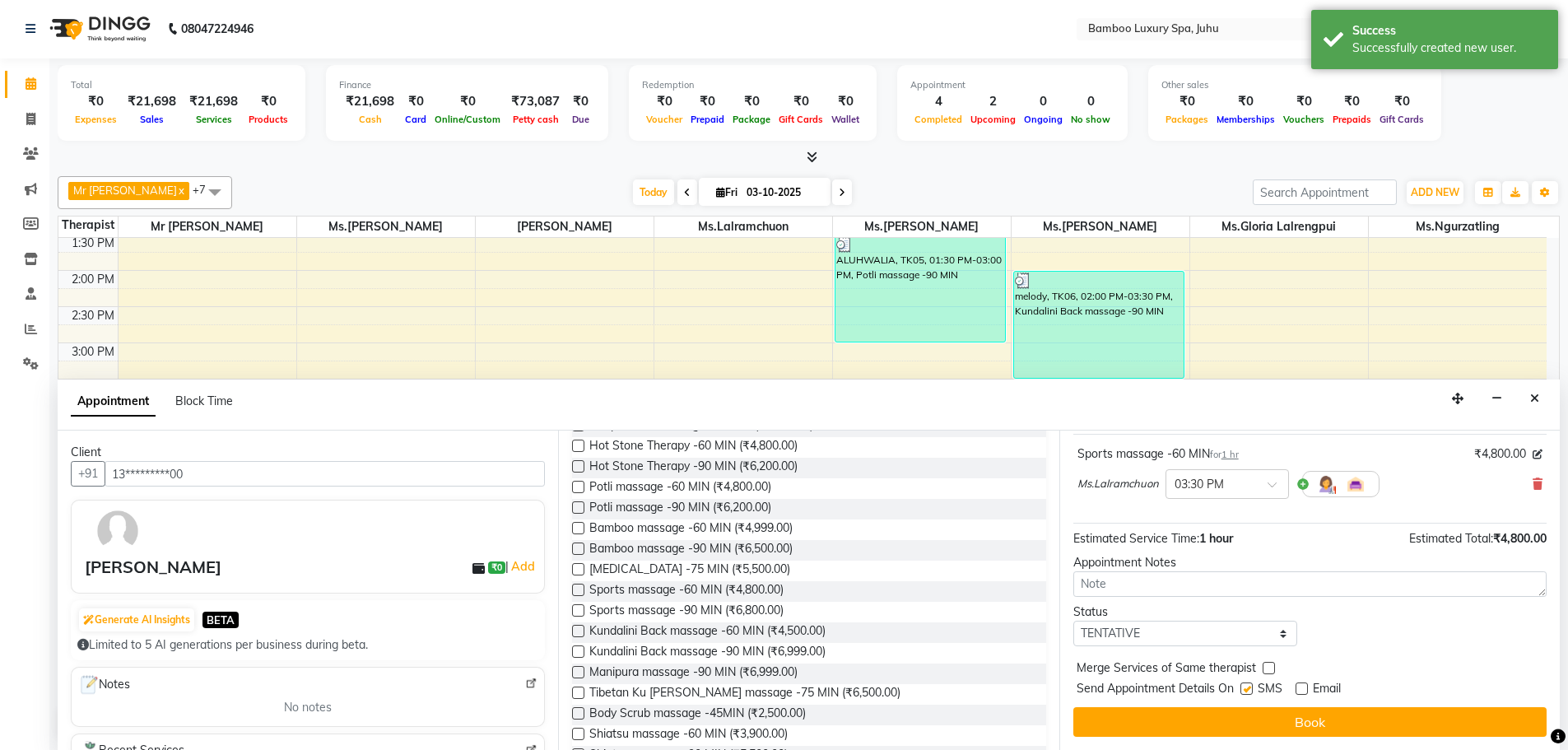
checkbox input "false"
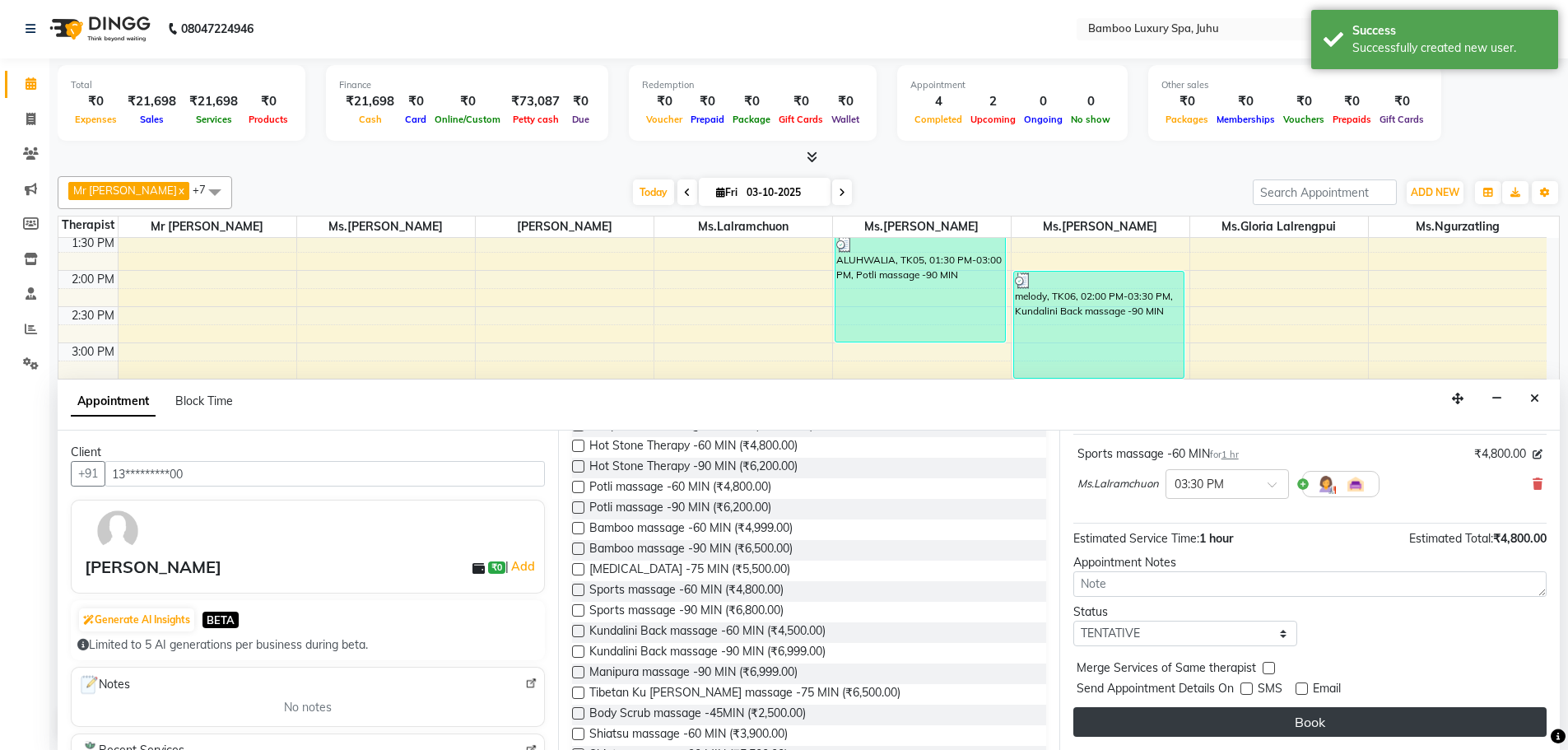
click at [1254, 731] on button "Book" at bounding box center [1311, 721] width 474 height 30
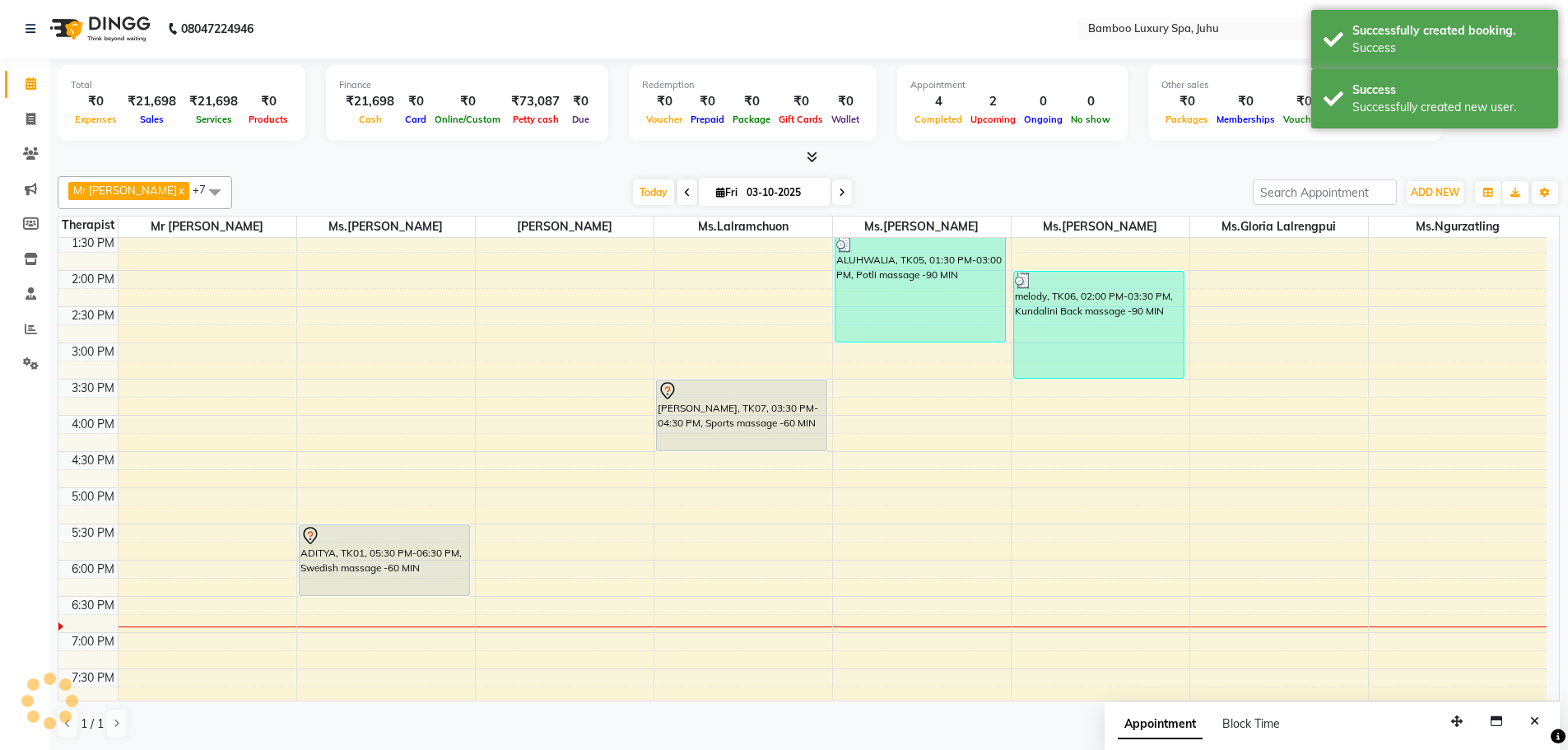
scroll to position [0, 0]
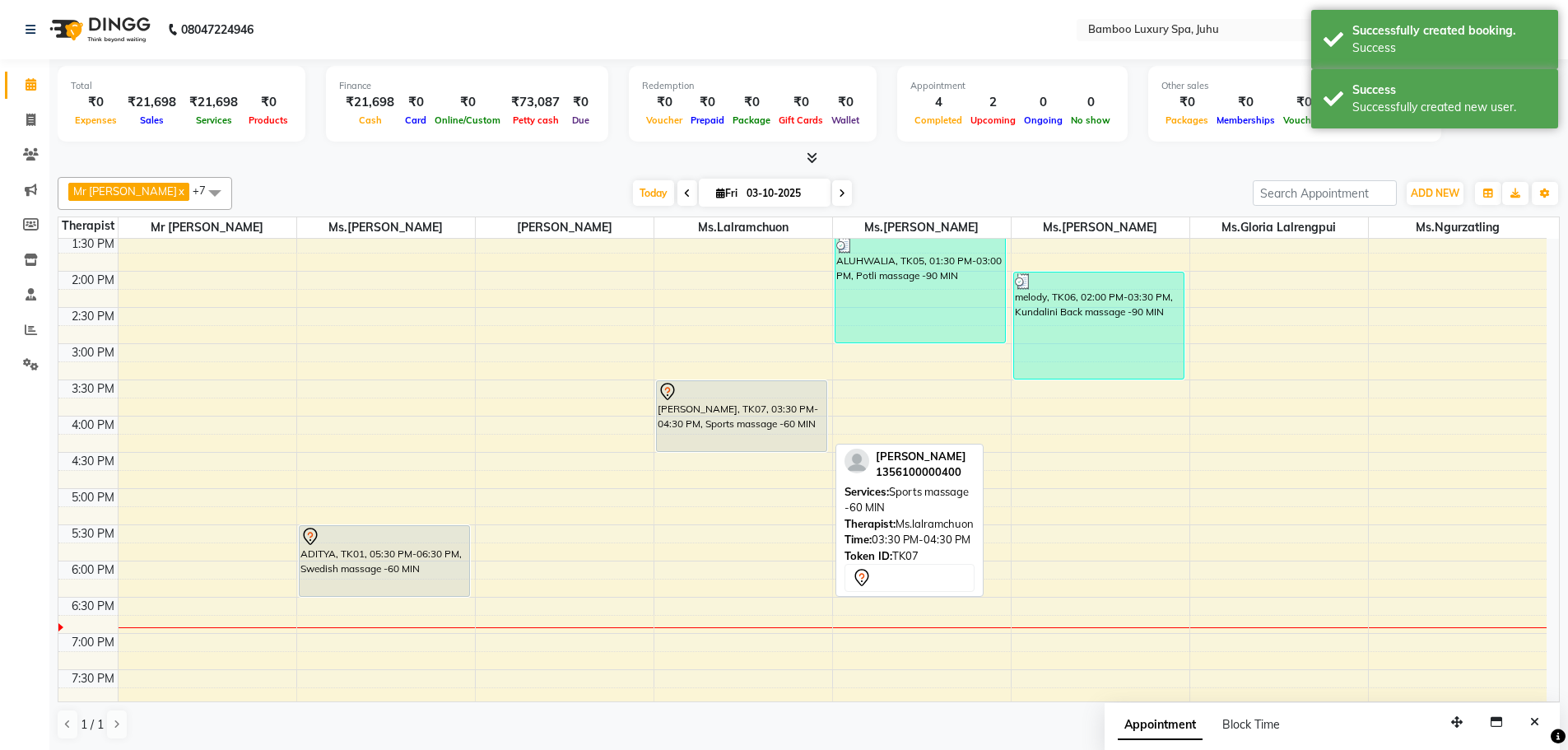
click at [749, 424] on div "[PERSON_NAME], TK07, 03:30 PM-04:30 PM, Sports massage -60 MIN" at bounding box center [742, 416] width 171 height 70
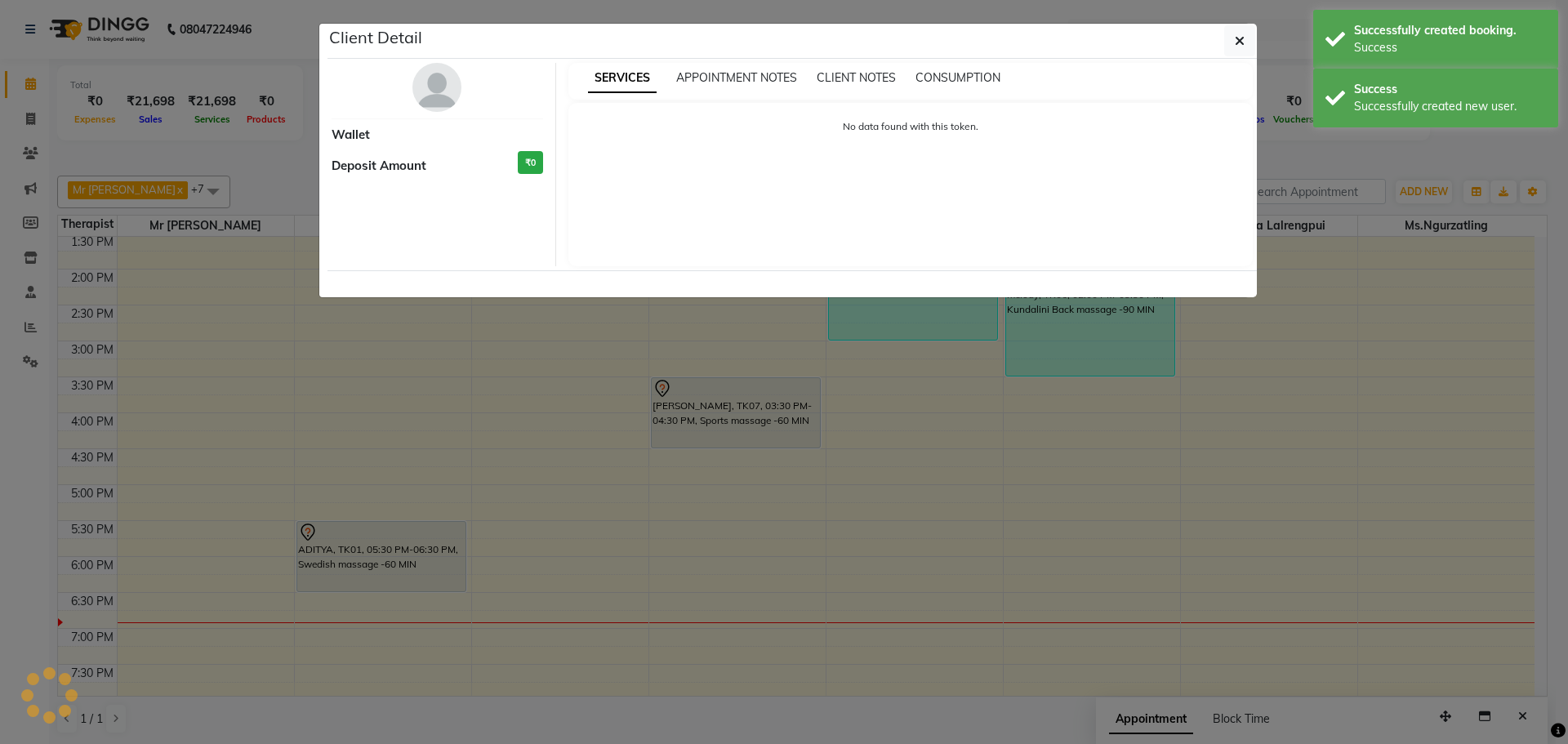
select select "7"
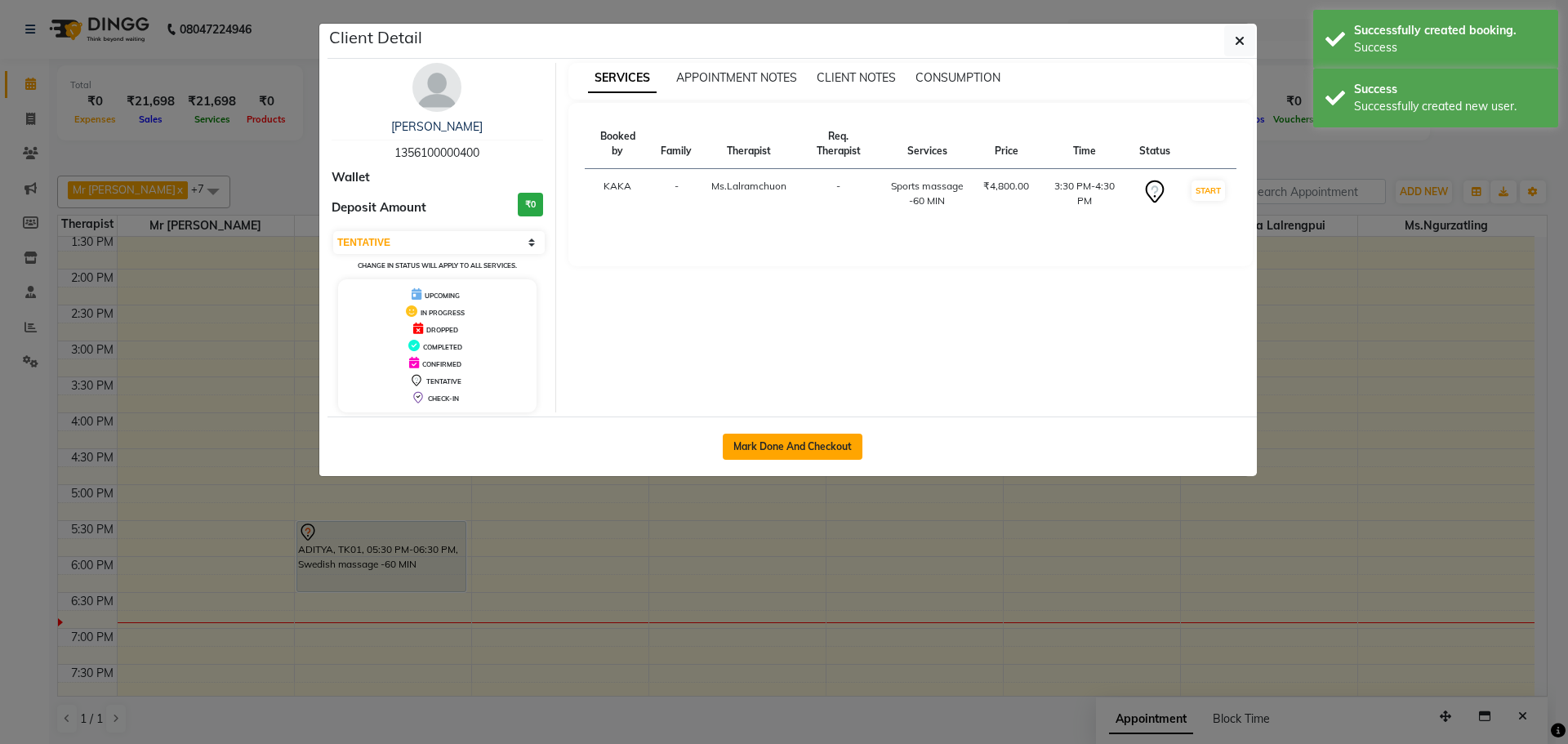
click at [756, 442] on button "Mark Done And Checkout" at bounding box center [792, 446] width 140 height 26
select select "service"
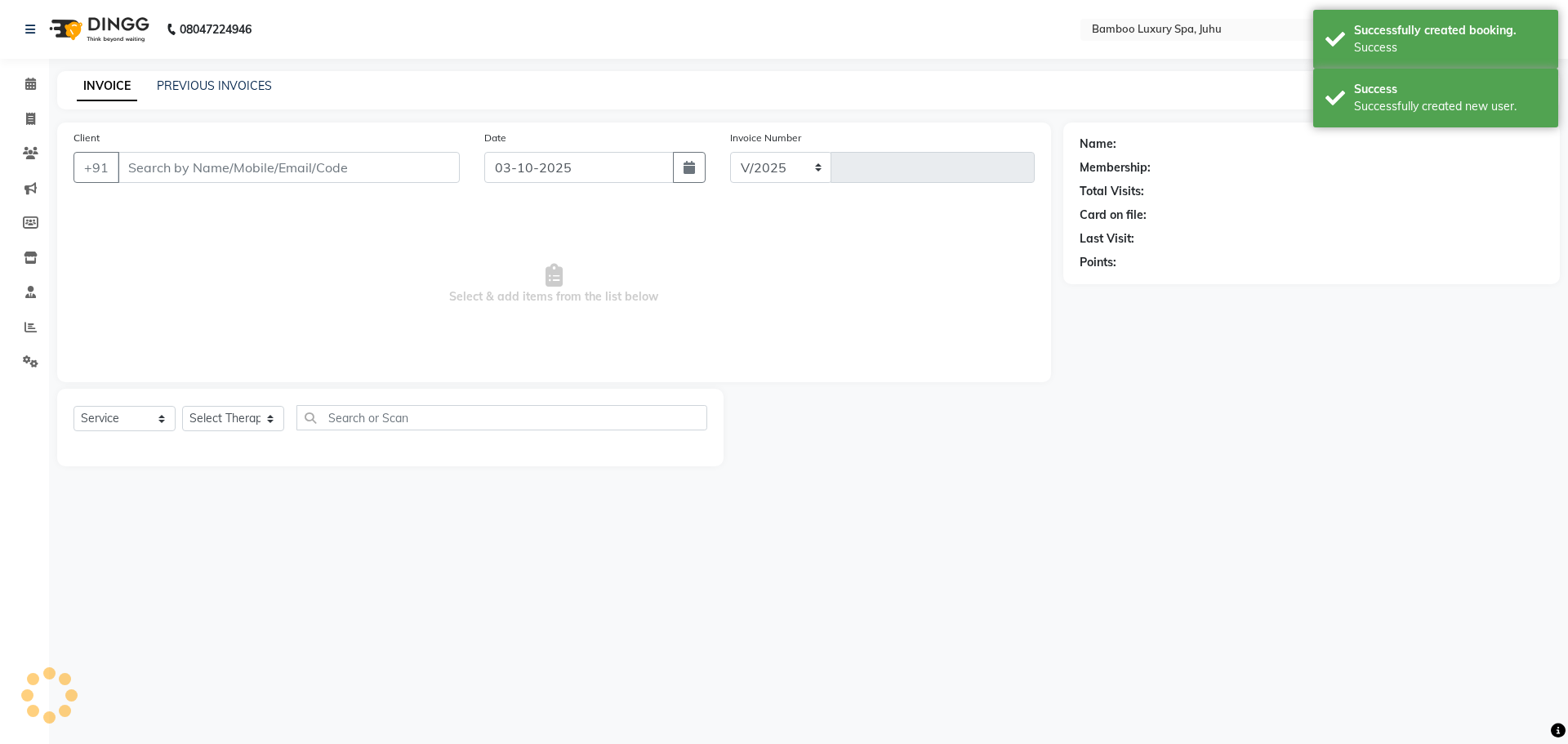
select select "8043"
type input "0803"
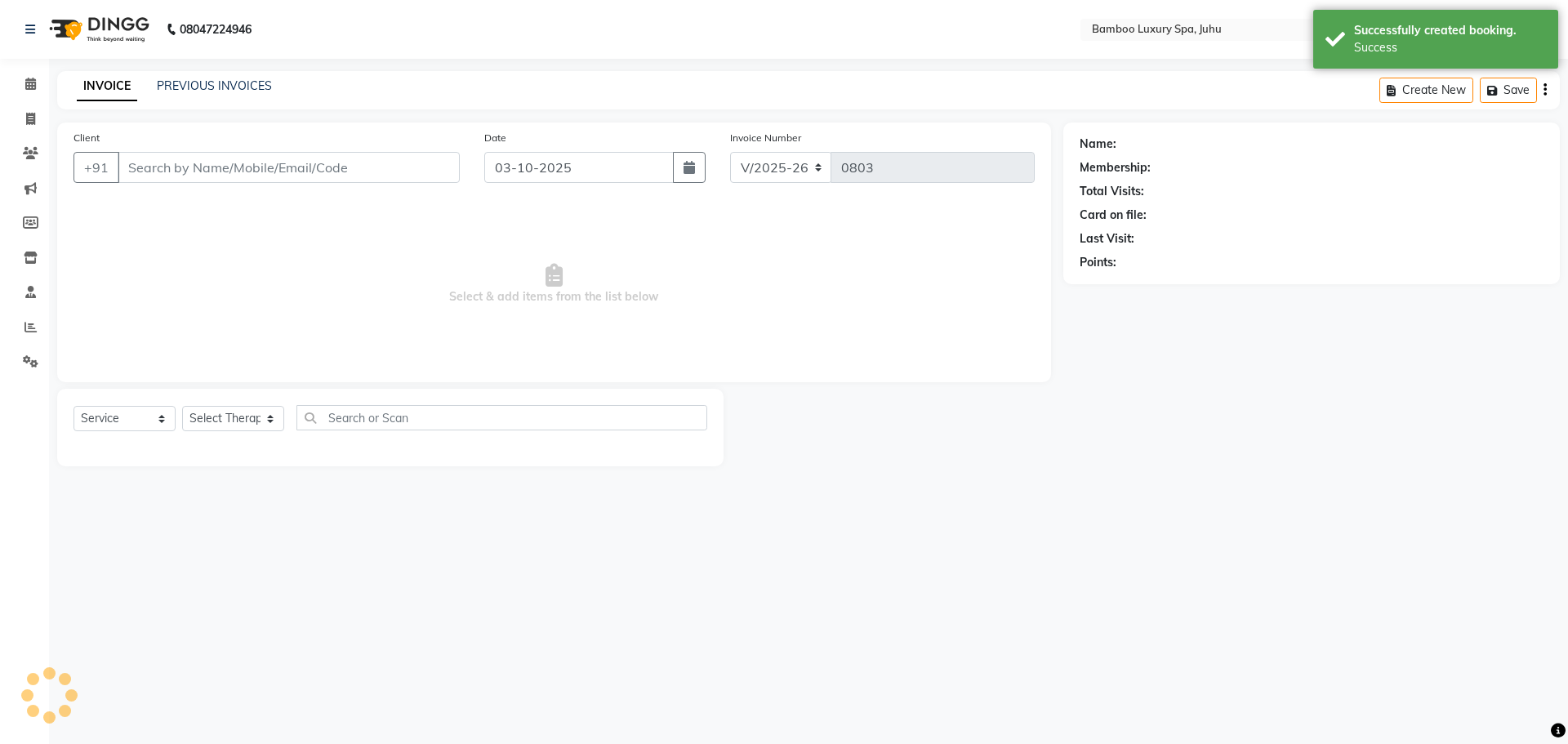
type input "13*********00"
select select "75915"
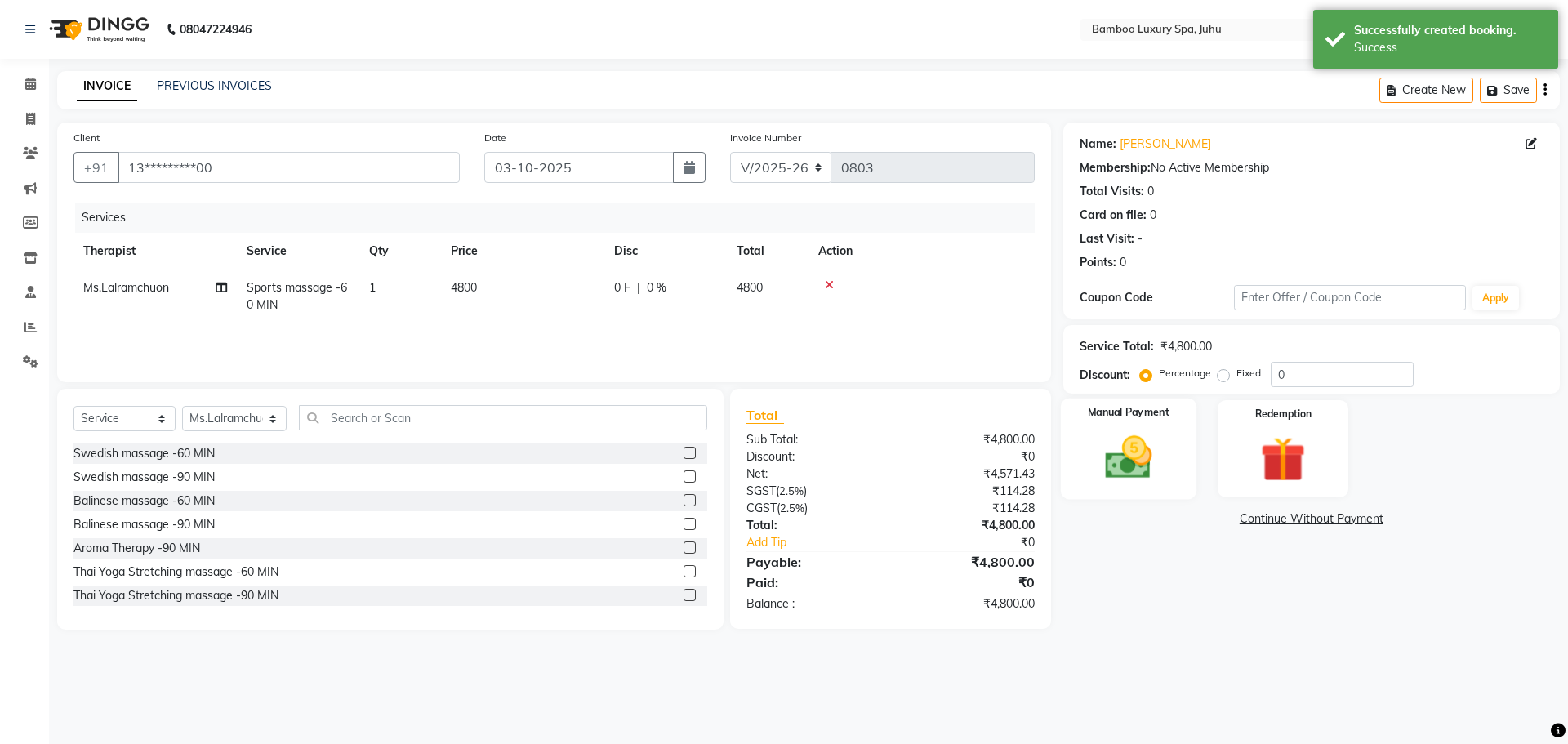
click at [1139, 438] on img at bounding box center [1128, 457] width 76 height 54
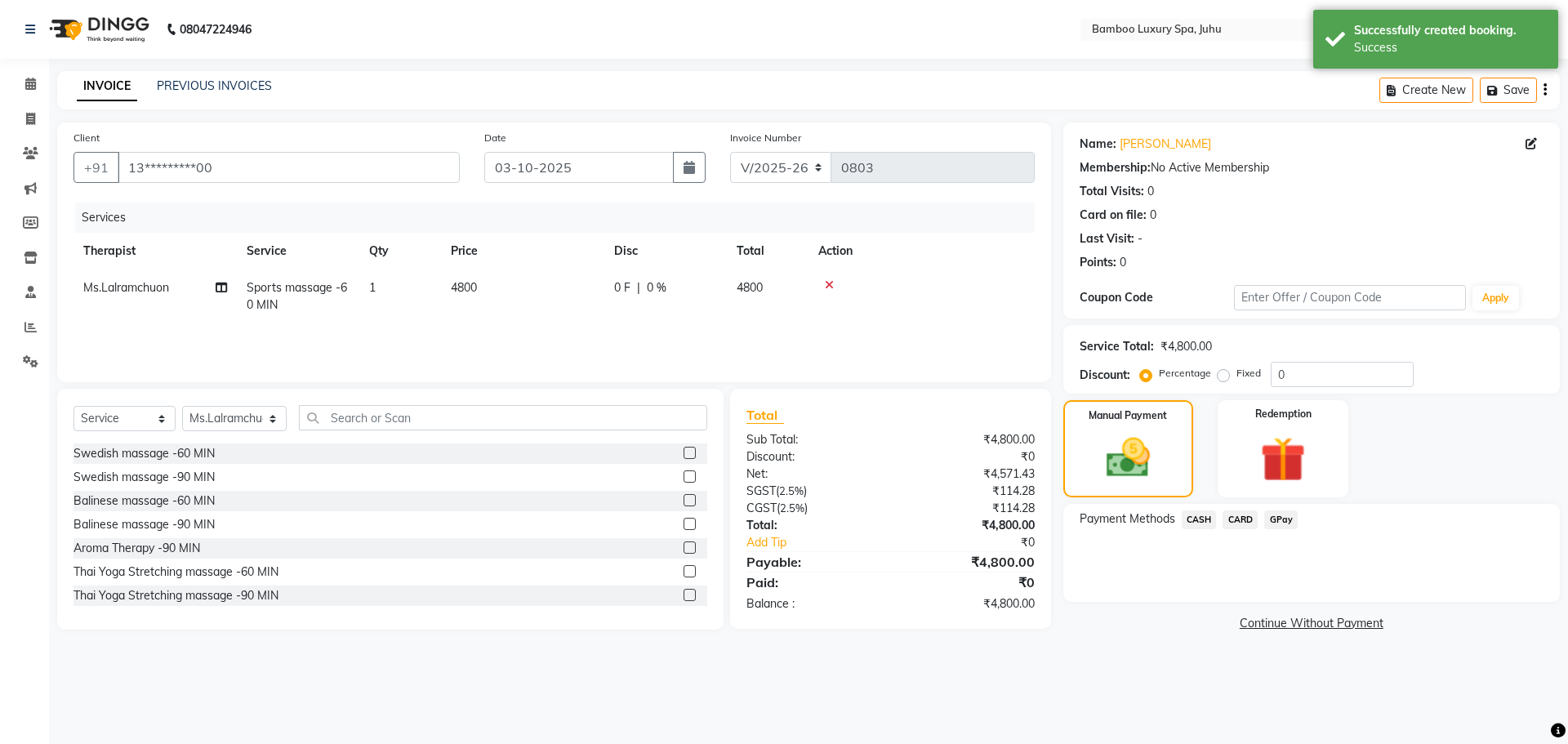
click at [1196, 516] on span "CASH" at bounding box center [1199, 519] width 35 height 19
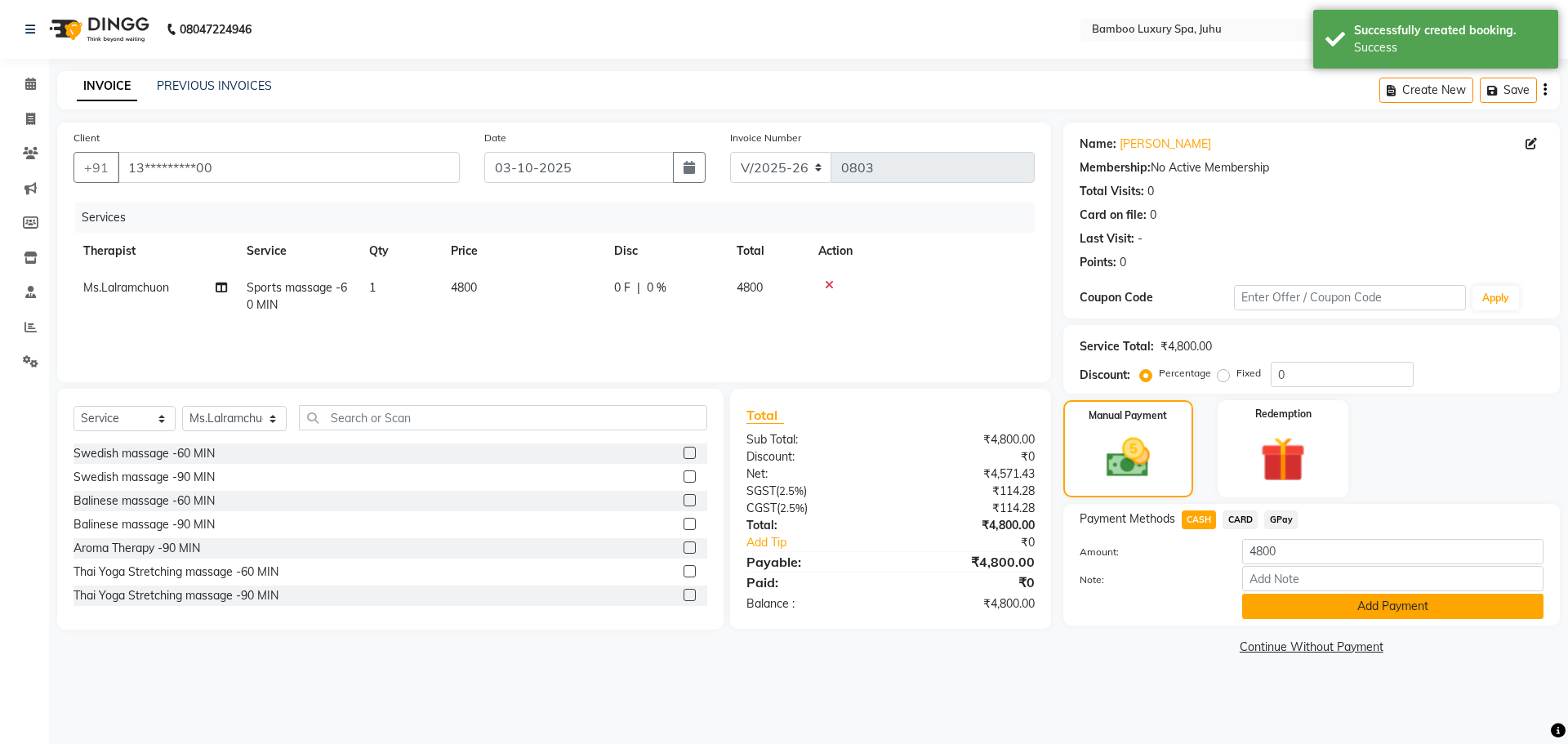
click at [1271, 612] on button "Add Payment" at bounding box center [1393, 606] width 301 height 25
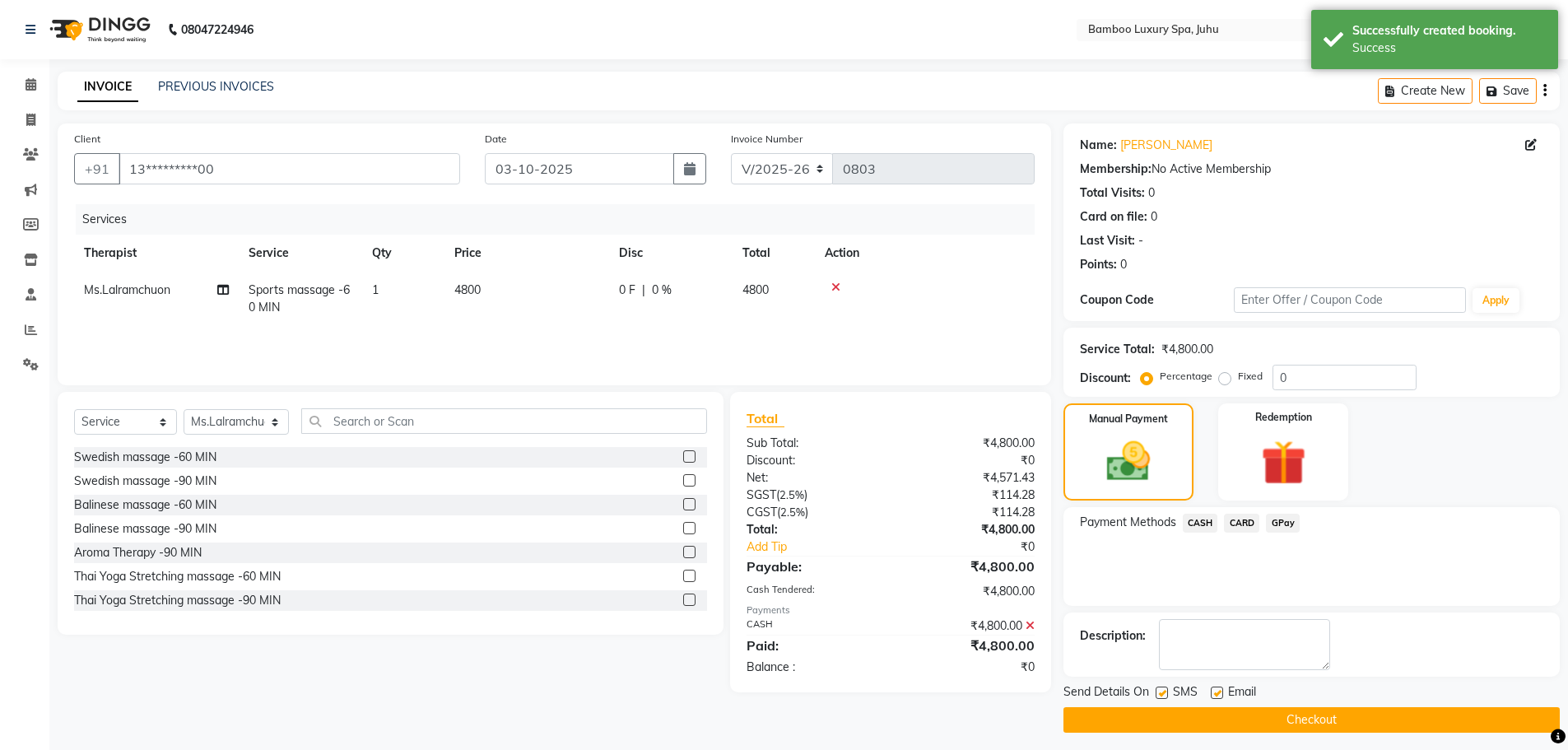
click at [1215, 695] on label at bounding box center [1217, 692] width 13 height 13
click at [1215, 695] on input "checkbox" at bounding box center [1217, 693] width 11 height 11
checkbox input "false"
click at [1161, 688] on label at bounding box center [1162, 692] width 13 height 13
click at [1161, 688] on input "checkbox" at bounding box center [1161, 693] width 11 height 11
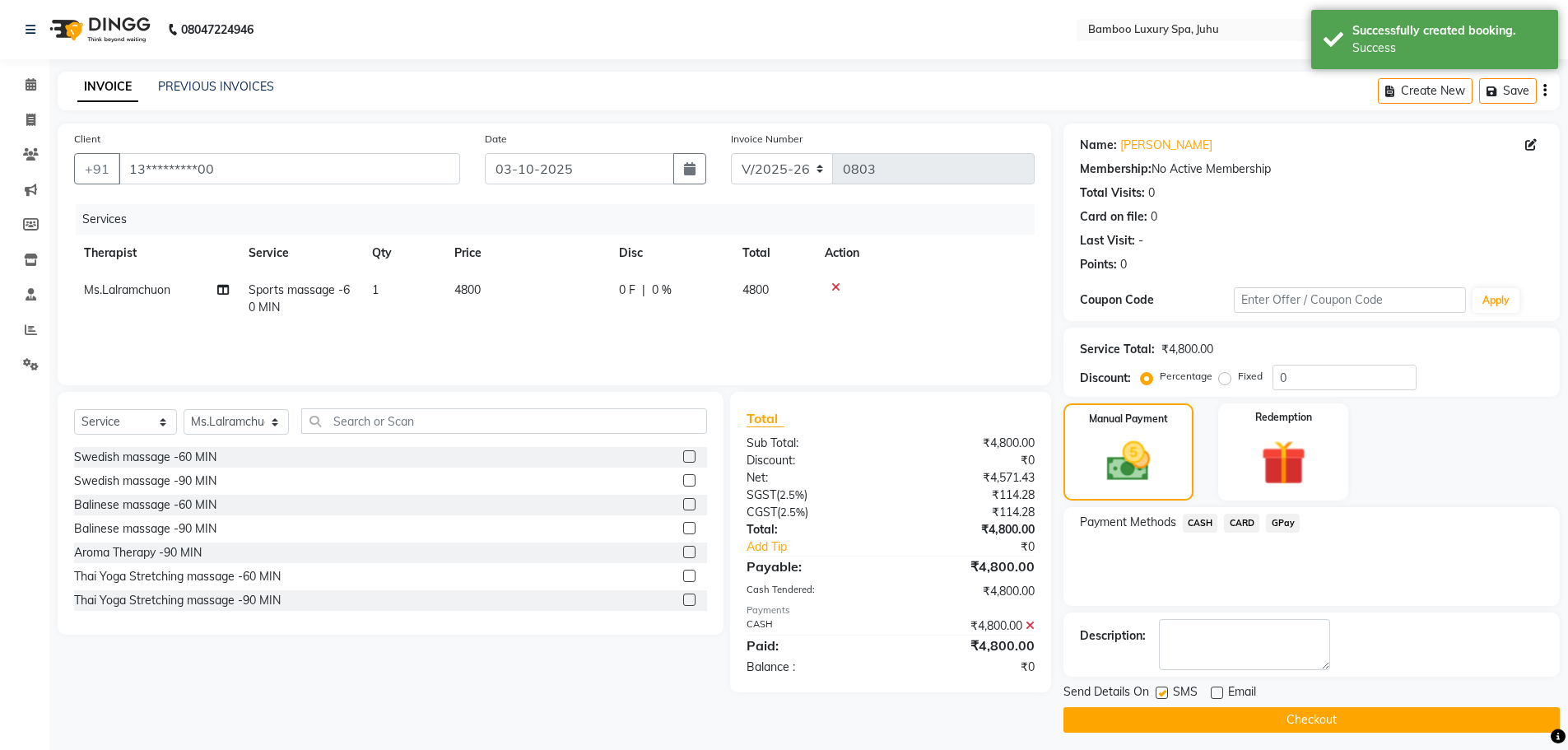
checkbox input "false"
click at [1166, 708] on button "Checkout" at bounding box center [1312, 719] width 497 height 25
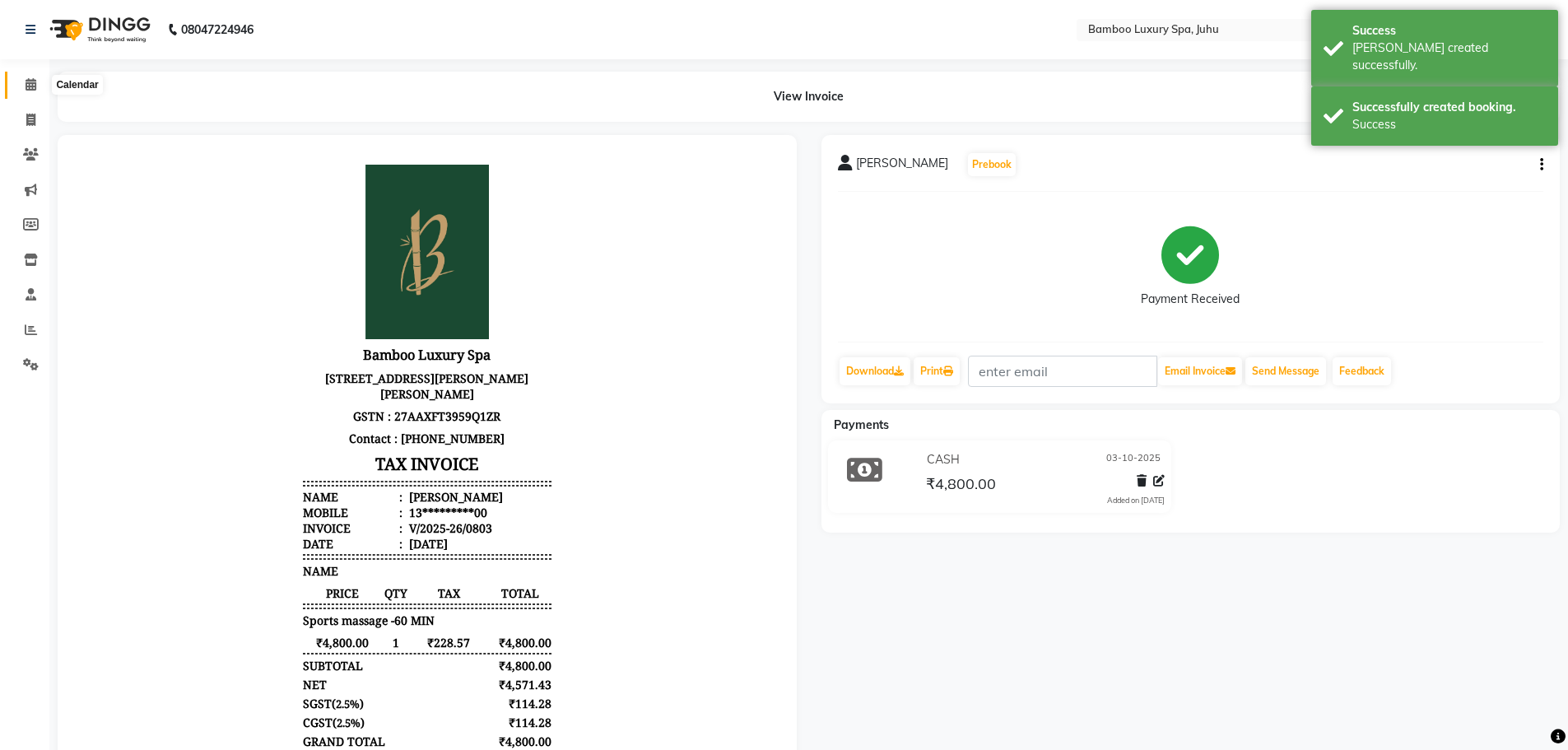
click at [37, 86] on icon at bounding box center [31, 84] width 11 height 13
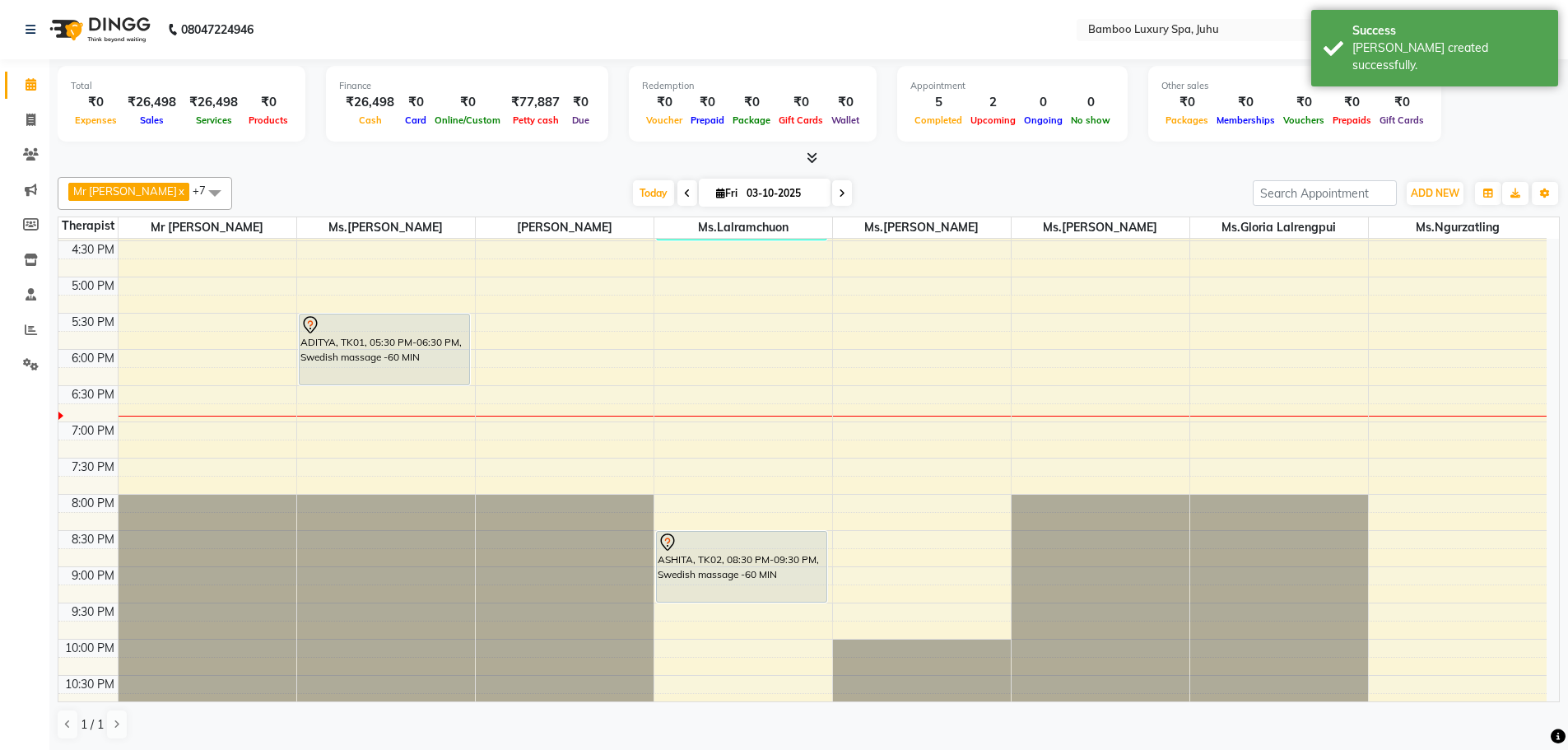
scroll to position [551, 0]
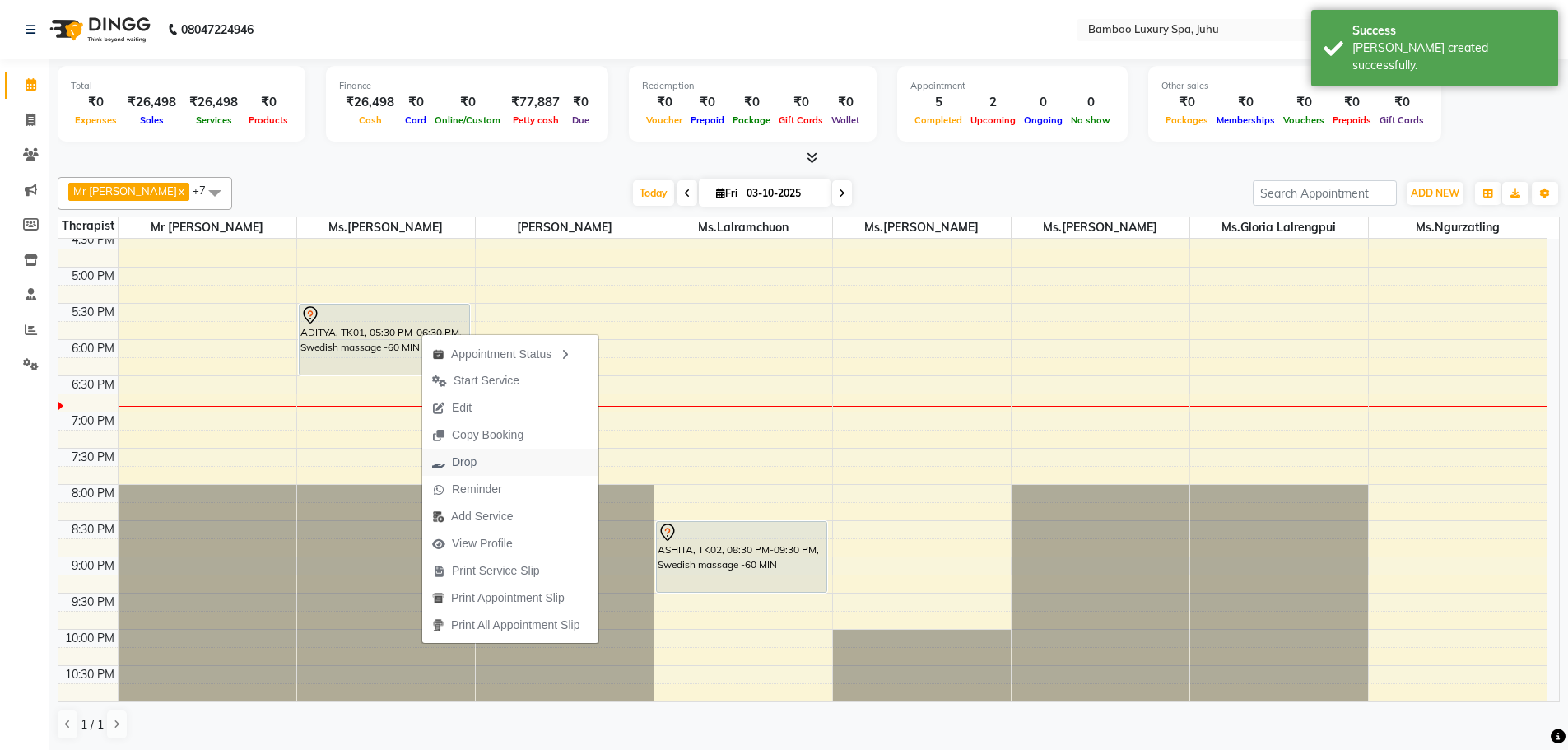
click at [491, 458] on button "Drop" at bounding box center [511, 462] width 177 height 27
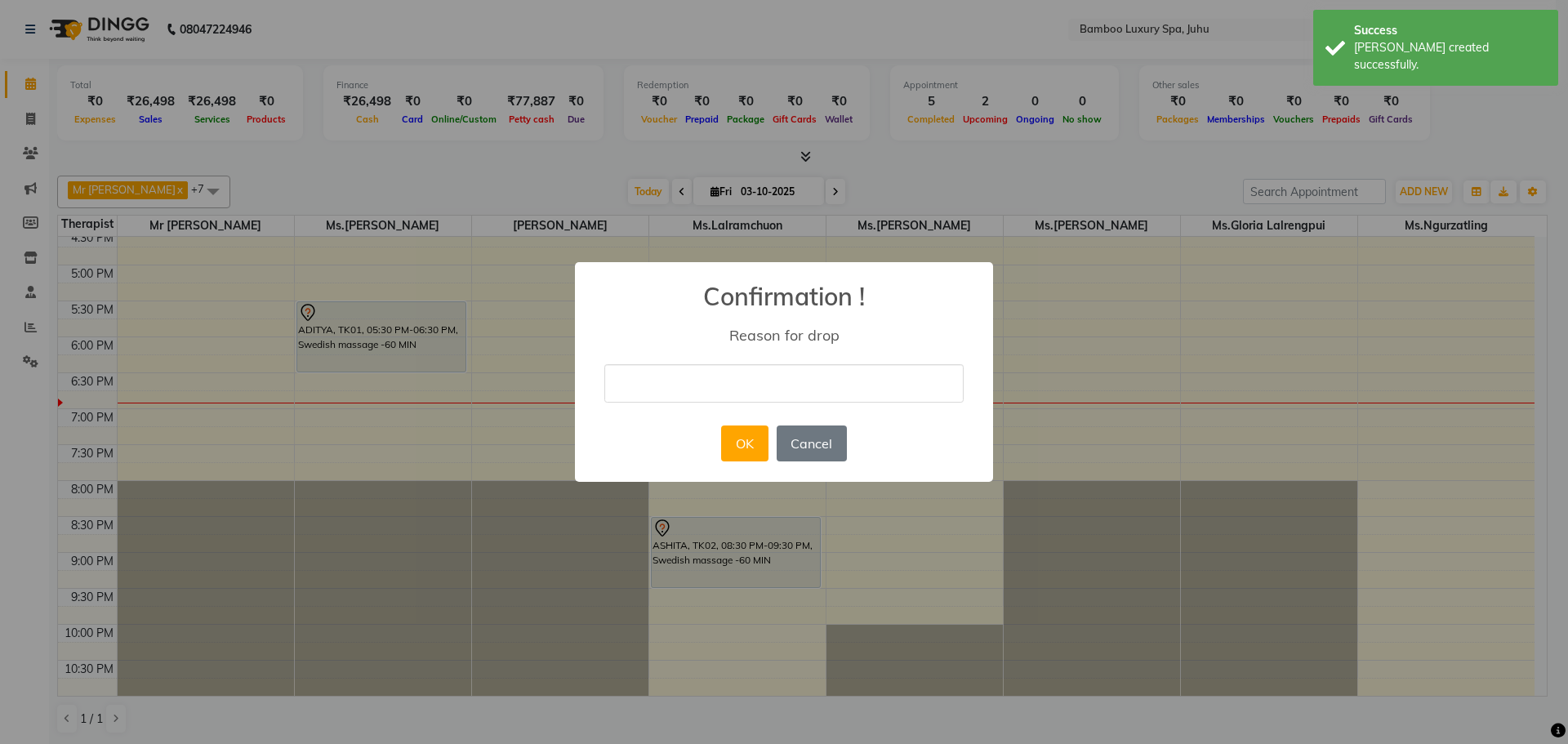
click at [723, 375] on input "text" at bounding box center [784, 384] width 360 height 39
type input "cancel"
click at [744, 444] on button "OK" at bounding box center [744, 443] width 46 height 36
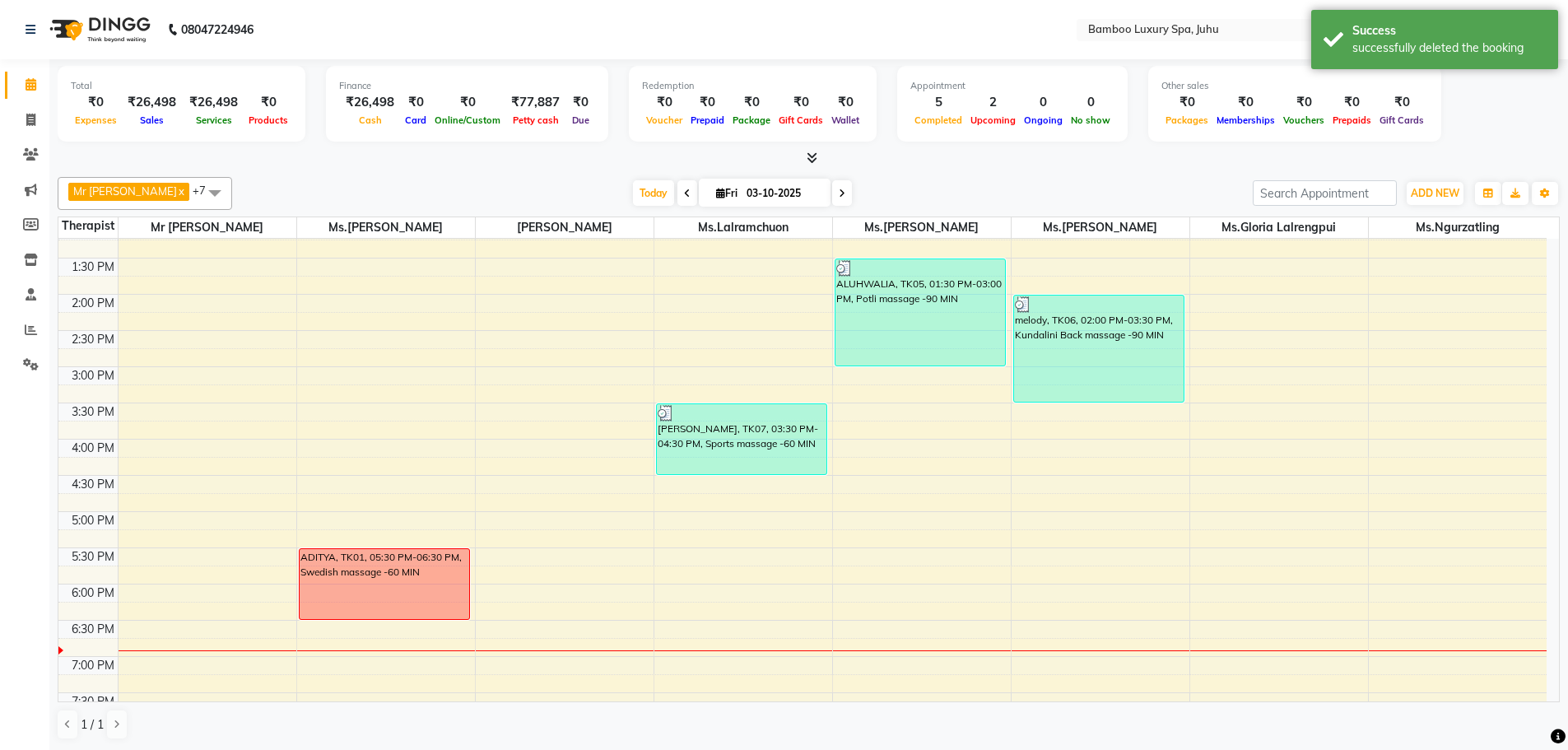
scroll to position [304, 0]
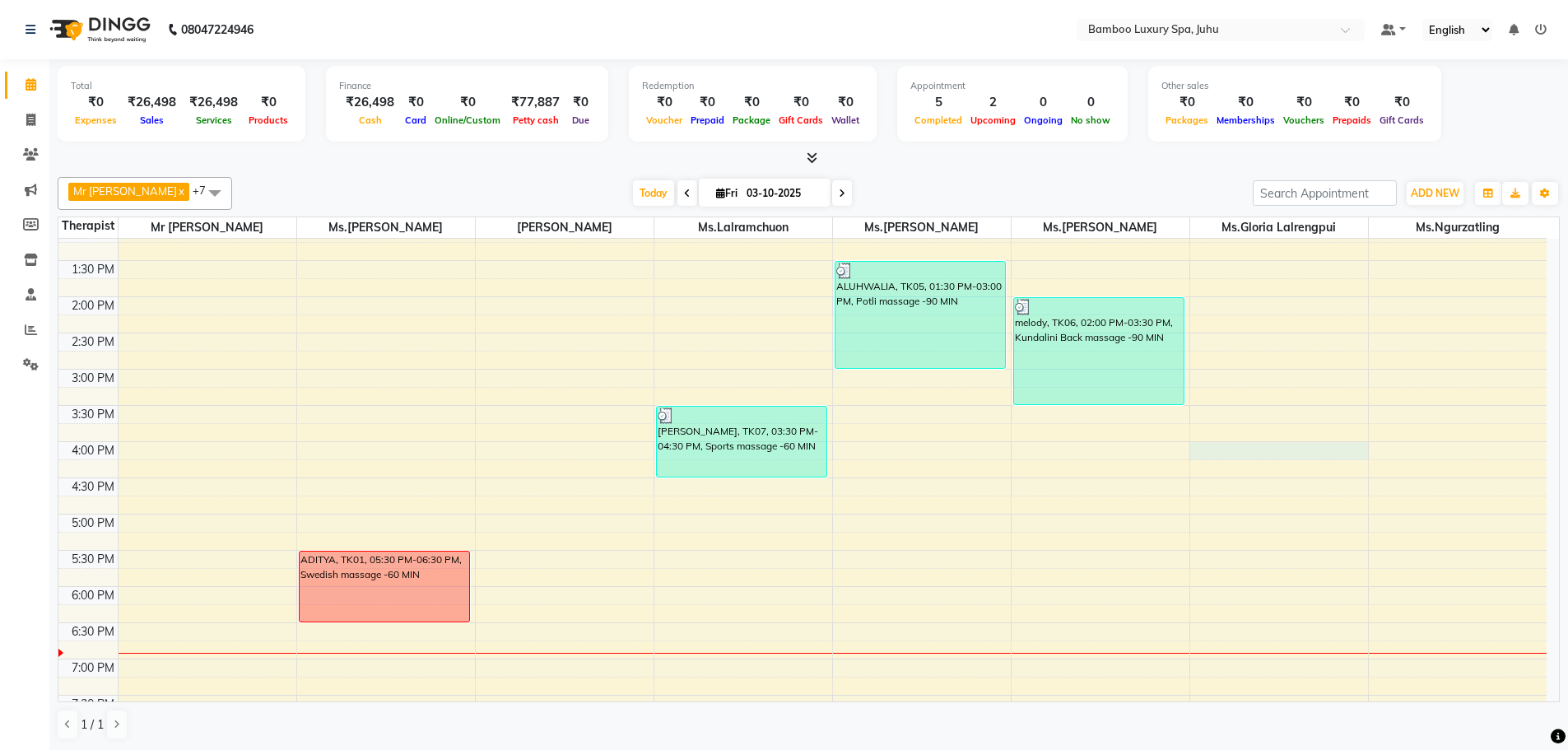
click at [1211, 456] on div "9:00 AM 9:30 AM 10:00 AM 10:30 AM 11:00 AM 11:30 AM 12:00 PM 12:30 PM 1:00 PM 1…" at bounding box center [802, 441] width 1488 height 1013
select select "75918"
select select "960"
select select "tentative"
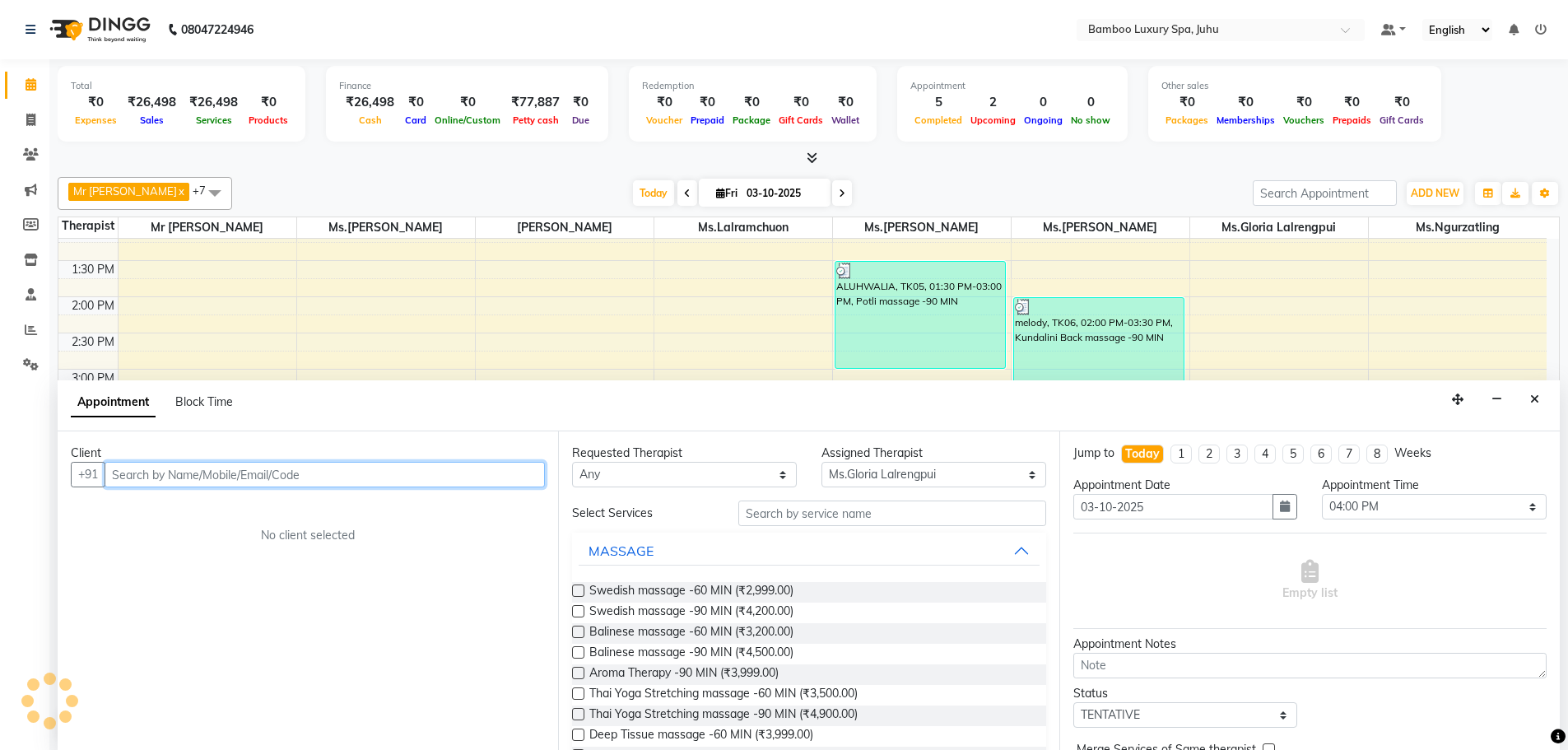
scroll to position [1, 0]
click at [483, 473] on input "text" at bounding box center [324, 473] width 441 height 25
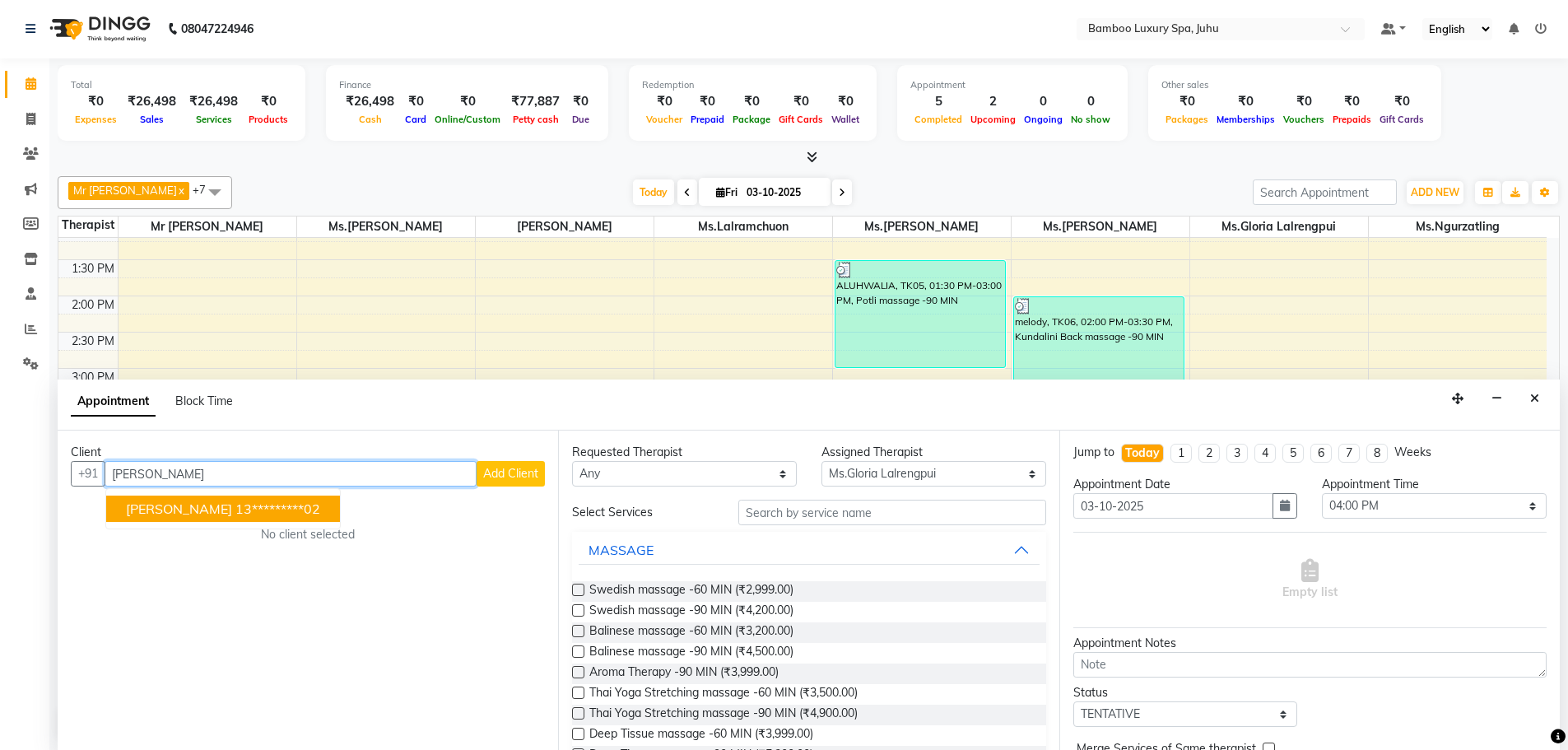
type input "[PERSON_NAME]"
click at [503, 475] on span "Add Client" at bounding box center [510, 473] width 55 height 14
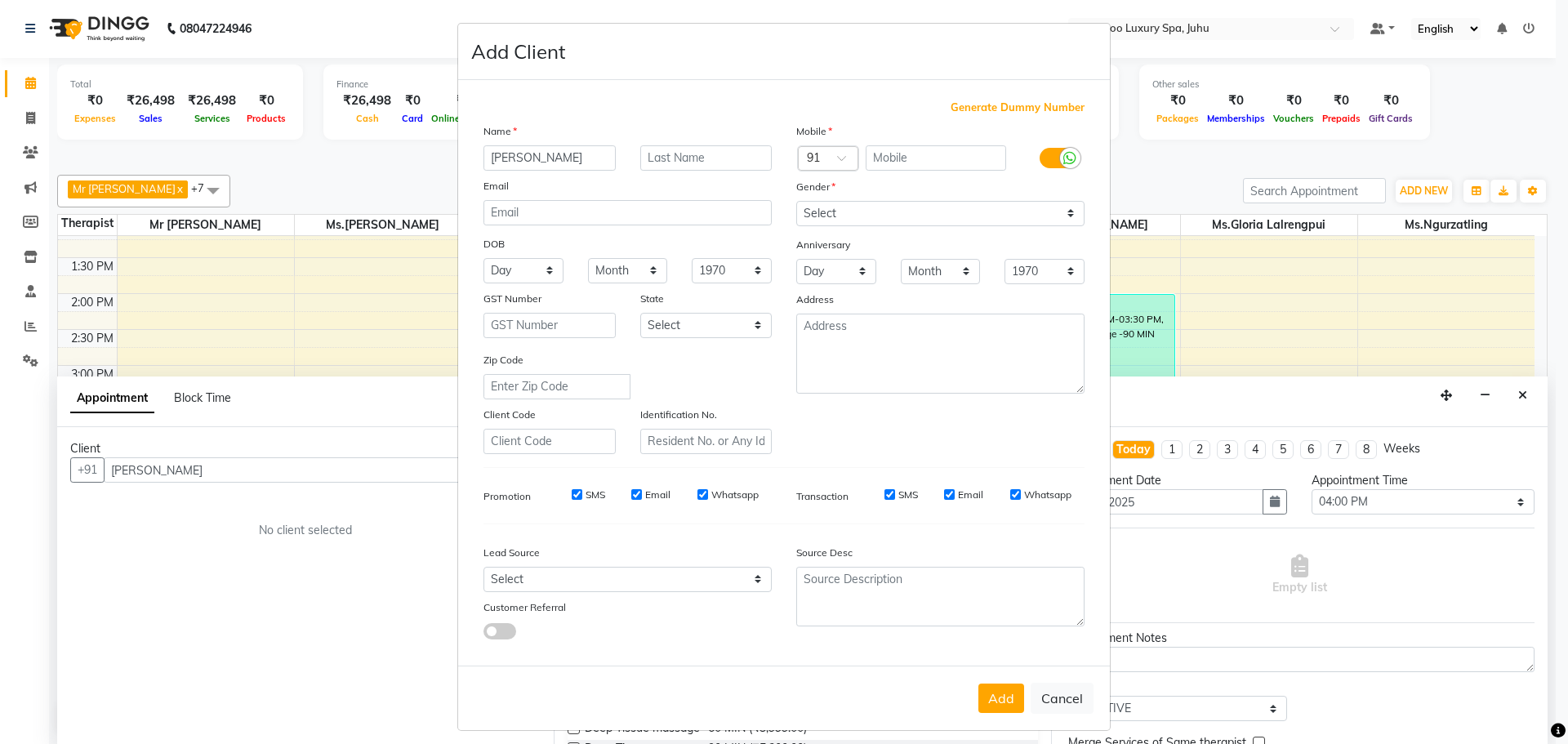
click at [969, 102] on span "Generate Dummy Number" at bounding box center [1017, 107] width 134 height 16
type input "1356100000401"
checkbox input "false"
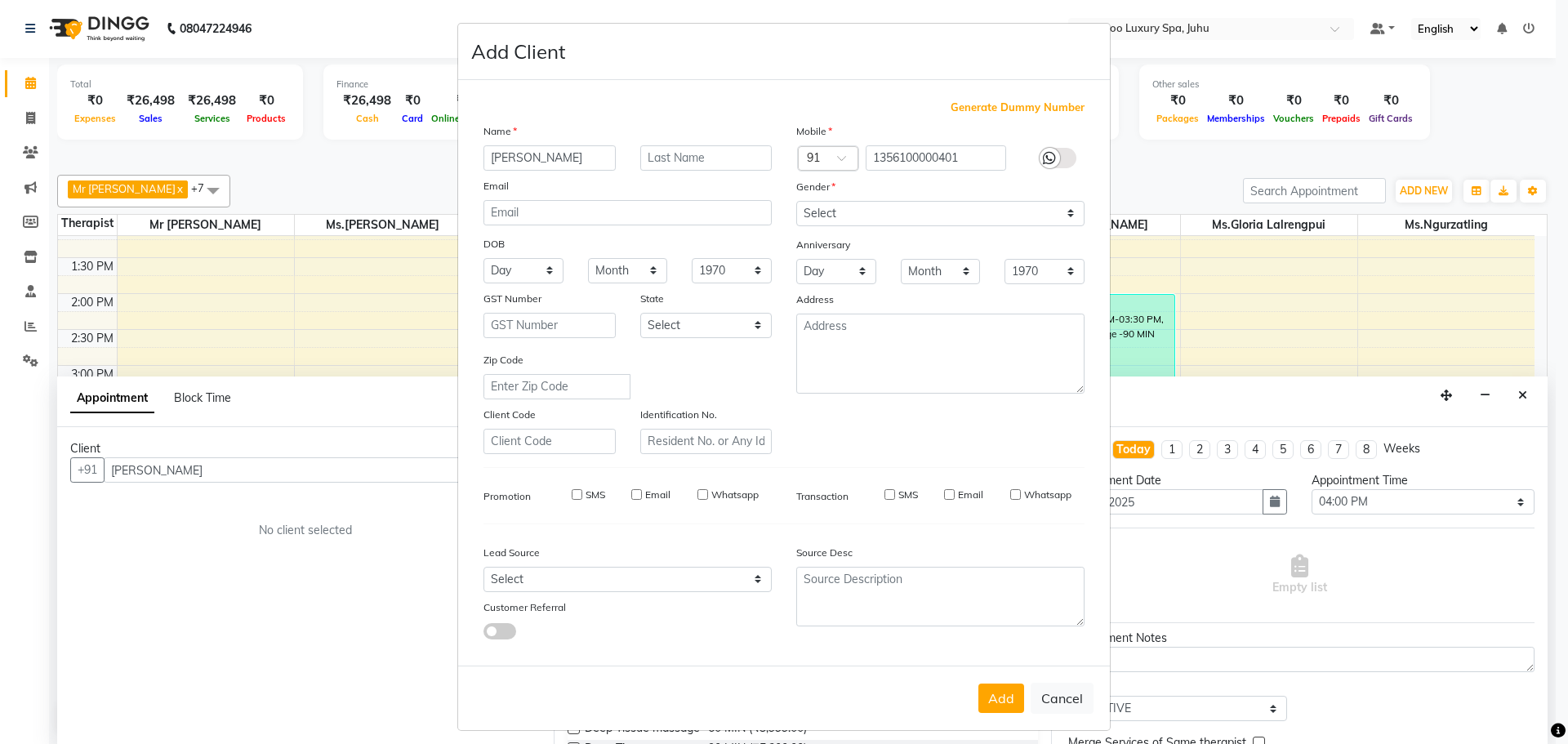
checkbox input "false"
drag, startPoint x: 1066, startPoint y: 210, endPoint x: 1052, endPoint y: 217, distance: 15.7
click at [1066, 210] on select "Select [DEMOGRAPHIC_DATA] [DEMOGRAPHIC_DATA] Other Prefer Not To Say" at bounding box center [941, 214] width 288 height 25
select select "[DEMOGRAPHIC_DATA]"
click at [797, 201] on select "Select [DEMOGRAPHIC_DATA] [DEMOGRAPHIC_DATA] Other Prefer Not To Say" at bounding box center [941, 214] width 288 height 25
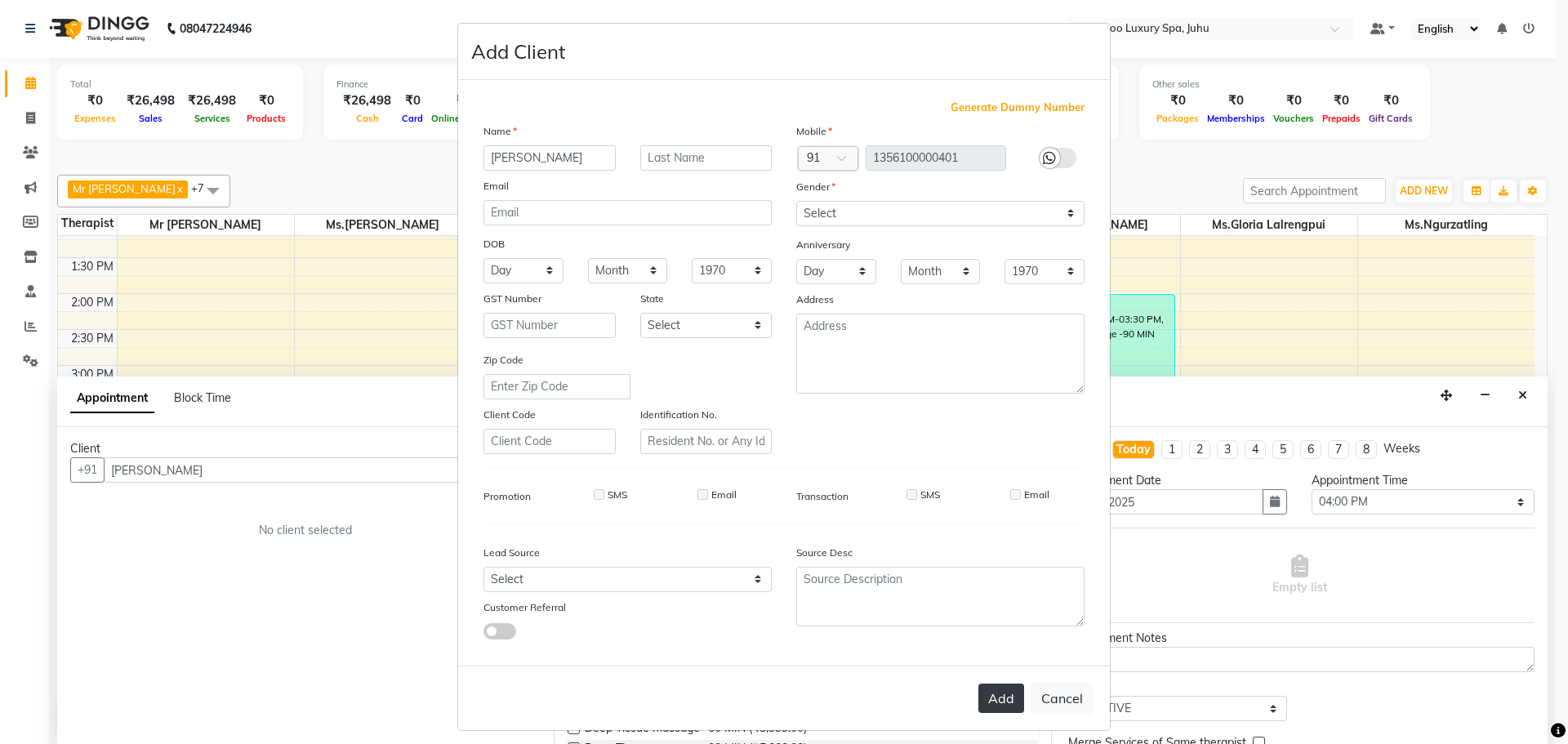
click at [997, 691] on button "Add" at bounding box center [1001, 698] width 45 height 29
type input "13*********01"
select select
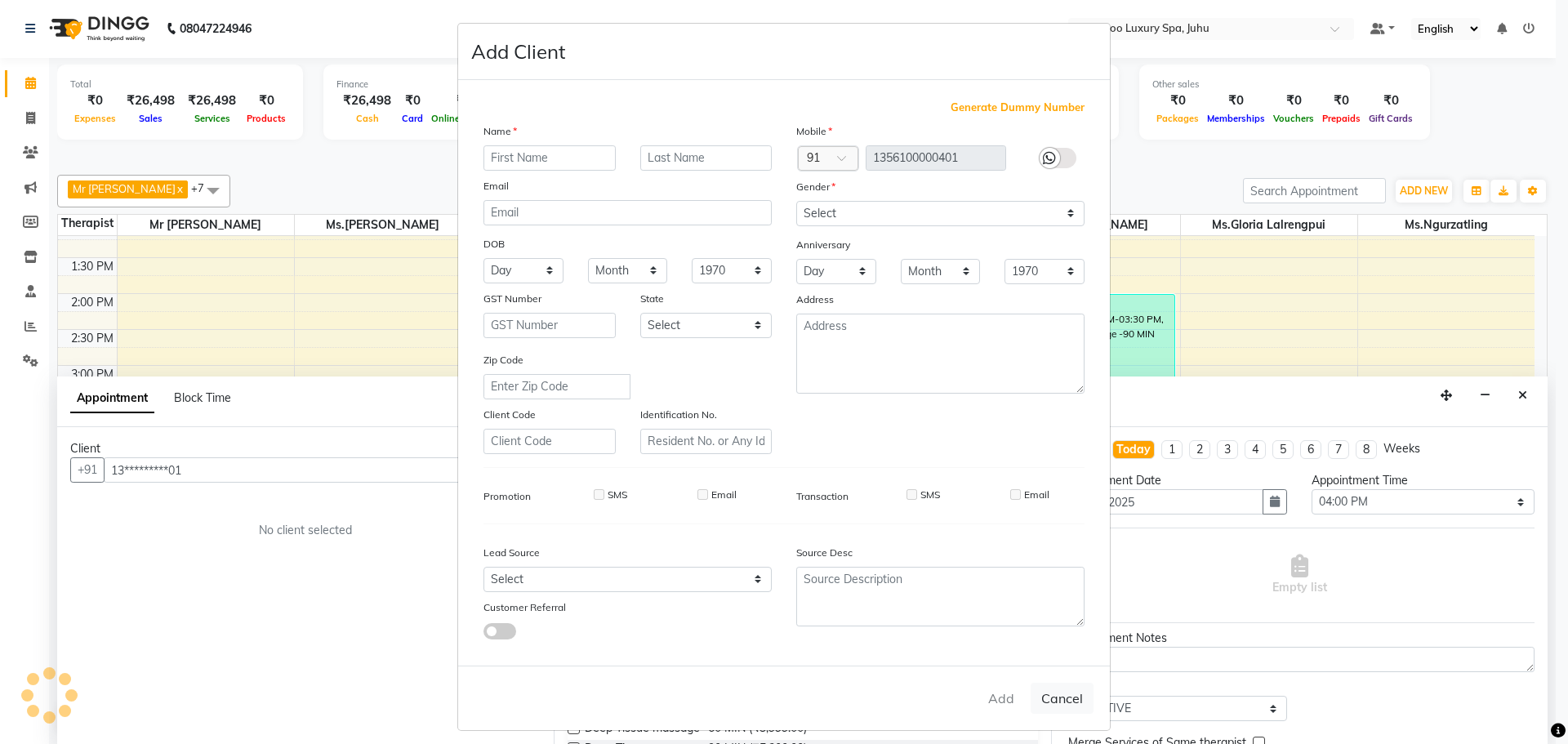
select select
checkbox input "false"
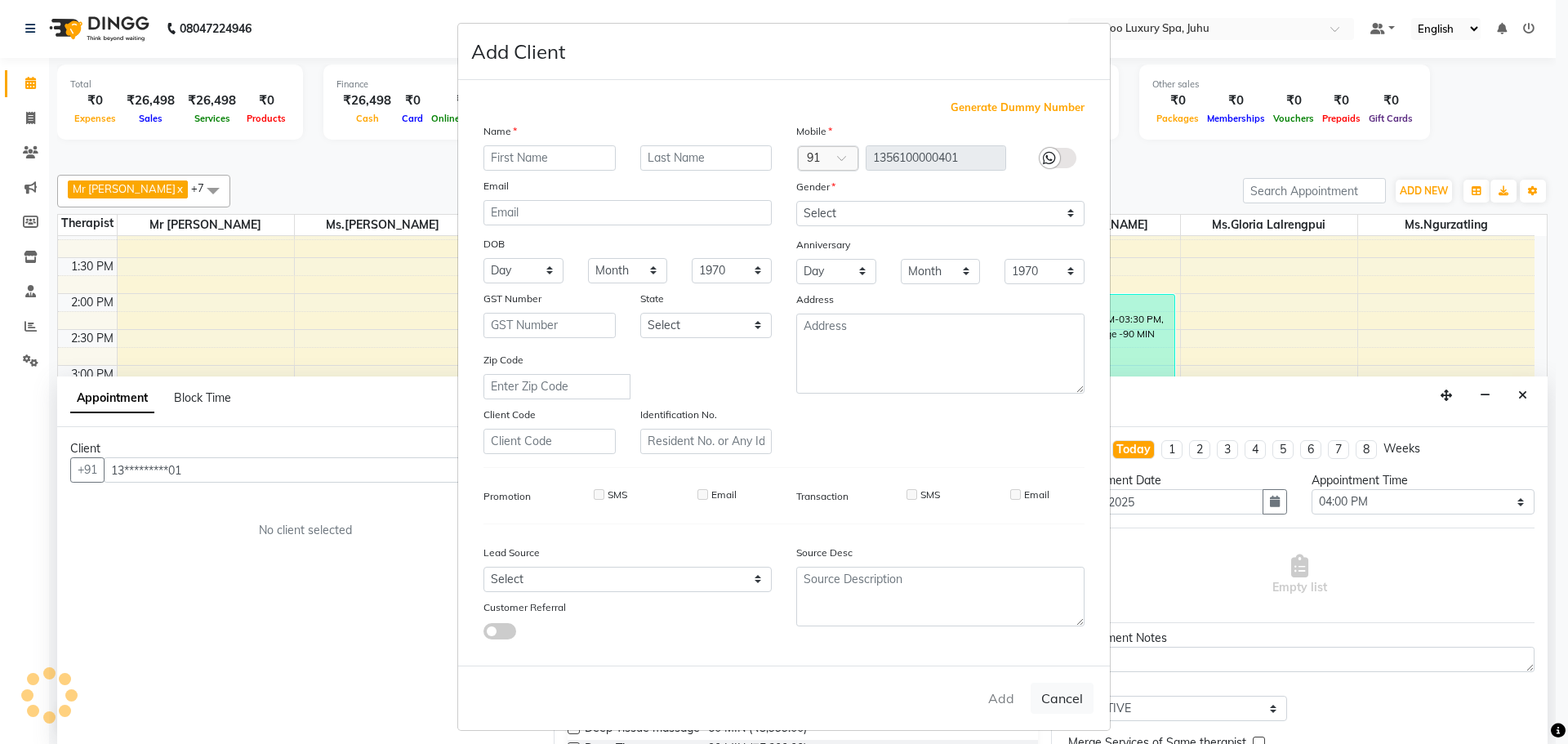
checkbox input "false"
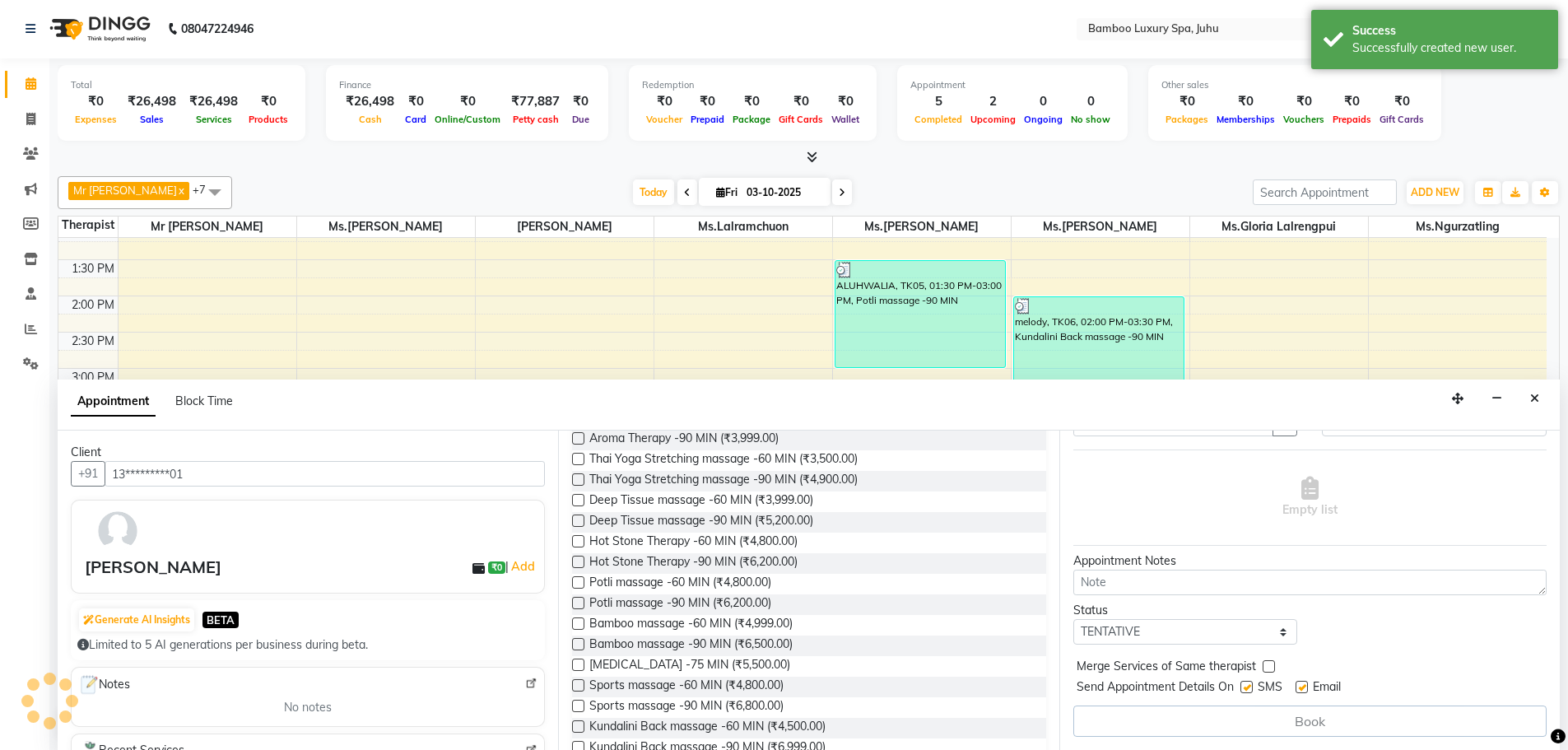
scroll to position [247, 0]
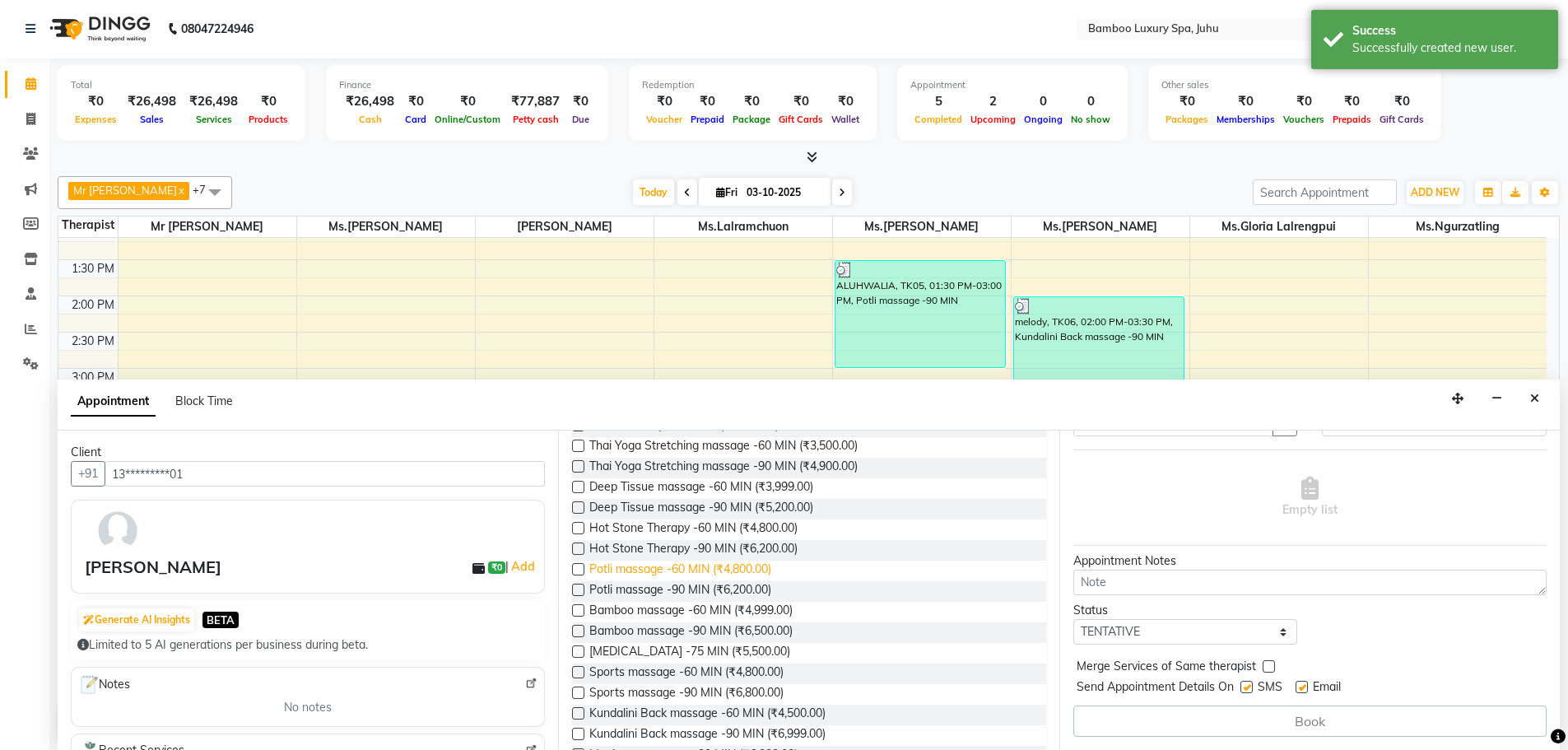
click at [688, 570] on span "Potli massage -60 MIN (₹4,800.00)" at bounding box center [680, 570] width 182 height 20
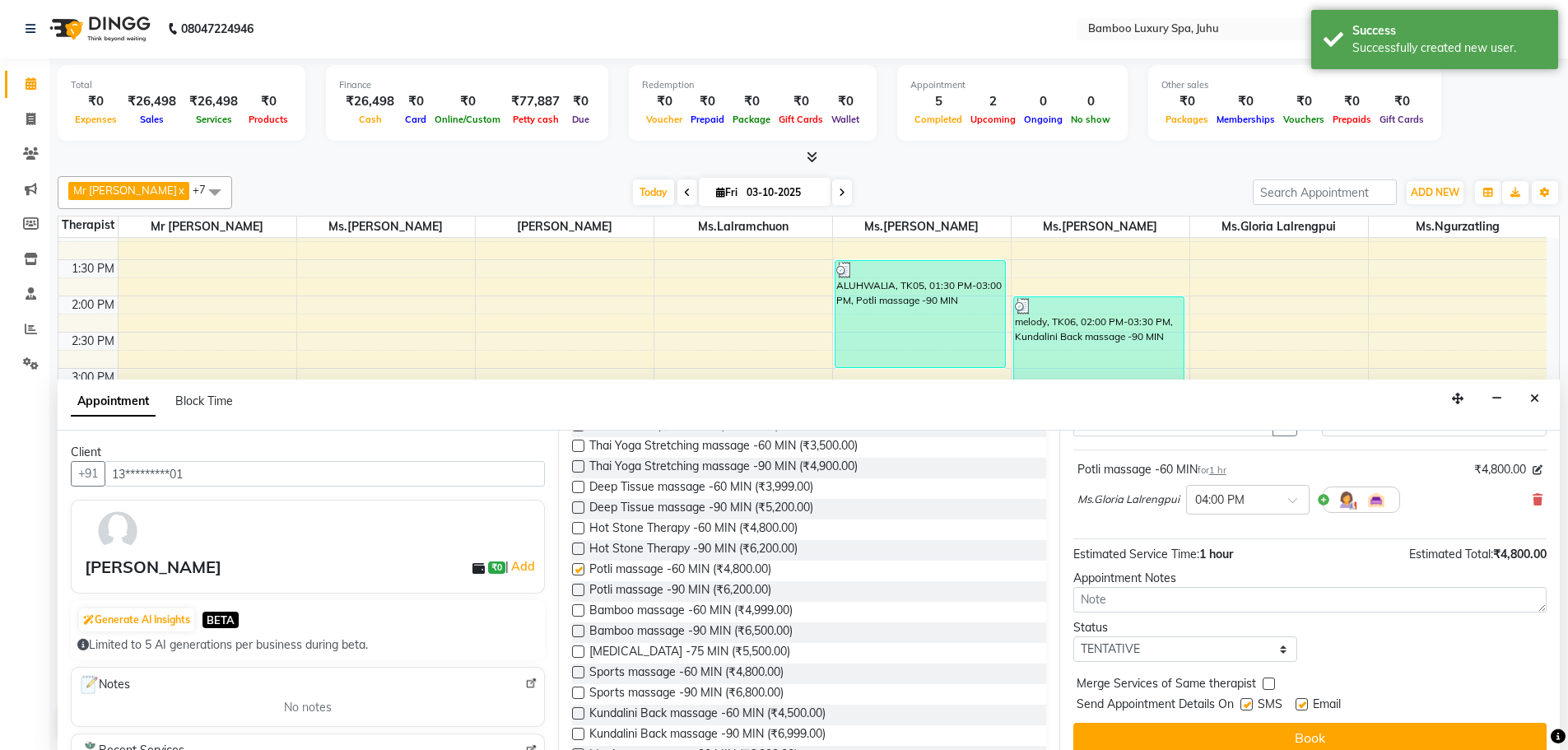
checkbox input "false"
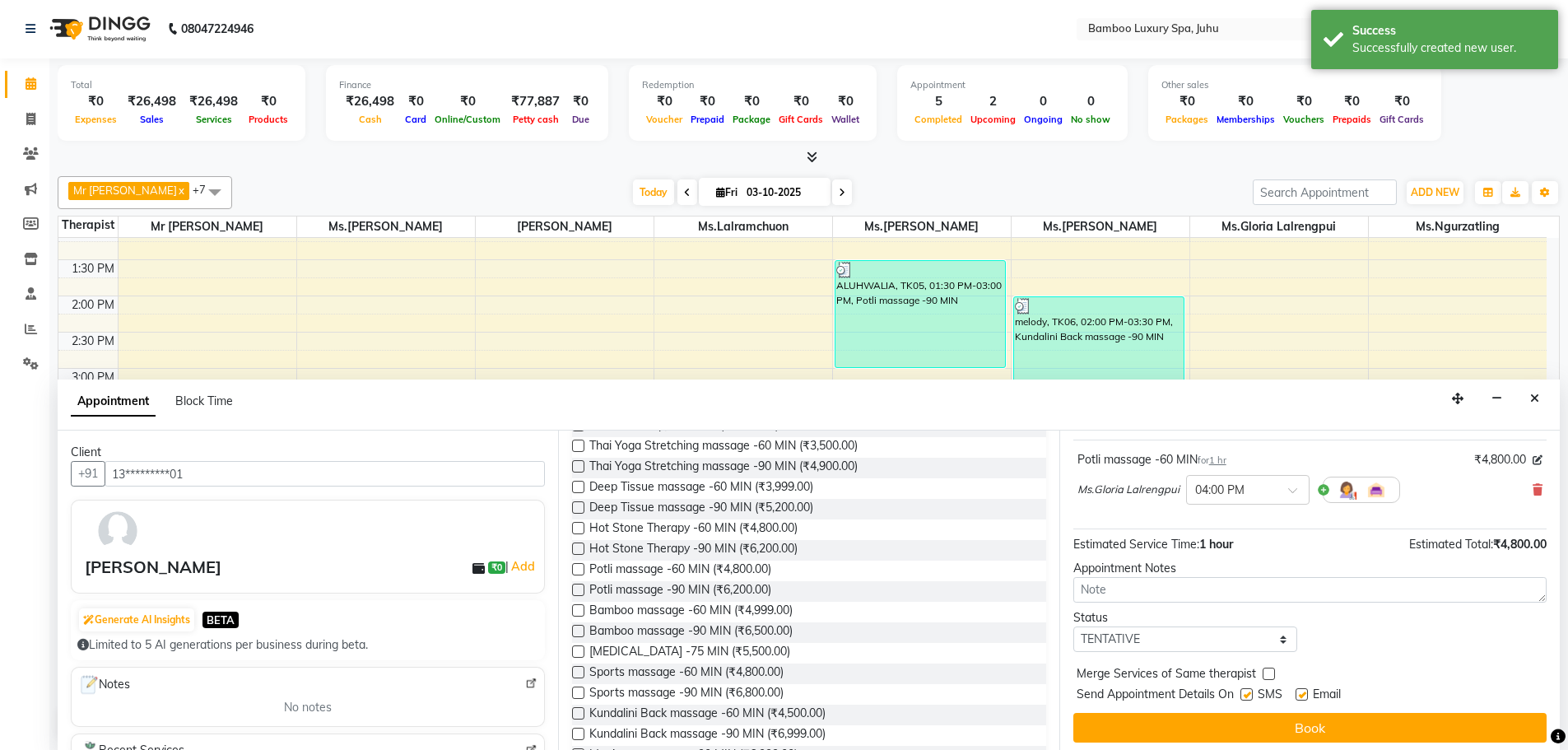
scroll to position [98, 0]
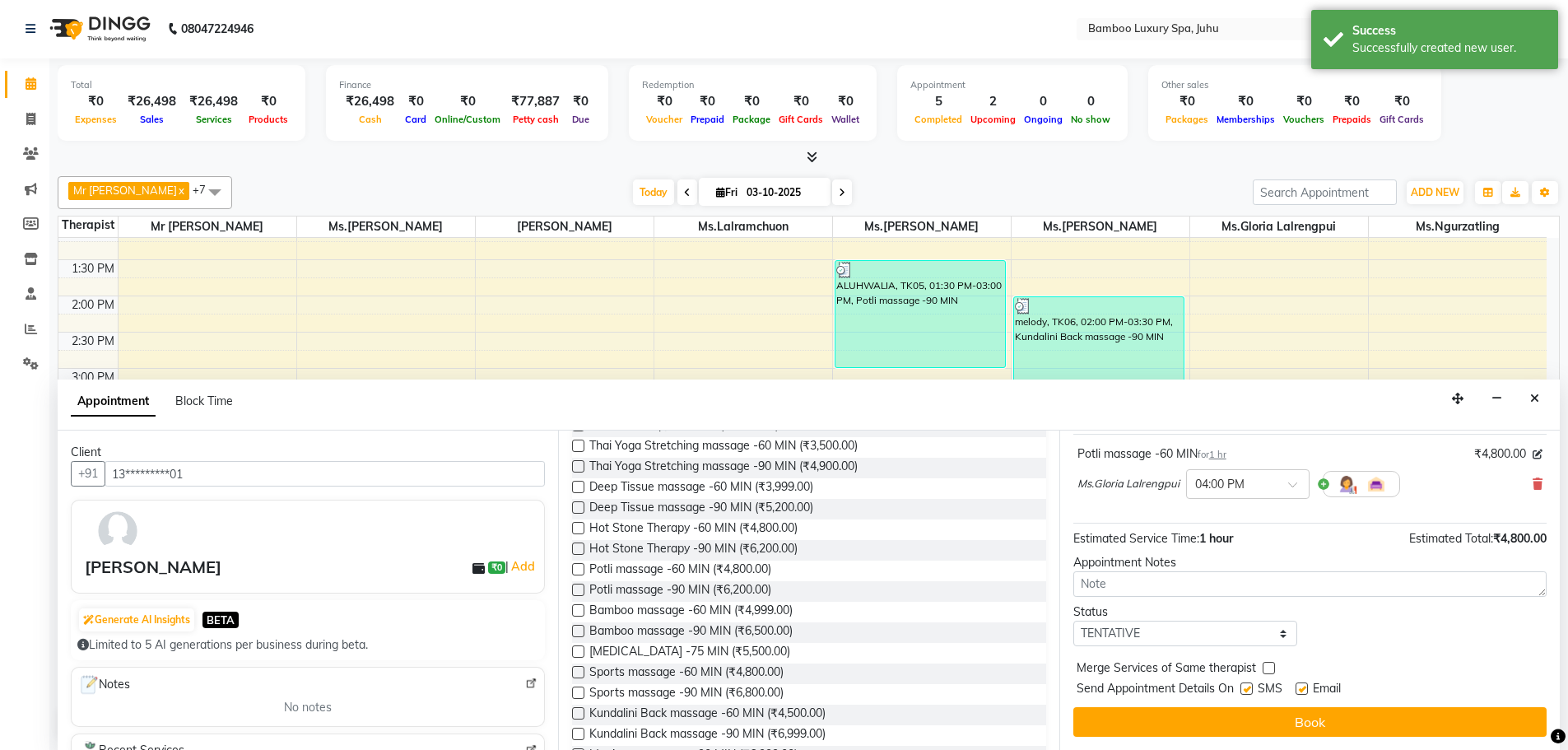
drag, startPoint x: 1301, startPoint y: 683, endPoint x: 1279, endPoint y: 691, distance: 23.4
click at [1301, 684] on label at bounding box center [1301, 688] width 13 height 13
click at [1301, 685] on input "checkbox" at bounding box center [1301, 690] width 11 height 11
checkbox input "false"
click at [1244, 690] on label at bounding box center [1247, 688] width 13 height 13
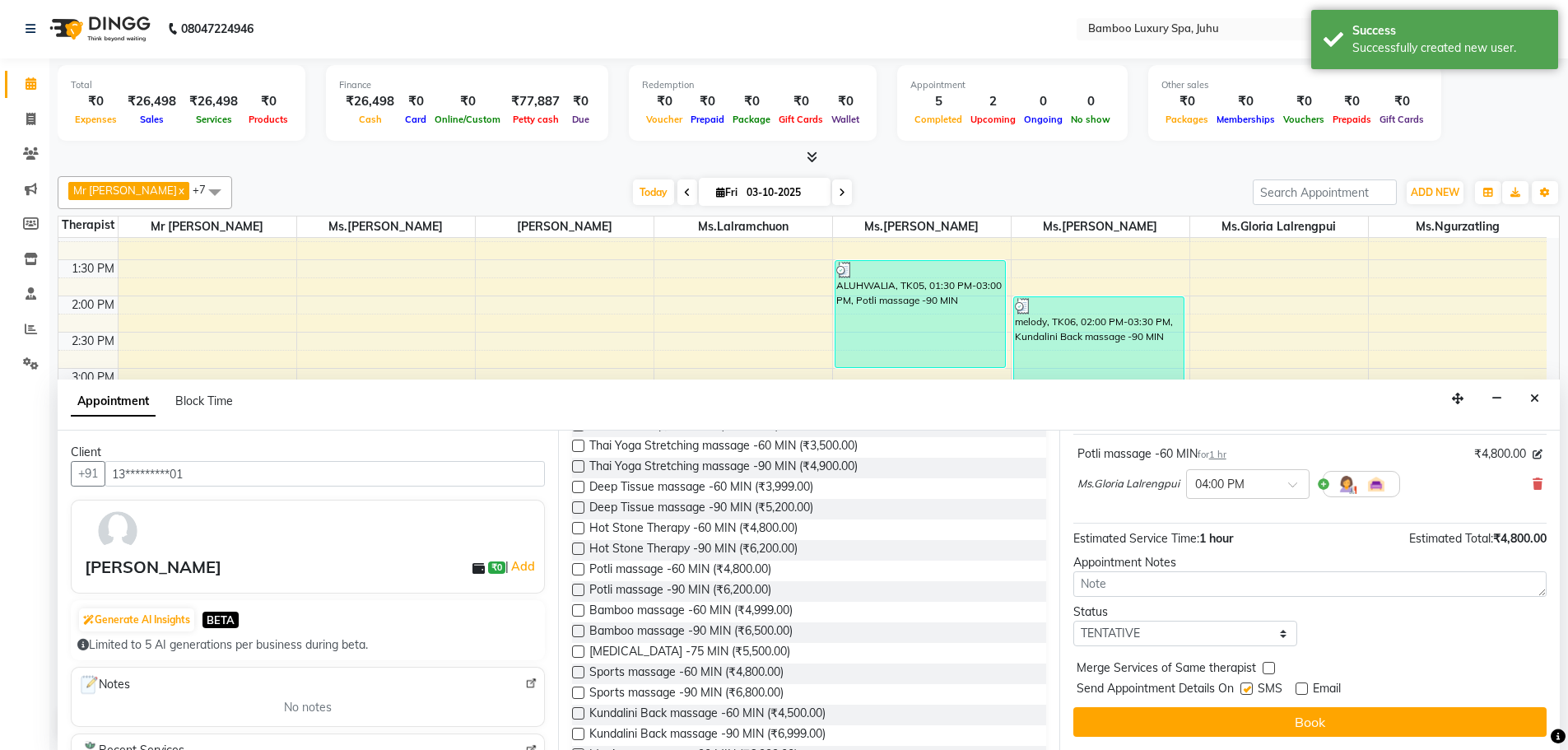
click at [1244, 690] on input "checkbox" at bounding box center [1246, 690] width 11 height 11
checkbox input "false"
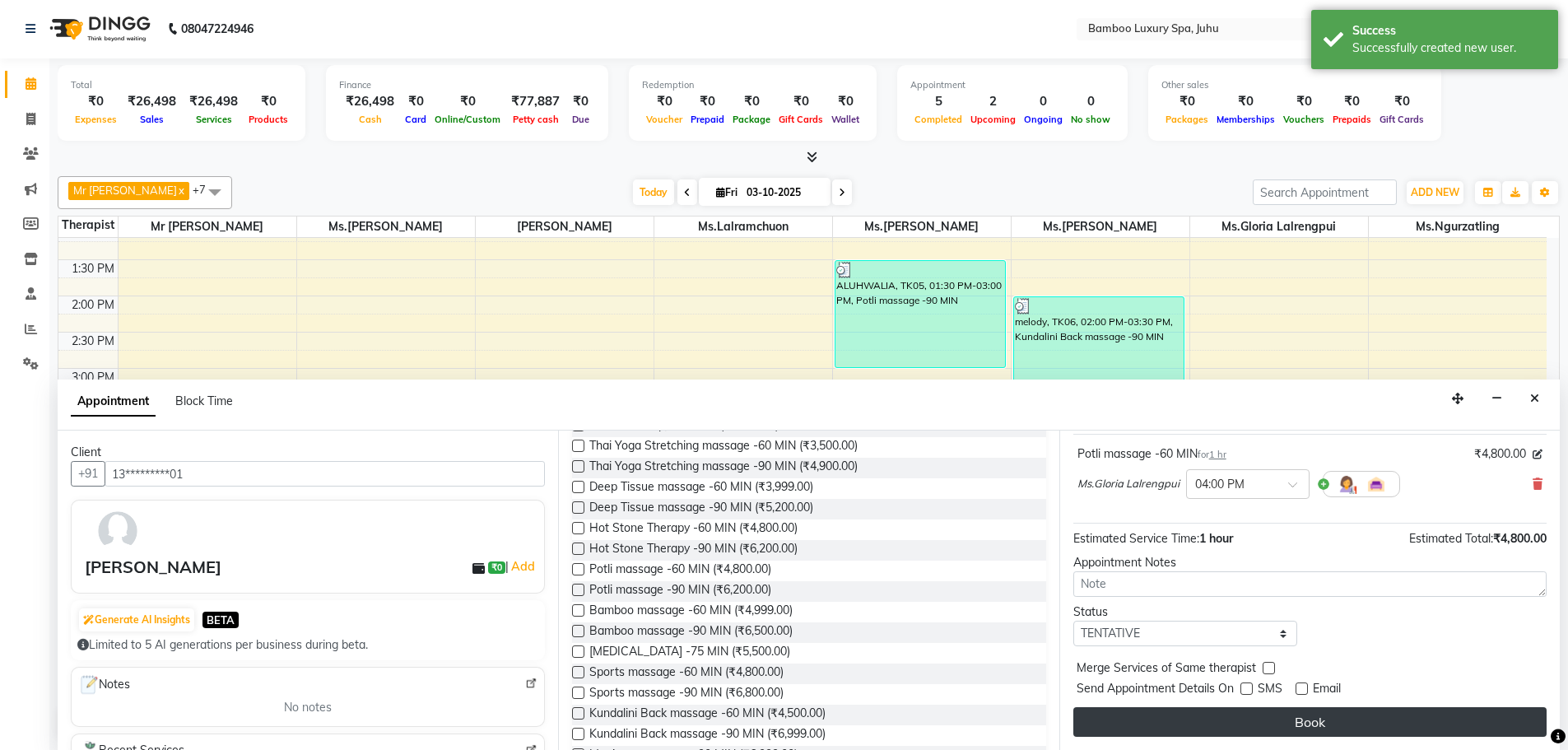
click at [1250, 722] on button "Book" at bounding box center [1311, 721] width 474 height 30
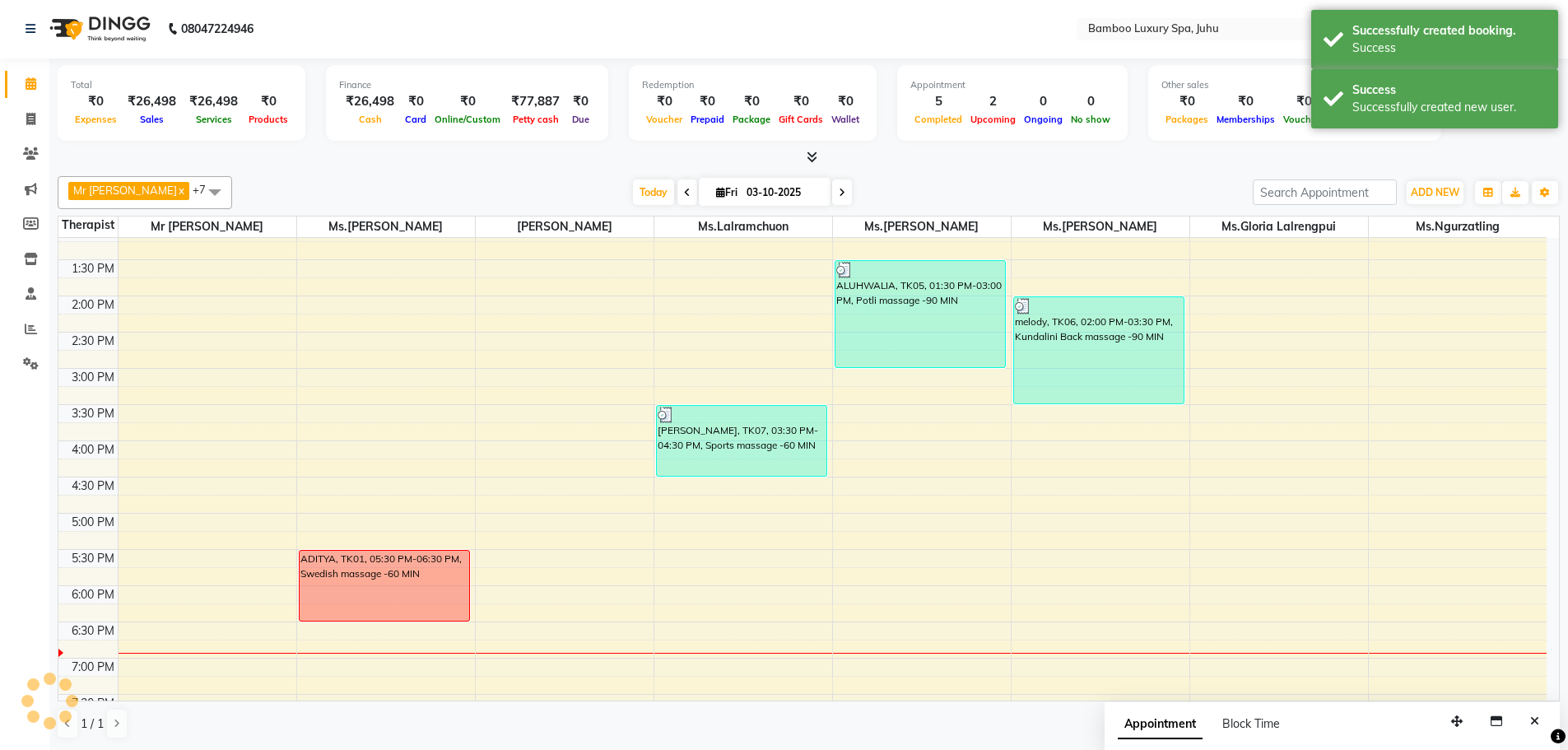
scroll to position [0, 0]
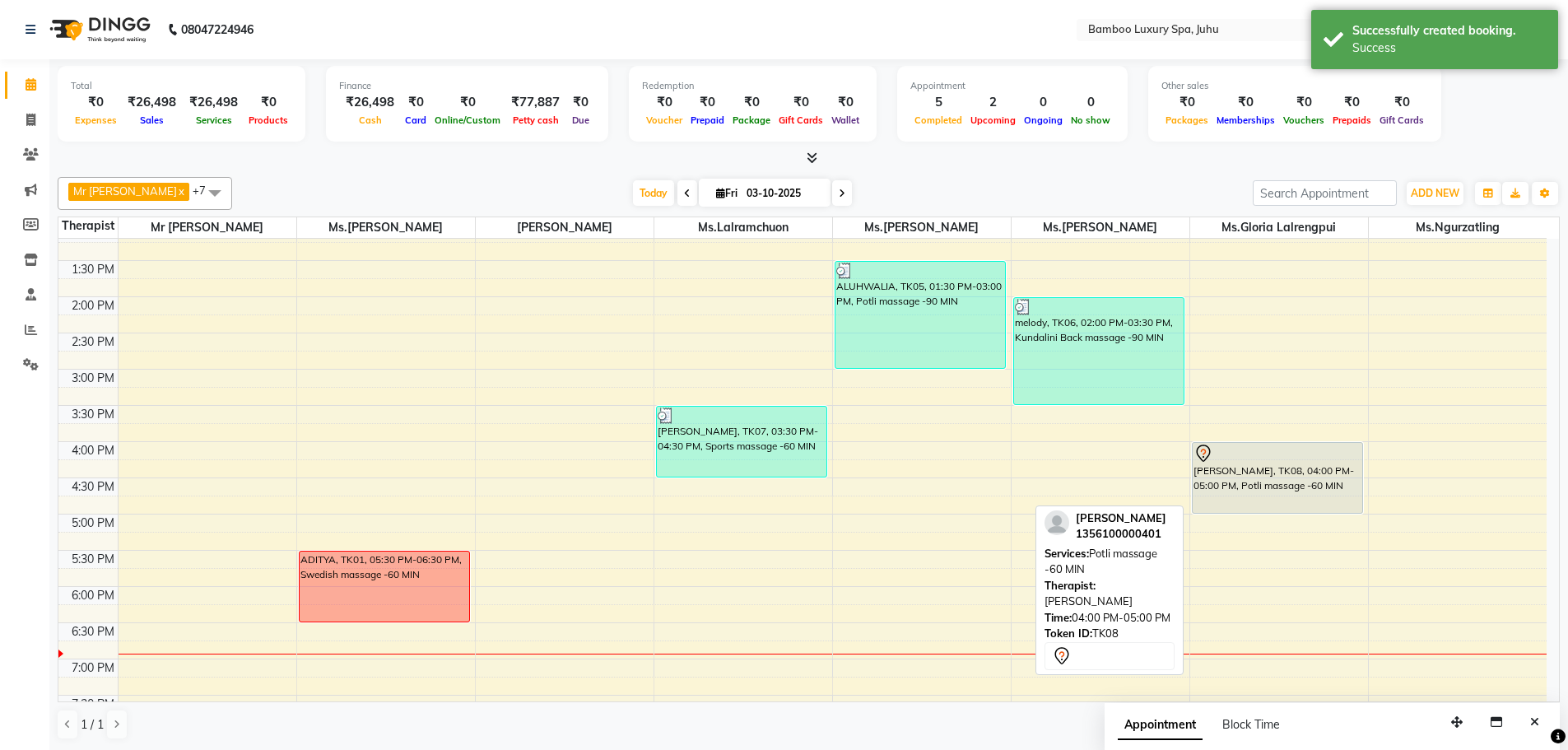
click at [1259, 481] on div "[PERSON_NAME], TK08, 04:00 PM-05:00 PM, Potli massage -60 MIN" at bounding box center [1278, 478] width 171 height 70
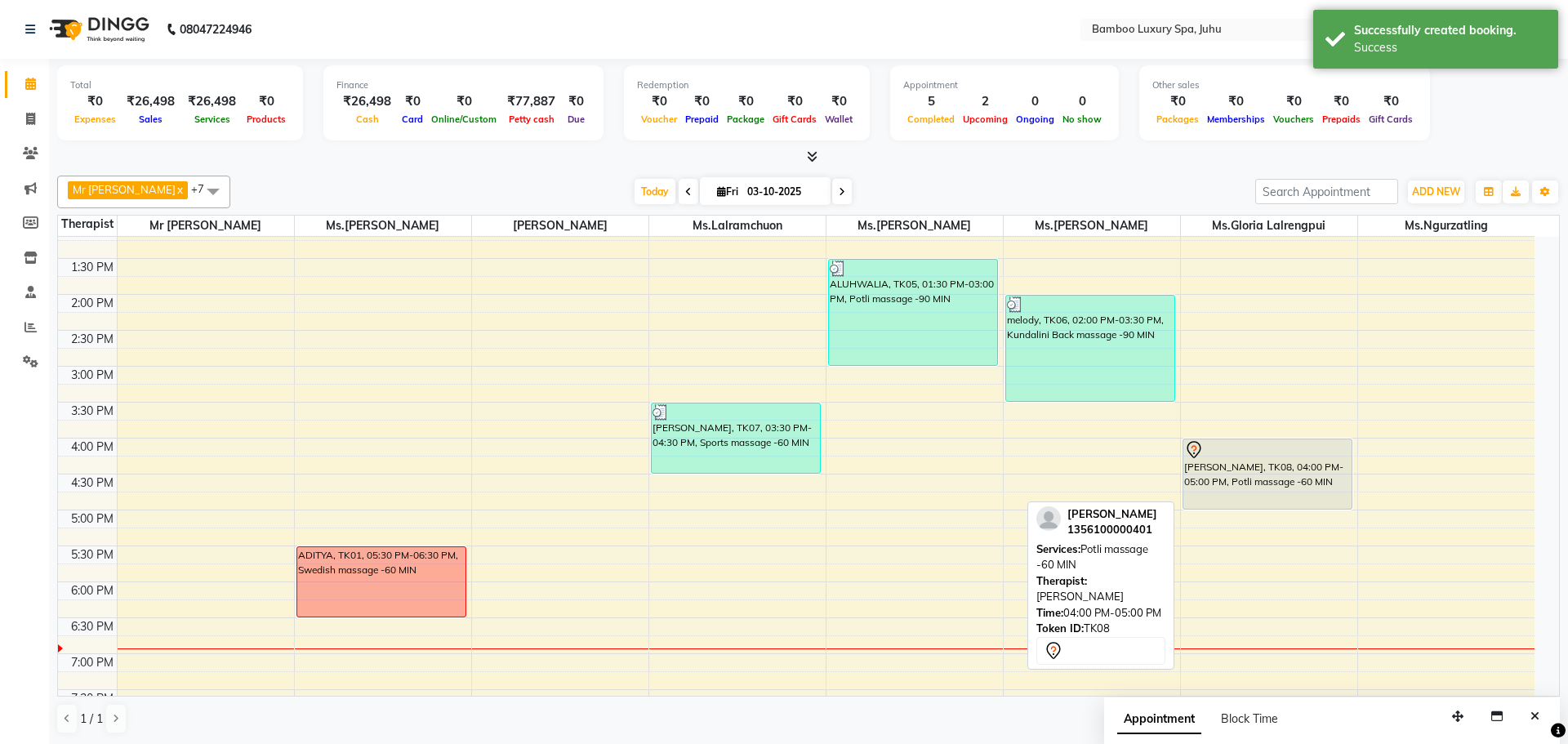
select select "7"
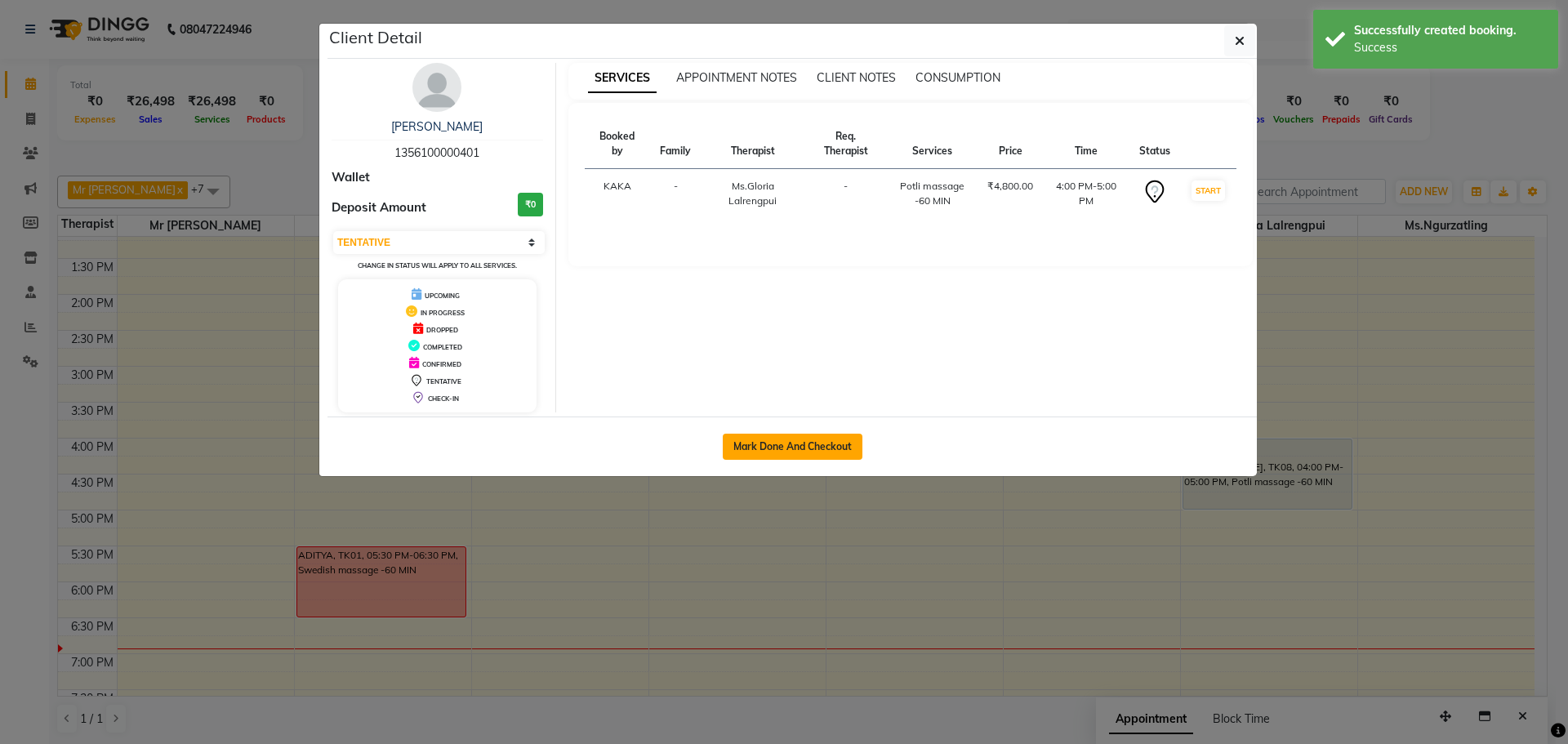
click at [824, 438] on button "Mark Done And Checkout" at bounding box center [792, 446] width 140 height 26
select select "service"
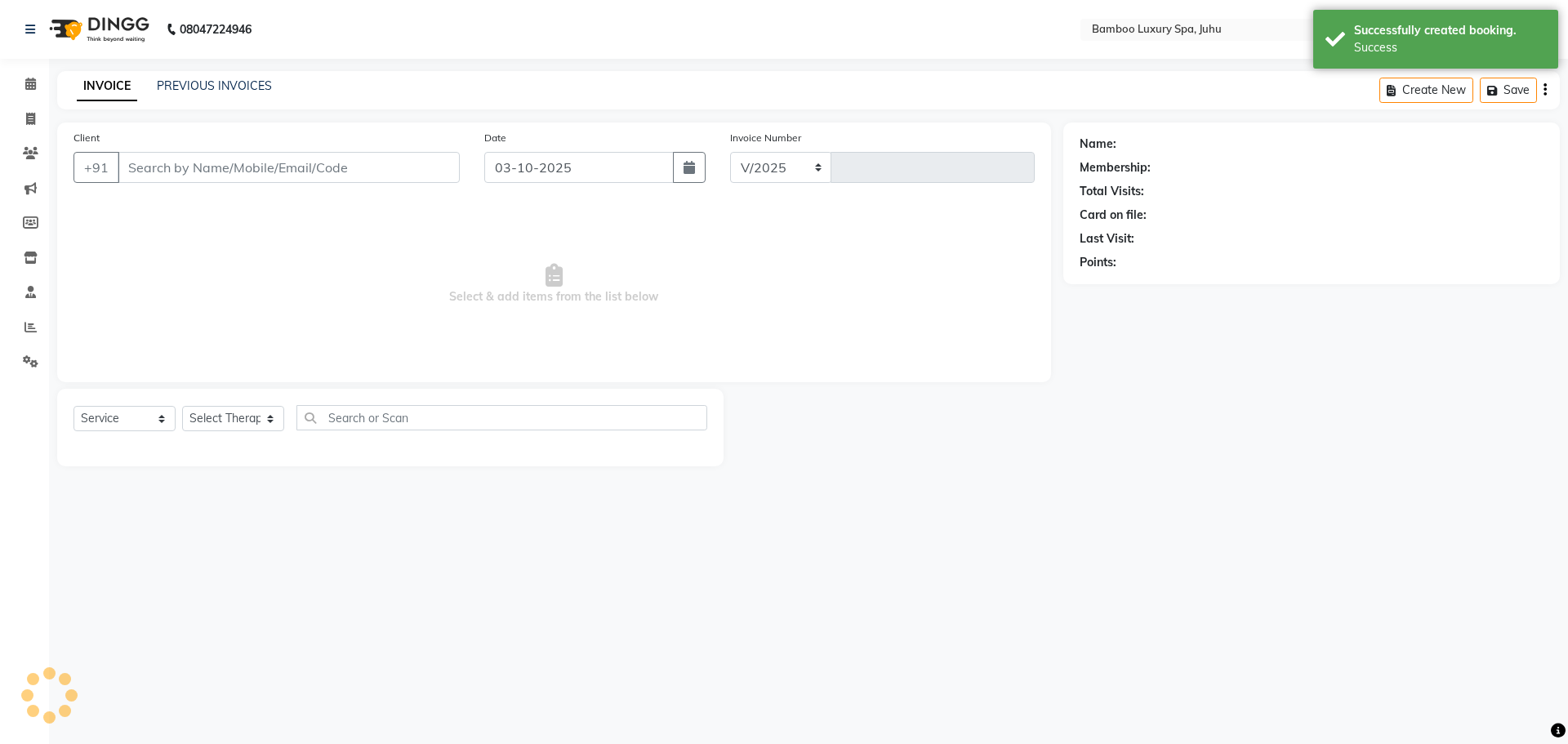
select select "8043"
type input "0804"
type input "13*********01"
select select "75918"
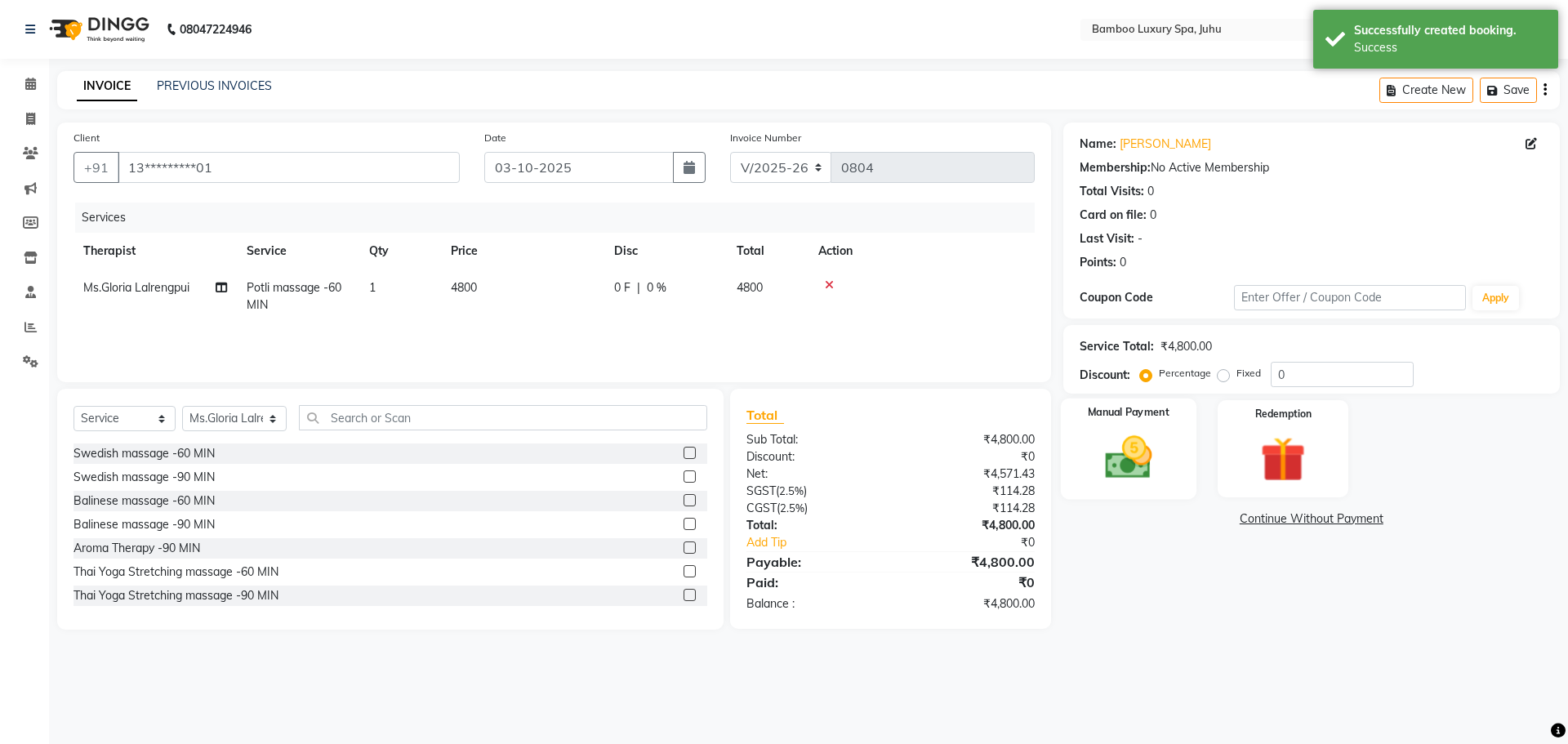
click at [1136, 442] on img at bounding box center [1128, 457] width 76 height 54
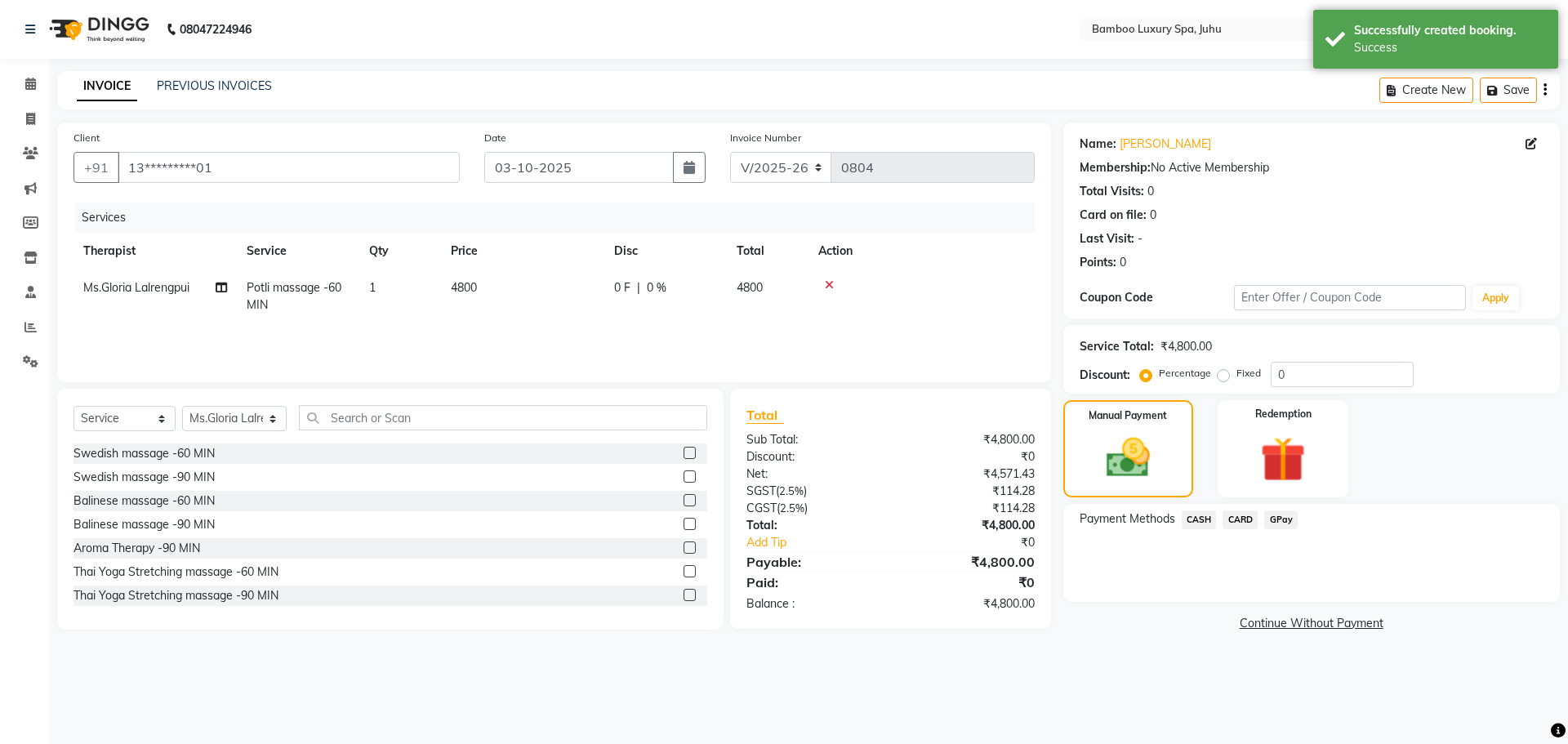
click at [1210, 519] on span "CASH" at bounding box center [1199, 519] width 35 height 19
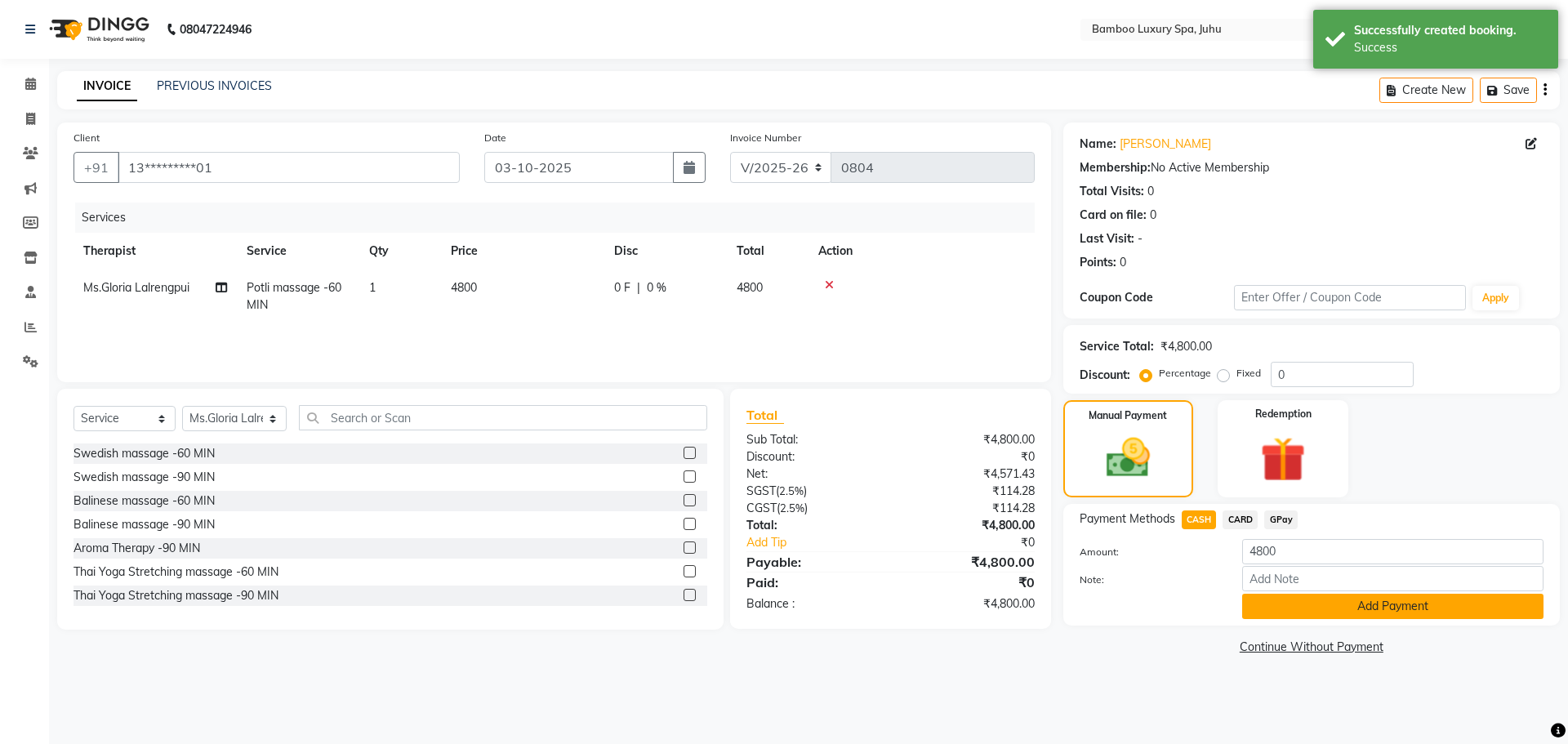
click at [1269, 614] on button "Add Payment" at bounding box center [1393, 606] width 301 height 25
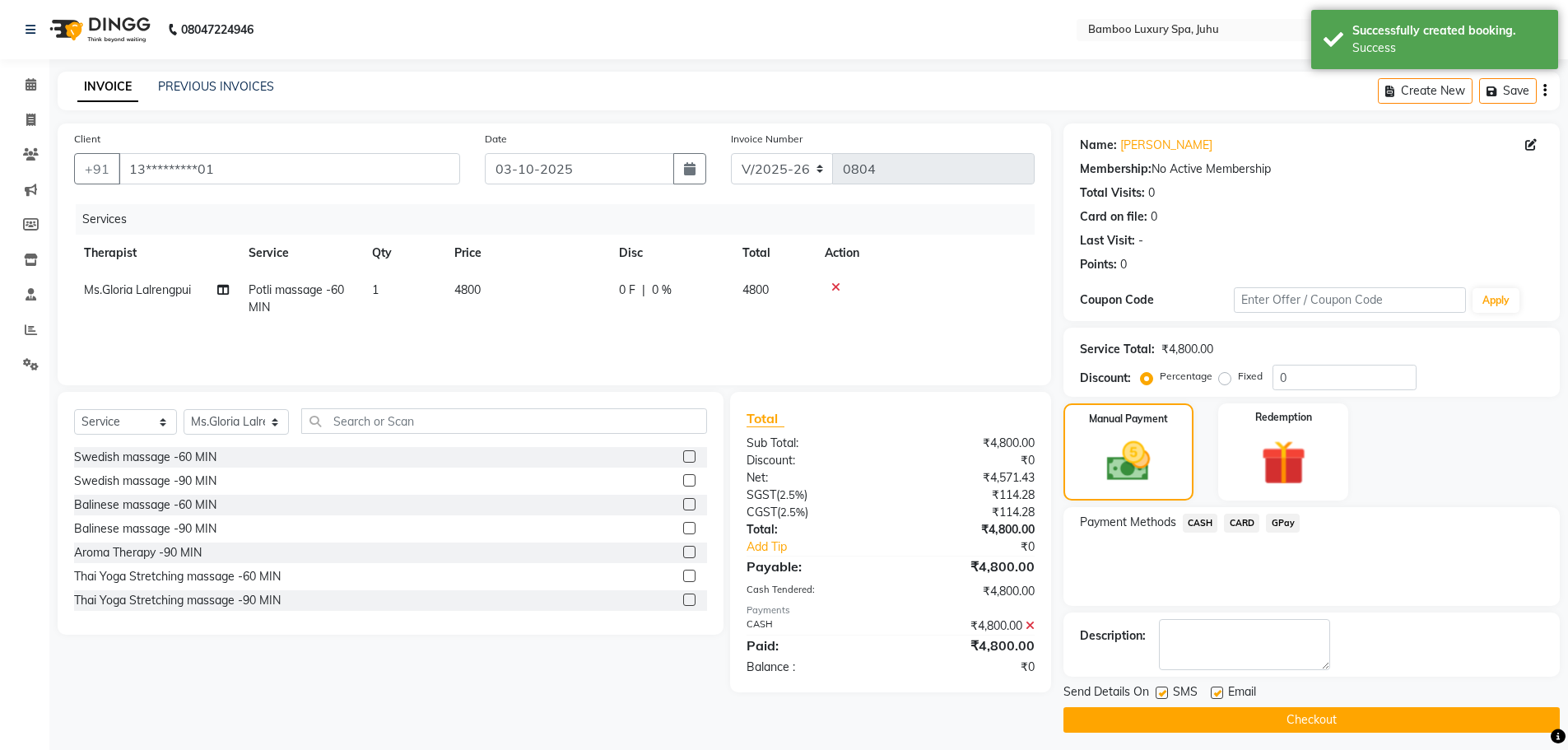
click at [1163, 689] on label at bounding box center [1162, 692] width 13 height 13
click at [1163, 689] on input "checkbox" at bounding box center [1161, 693] width 11 height 11
checkbox input "false"
click at [1216, 696] on label at bounding box center [1217, 692] width 13 height 13
click at [1216, 696] on input "checkbox" at bounding box center [1217, 693] width 11 height 11
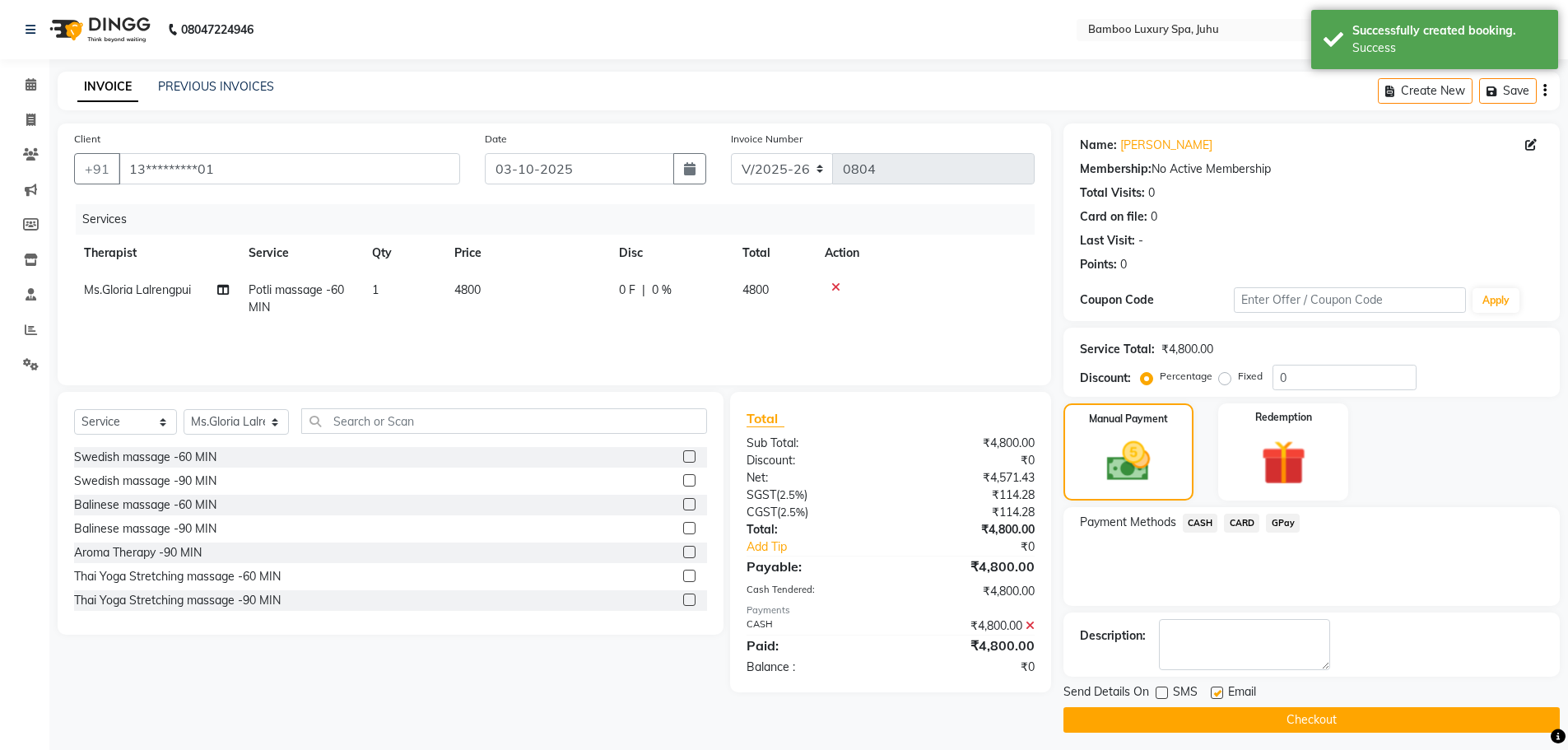
checkbox input "false"
click at [1212, 718] on button "Checkout" at bounding box center [1312, 719] width 497 height 25
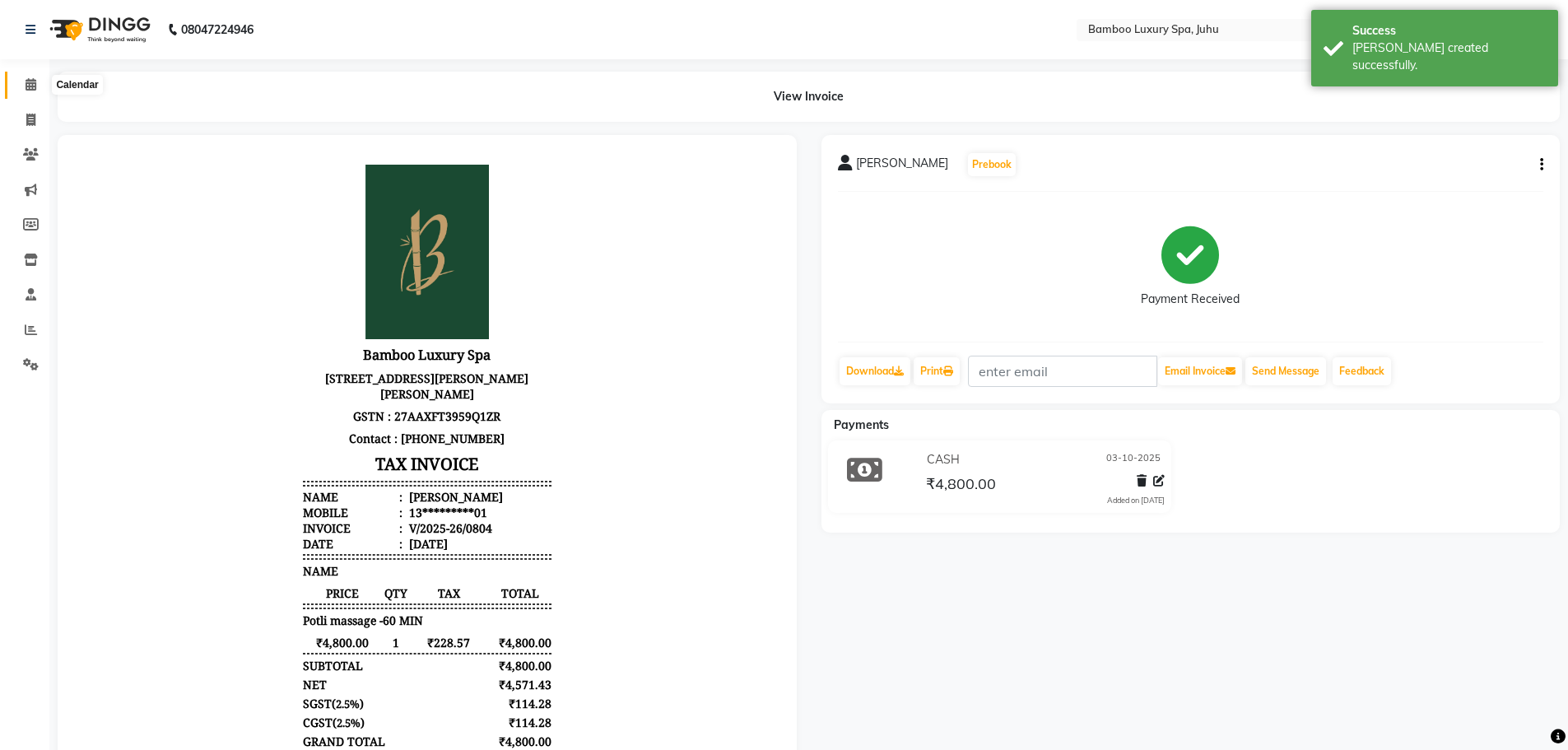
click at [33, 83] on icon at bounding box center [31, 84] width 11 height 13
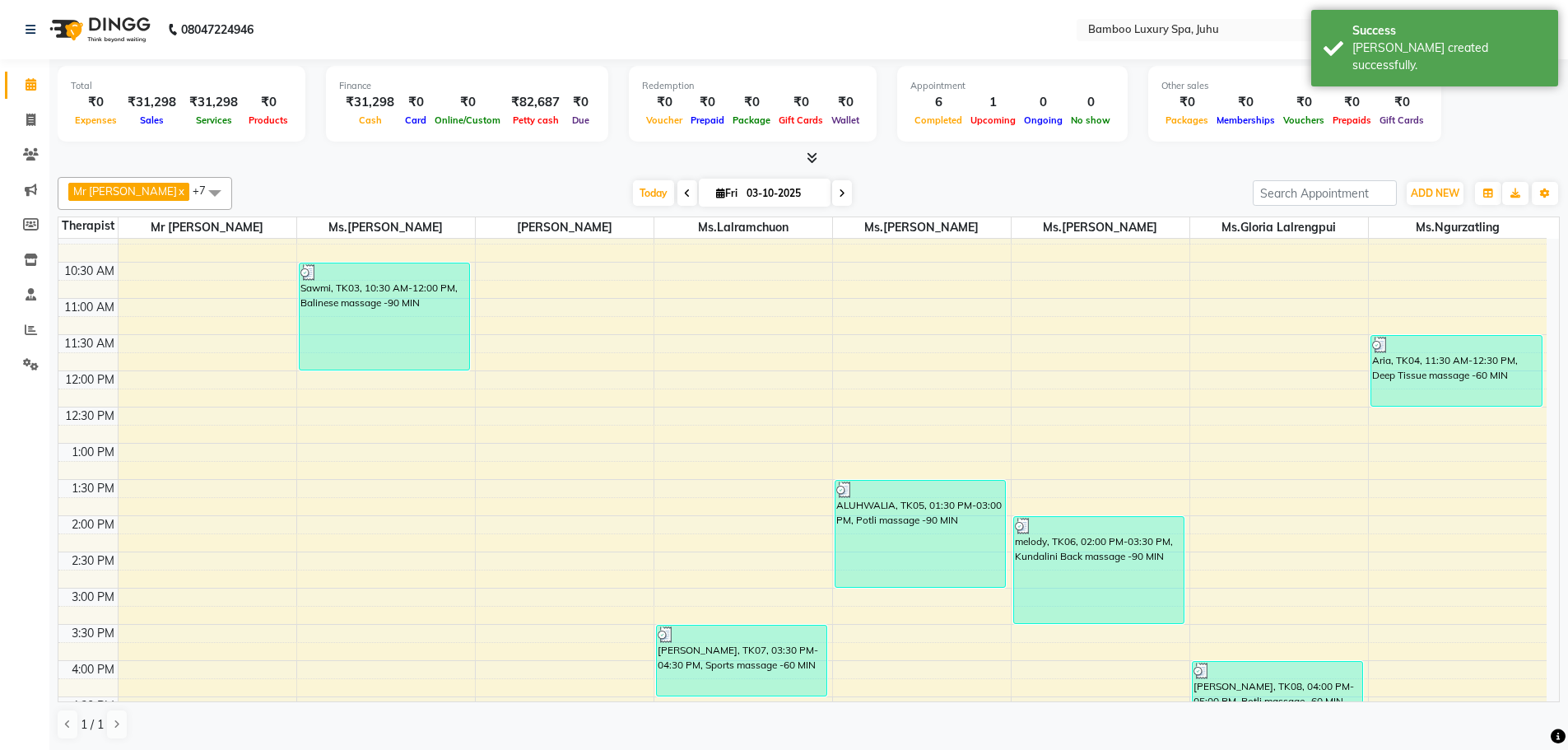
scroll to position [165, 0]
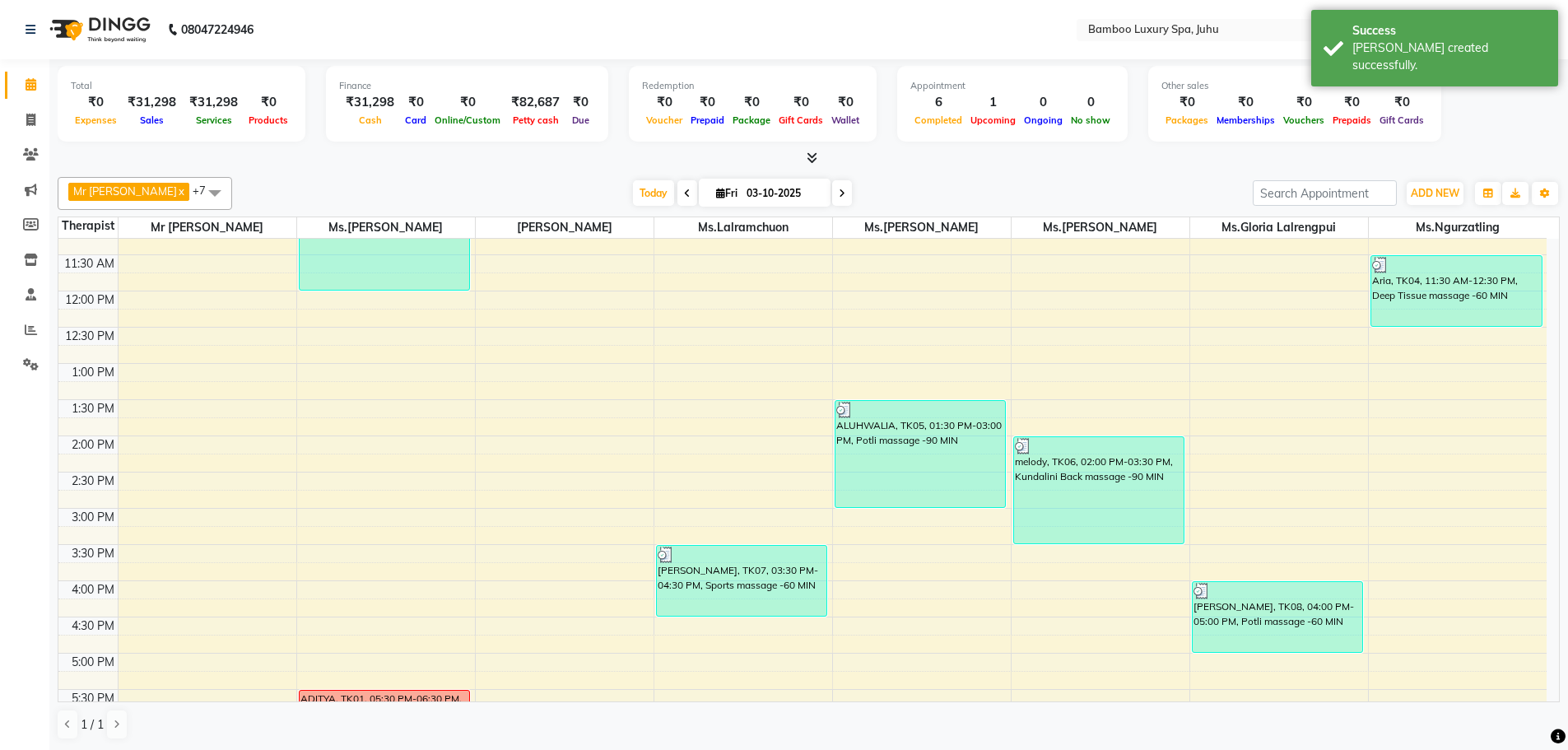
click at [332, 496] on div "9:00 AM 9:30 AM 10:00 AM 10:30 AM 11:00 AM 11:30 AM 12:00 PM 12:30 PM 1:00 PM 1…" at bounding box center [802, 580] width 1488 height 1013
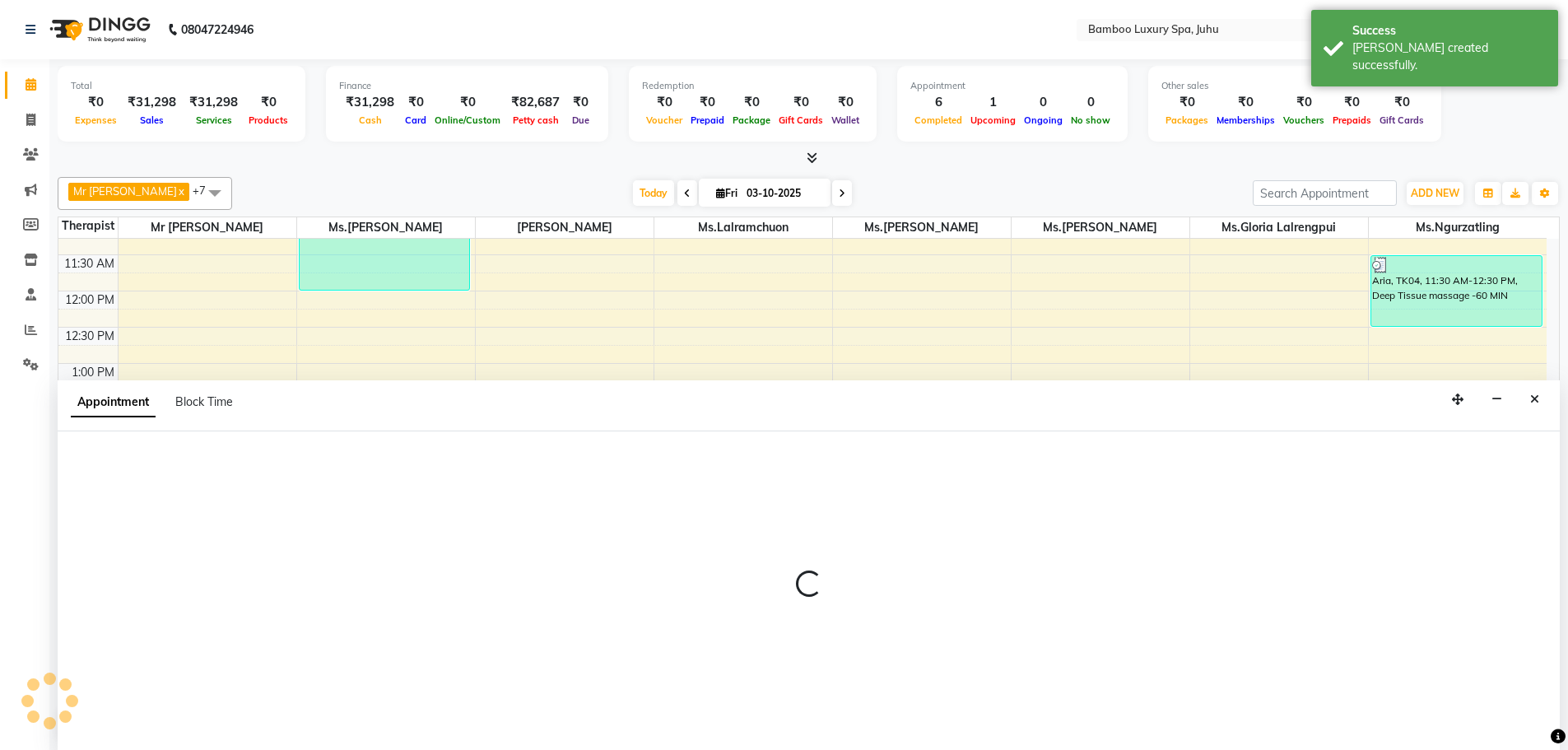
scroll to position [1, 0]
select select "75913"
select select "tentative"
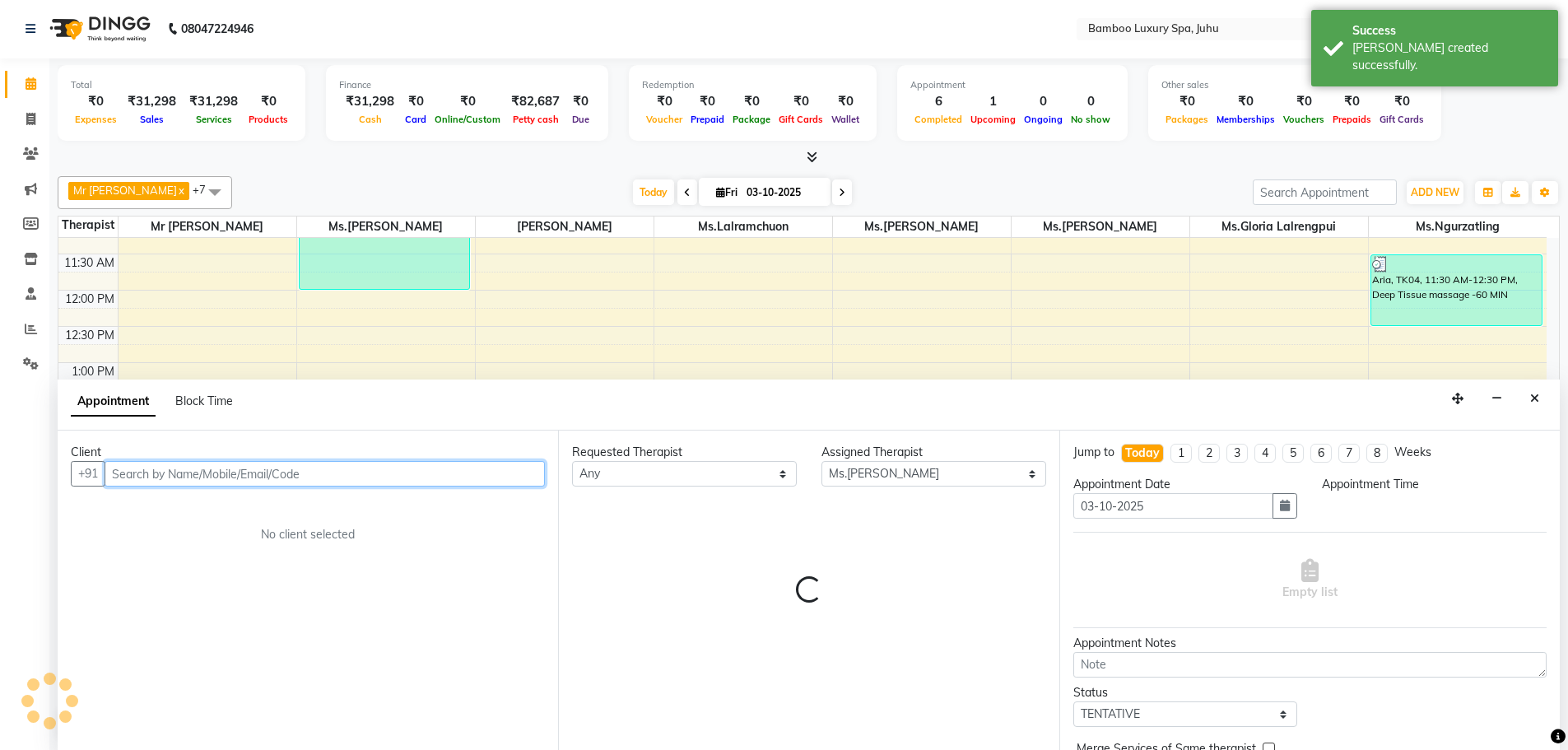
select select "885"
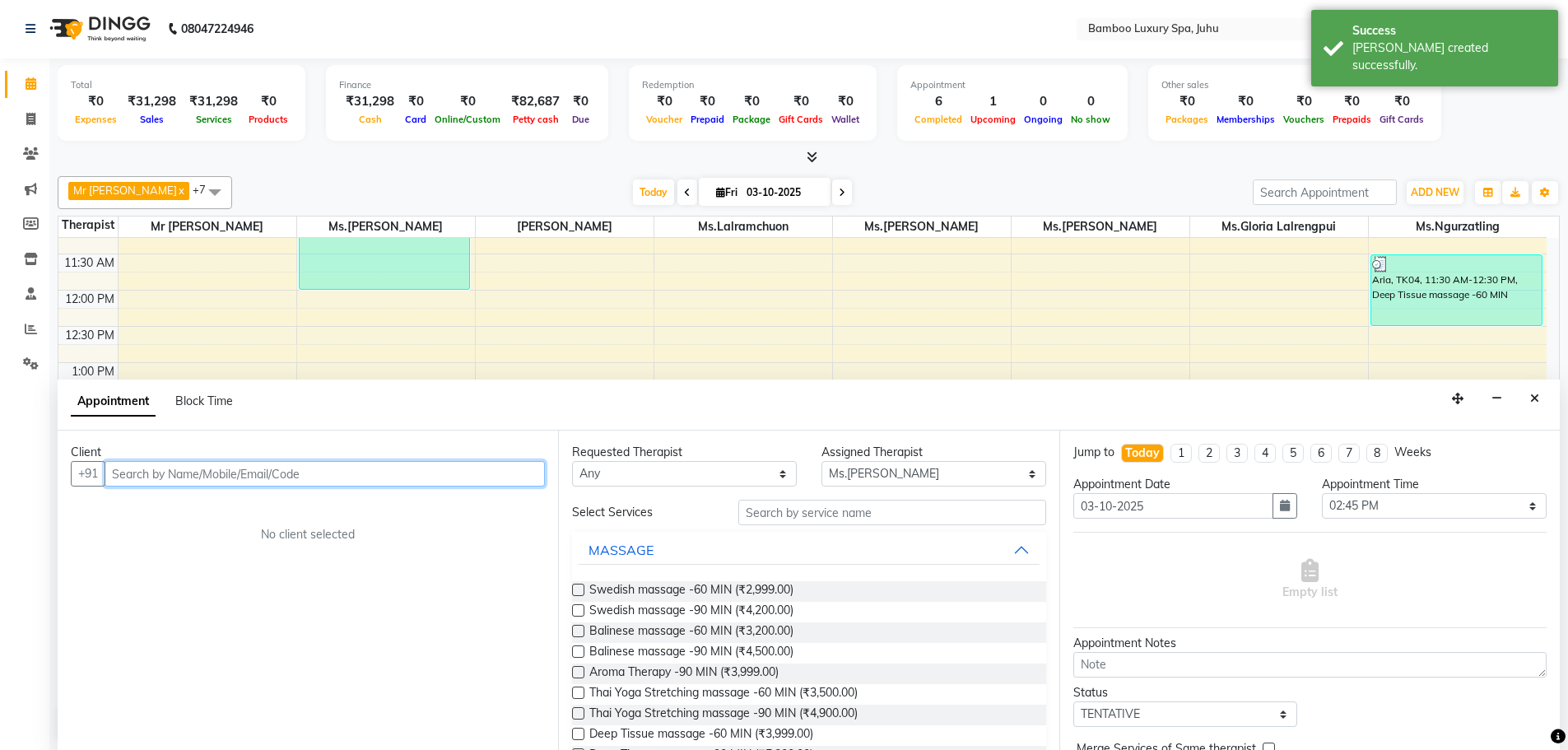
click at [239, 464] on input "text" at bounding box center [324, 473] width 441 height 25
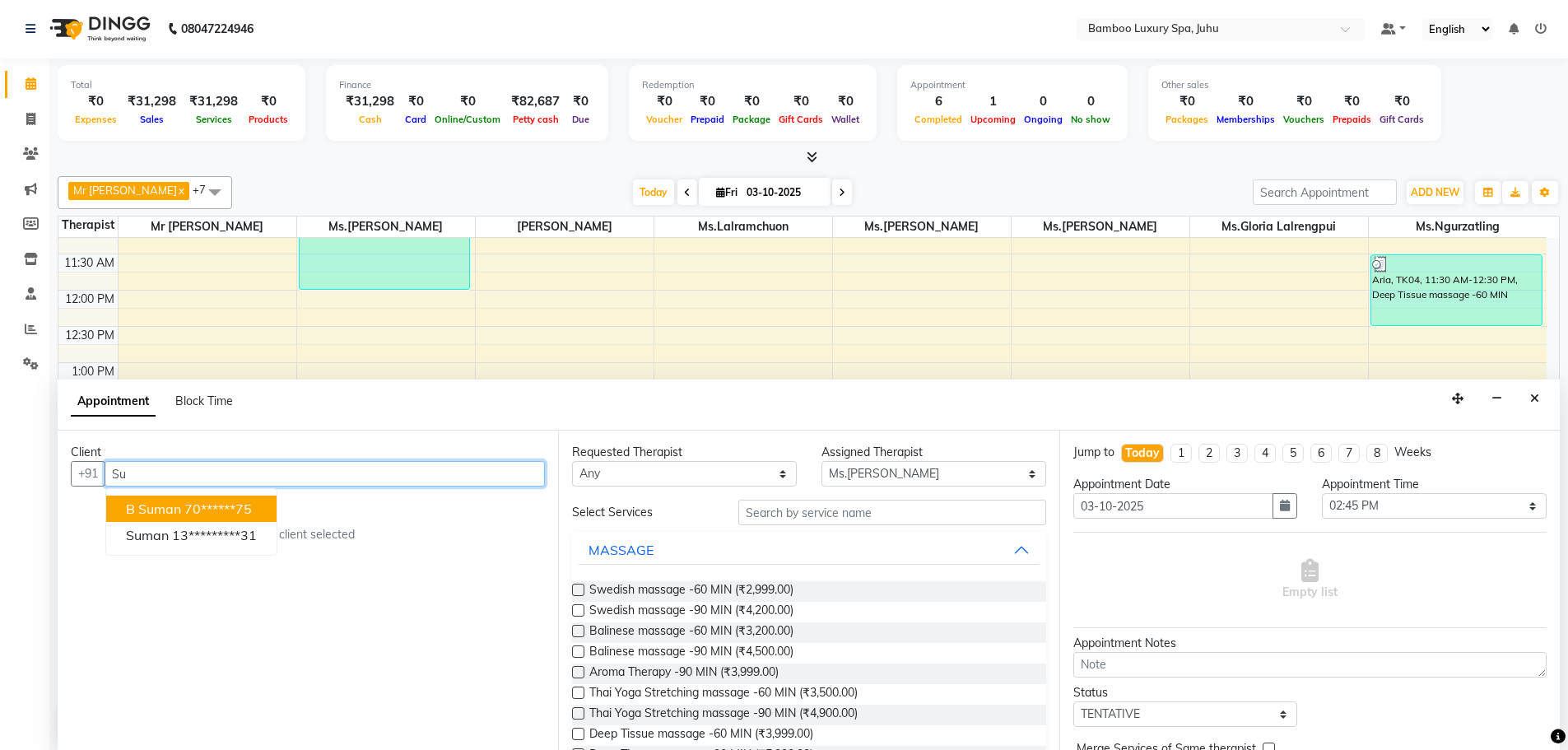
type input "S"
type input "Rajna"
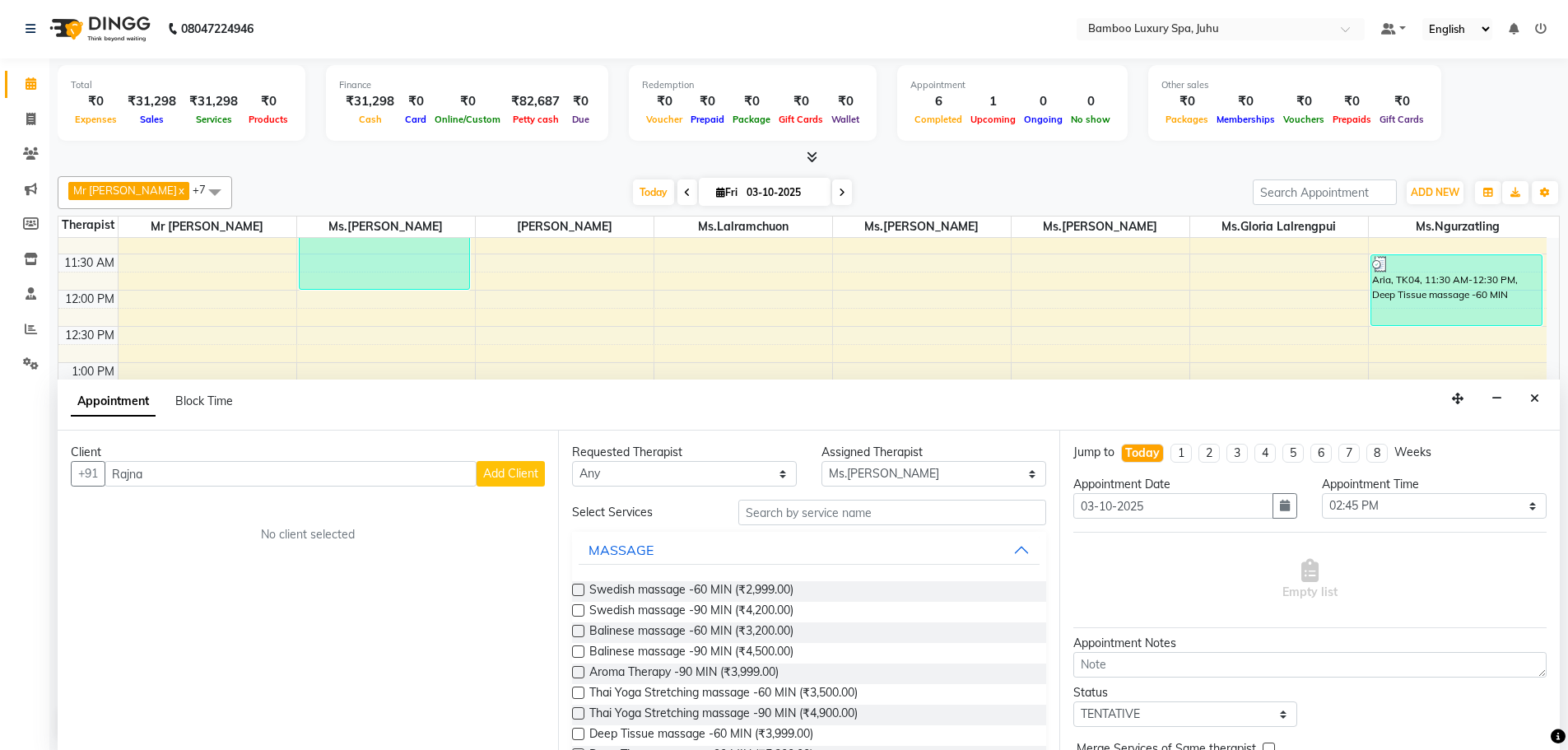
click at [503, 478] on span "Add Client" at bounding box center [510, 473] width 55 height 14
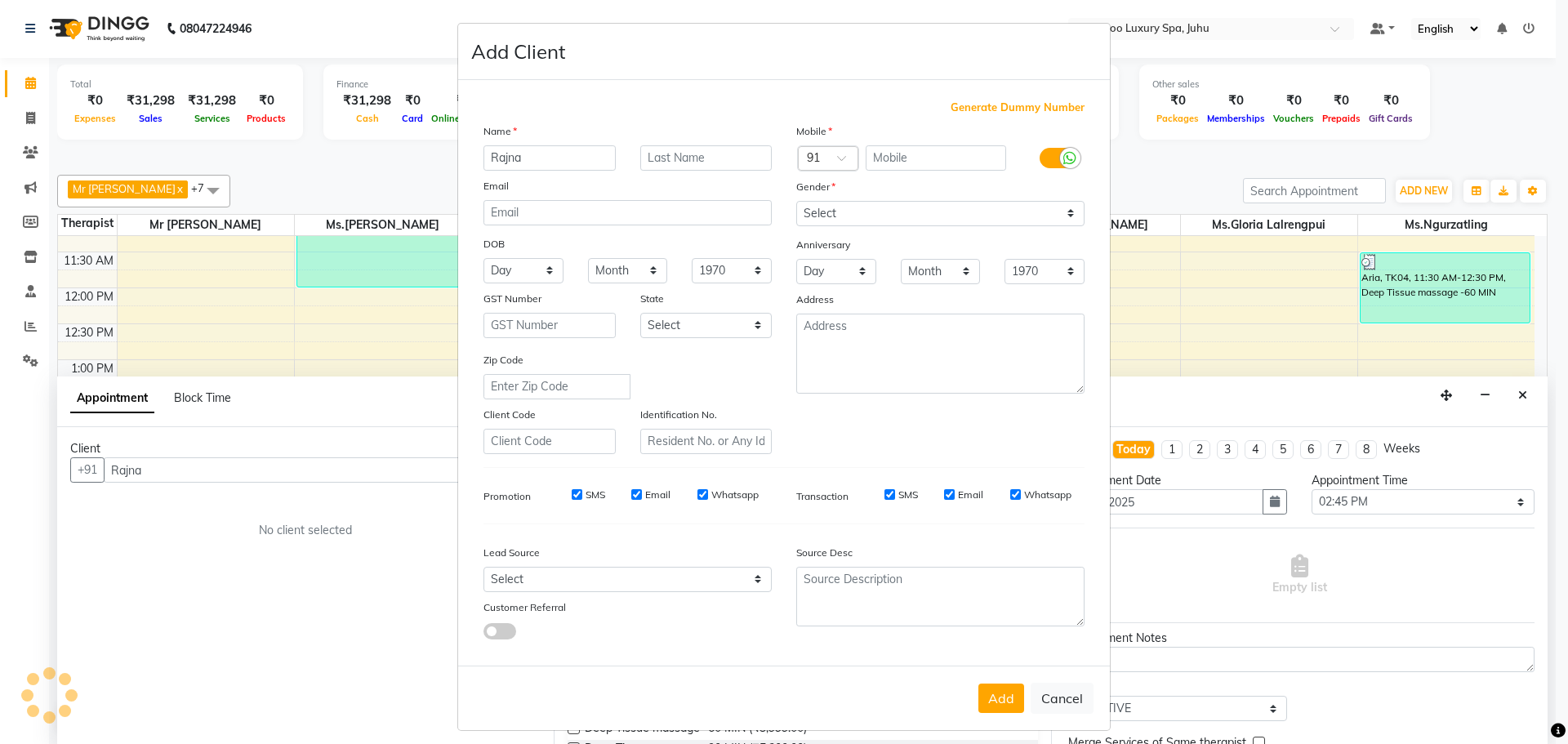
click at [976, 107] on span "Generate Dummy Number" at bounding box center [1017, 107] width 134 height 16
type input "1356100000402"
checkbox input "false"
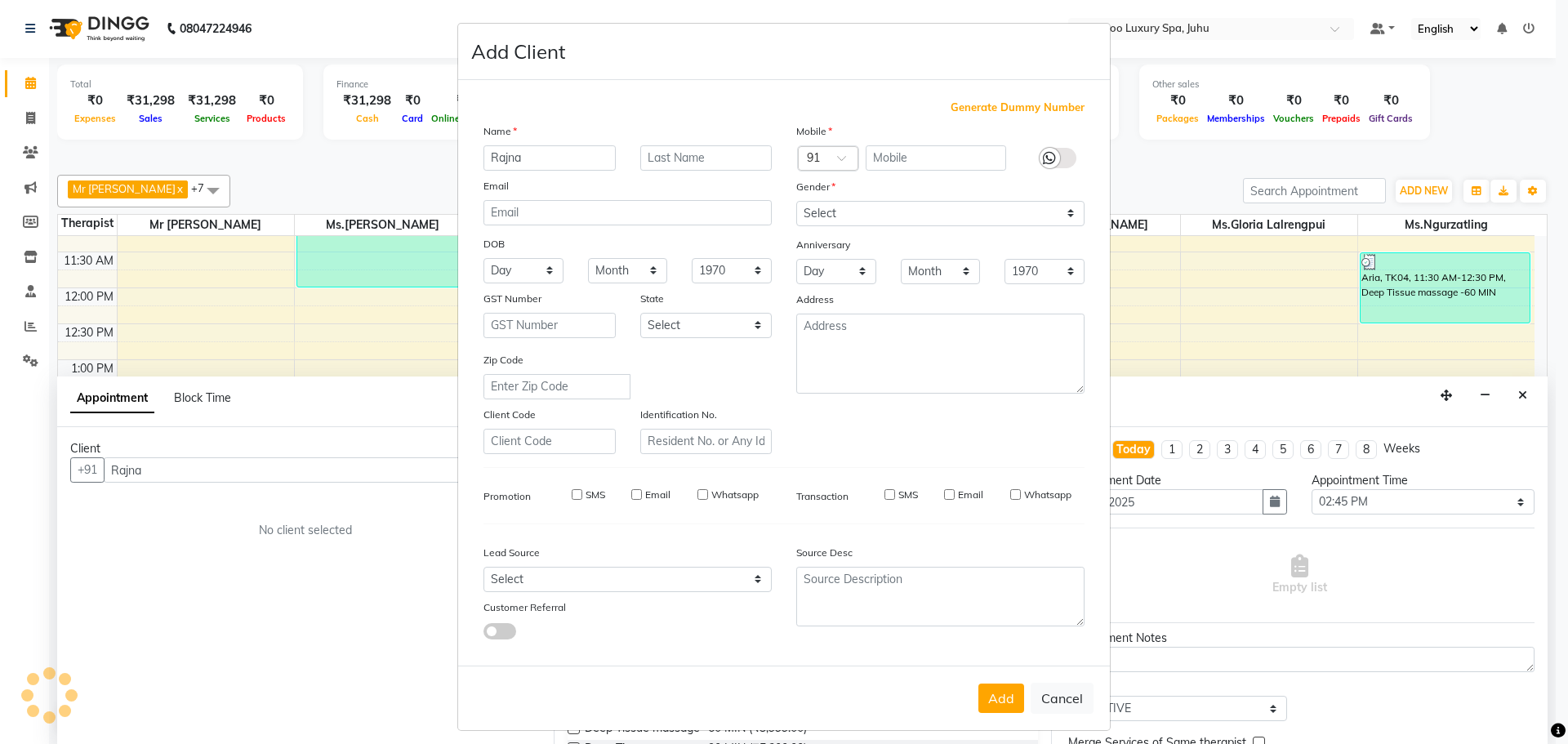
checkbox input "false"
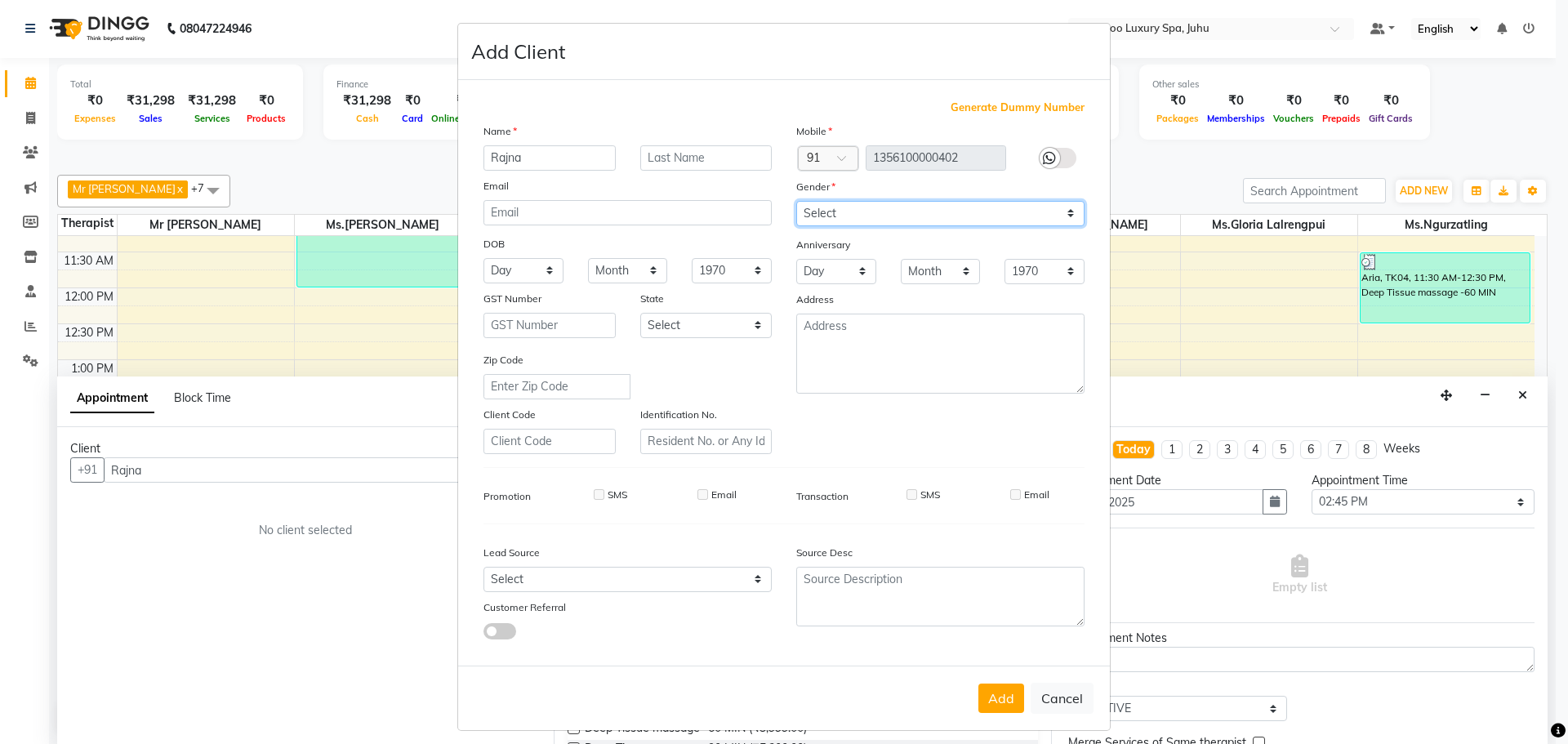
click at [1066, 214] on select "Select [DEMOGRAPHIC_DATA] [DEMOGRAPHIC_DATA] Other Prefer Not To Say" at bounding box center [941, 214] width 288 height 25
select select "[DEMOGRAPHIC_DATA]"
click at [797, 201] on select "Select [DEMOGRAPHIC_DATA] [DEMOGRAPHIC_DATA] Other Prefer Not To Say" at bounding box center [941, 214] width 288 height 25
drag, startPoint x: 989, startPoint y: 688, endPoint x: 976, endPoint y: 681, distance: 14.8
click at [989, 688] on button "Add" at bounding box center [1001, 698] width 45 height 29
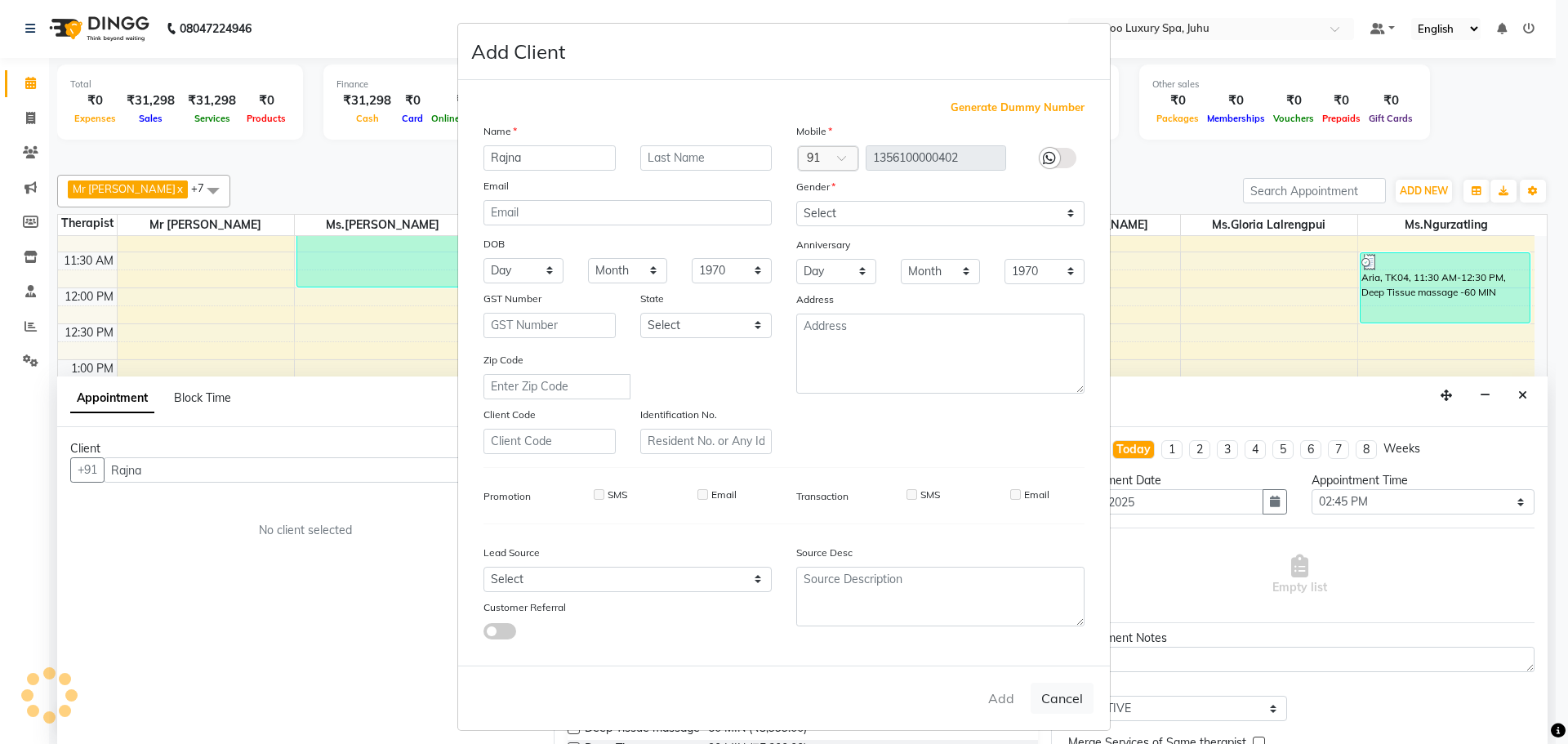
type input "13*********02"
select select
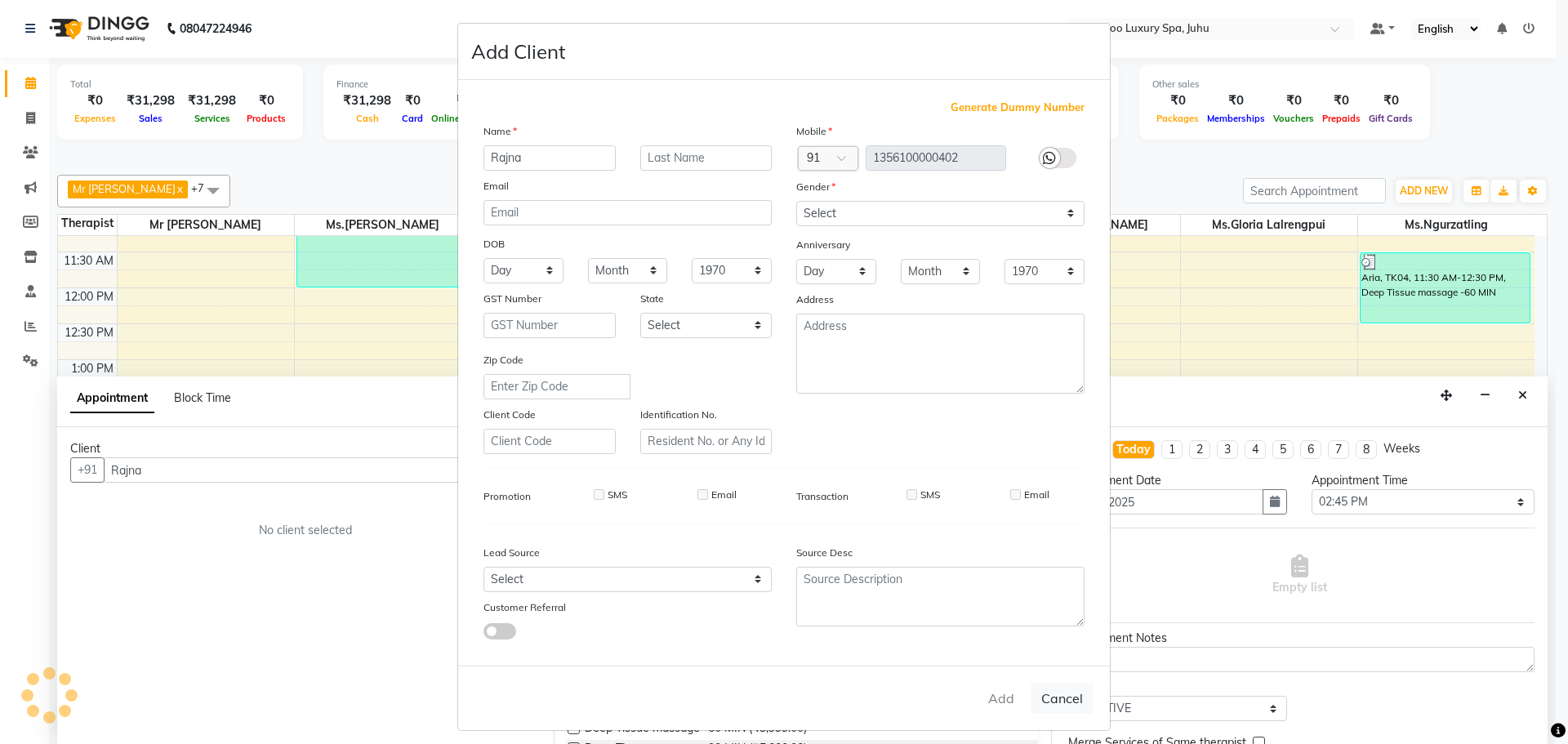
select select
checkbox input "false"
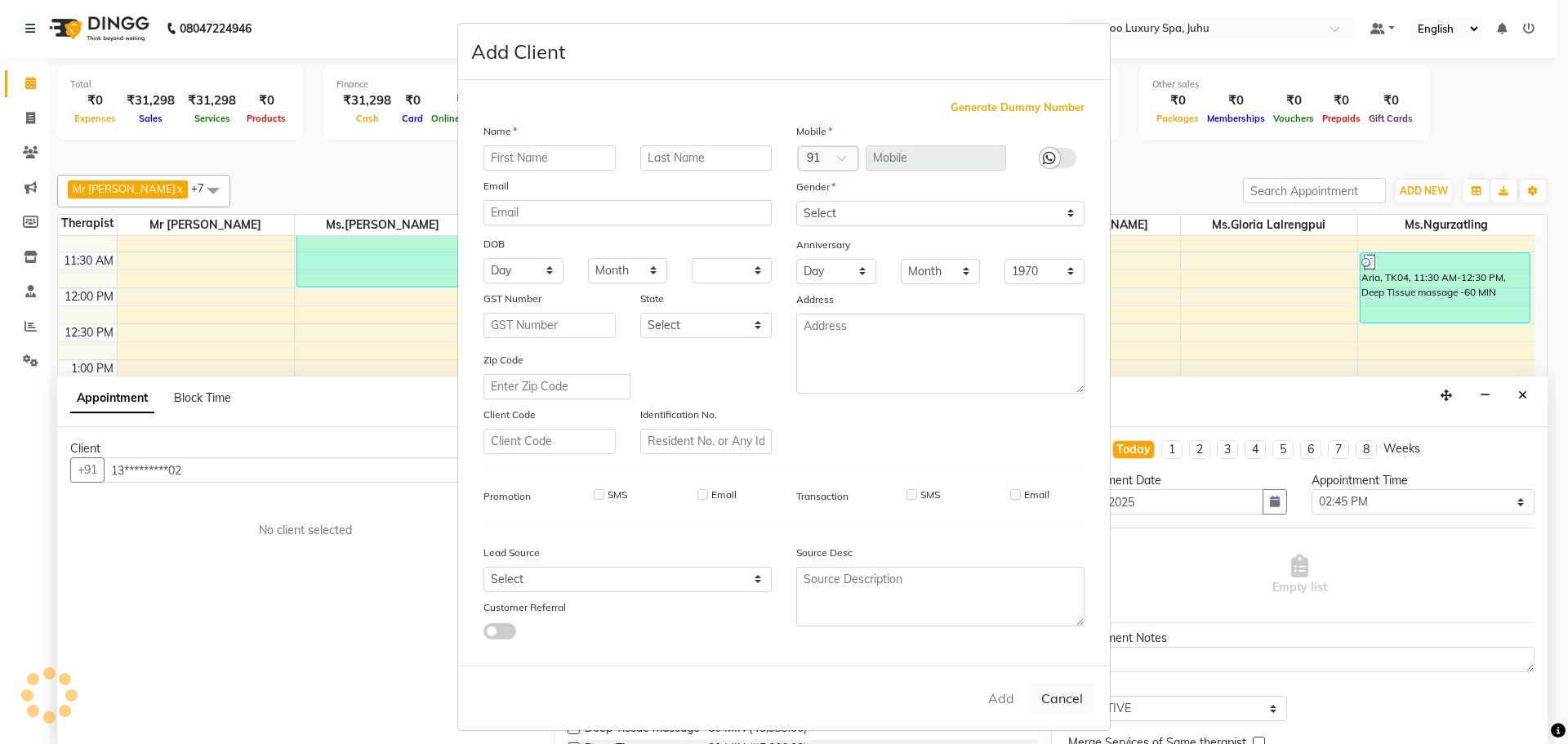
checkbox input "false"
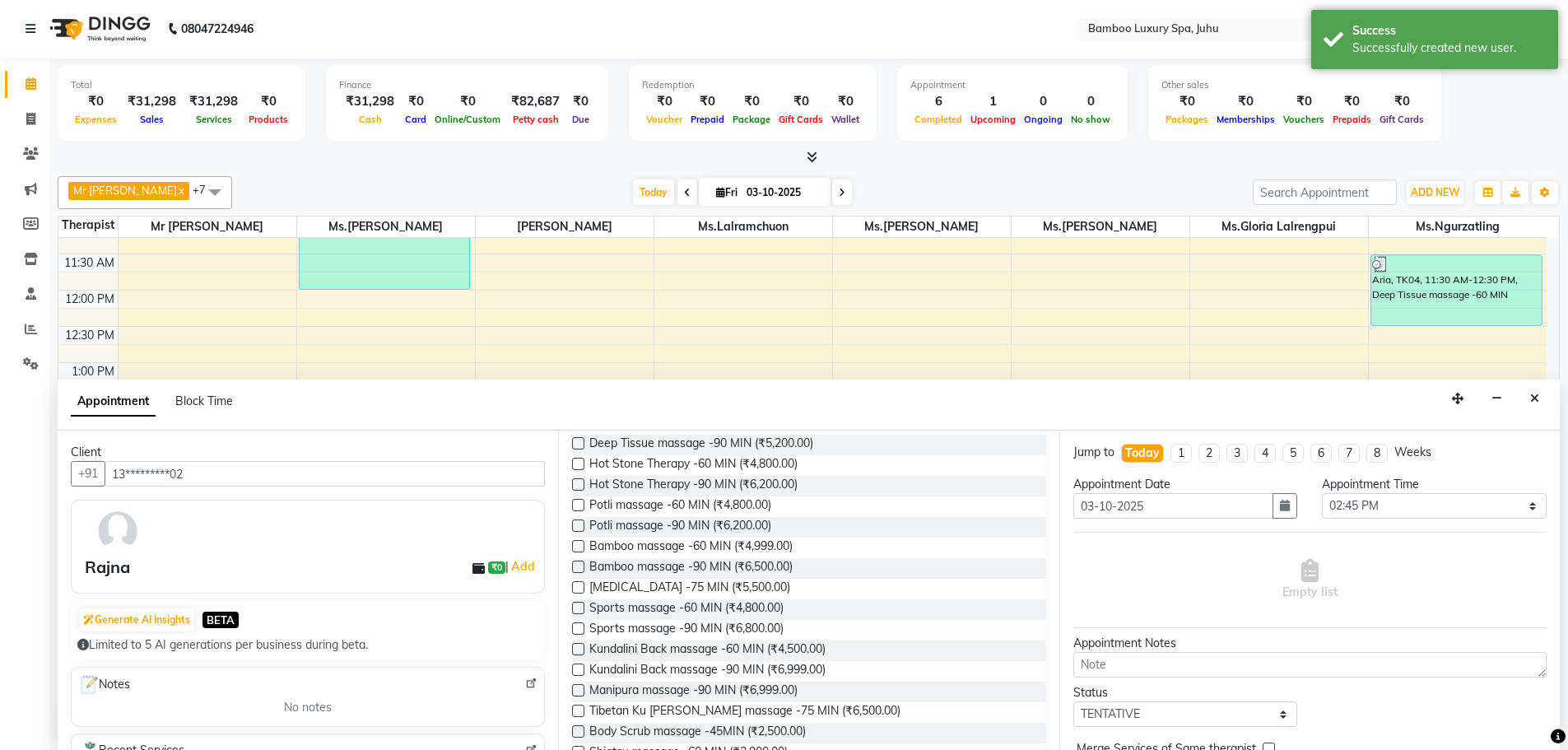
scroll to position [411, 0]
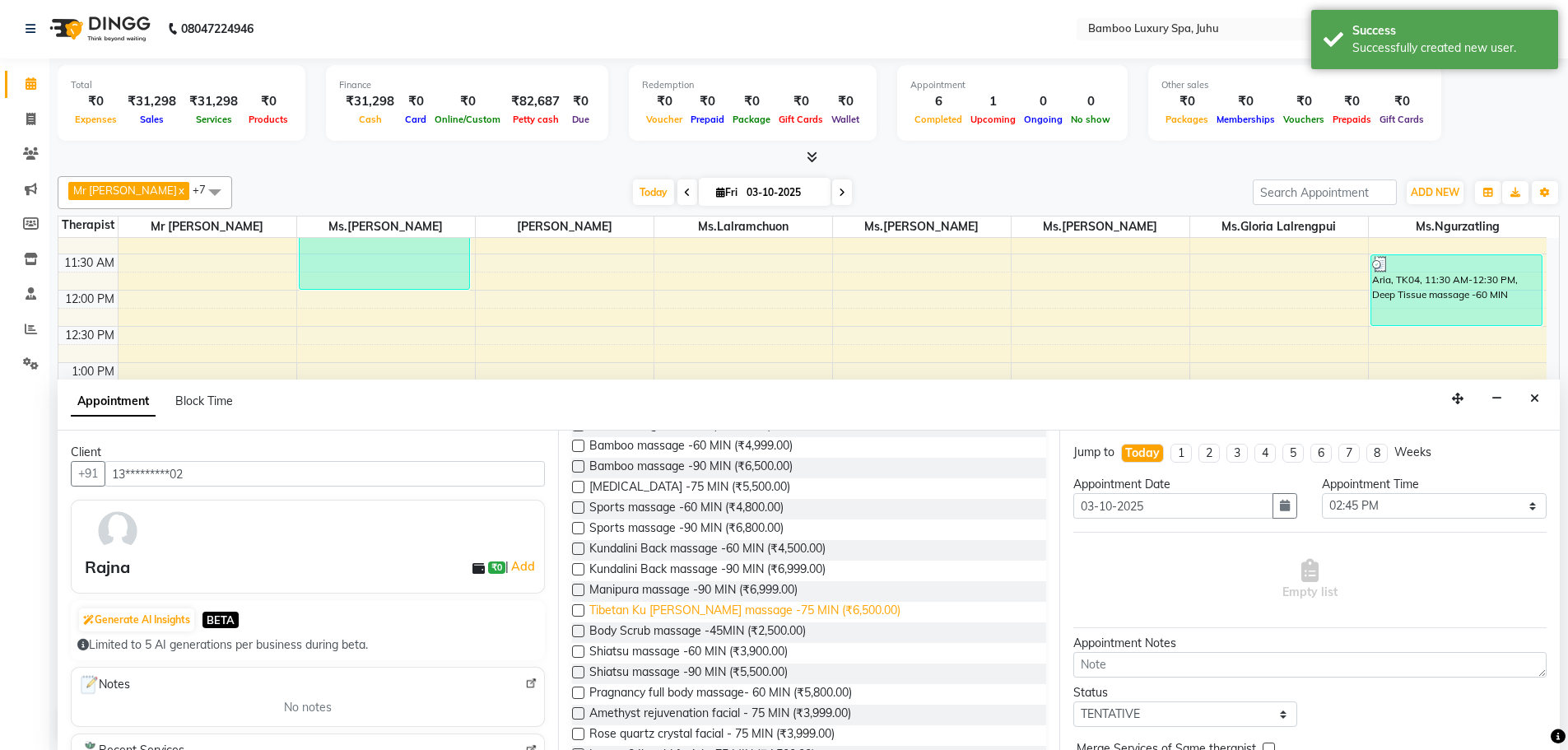
click at [700, 603] on span "Tibetan Ku [PERSON_NAME] massage -75 MIN (₹6,500.00)" at bounding box center [745, 612] width 312 height 20
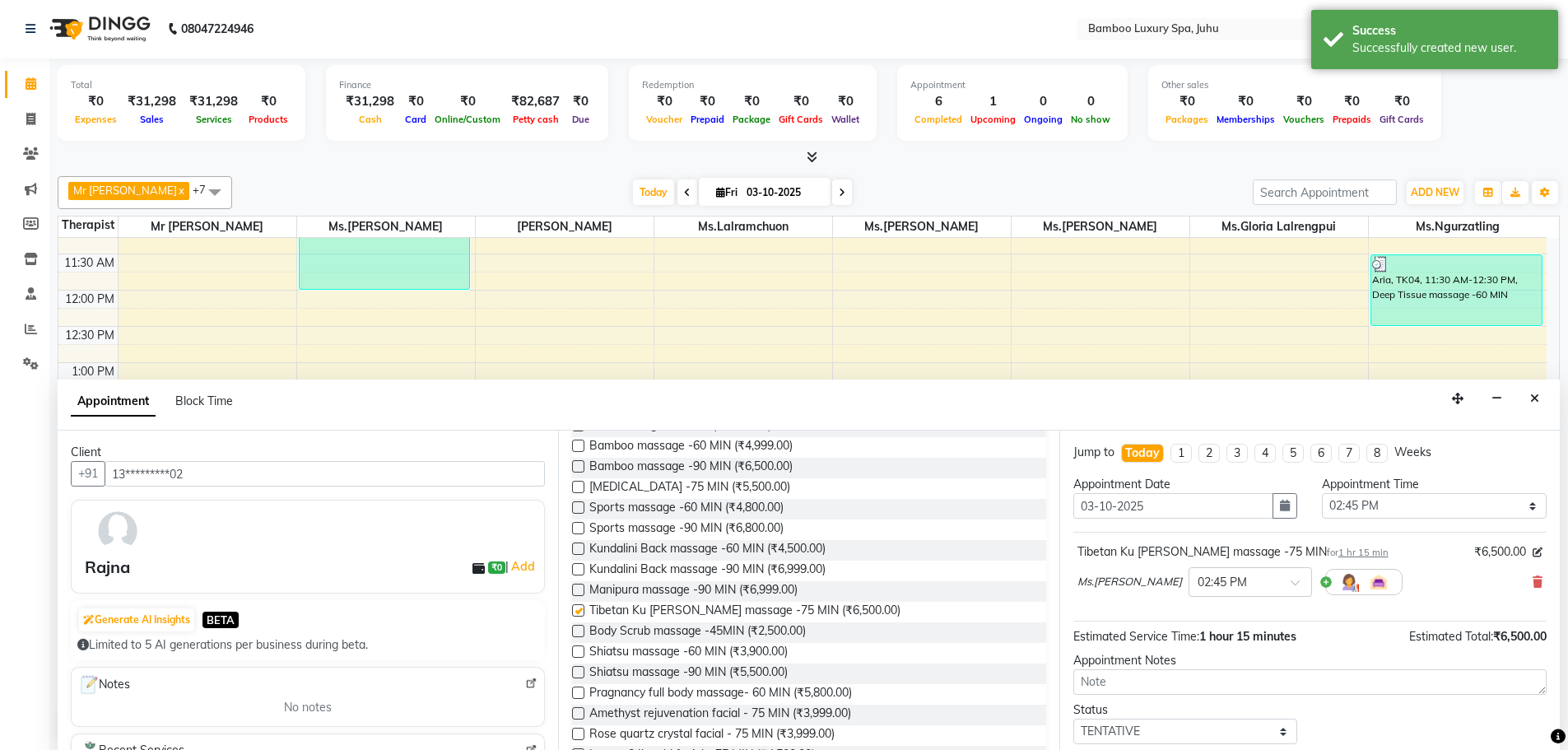
checkbox input "false"
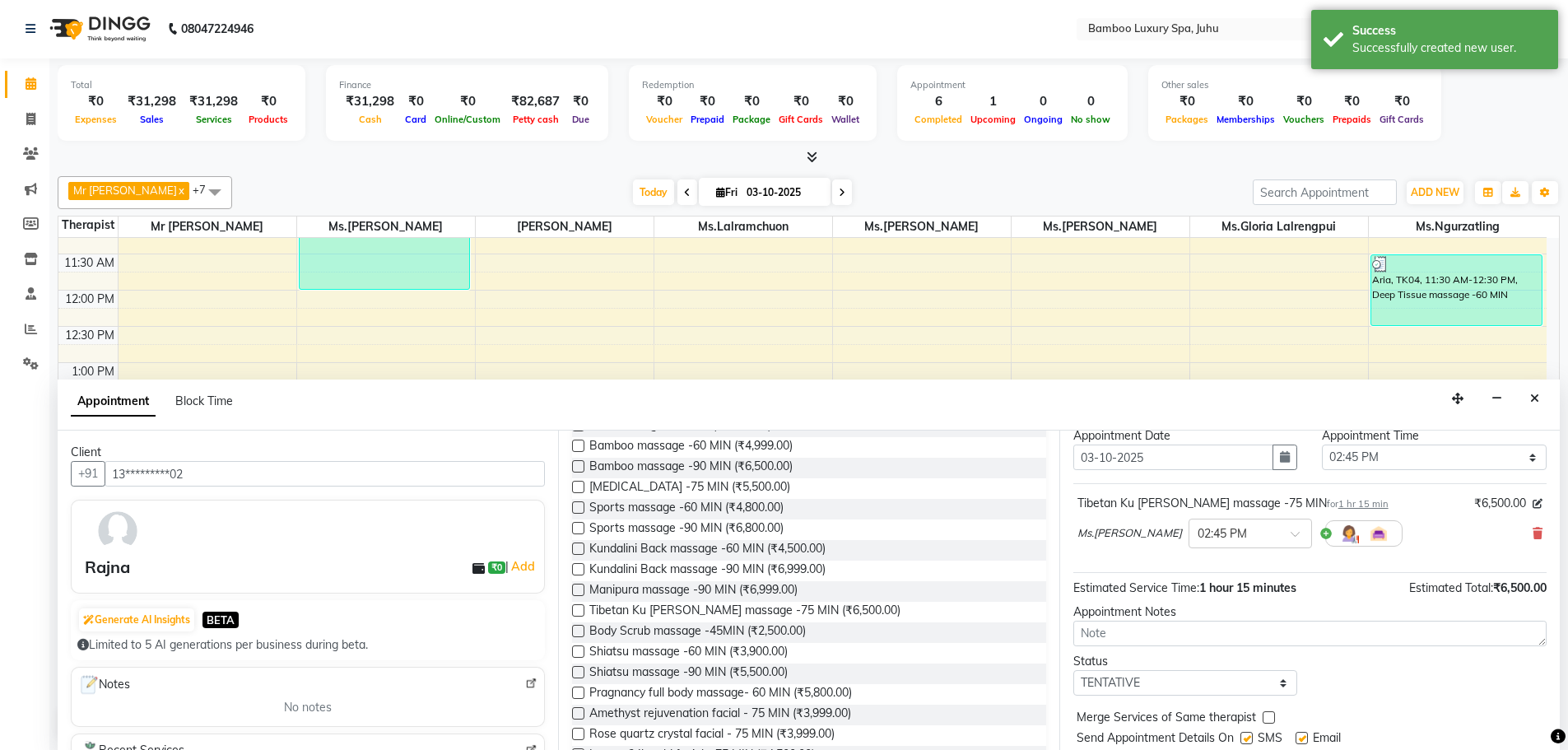
scroll to position [98, 0]
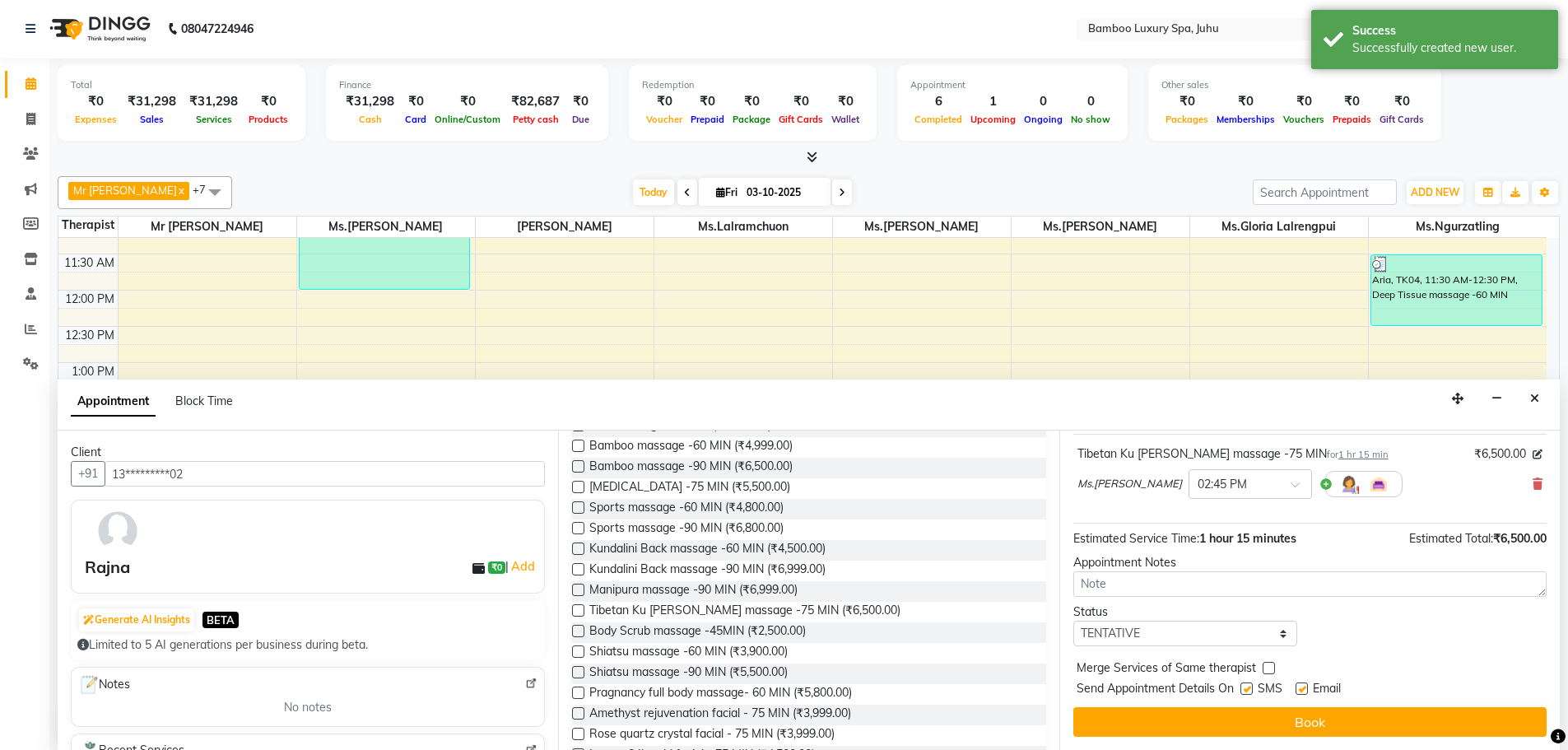
click at [1298, 686] on label at bounding box center [1301, 688] width 13 height 13
click at [1298, 686] on input "checkbox" at bounding box center [1301, 690] width 11 height 11
checkbox input "false"
click at [1246, 691] on label at bounding box center [1247, 688] width 13 height 13
click at [1246, 691] on input "checkbox" at bounding box center [1246, 690] width 11 height 11
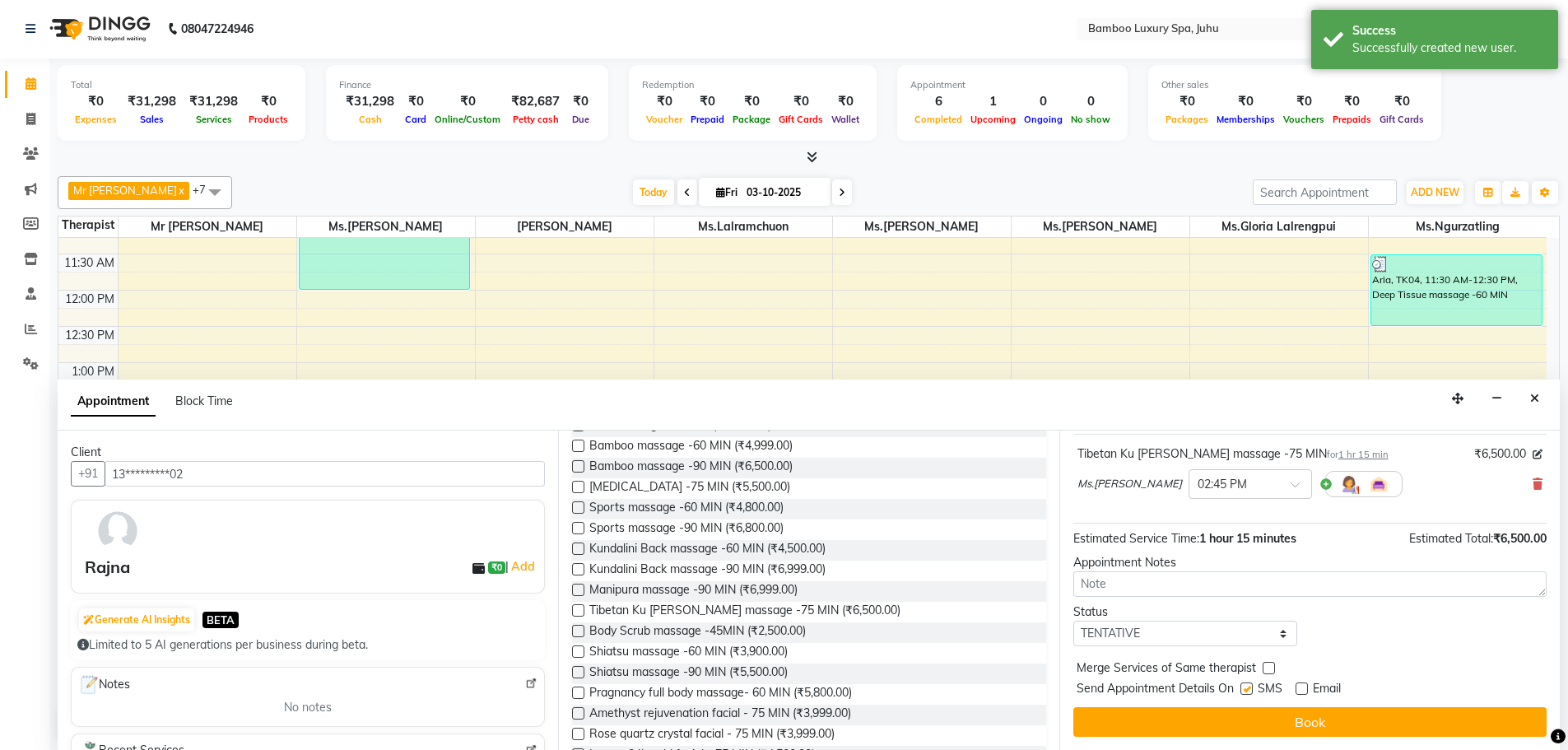
checkbox input "false"
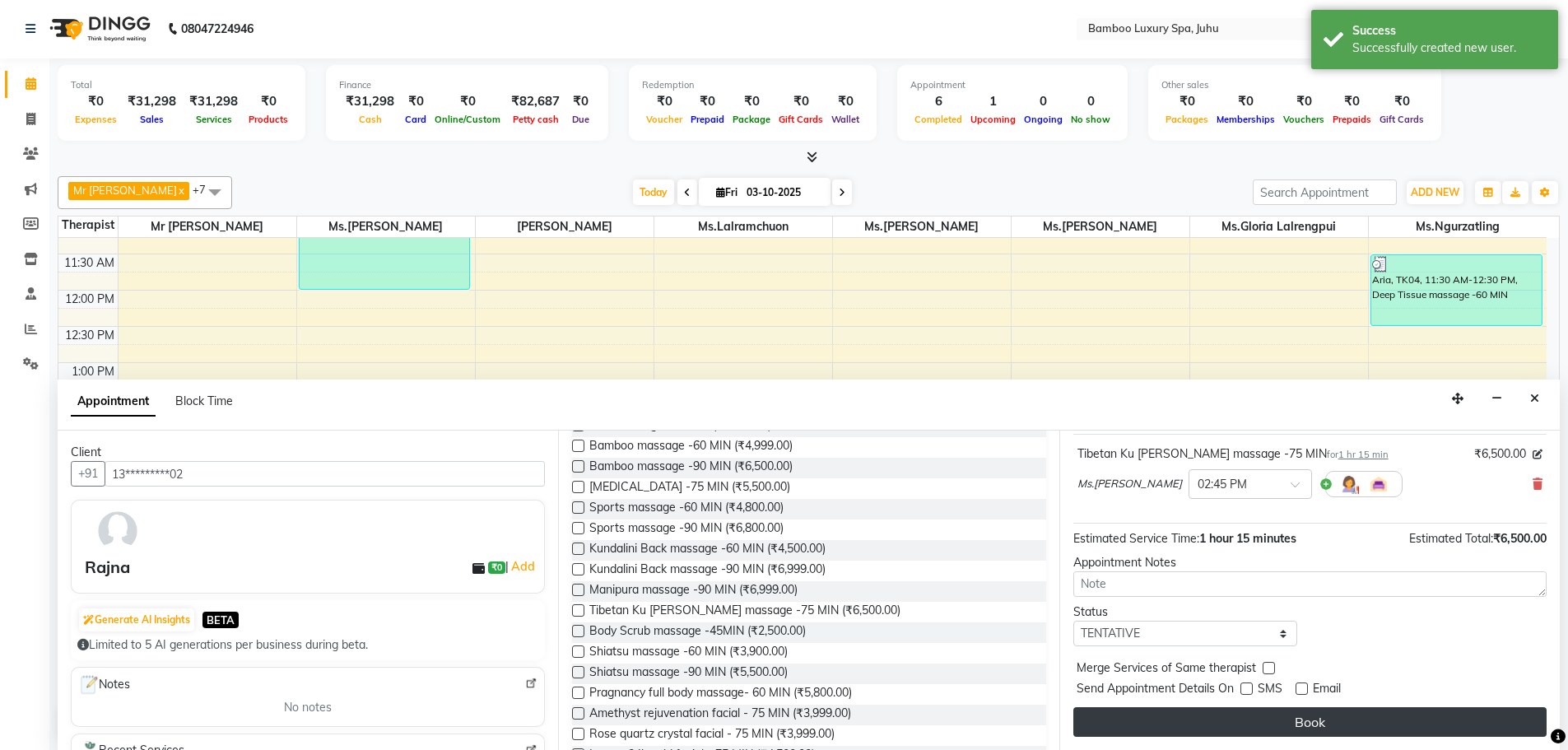
click at [1243, 716] on button "Book" at bounding box center [1311, 721] width 474 height 30
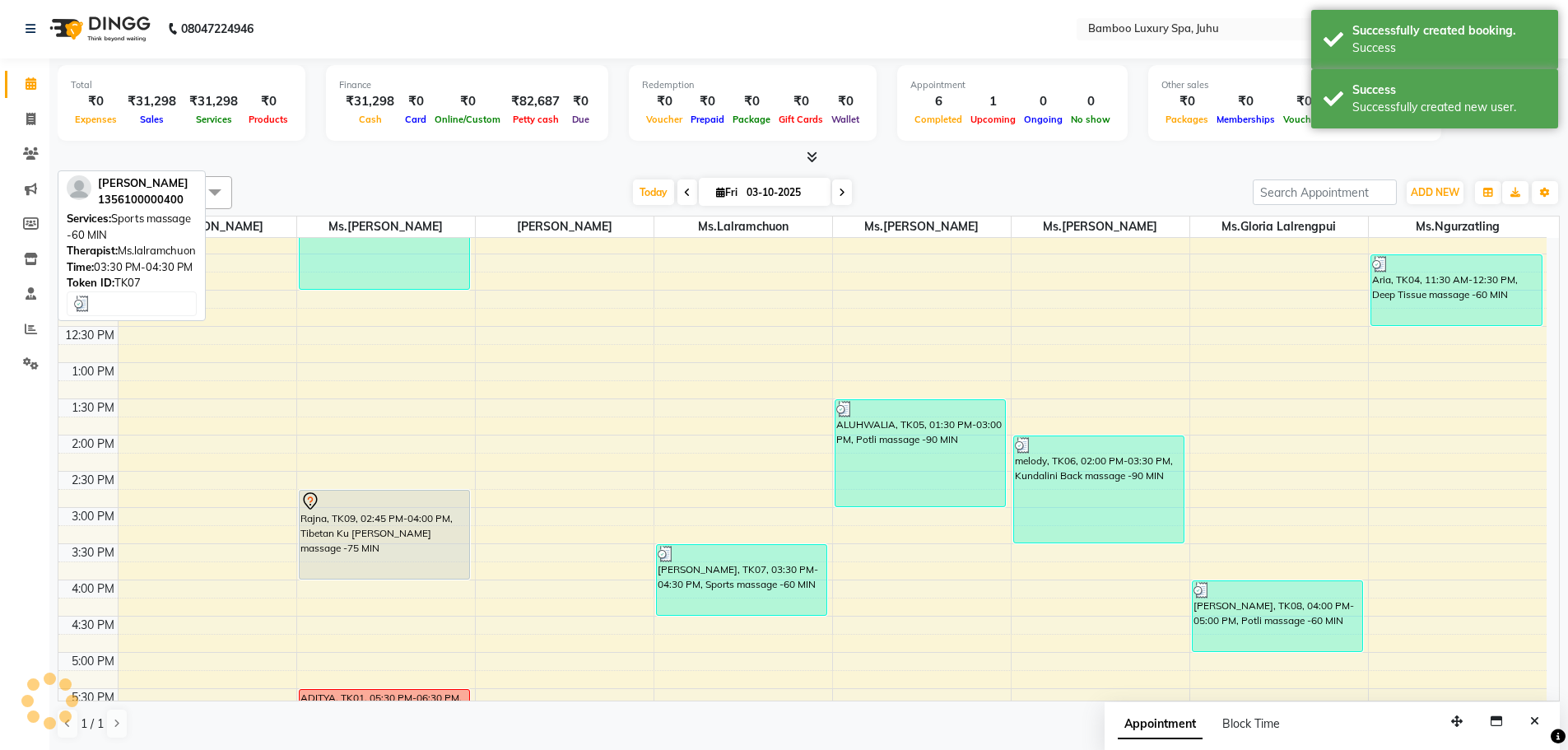
scroll to position [0, 0]
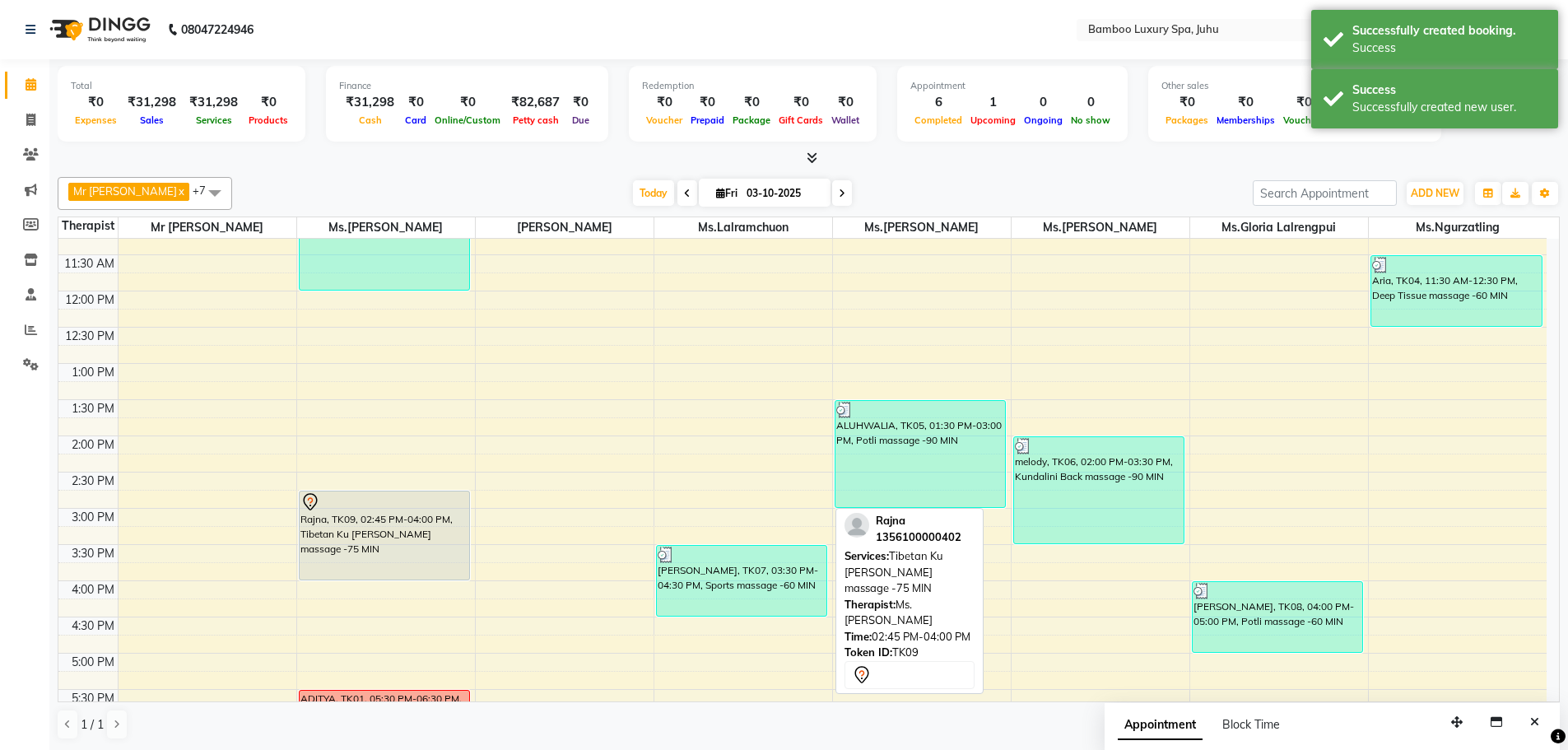
click at [430, 523] on div "Rajna, TK09, 02:45 PM-04:00 PM, Tibetan Ku [PERSON_NAME] massage -75 MIN" at bounding box center [385, 535] width 171 height 88
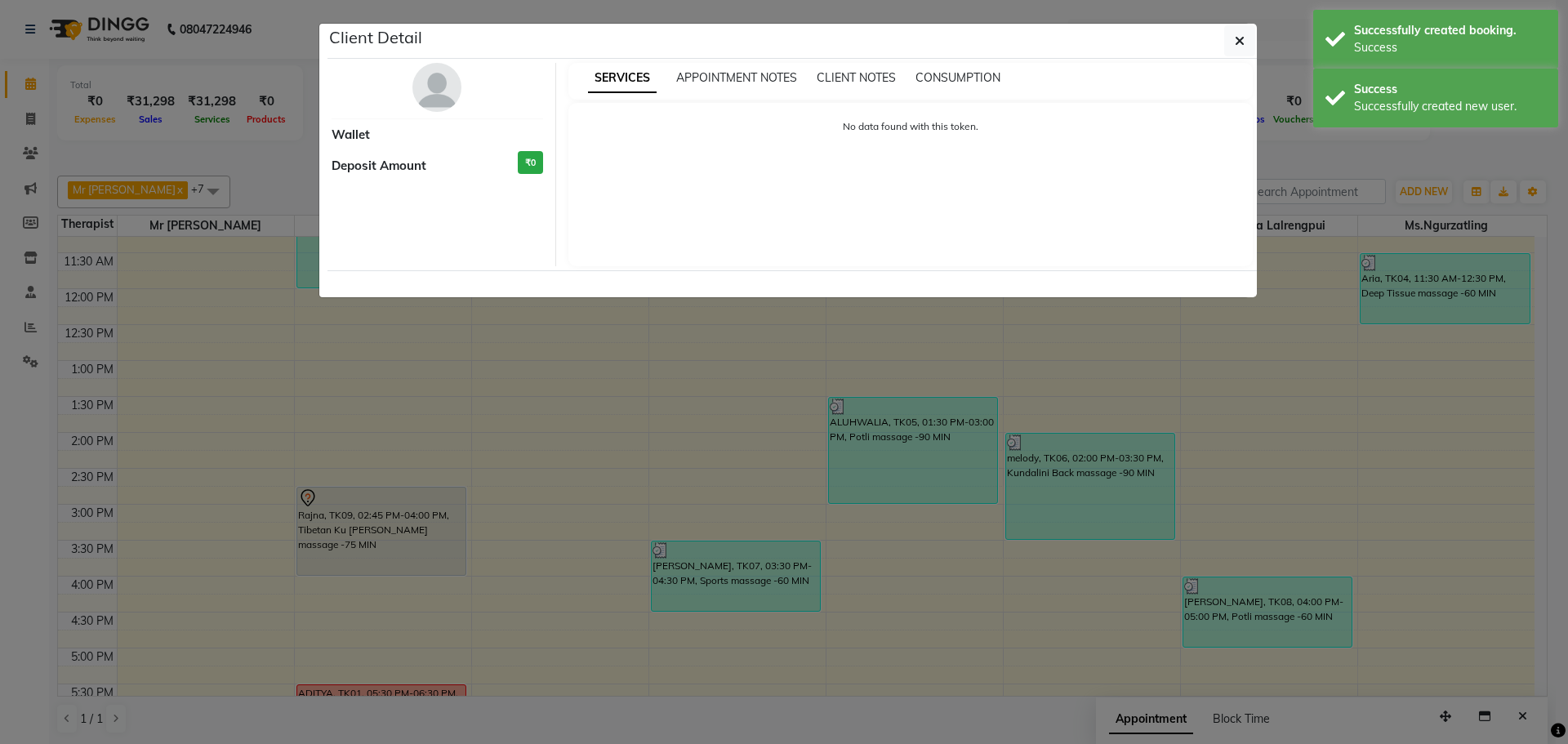
select select "7"
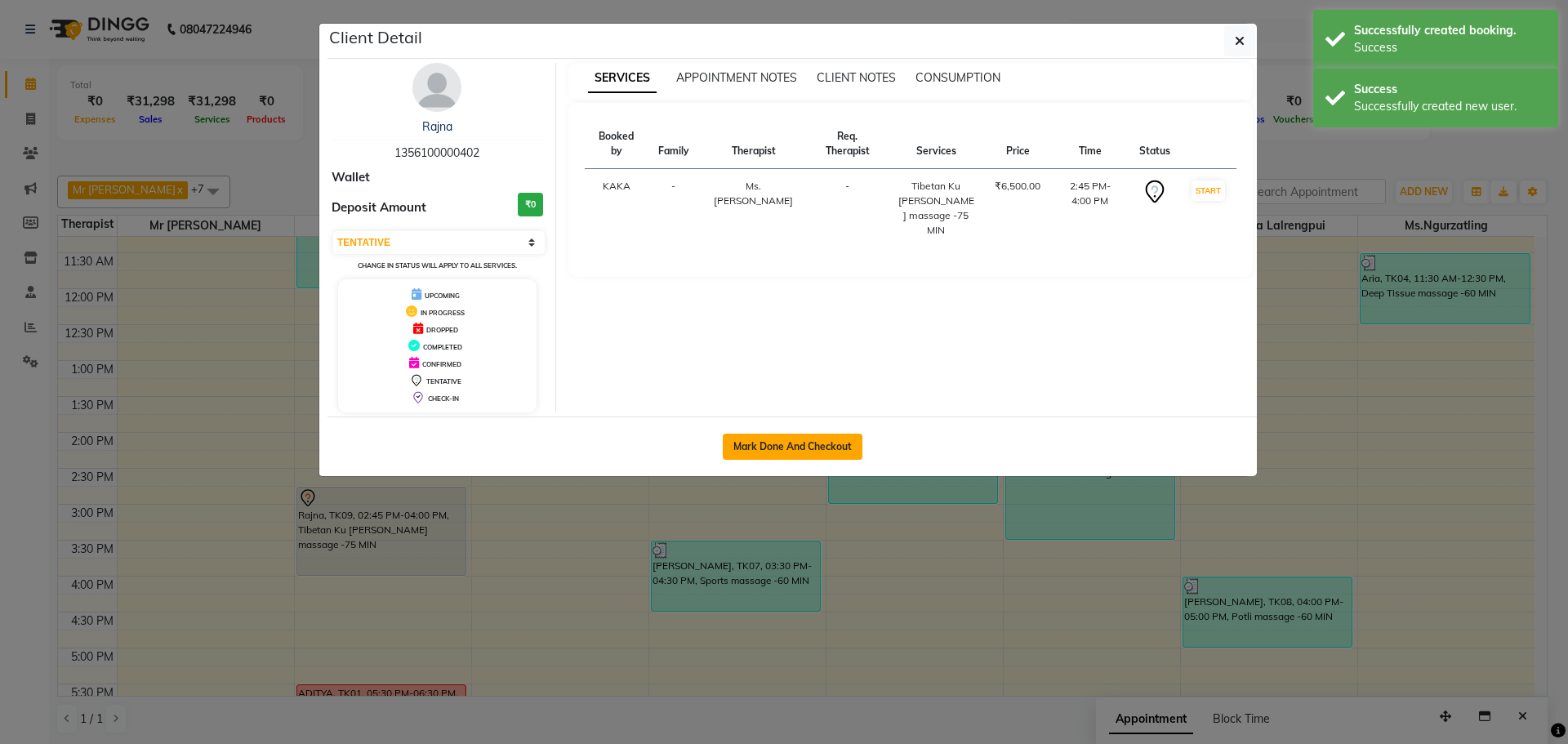
click at [768, 449] on button "Mark Done And Checkout" at bounding box center [792, 446] width 140 height 26
select select "service"
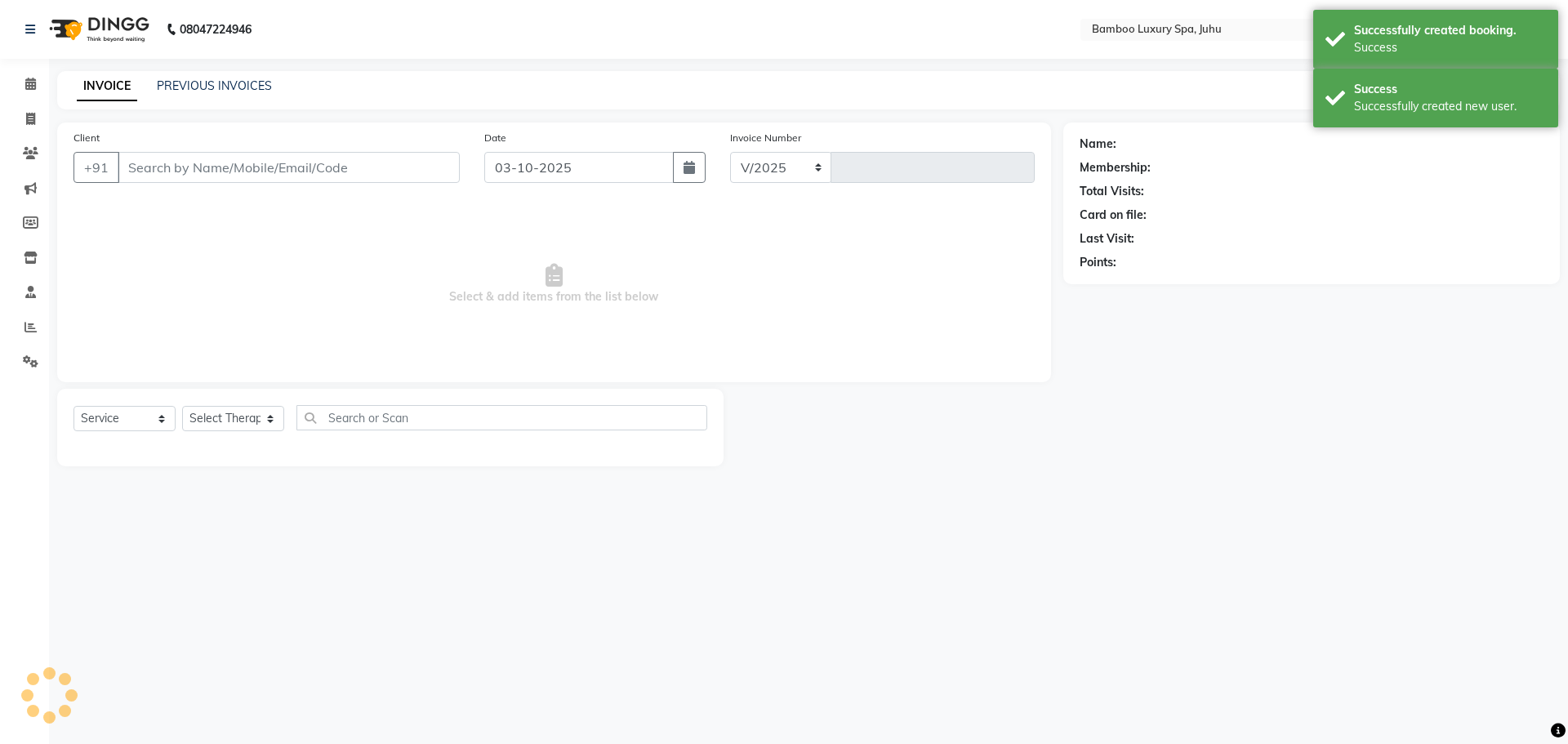
select select "8043"
type input "0805"
type input "13*********02"
select select "75913"
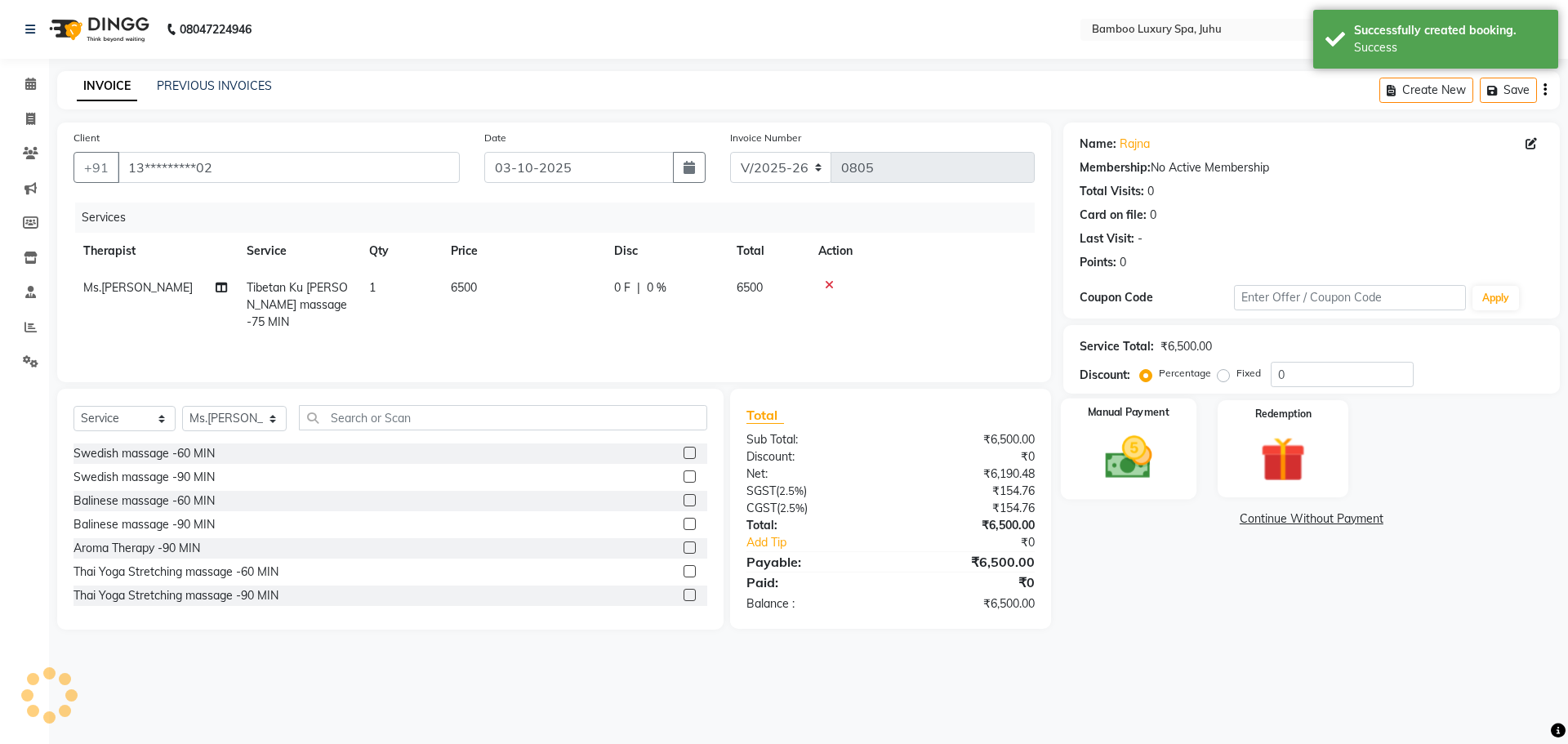
click at [1149, 460] on img at bounding box center [1128, 457] width 76 height 54
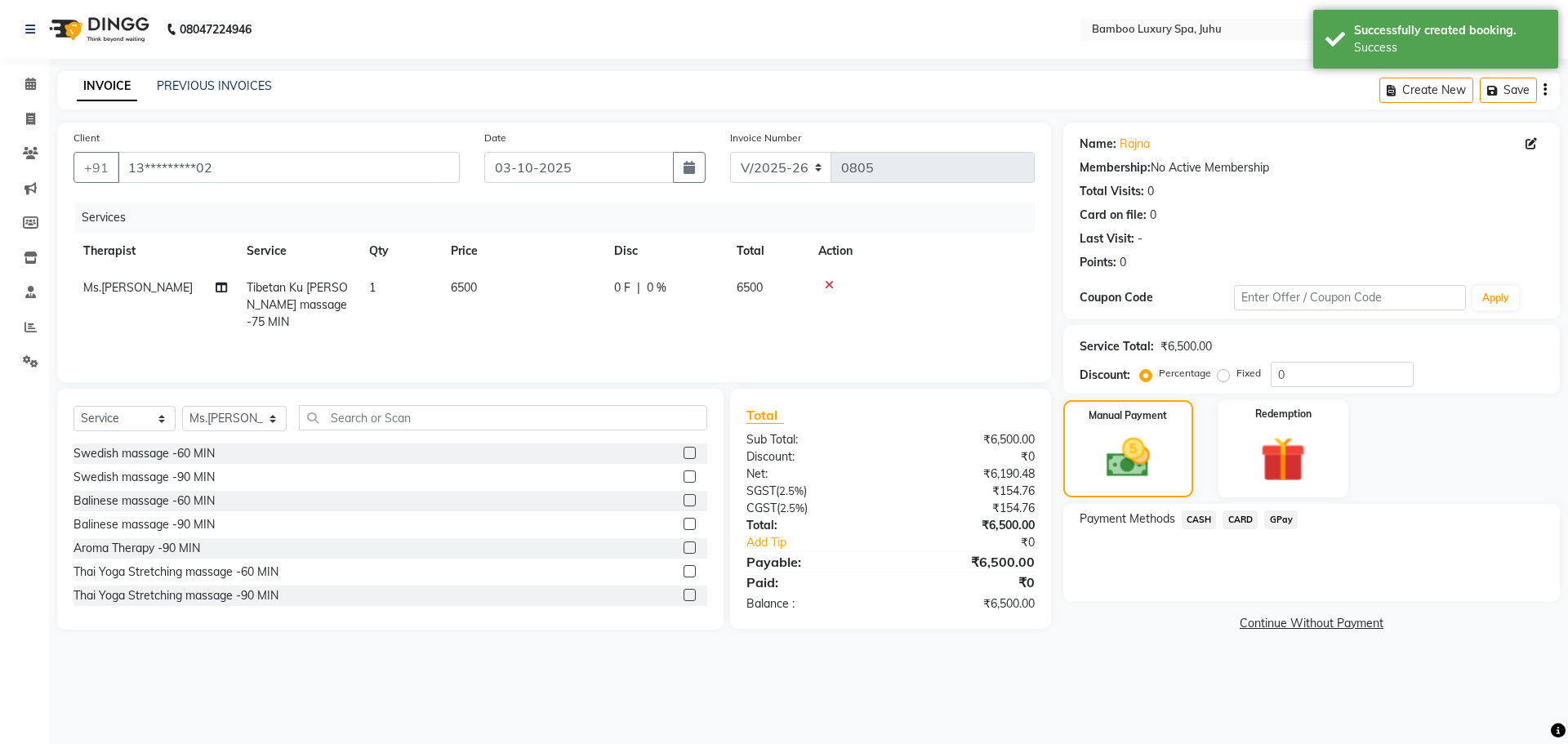
click at [1195, 513] on span "CASH" at bounding box center [1199, 519] width 35 height 19
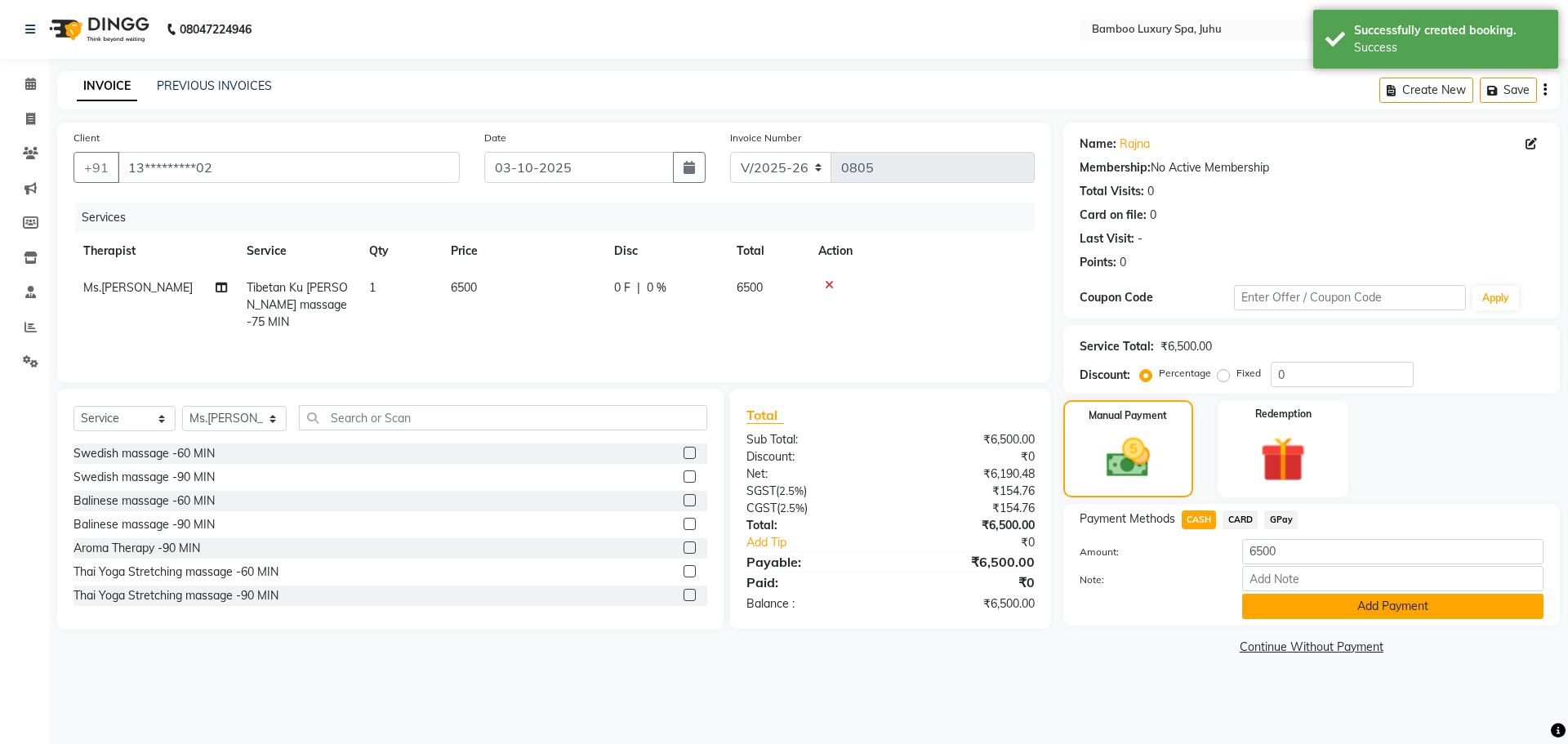
click at [1271, 601] on button "Add Payment" at bounding box center [1393, 606] width 301 height 25
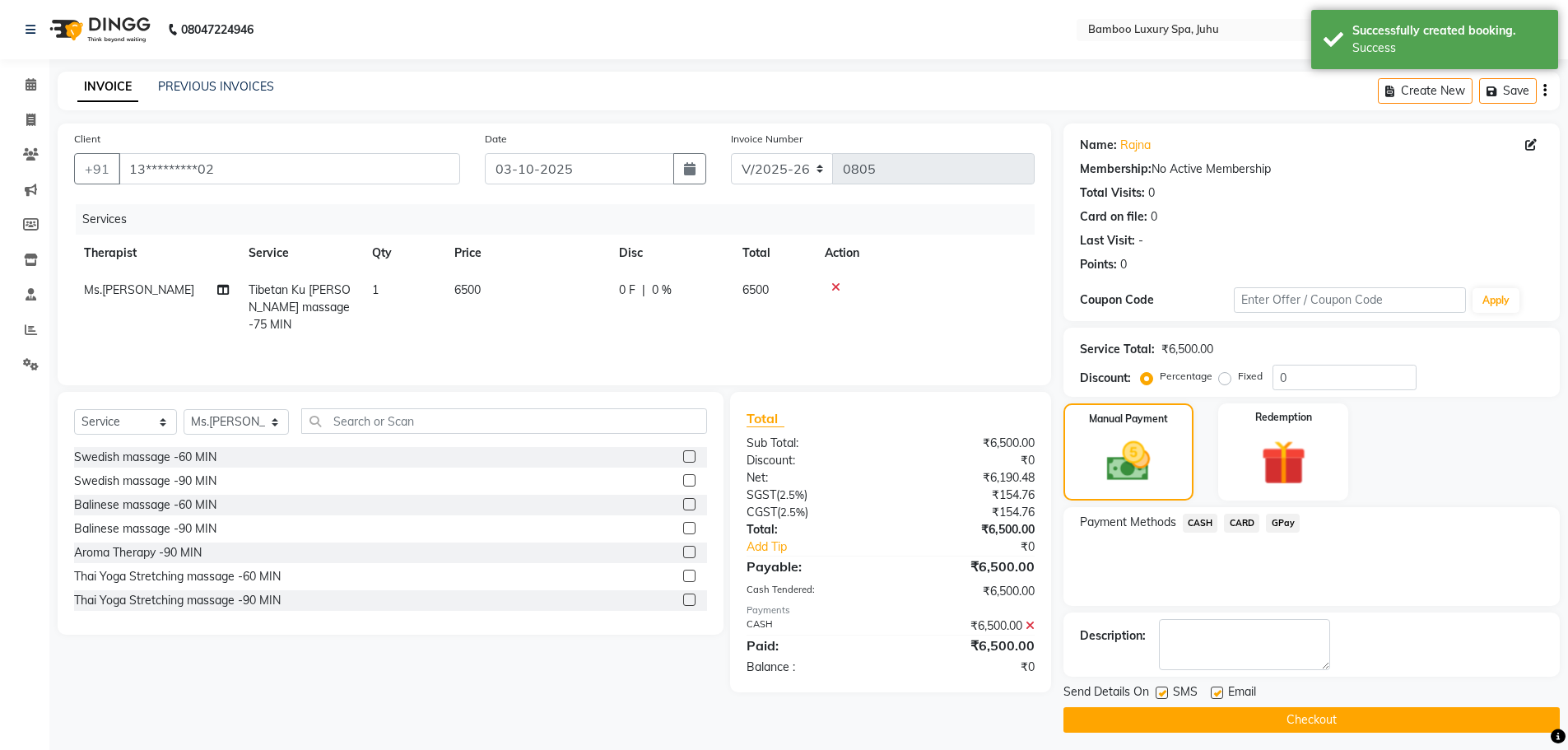
click at [1222, 692] on label at bounding box center [1217, 692] width 13 height 13
click at [1222, 692] on input "checkbox" at bounding box center [1217, 693] width 11 height 11
checkbox input "false"
drag, startPoint x: 1163, startPoint y: 694, endPoint x: 1158, endPoint y: 709, distance: 15.8
click at [1163, 695] on label at bounding box center [1162, 692] width 13 height 13
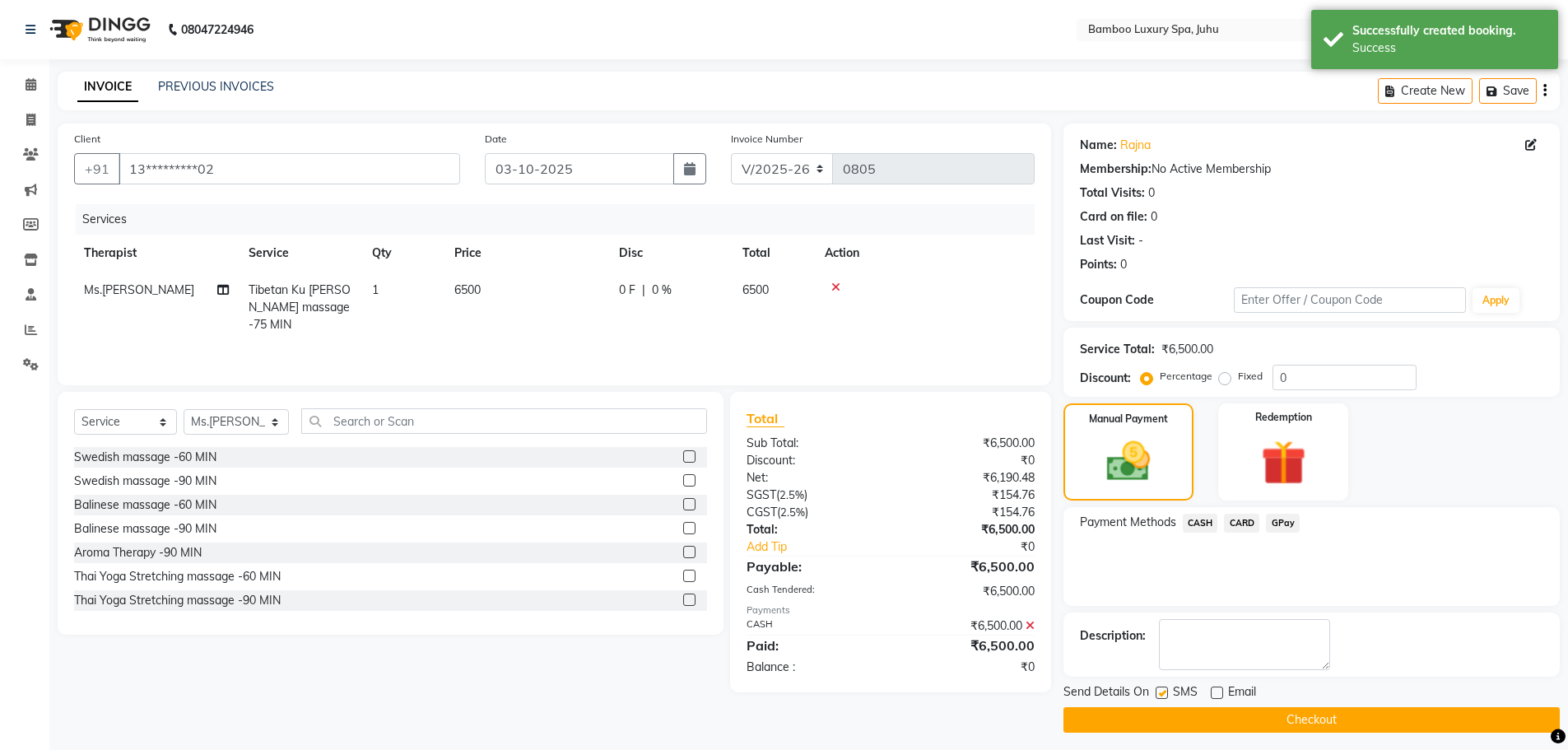
click at [1163, 695] on input "checkbox" at bounding box center [1161, 693] width 11 height 11
checkbox input "false"
click at [1156, 719] on button "Checkout" at bounding box center [1312, 719] width 497 height 25
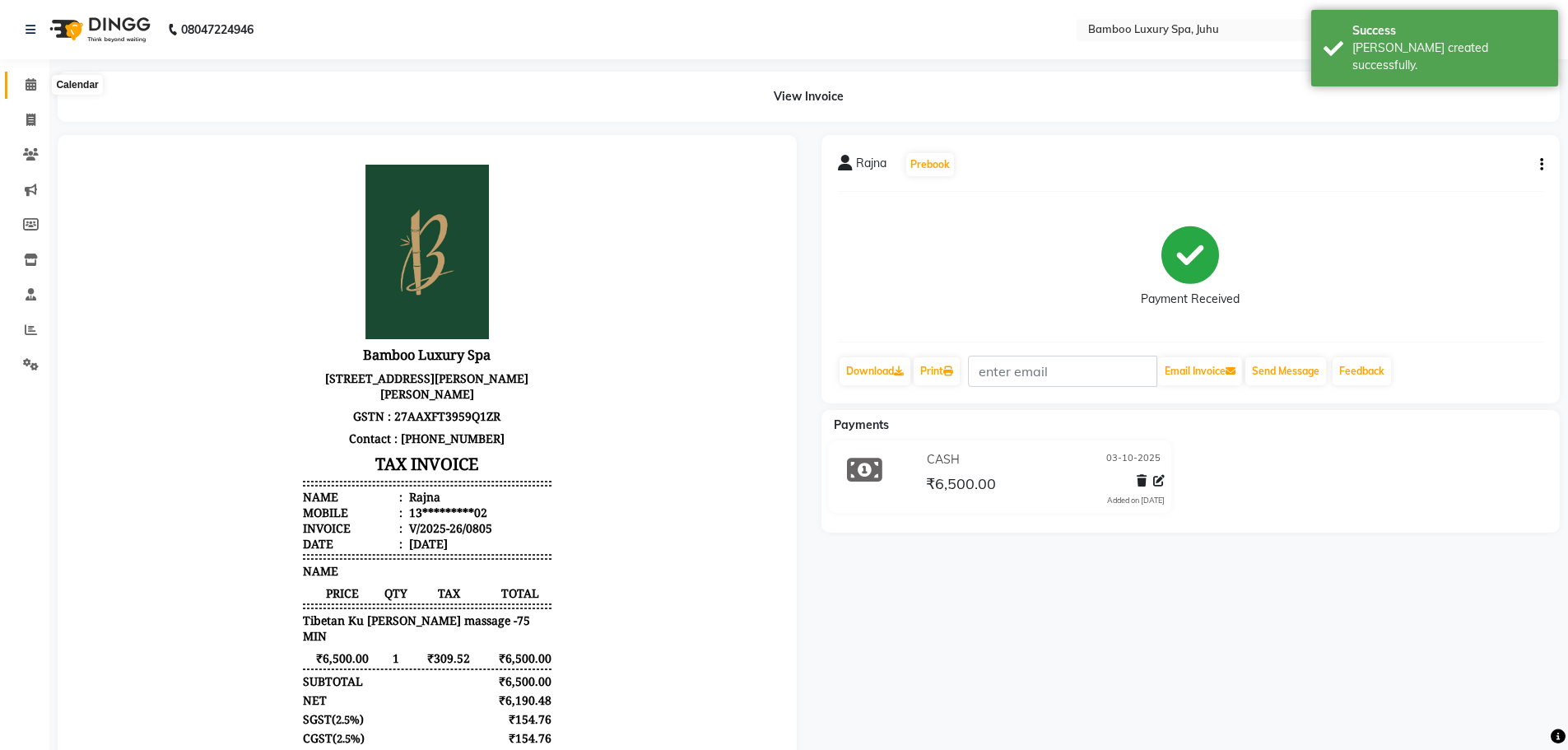
click at [25, 86] on icon at bounding box center [31, 84] width 11 height 13
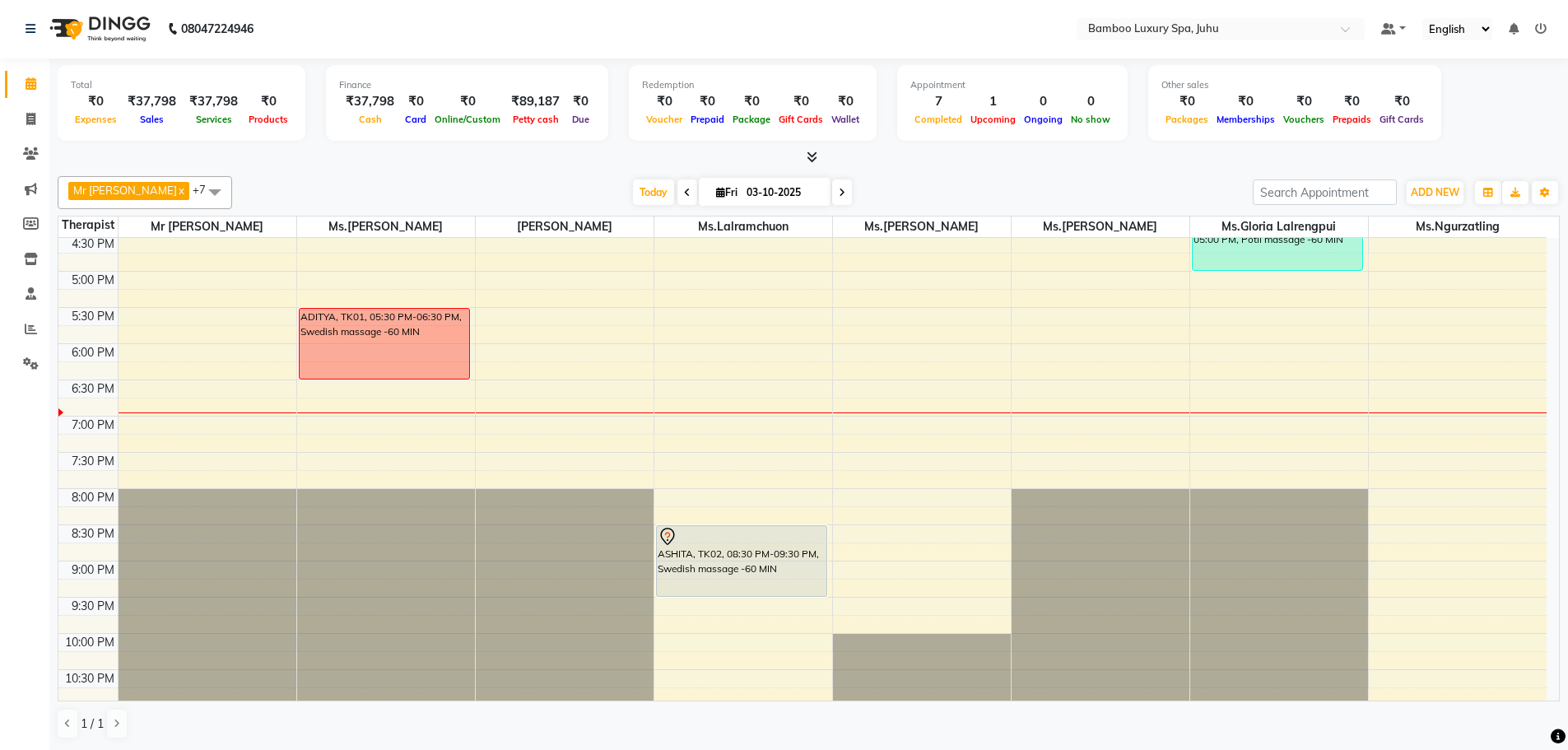
scroll to position [551, 0]
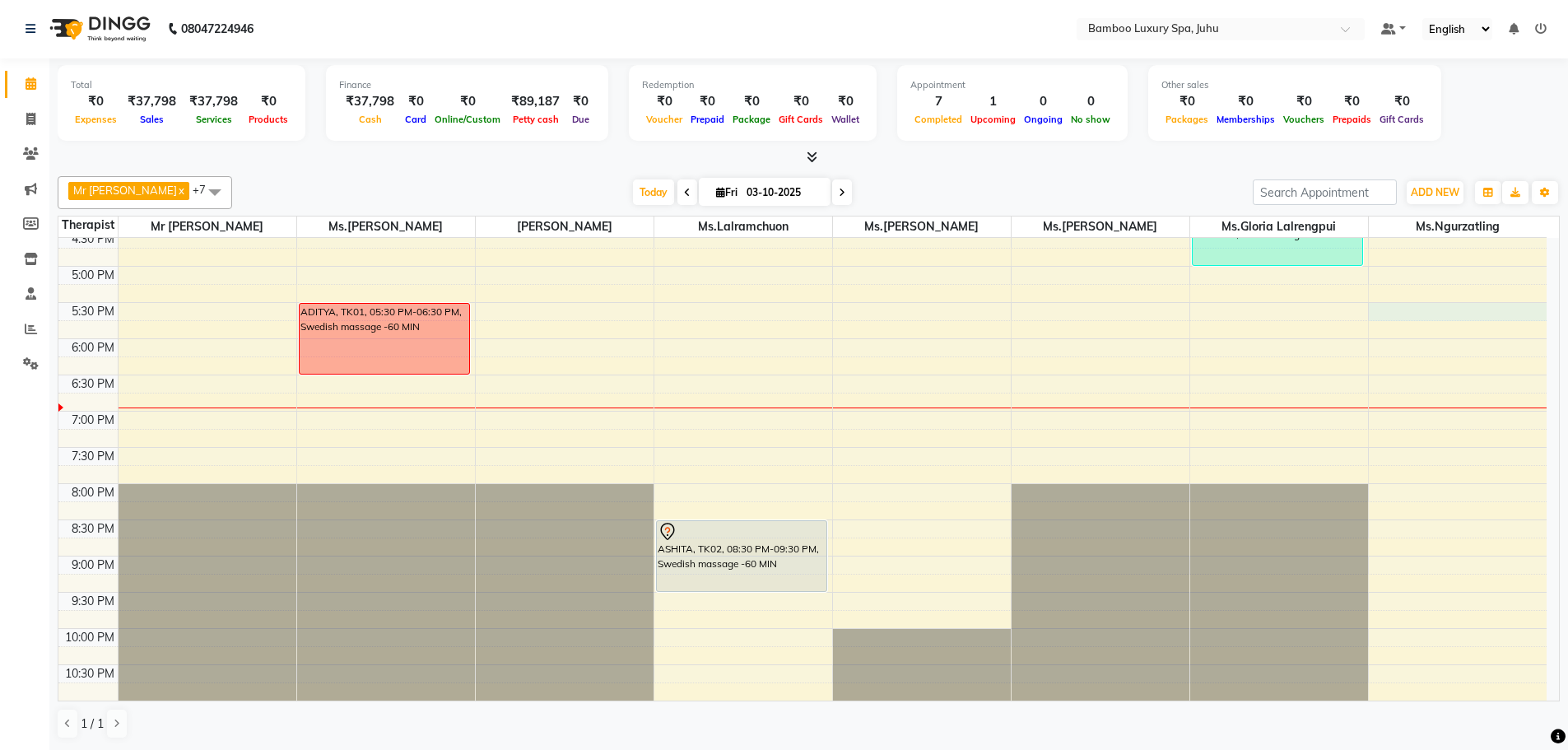
click at [1409, 320] on div "9:00 AM 9:30 AM 10:00 AM 10:30 AM 11:00 AM 11:30 AM 12:00 PM 12:30 PM 1:00 PM 1…" at bounding box center [802, 193] width 1488 height 1013
select select "75919"
select select "tentative"
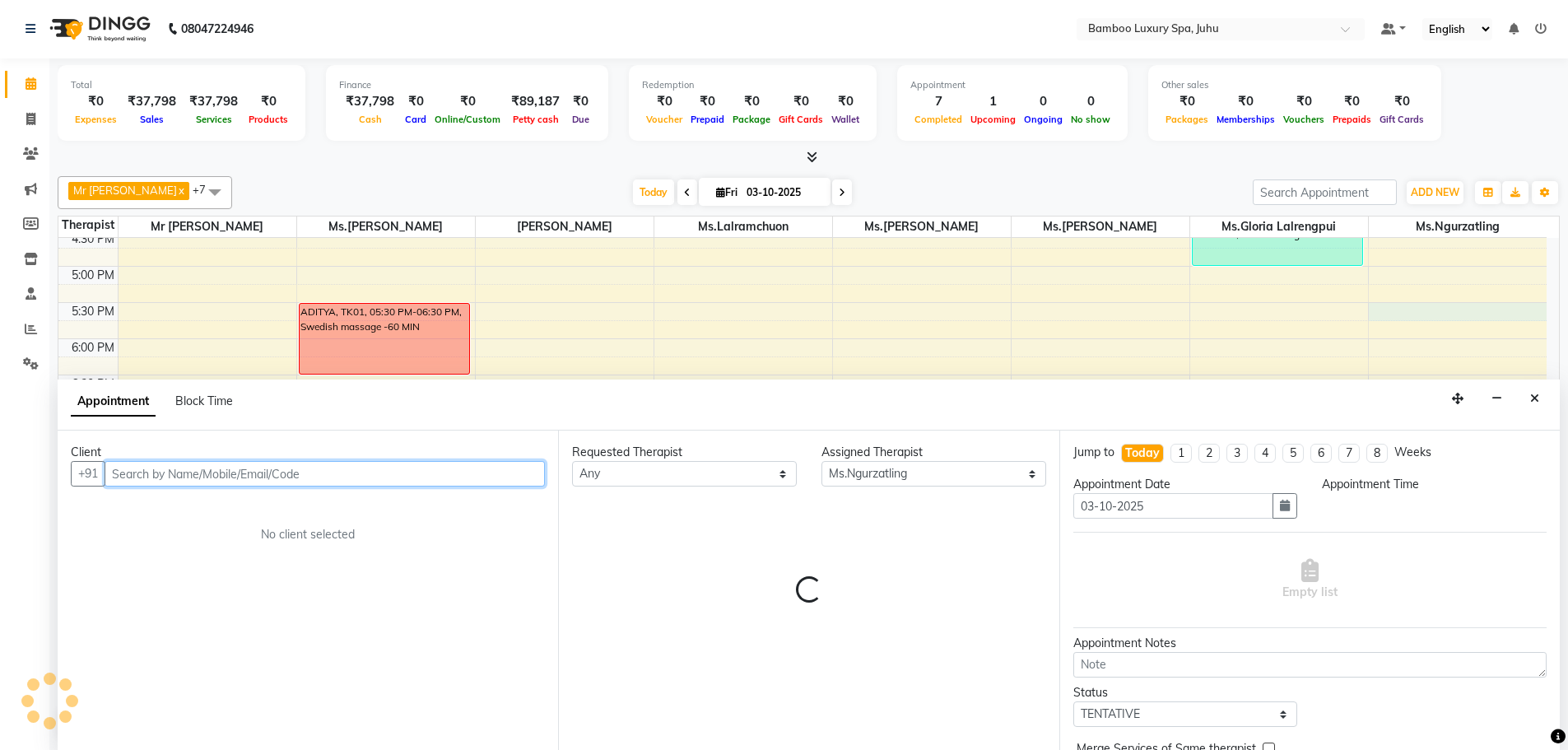
select select "1050"
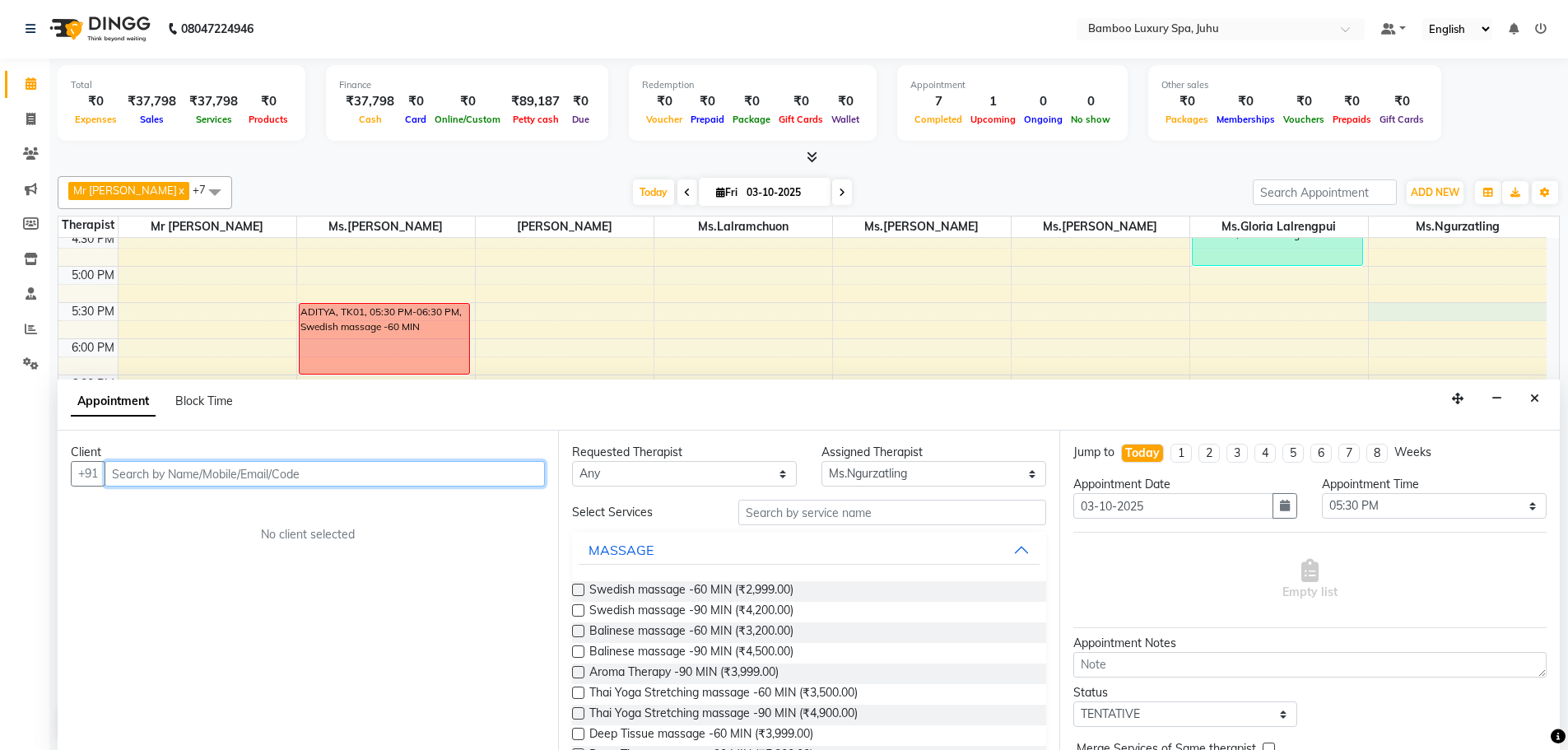
click at [429, 477] on input "text" at bounding box center [324, 473] width 441 height 25
type input "[PERSON_NAME]"
click at [512, 477] on span "Add Client" at bounding box center [510, 473] width 55 height 14
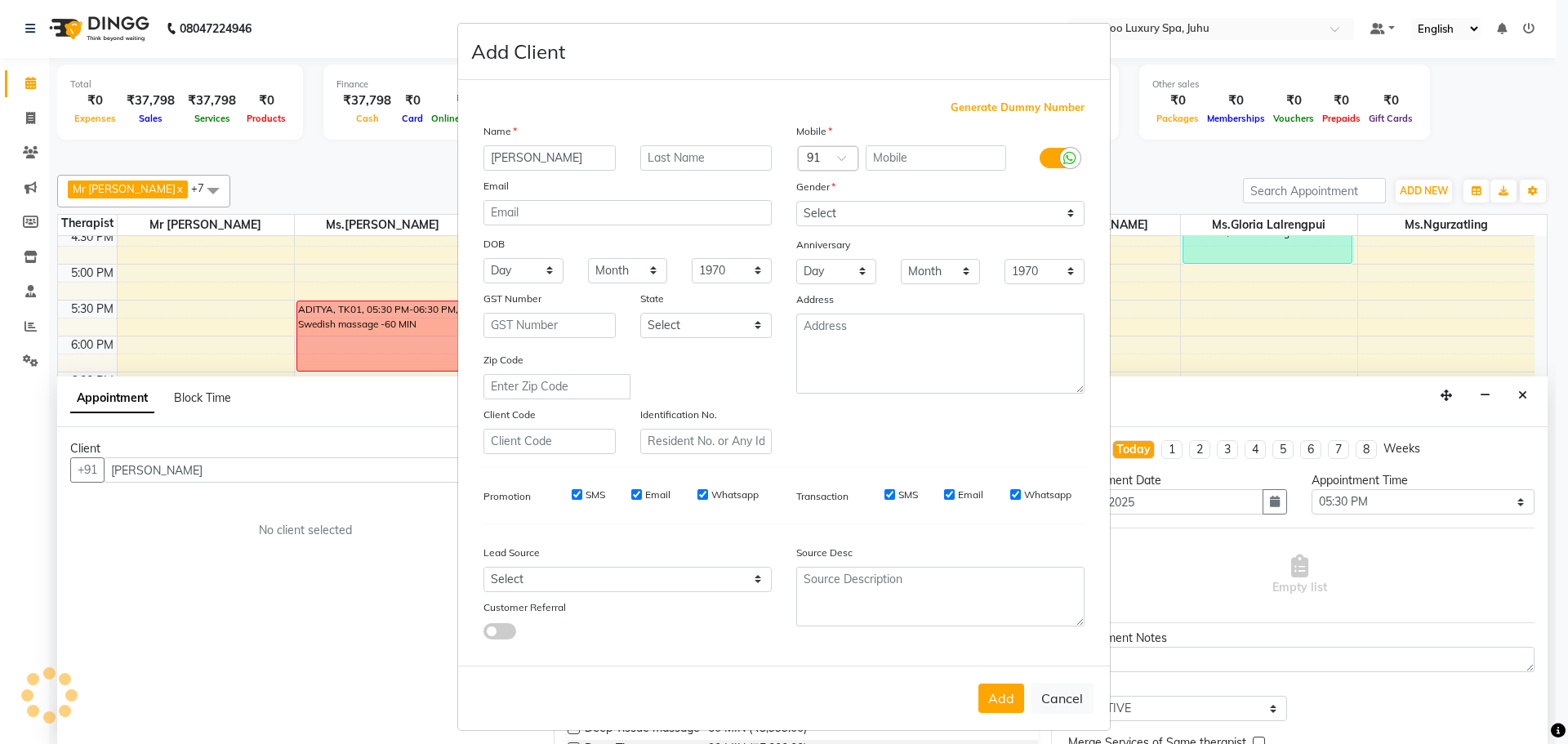
click at [973, 104] on span "Generate Dummy Number" at bounding box center [1017, 107] width 134 height 16
type input "1356100000403"
checkbox input "false"
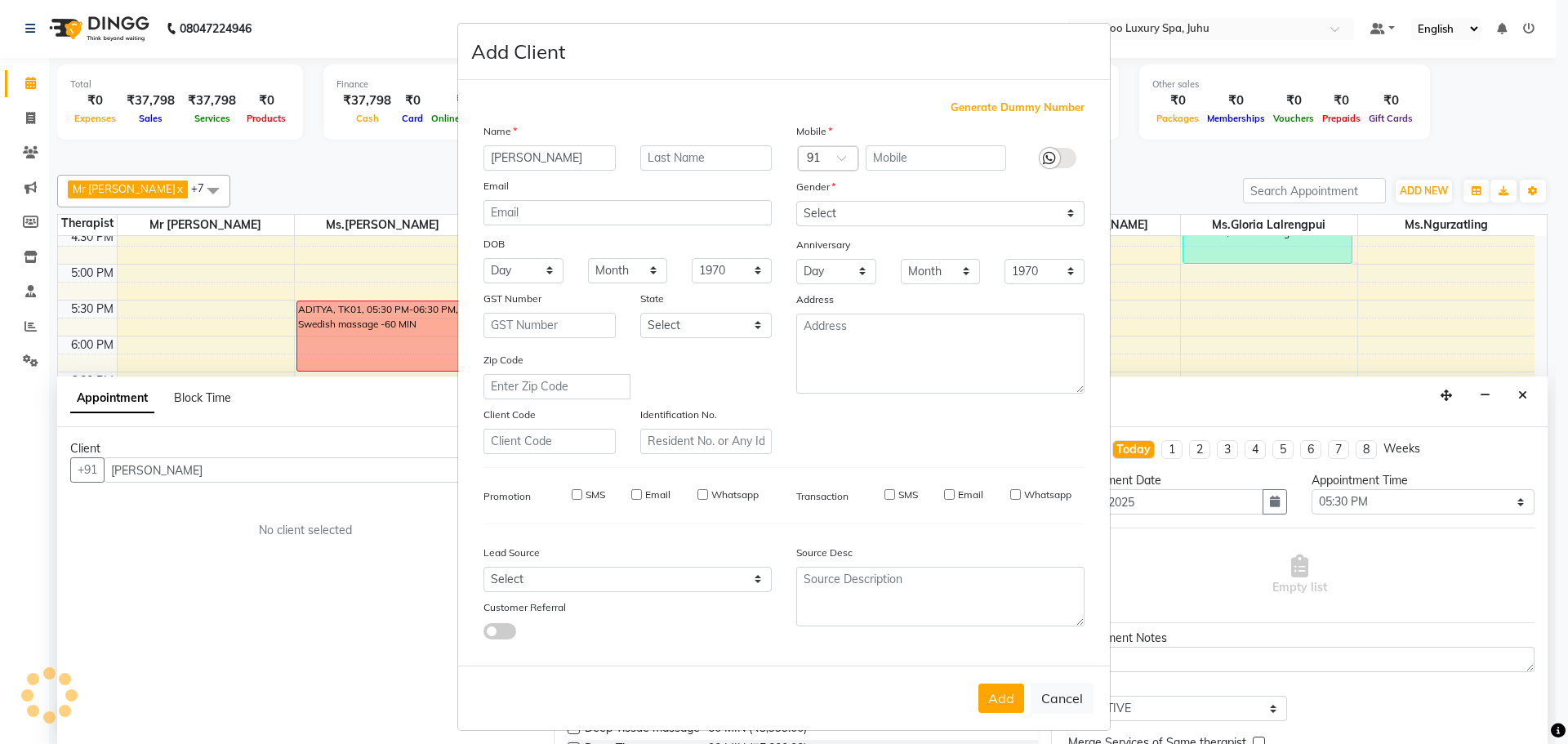
checkbox input "false"
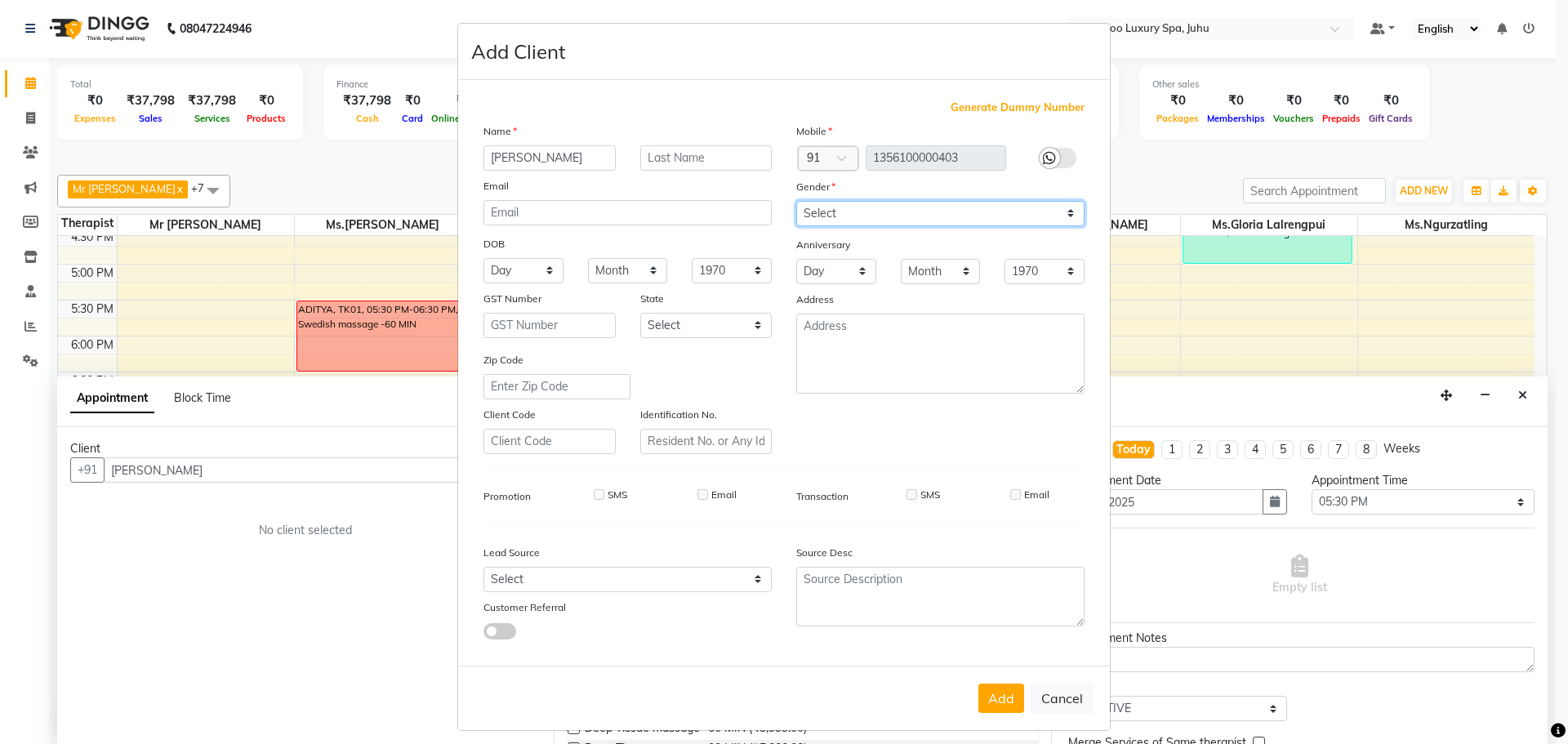
click at [1069, 211] on select "Select [DEMOGRAPHIC_DATA] [DEMOGRAPHIC_DATA] Other Prefer Not To Say" at bounding box center [941, 214] width 288 height 25
select select "[DEMOGRAPHIC_DATA]"
click at [797, 201] on select "Select [DEMOGRAPHIC_DATA] [DEMOGRAPHIC_DATA] Other Prefer Not To Say" at bounding box center [941, 214] width 288 height 25
click at [995, 694] on button "Add" at bounding box center [1001, 698] width 45 height 29
type input "13*********03"
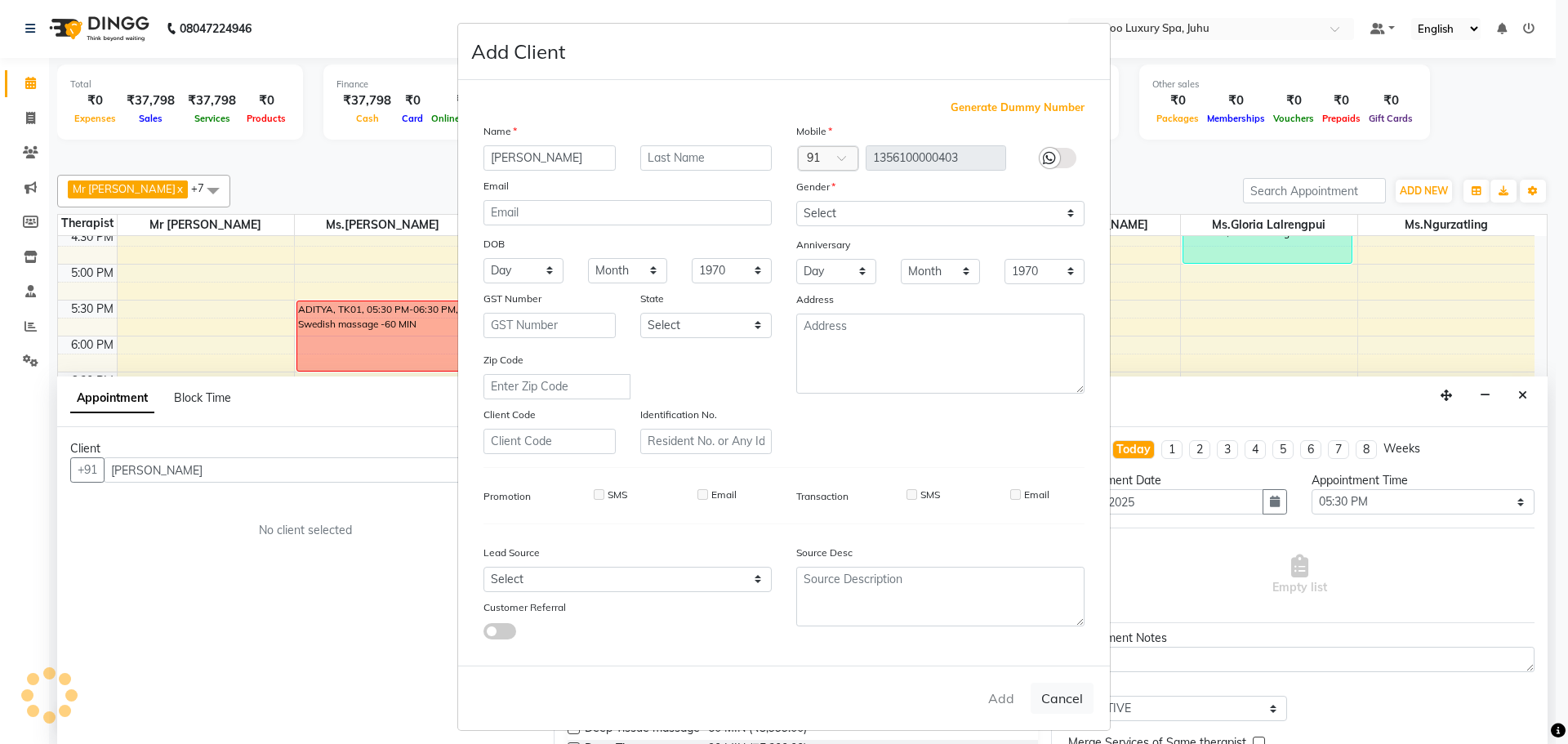
select select
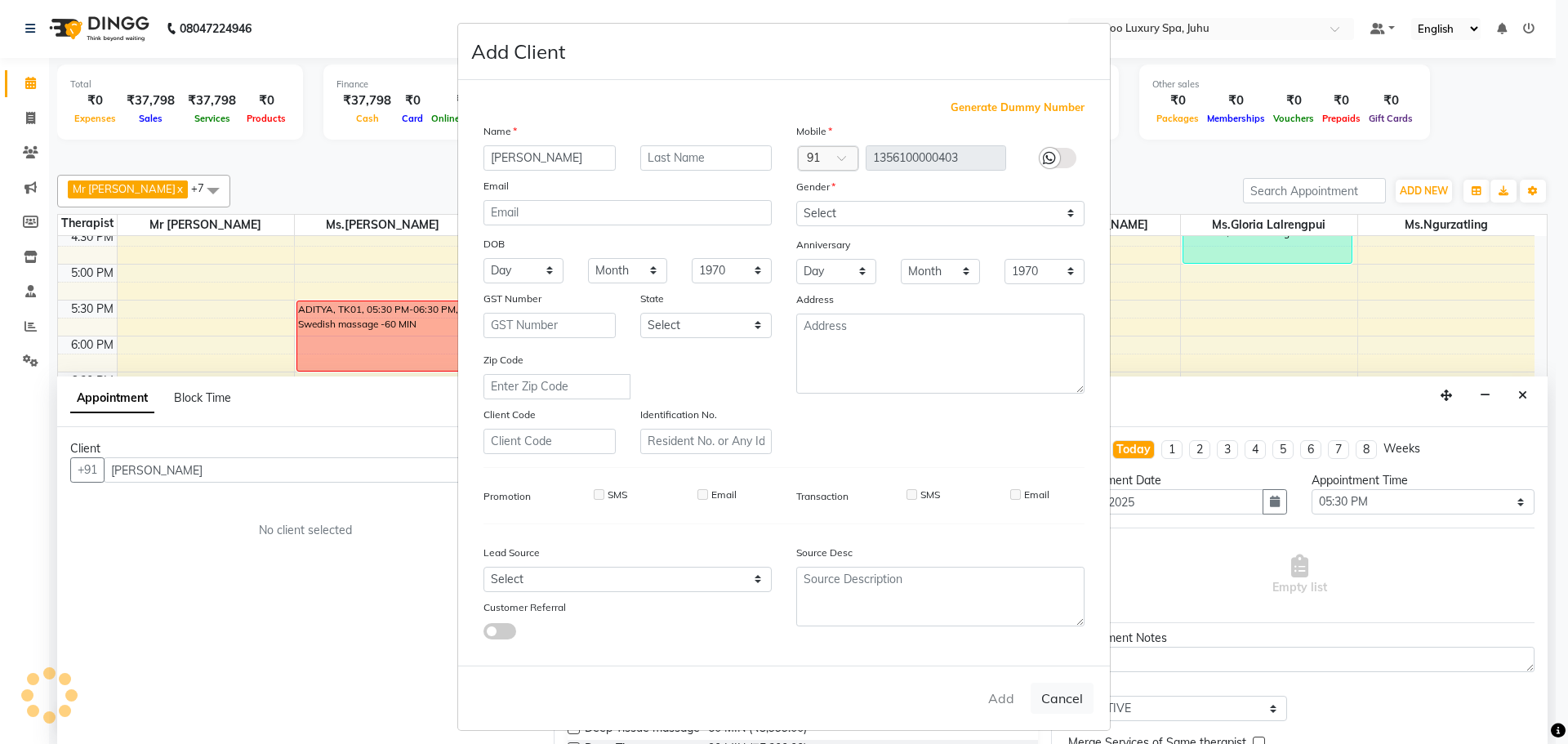
select select
checkbox input "false"
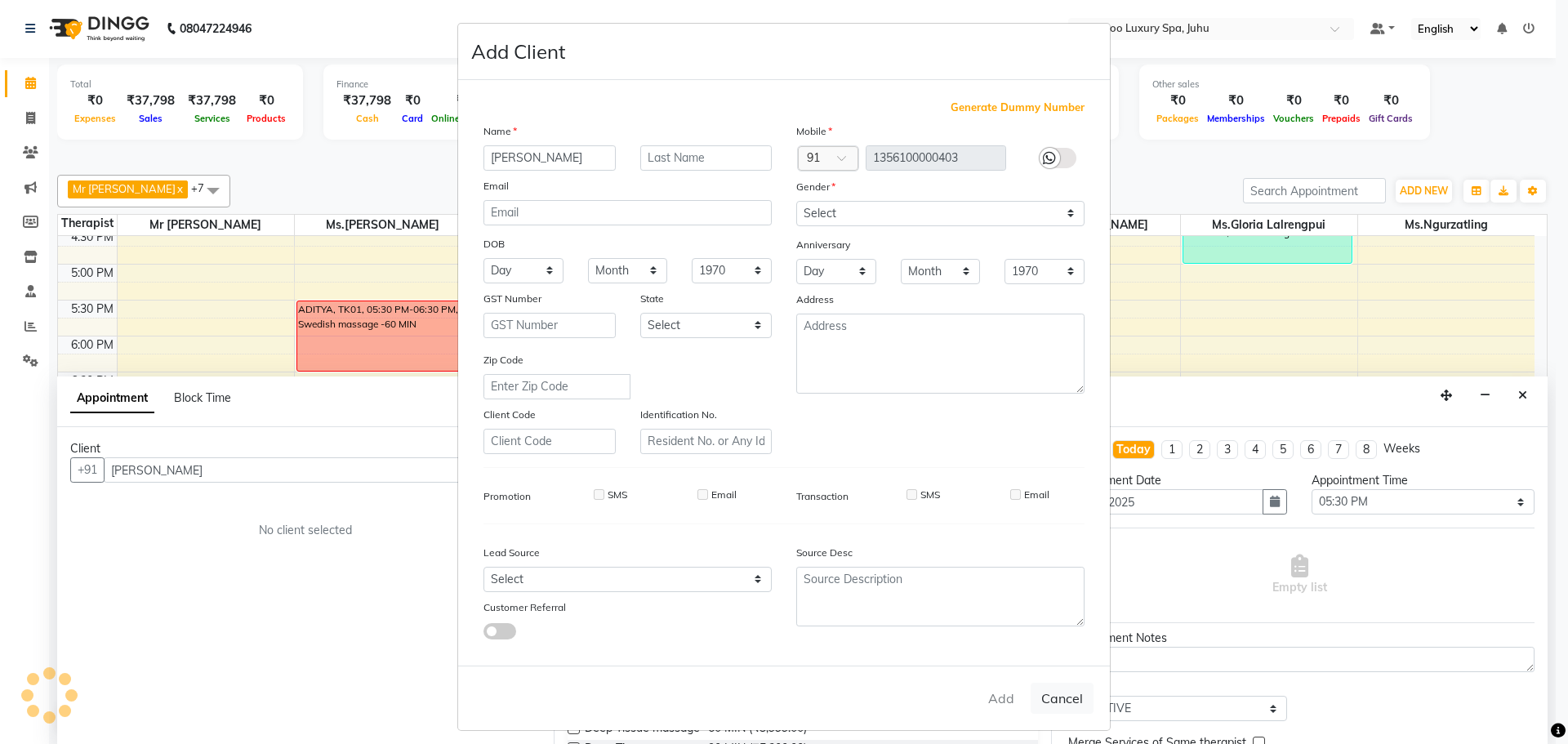
checkbox input "false"
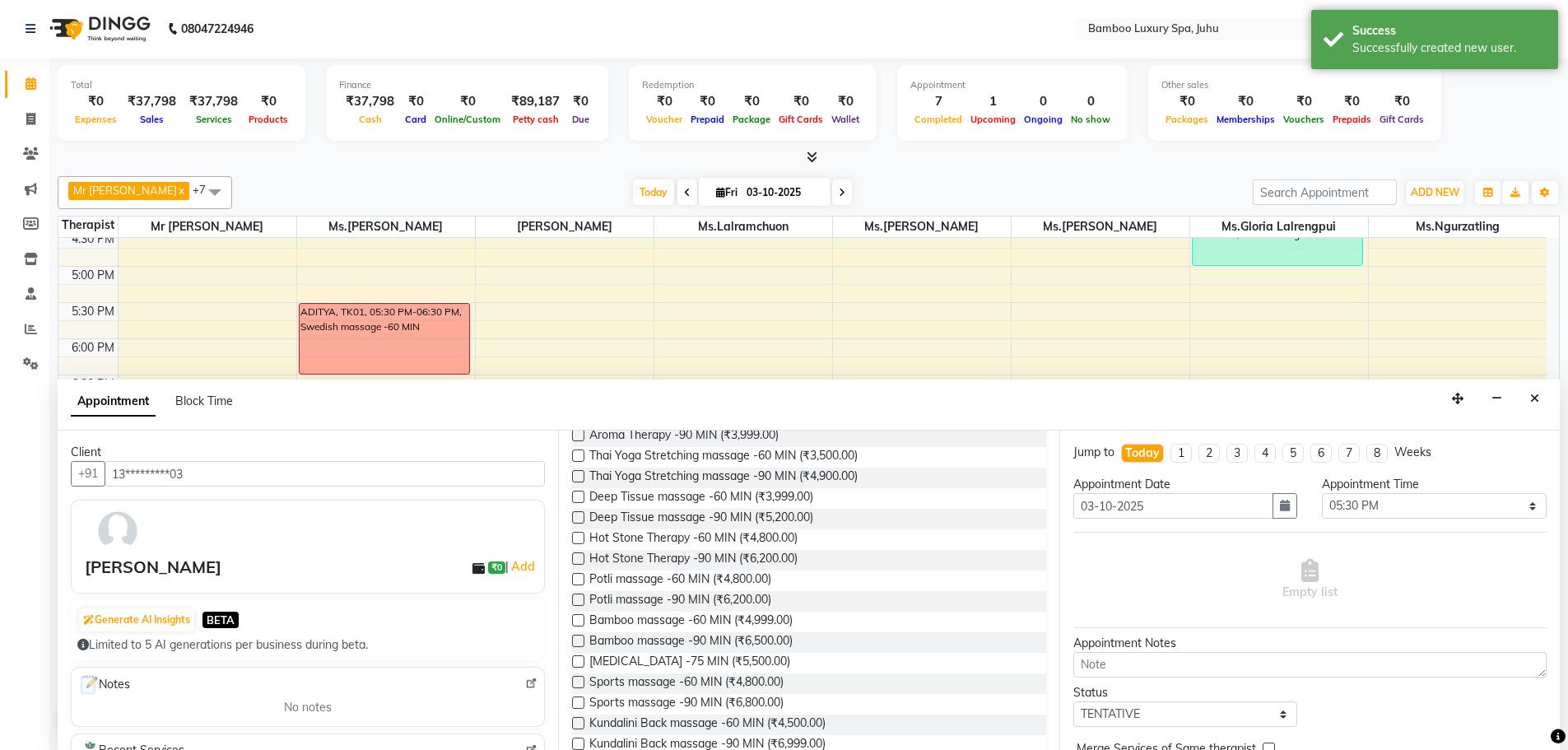
scroll to position [247, 0]
click at [724, 642] on span "[MEDICAL_DATA] -75 MIN (₹5,500.00)" at bounding box center [689, 652] width 201 height 20
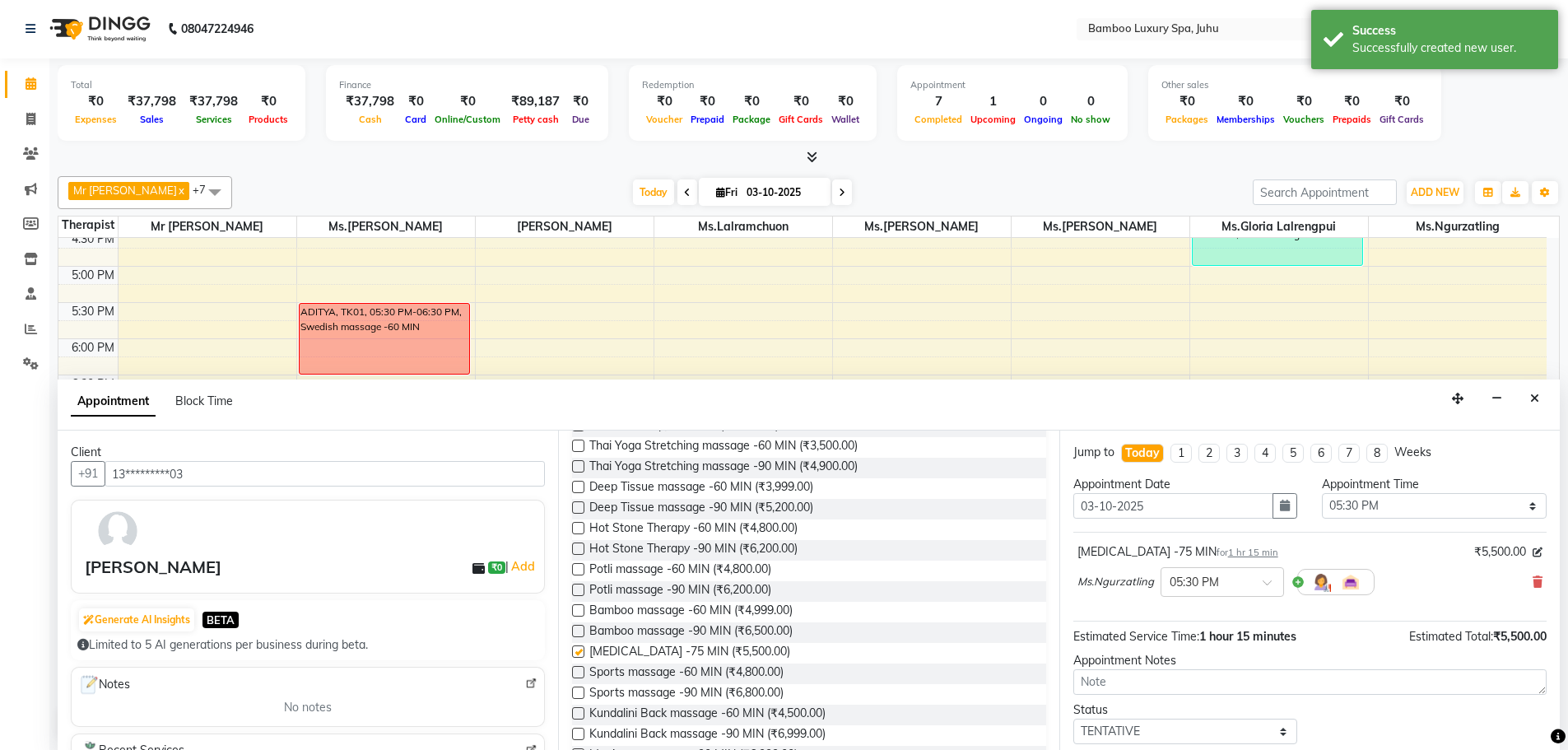
checkbox input "false"
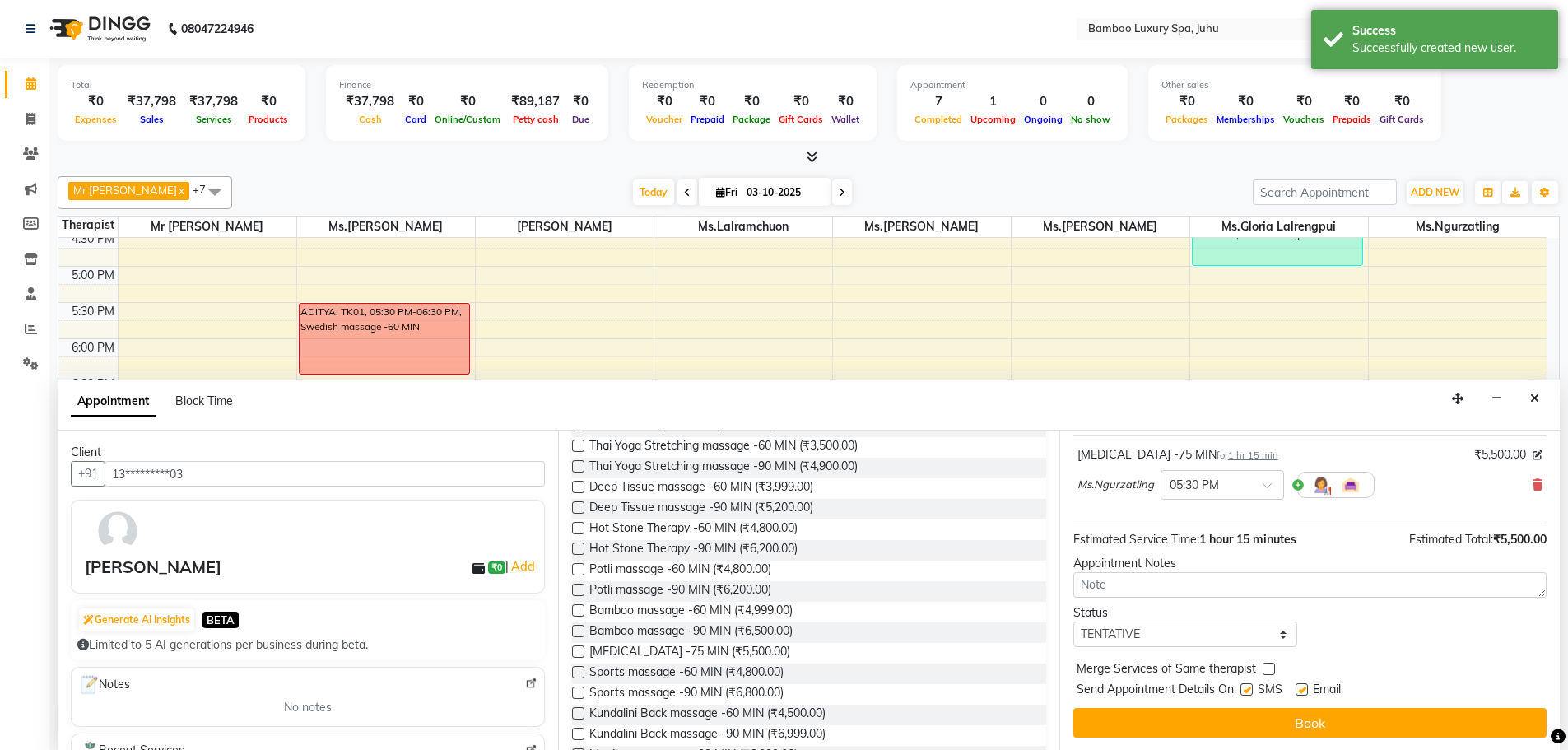
scroll to position [98, 0]
click at [1302, 686] on label at bounding box center [1301, 688] width 13 height 13
click at [1302, 686] on input "checkbox" at bounding box center [1301, 690] width 11 height 11
checkbox input "false"
drag, startPoint x: 1245, startPoint y: 688, endPoint x: 1246, endPoint y: 699, distance: 11.0
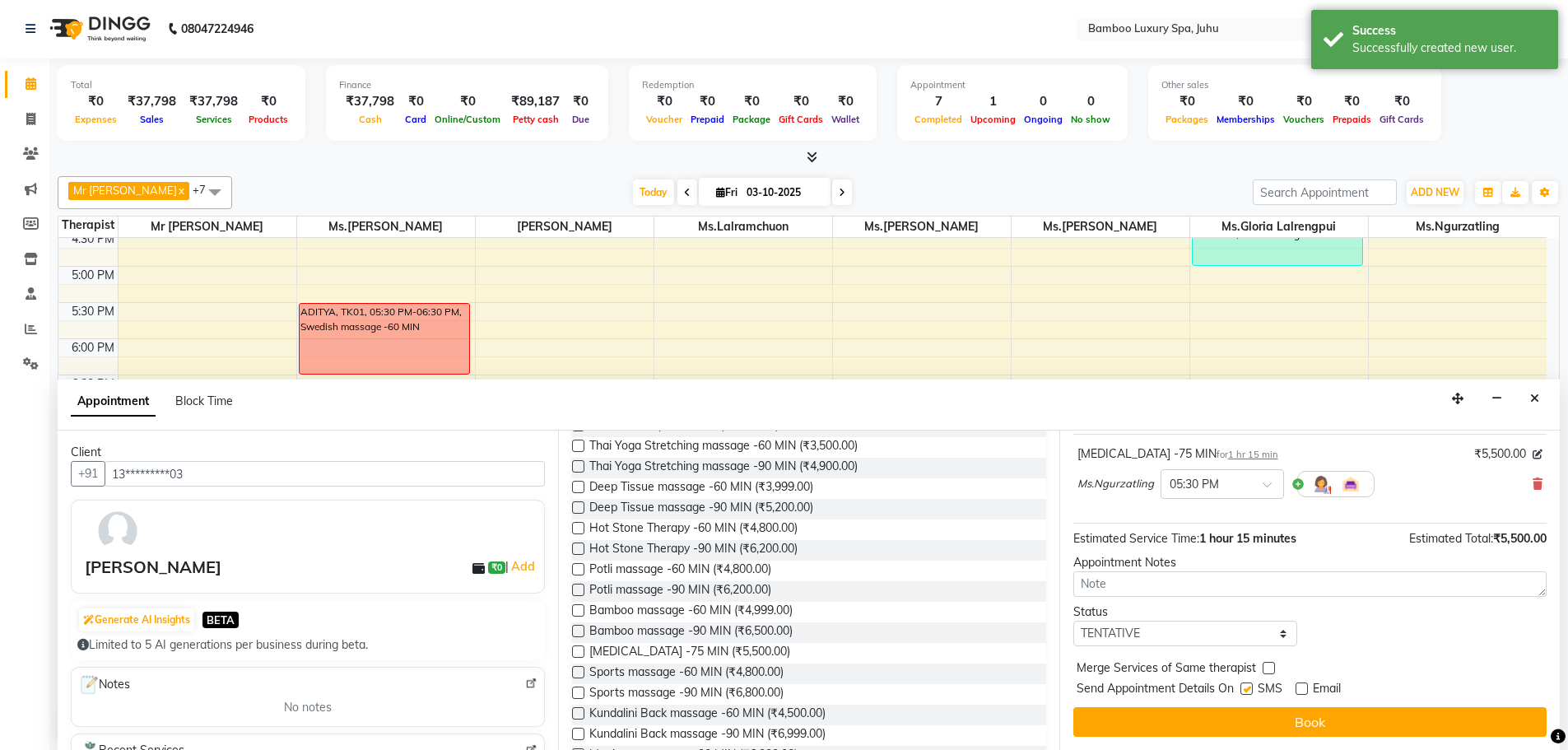
click at [1245, 689] on label at bounding box center [1247, 688] width 13 height 13
click at [1245, 689] on input "checkbox" at bounding box center [1246, 690] width 11 height 11
checkbox input "false"
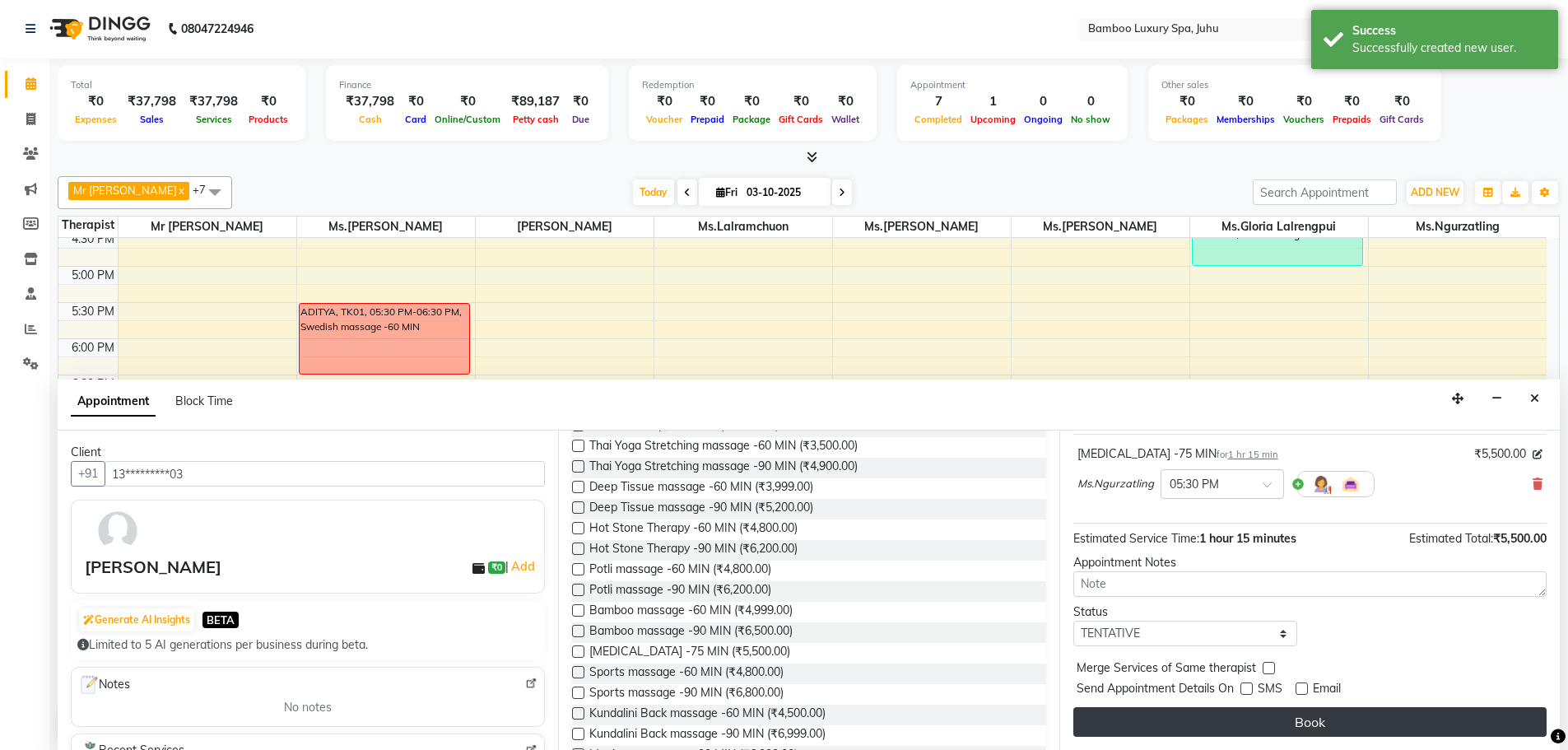
click at [1250, 719] on button "Book" at bounding box center [1311, 721] width 474 height 30
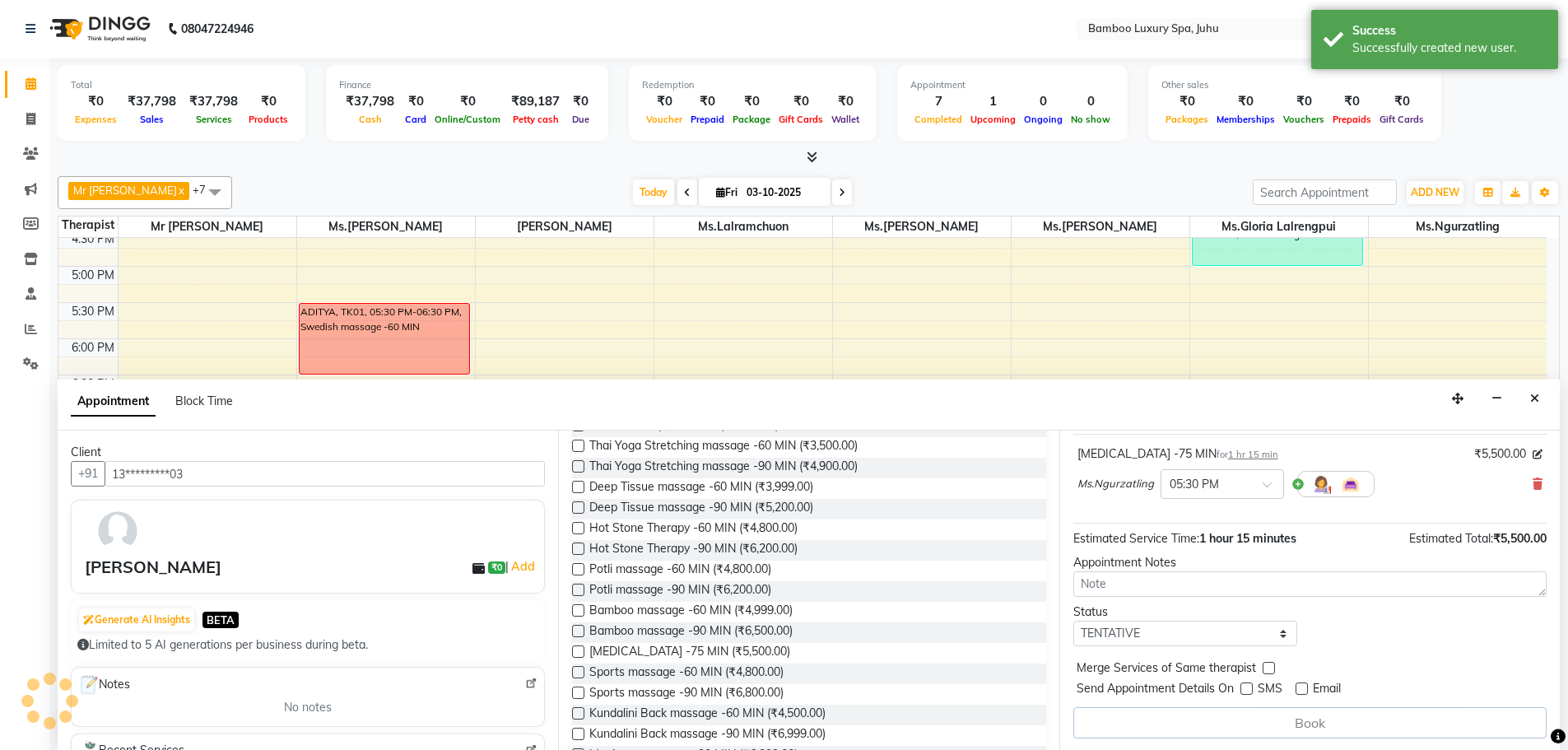
scroll to position [0, 0]
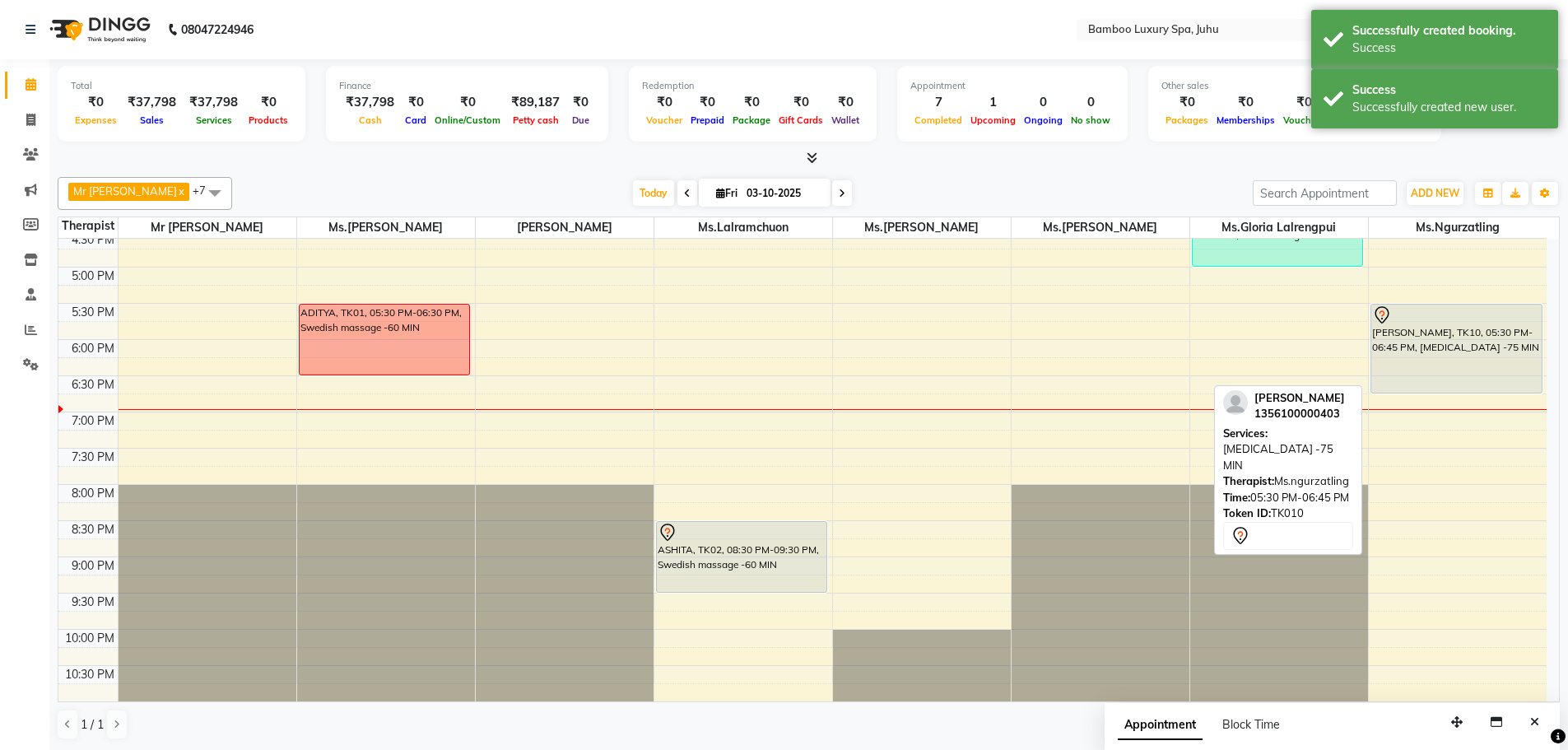
click at [1421, 350] on div "[PERSON_NAME], TK10, 05:30 PM-06:45 PM, [MEDICAL_DATA] -75 MIN" at bounding box center [1457, 349] width 171 height 88
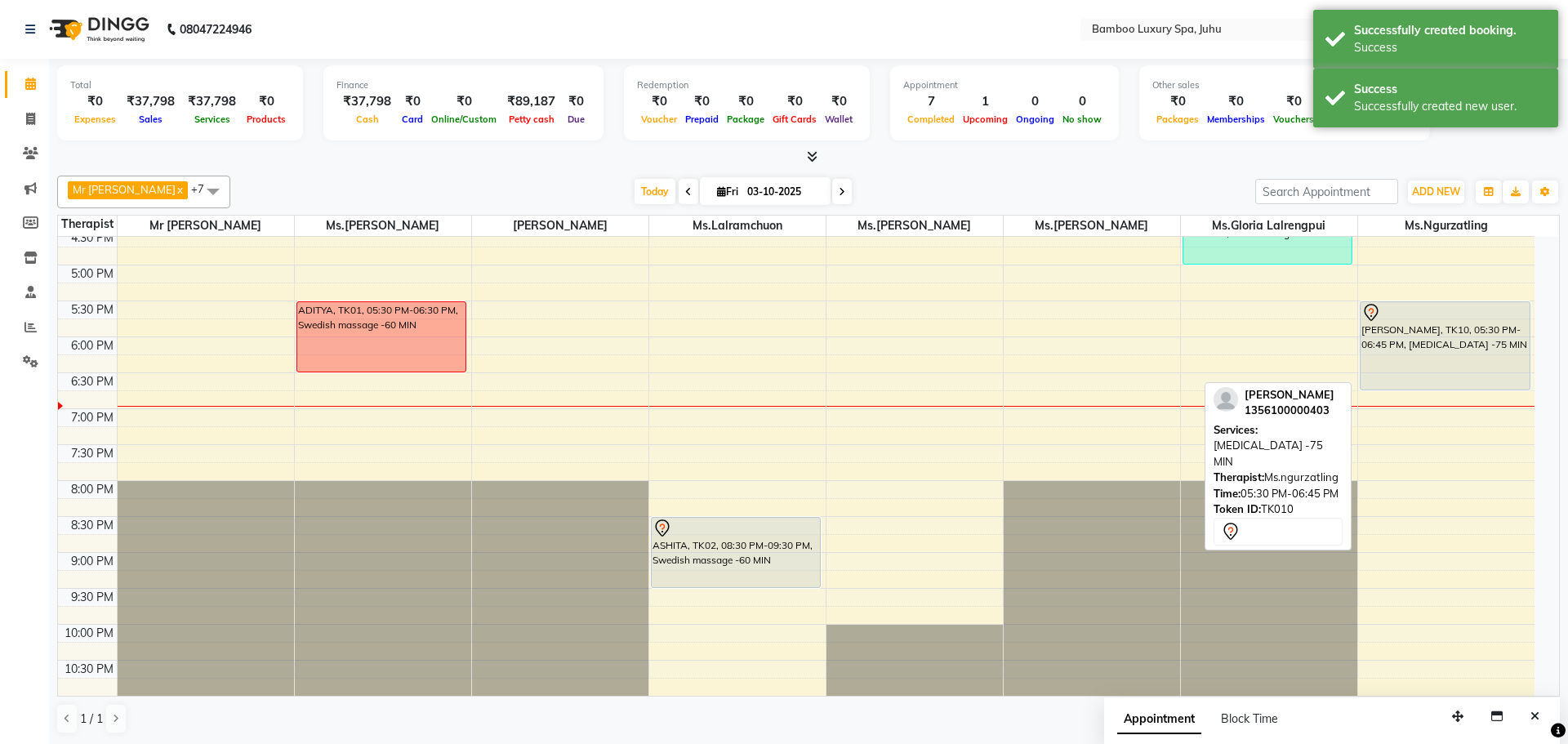
select select "7"
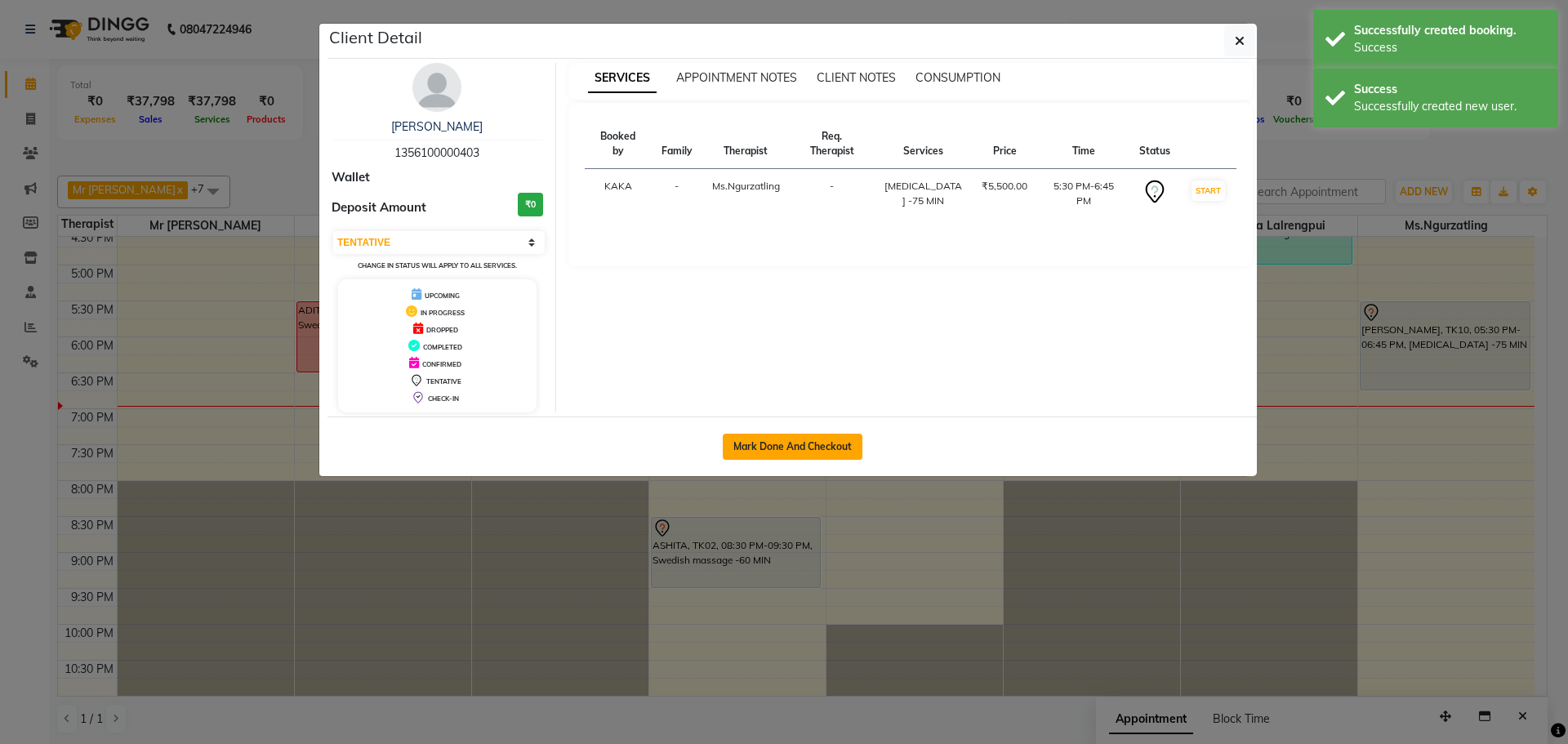
click at [825, 446] on button "Mark Done And Checkout" at bounding box center [792, 446] width 140 height 26
select select "service"
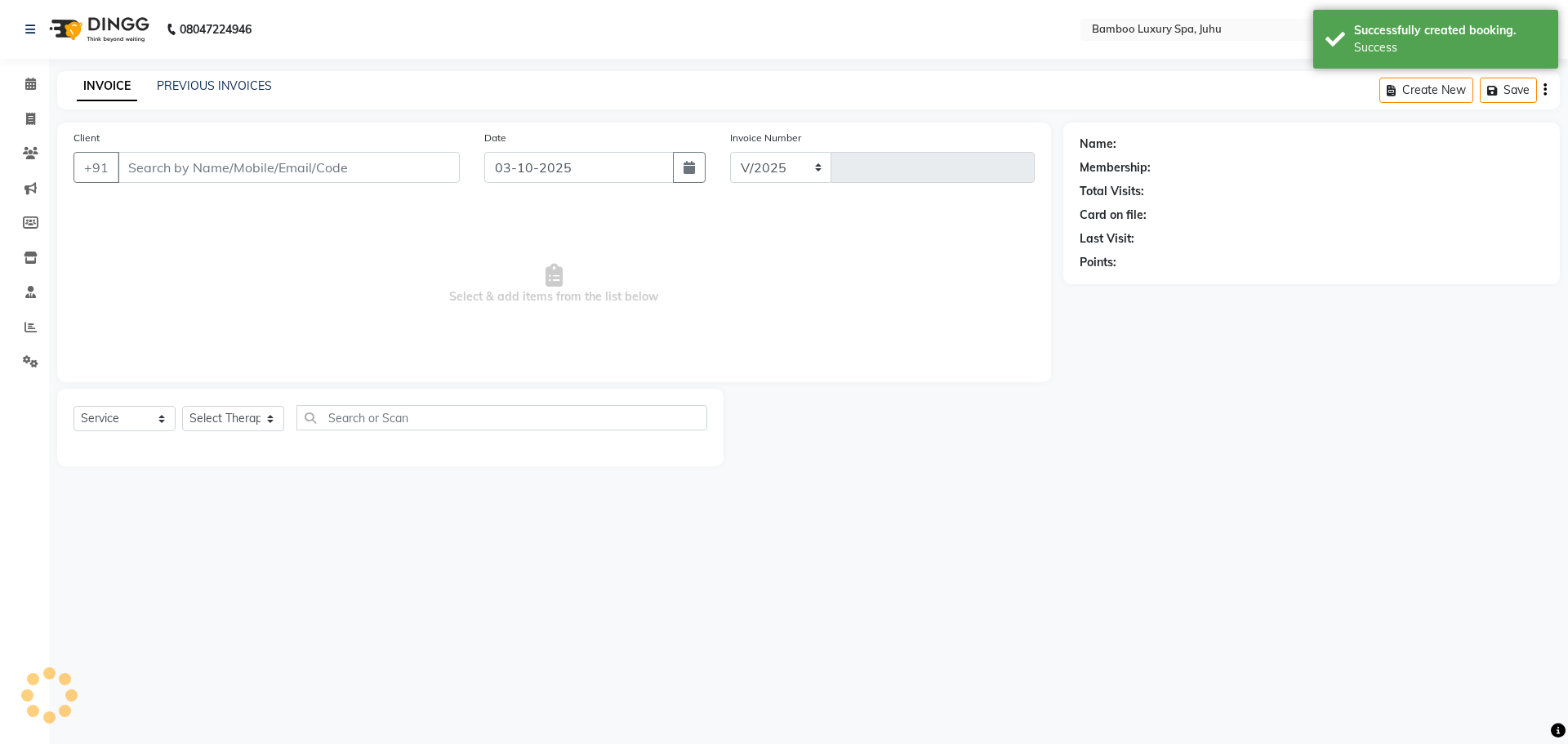
select select "8043"
type input "0806"
type input "13*********03"
select select "75919"
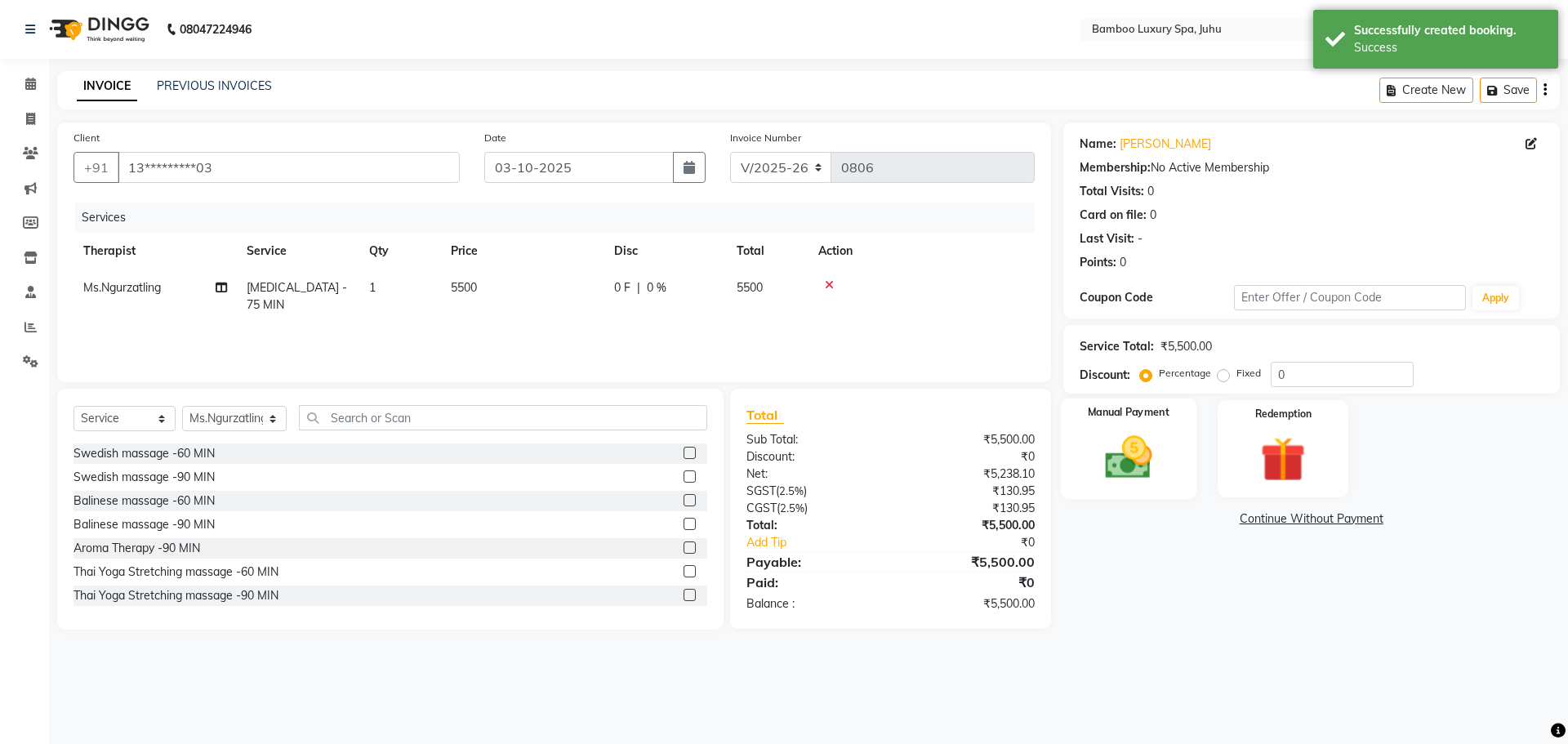
click at [1121, 428] on div "Manual Payment" at bounding box center [1128, 448] width 136 height 100
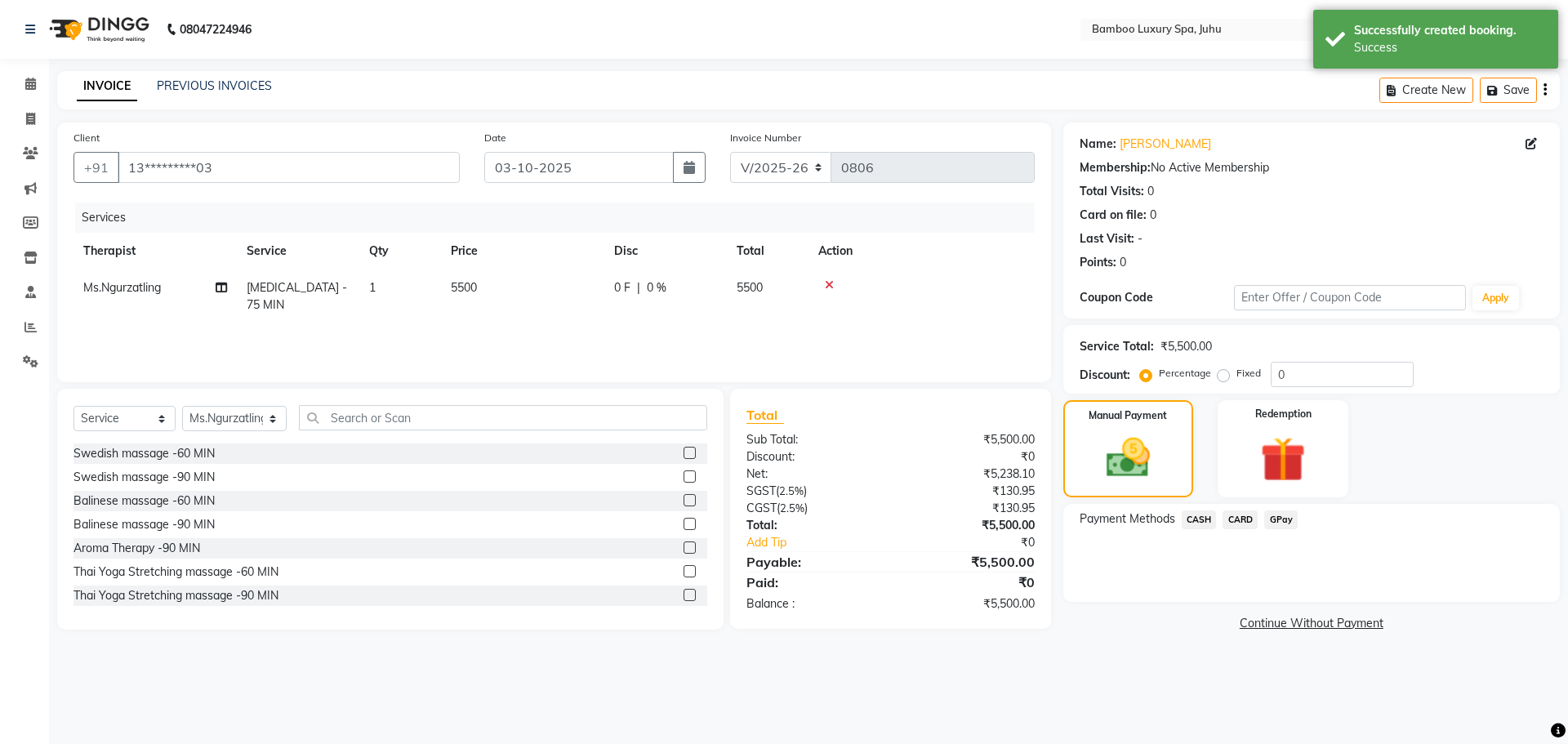
click at [1195, 515] on span "CASH" at bounding box center [1199, 519] width 35 height 19
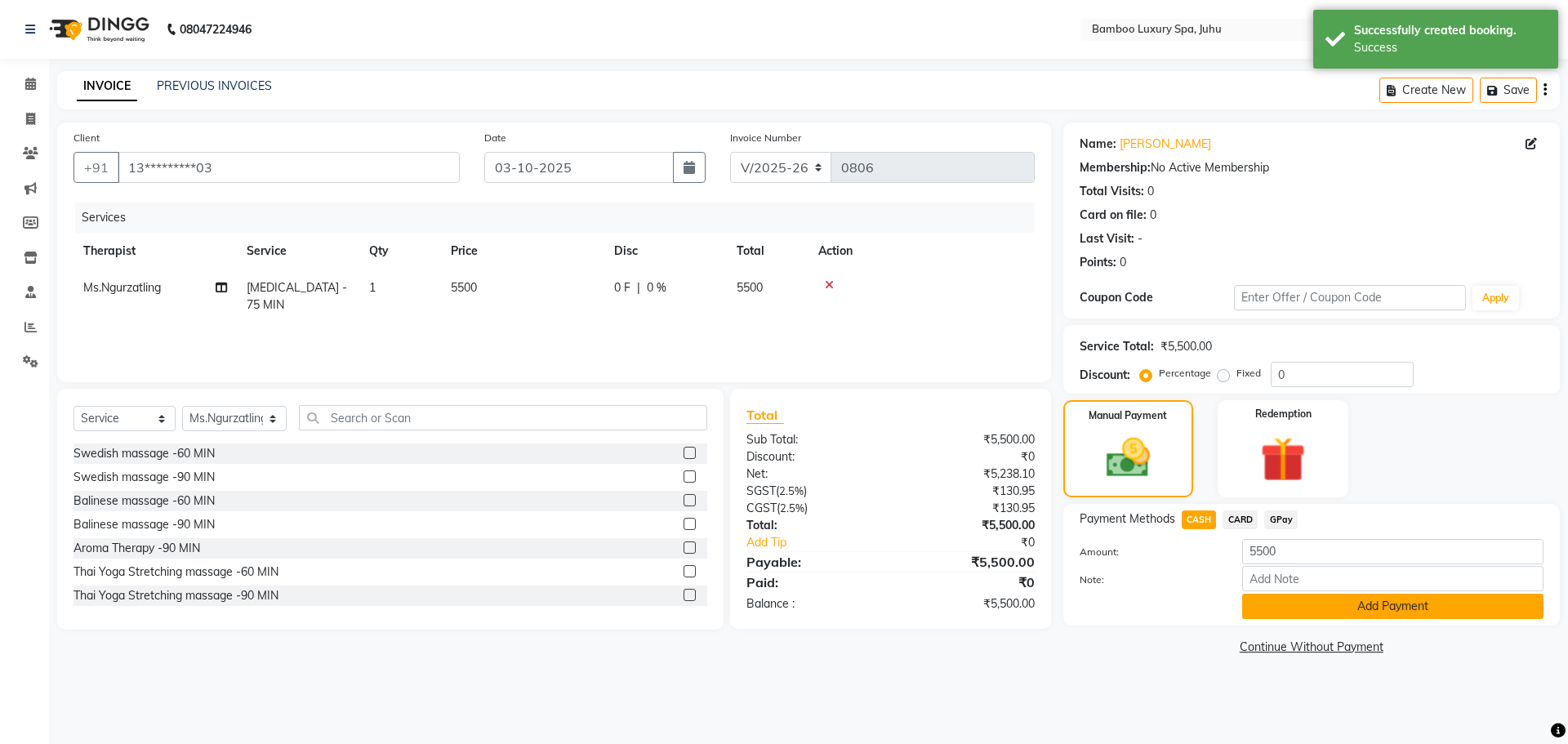
click at [1269, 600] on button "Add Payment" at bounding box center [1393, 606] width 301 height 25
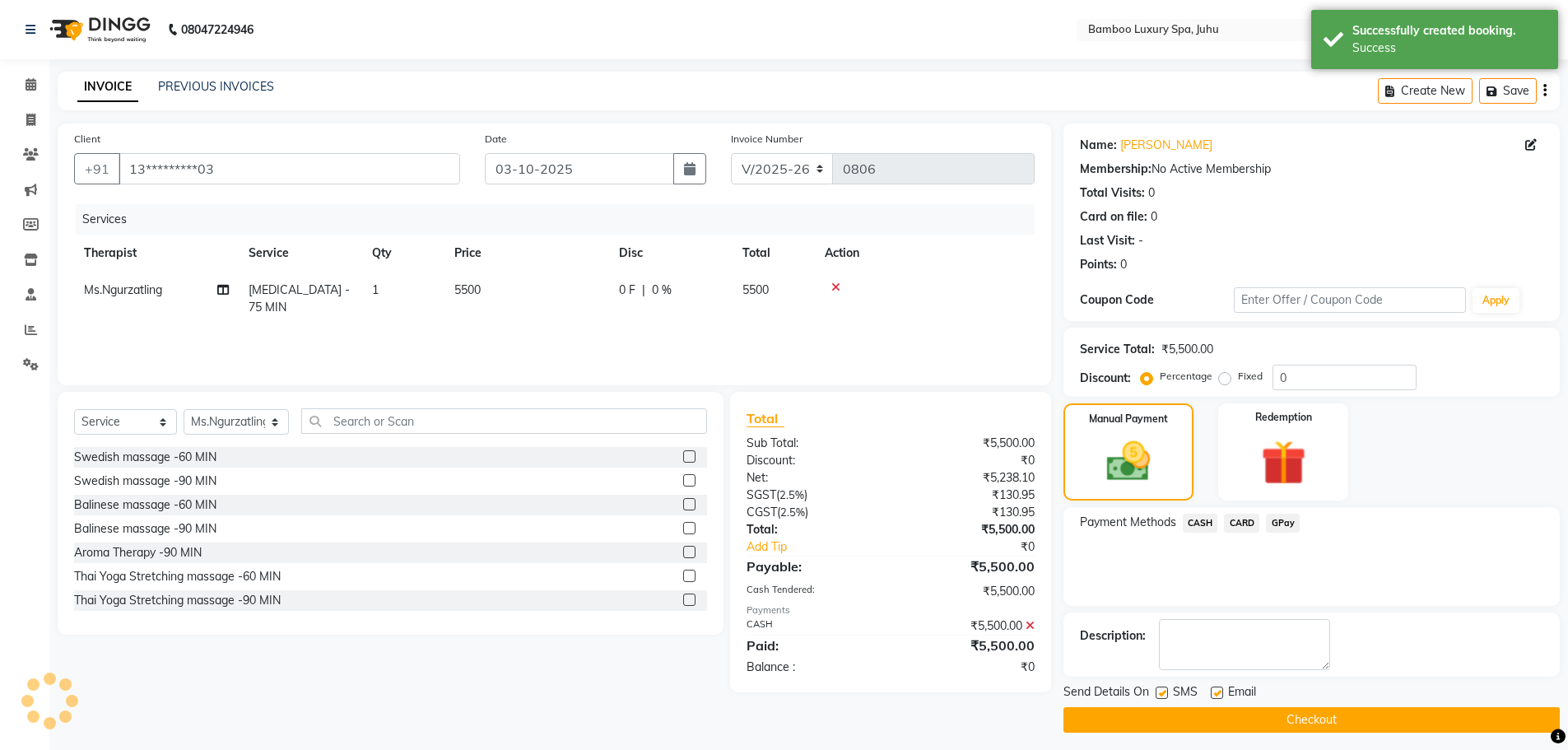
click at [1218, 693] on label at bounding box center [1217, 692] width 13 height 13
click at [1218, 693] on input "checkbox" at bounding box center [1217, 693] width 11 height 11
checkbox input "false"
click at [1160, 690] on label at bounding box center [1162, 692] width 13 height 13
click at [1160, 690] on input "checkbox" at bounding box center [1161, 693] width 11 height 11
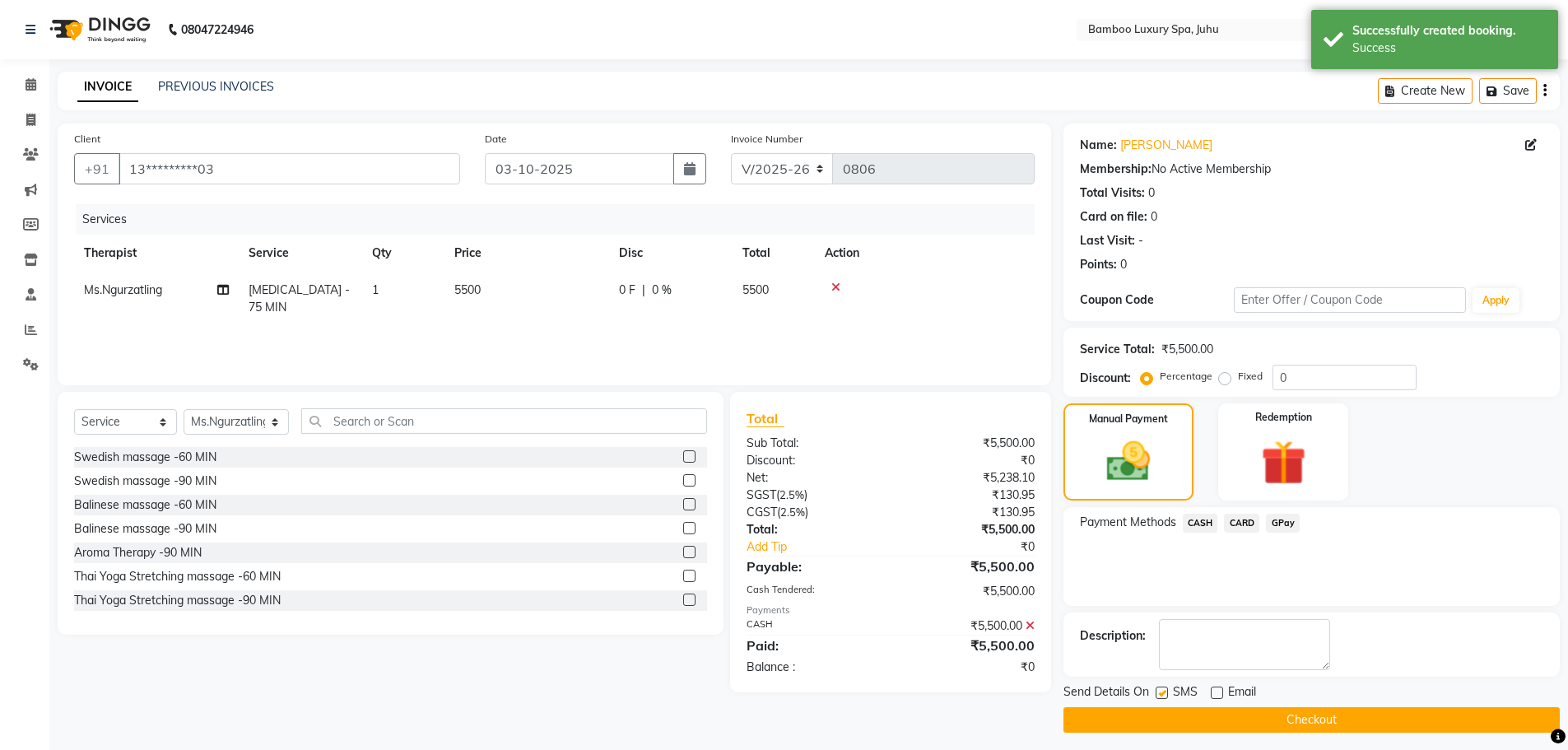
checkbox input "false"
click at [1155, 721] on button "Checkout" at bounding box center [1312, 719] width 497 height 25
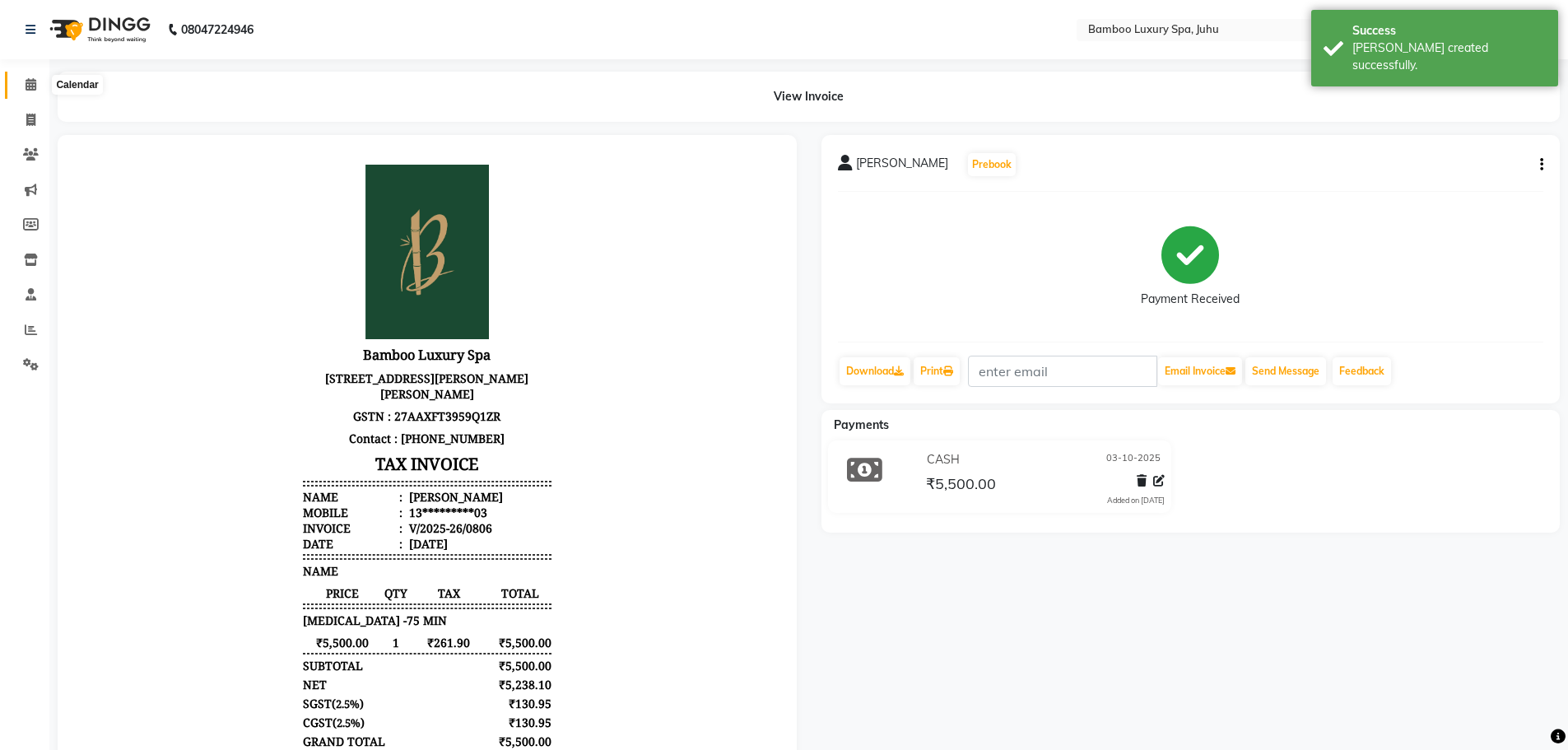
click at [28, 87] on icon at bounding box center [31, 84] width 11 height 13
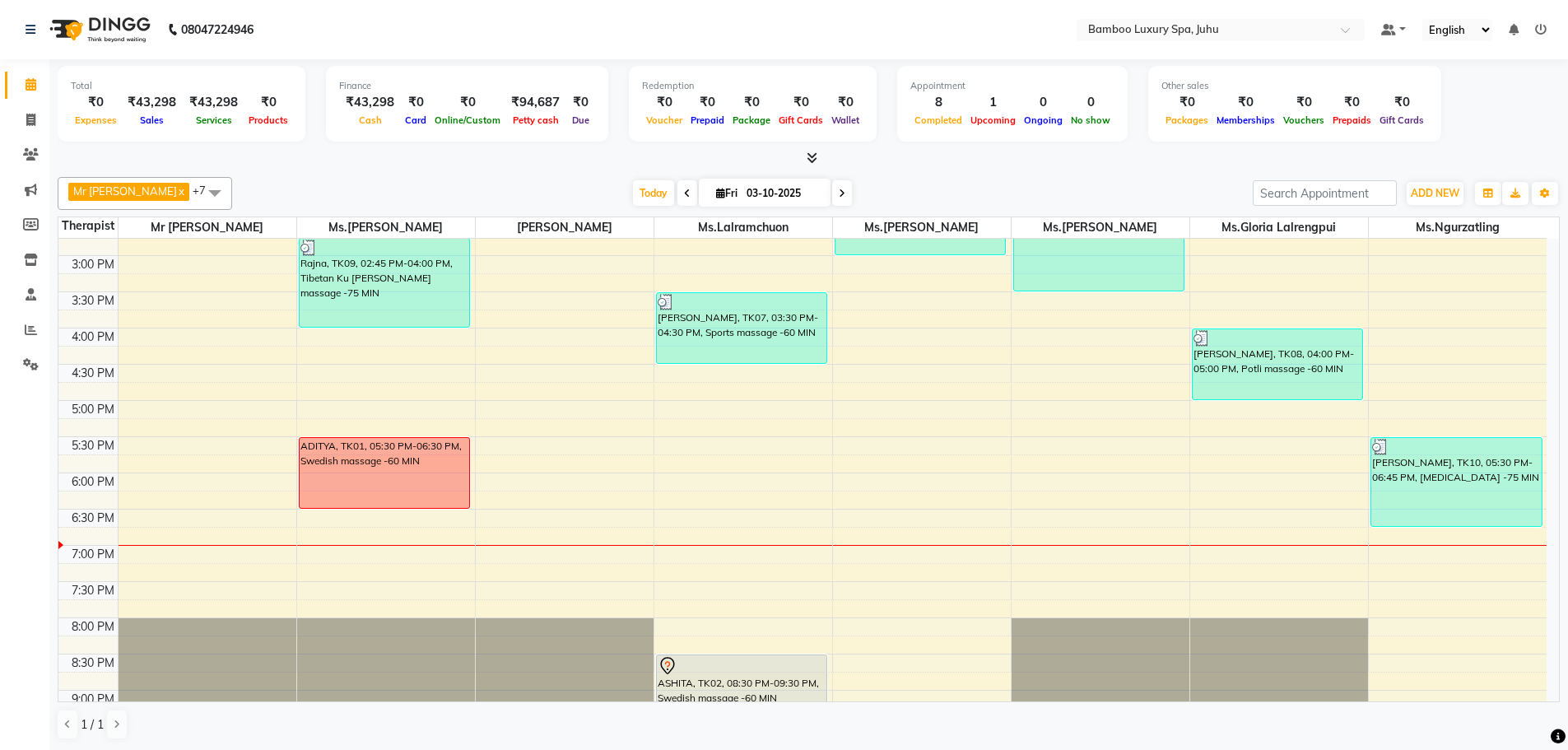
scroll to position [468, 0]
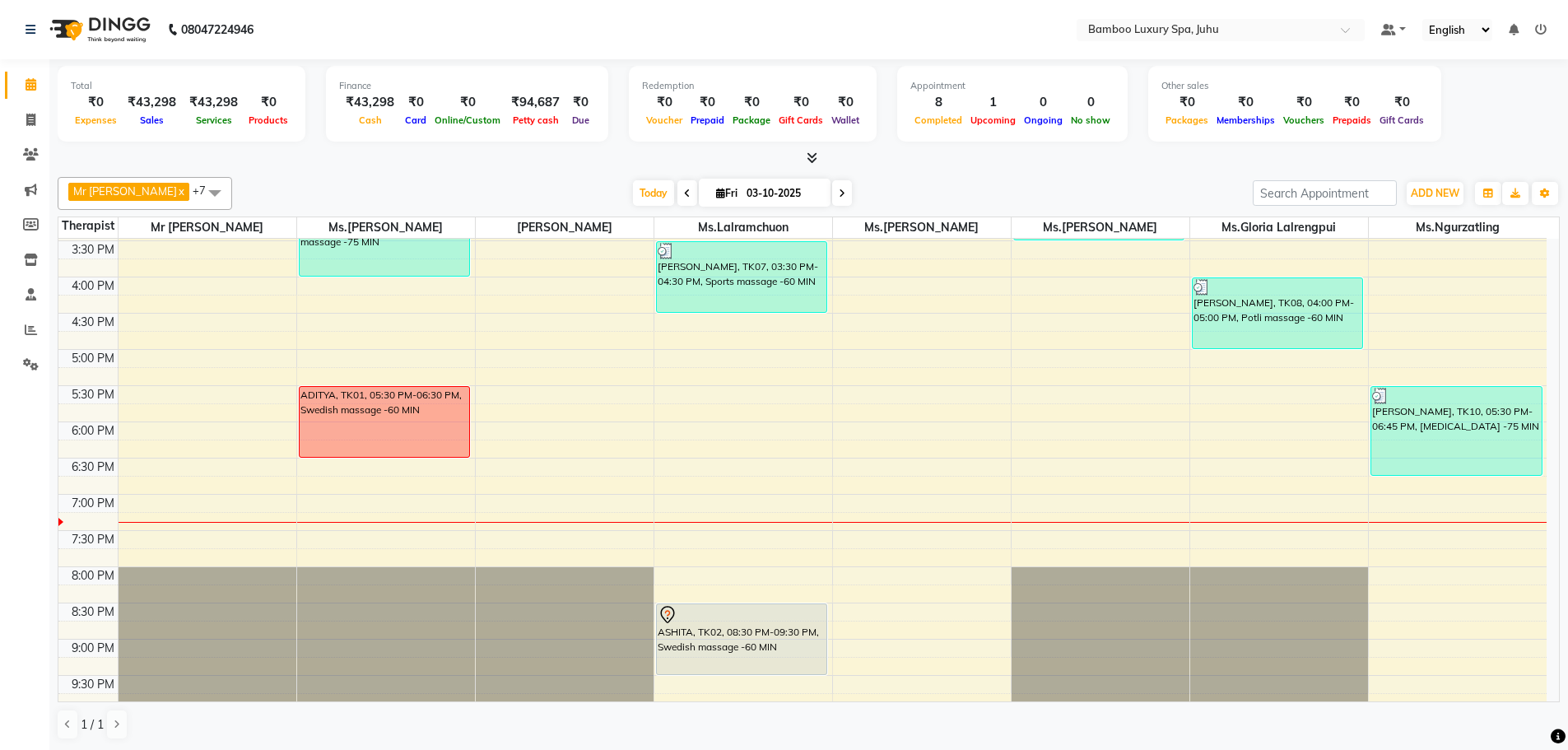
click at [1058, 342] on div "9:00 AM 9:30 AM 10:00 AM 10:30 AM 11:00 AM 11:30 AM 12:00 PM 12:30 PM 1:00 PM 1…" at bounding box center [802, 277] width 1488 height 1013
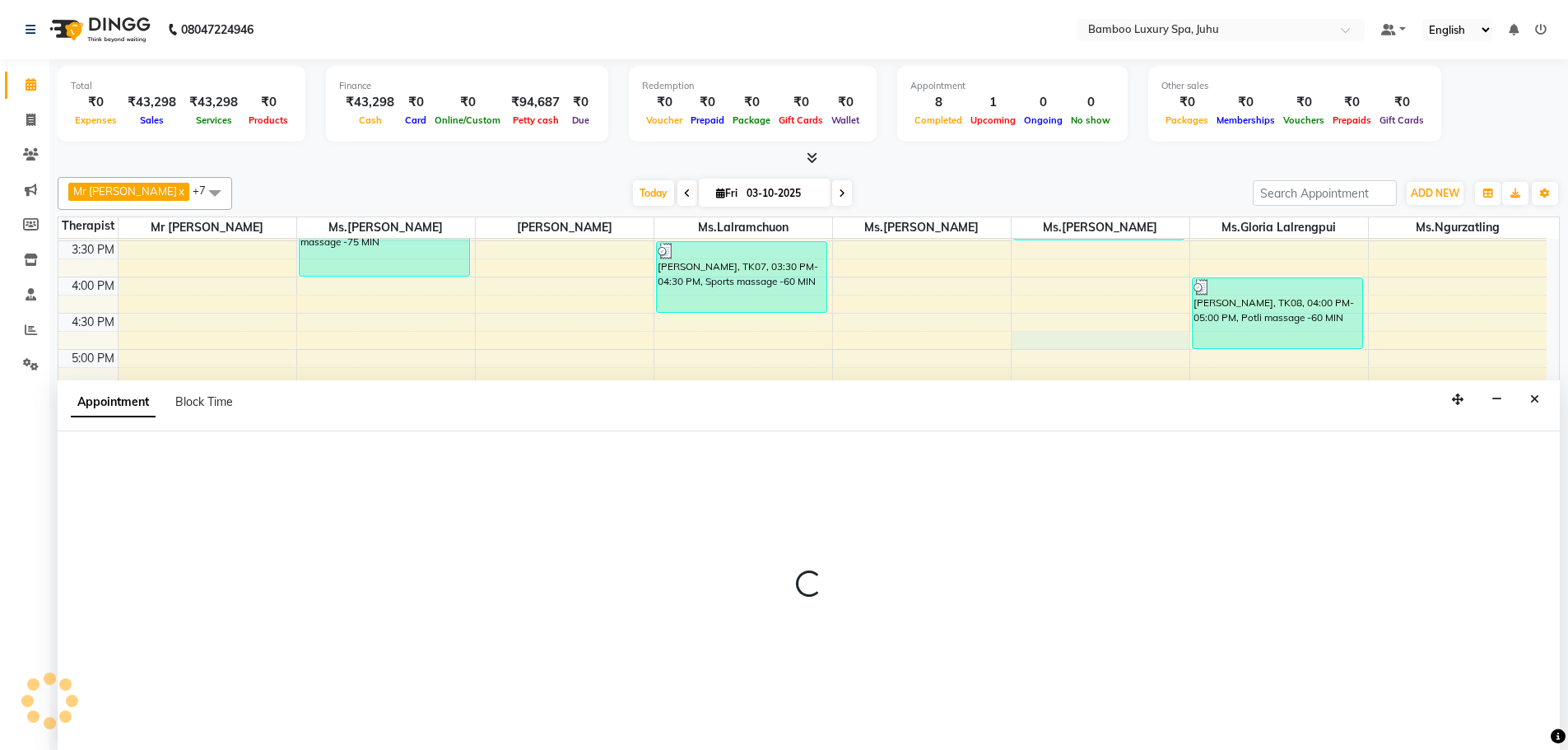
scroll to position [1, 0]
select select "75917"
select select "tentative"
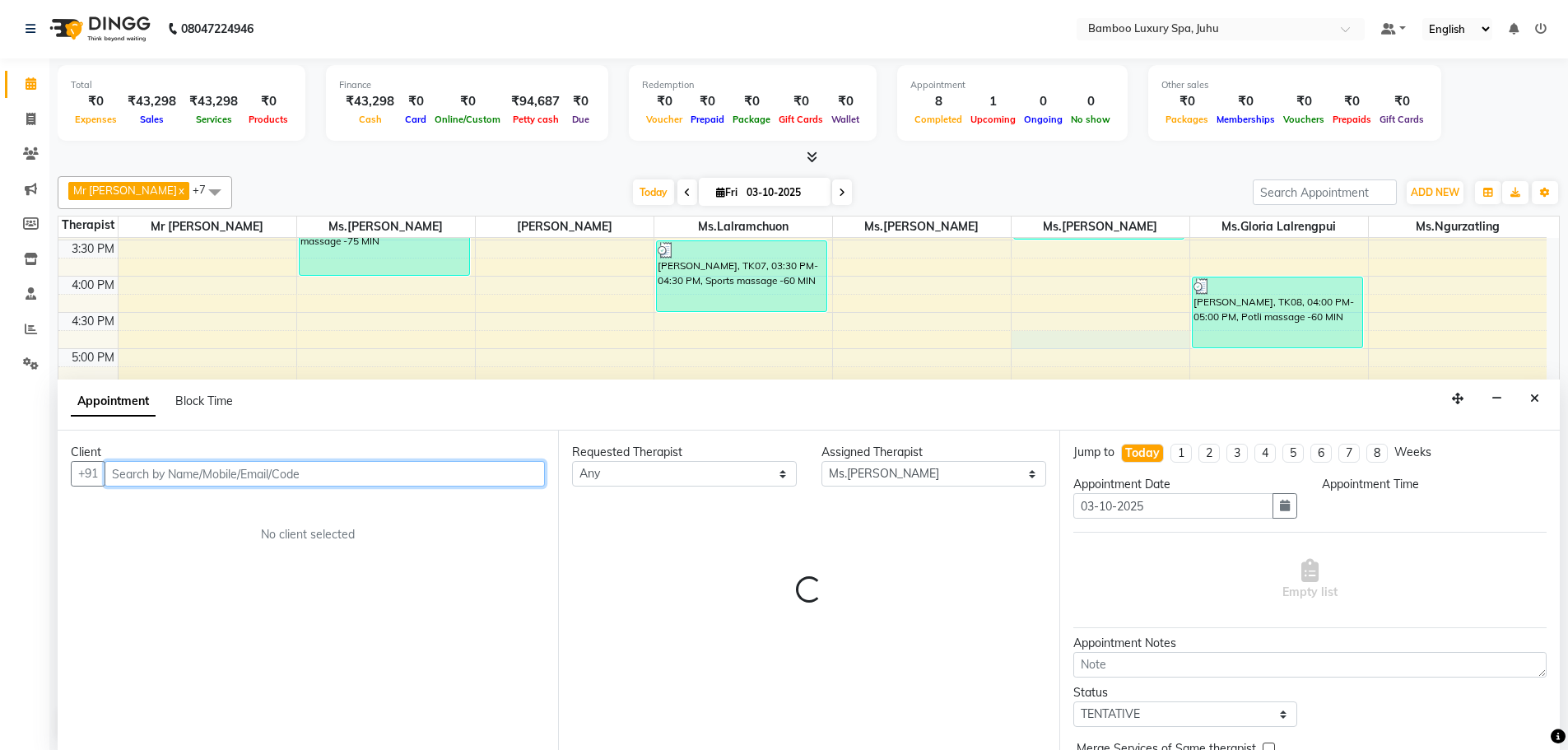
select select "1005"
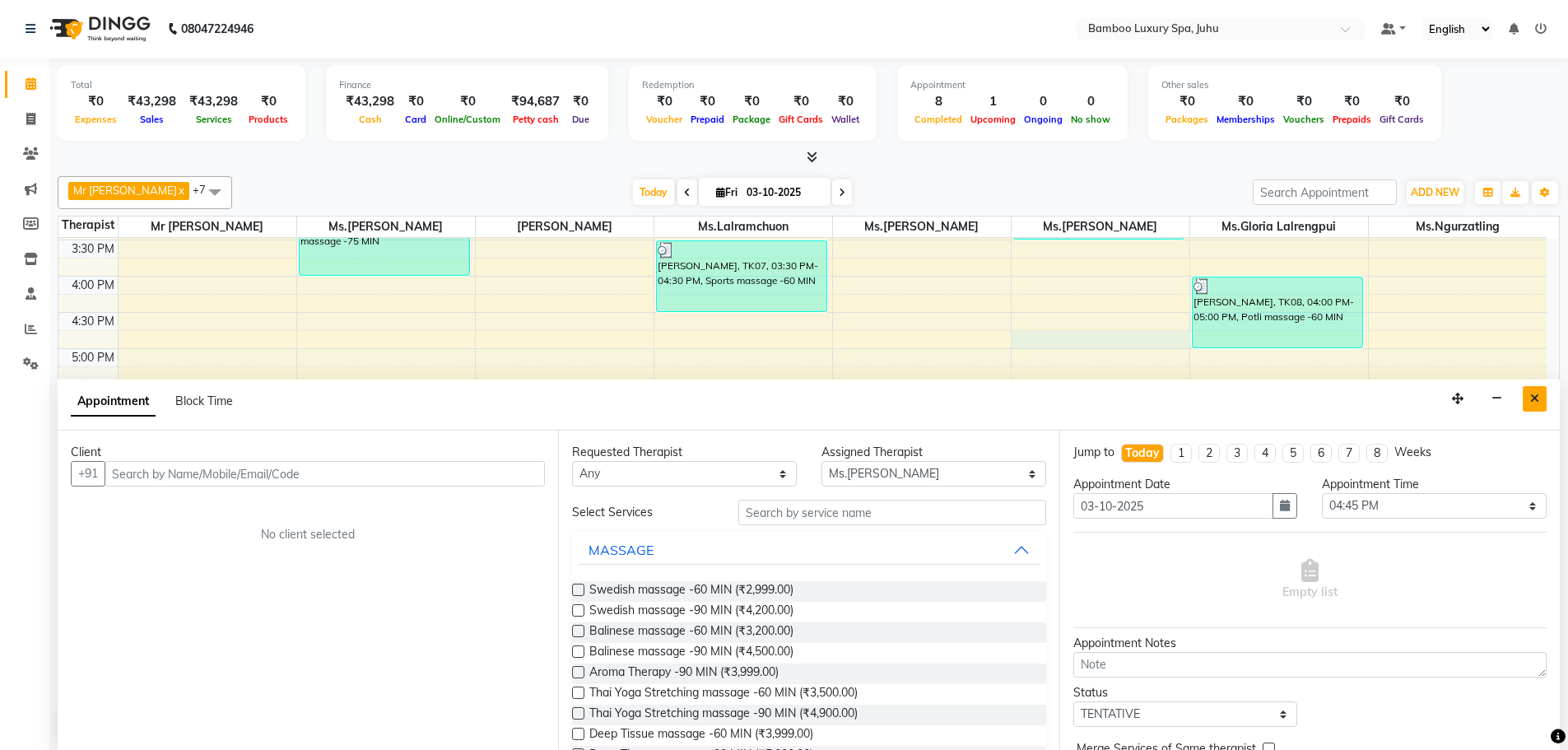
click at [1535, 397] on icon "Close" at bounding box center [1535, 399] width 9 height 12
